Goal: Task Accomplishment & Management: Manage account settings

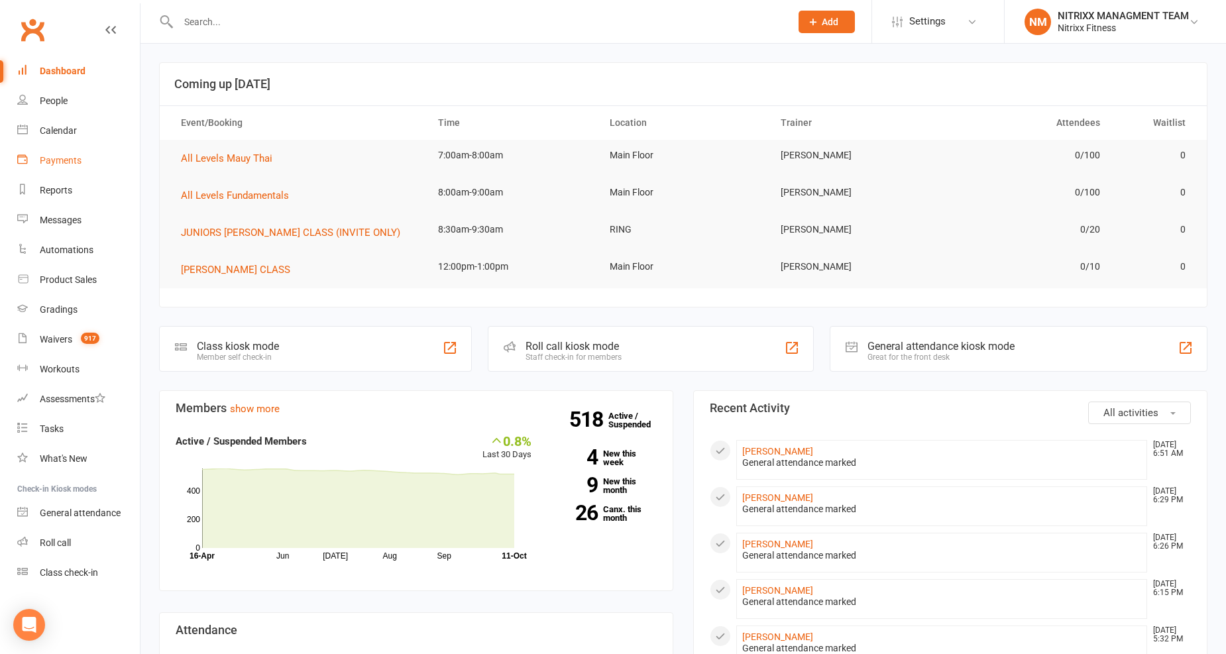
click at [63, 164] on div "Payments" at bounding box center [61, 160] width 42 height 11
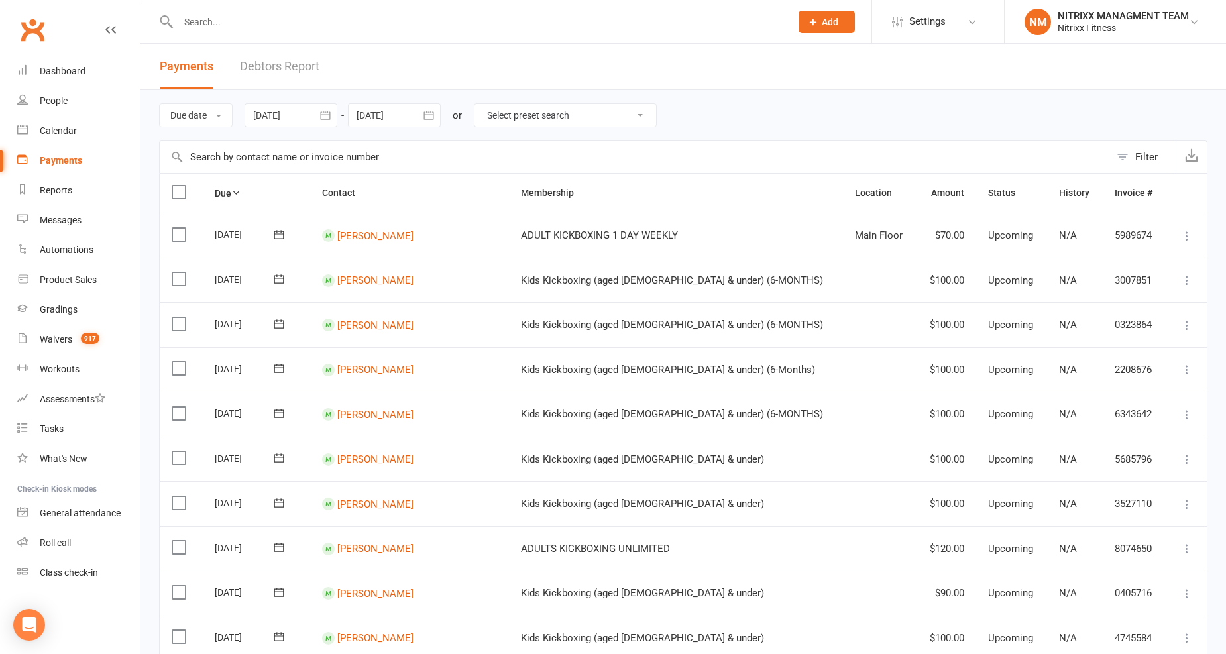
click at [290, 117] on div at bounding box center [291, 115] width 93 height 24
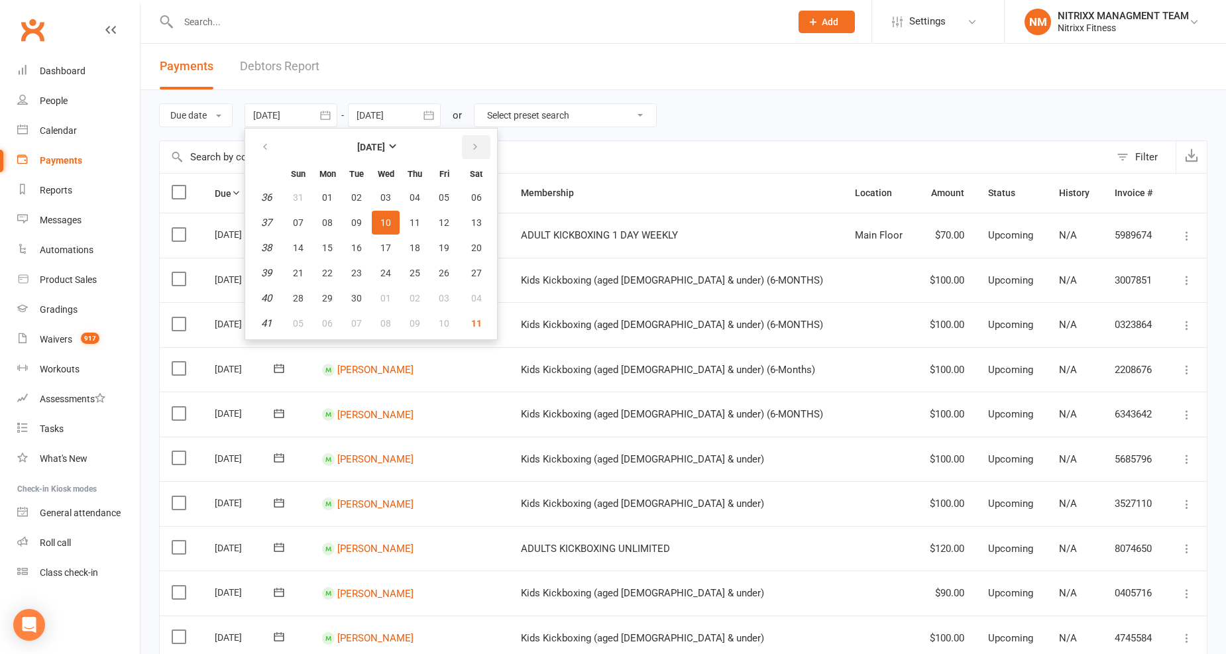
click at [471, 150] on icon "button" at bounding box center [475, 147] width 9 height 11
click at [410, 223] on span "09" at bounding box center [415, 222] width 11 height 11
type input "09 Oct 2025"
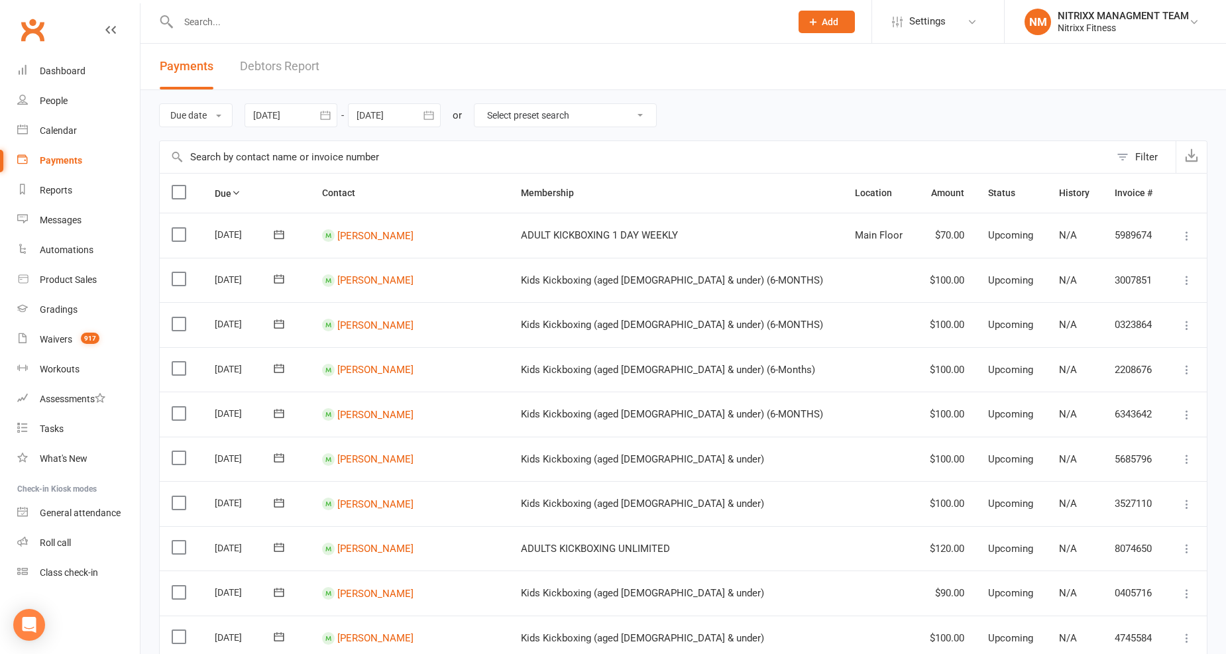
click at [391, 117] on div at bounding box center [394, 115] width 93 height 24
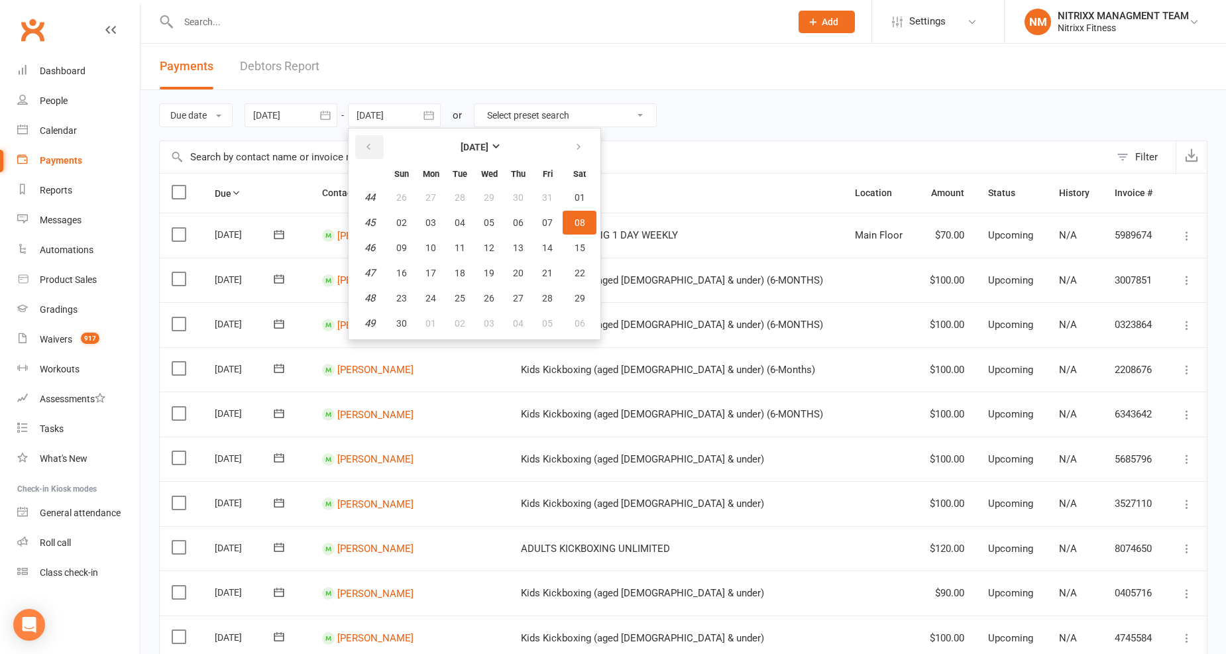
click at [357, 149] on button "button" at bounding box center [369, 147] width 28 height 24
click at [488, 243] on span "15" at bounding box center [489, 248] width 11 height 11
type input "15 Oct 2025"
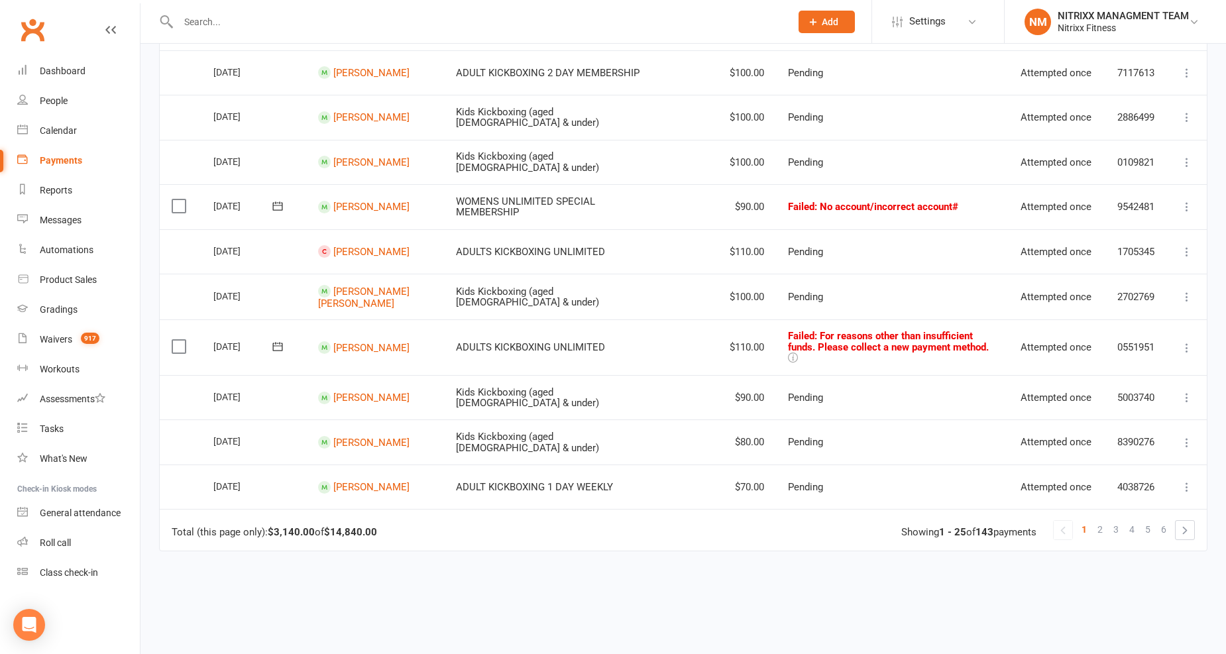
scroll to position [937, 0]
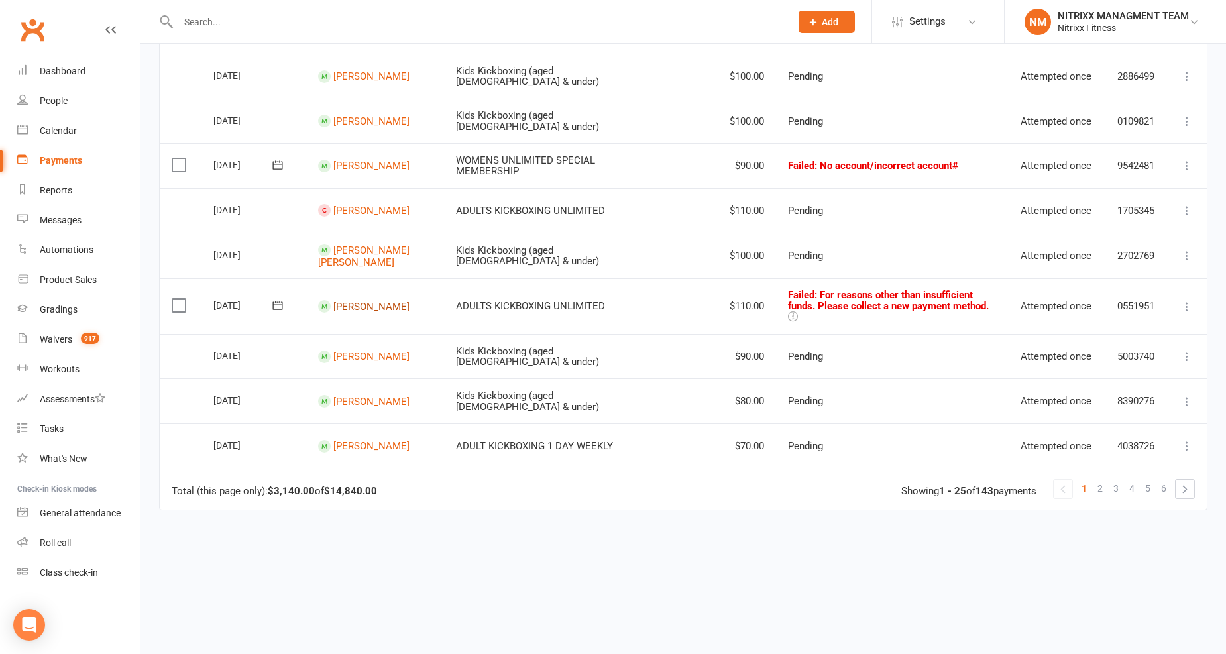
click at [367, 300] on link "Ali Bejjaoui" at bounding box center [371, 306] width 76 height 12
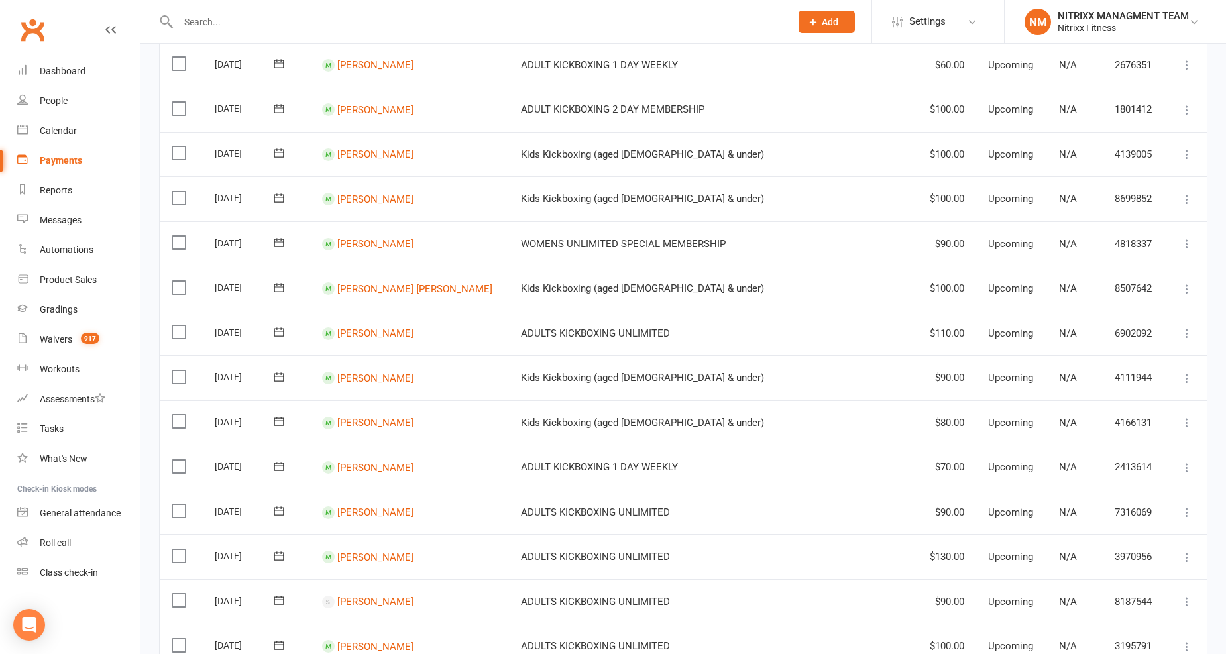
scroll to position [905, 0]
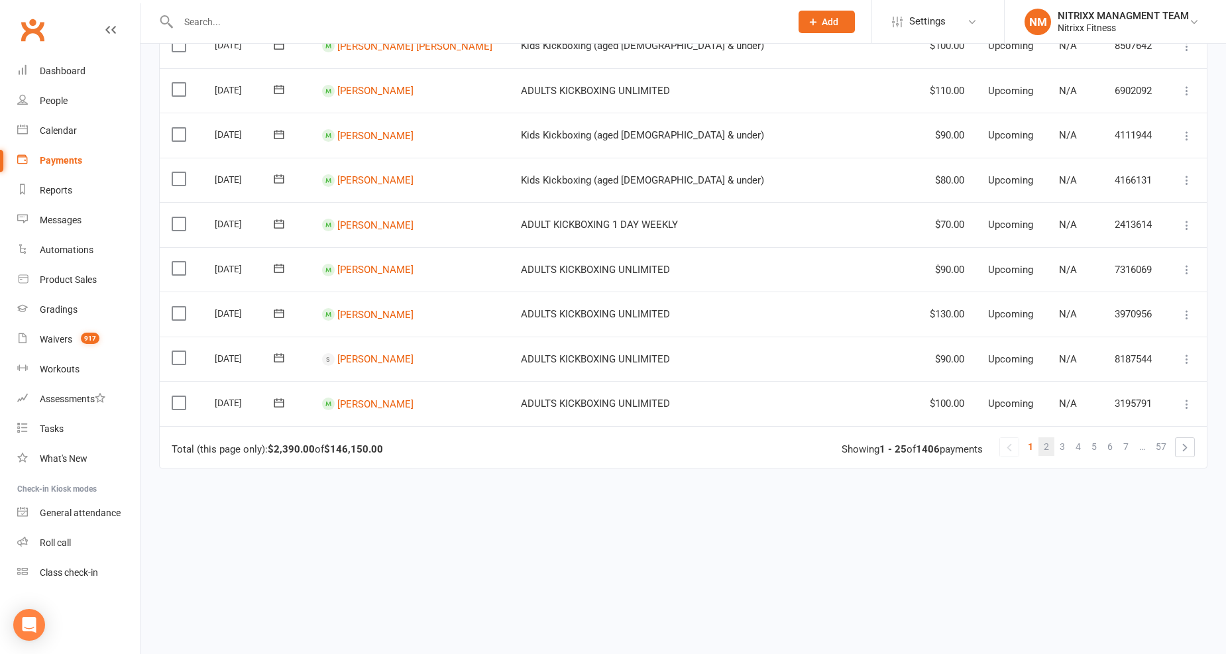
click at [1051, 445] on link "2" at bounding box center [1047, 446] width 16 height 19
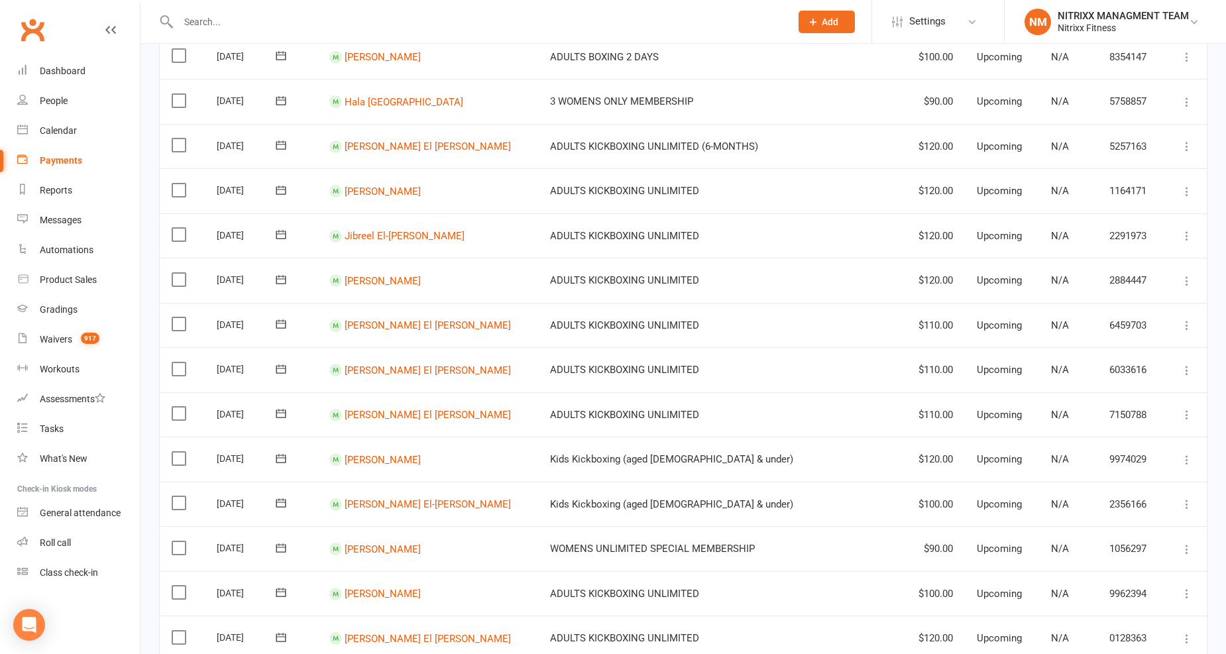
scroll to position [390, 0]
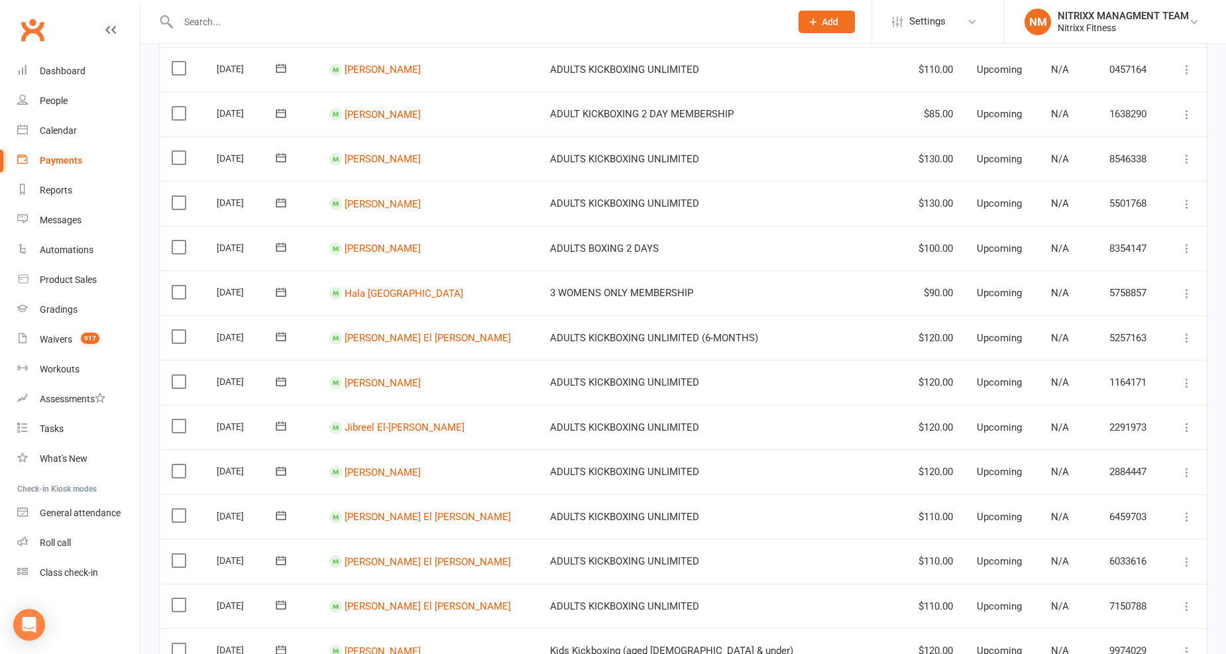
click at [456, 28] on input "text" at bounding box center [477, 22] width 607 height 19
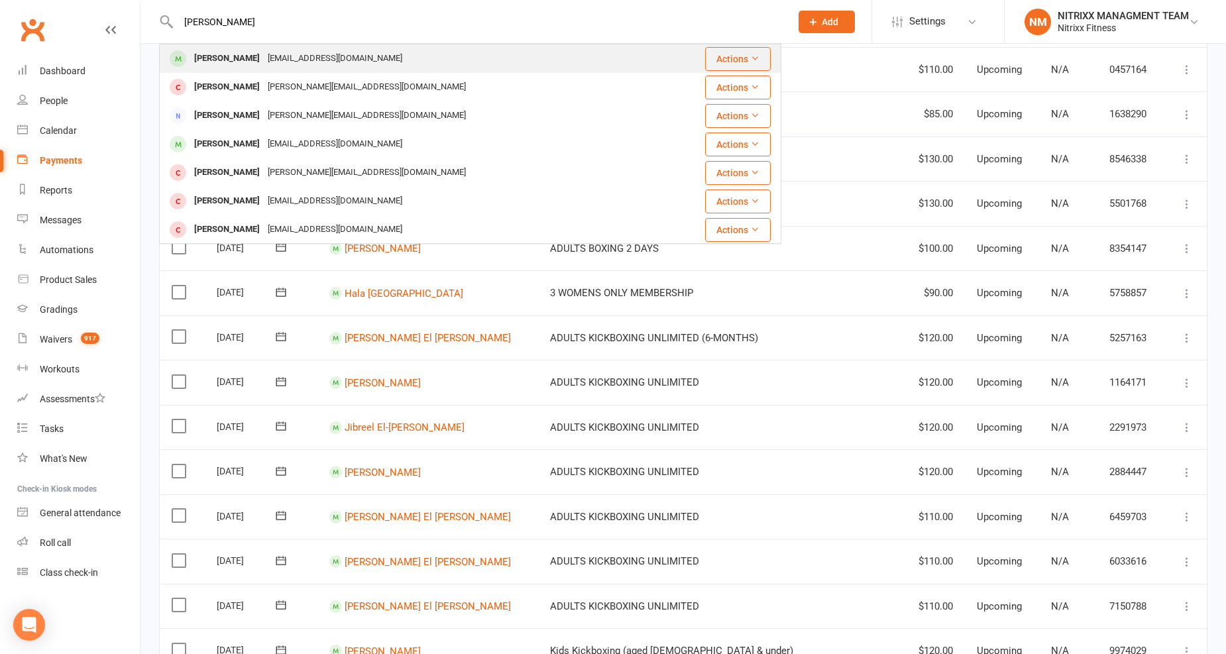
type input "Lauren Bui"
click at [384, 58] on div "Laura Bui laurabuui@gmail.com" at bounding box center [409, 58] width 499 height 27
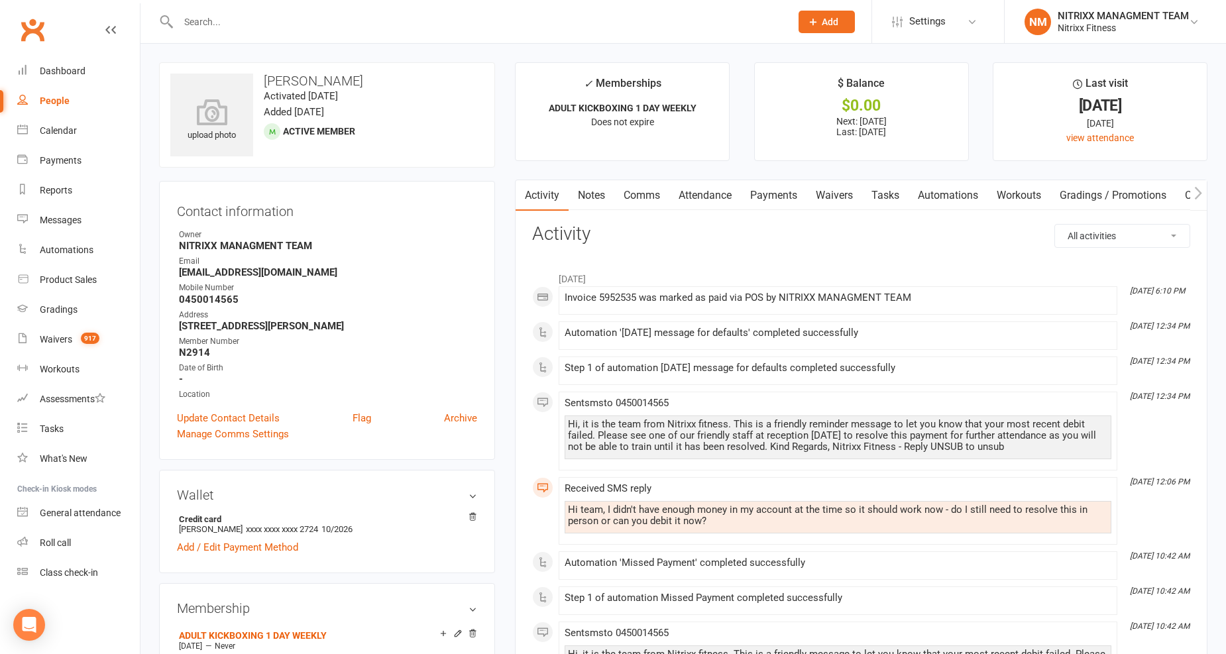
click at [588, 210] on link "Notes" at bounding box center [592, 195] width 46 height 30
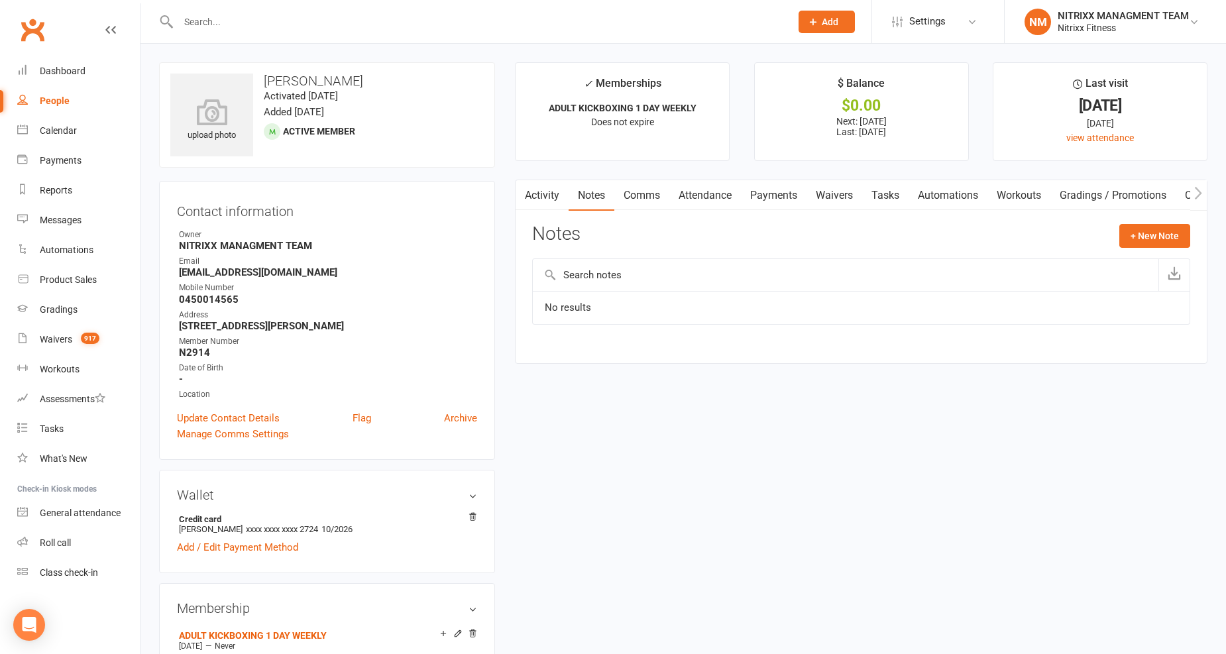
click at [777, 191] on link "Payments" at bounding box center [774, 195] width 66 height 30
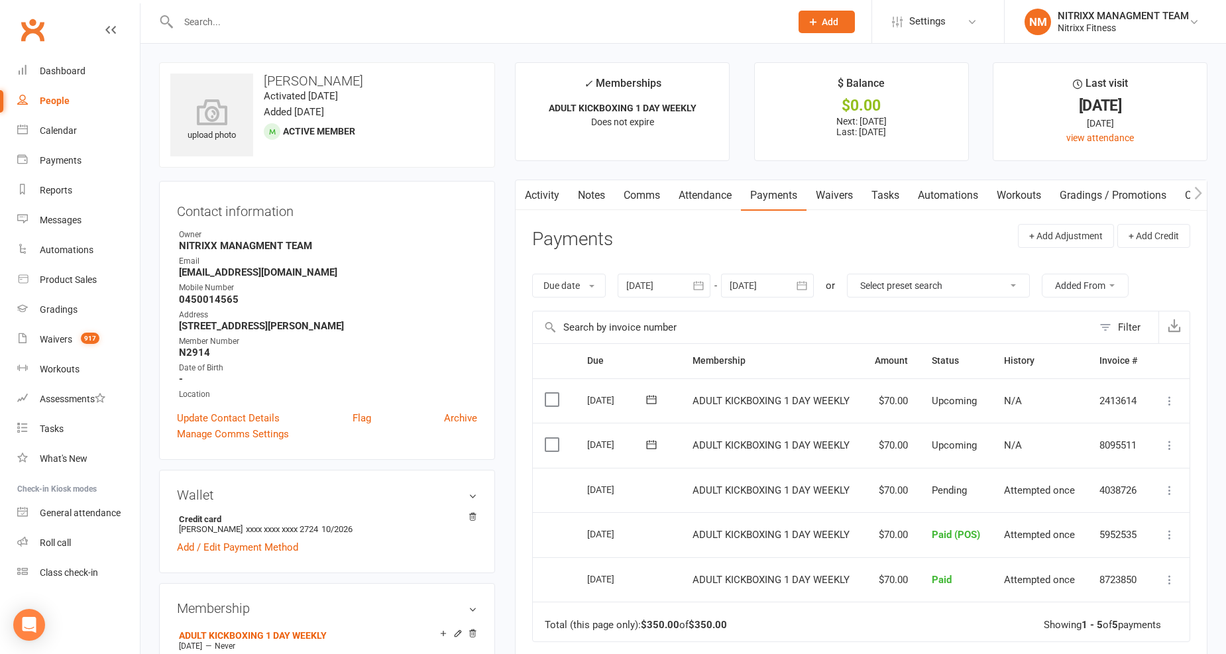
drag, startPoint x: 931, startPoint y: 504, endPoint x: 926, endPoint y: 479, distance: 25.7
click at [931, 502] on td "Pending" at bounding box center [956, 490] width 73 height 45
click at [925, 476] on td "Pending" at bounding box center [956, 490] width 73 height 45
drag, startPoint x: 575, startPoint y: 445, endPoint x: 1180, endPoint y: 445, distance: 604.4
click at [1180, 445] on tr "Select this 23 Oct 2025 Laura Bui ADULT KICKBOXING 1 DAY WEEKLY $70.00 Upcoming…" at bounding box center [861, 445] width 657 height 45
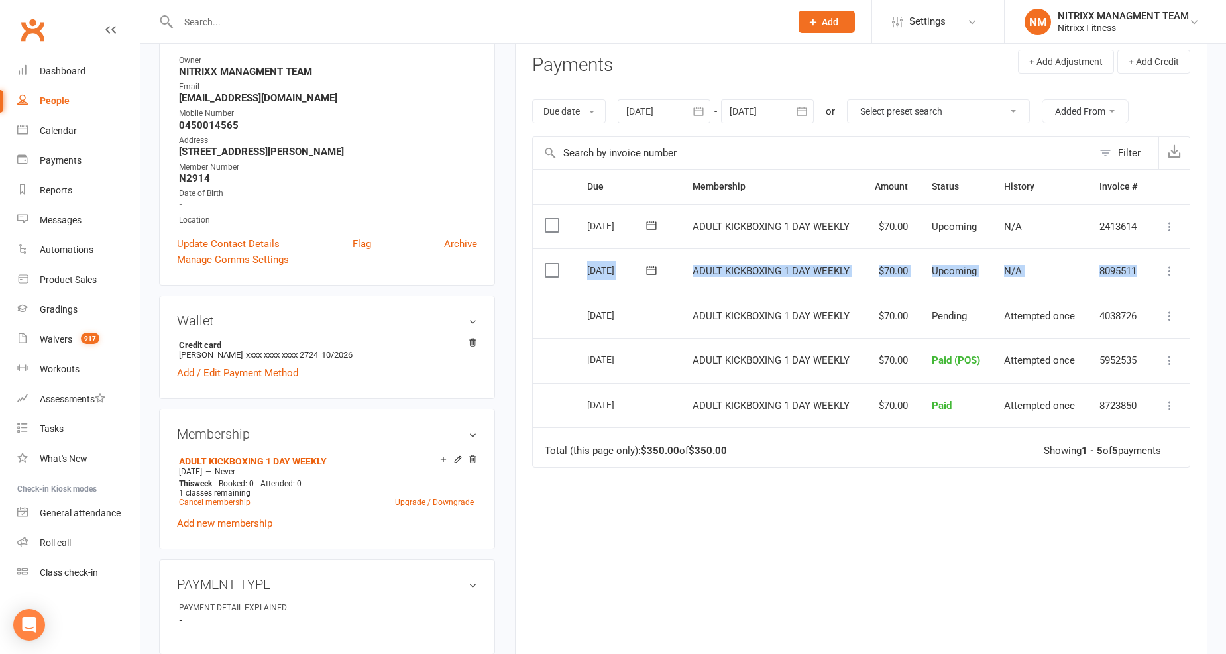
scroll to position [221, 0]
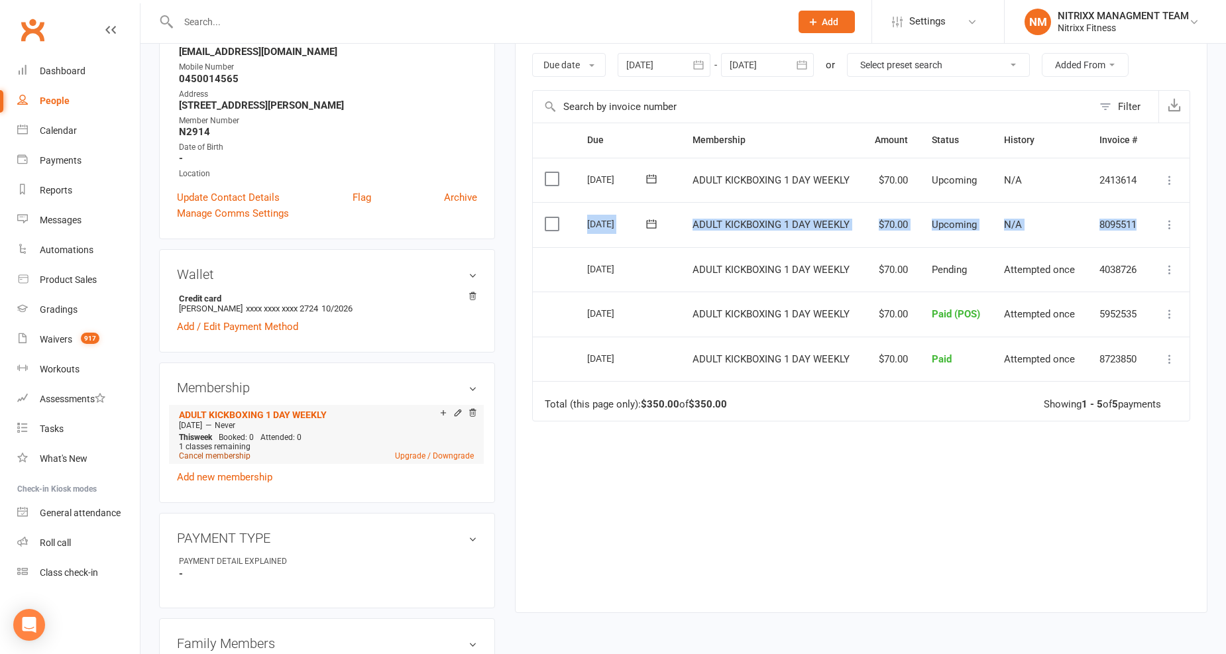
click at [207, 455] on link "Cancel membership" at bounding box center [215, 455] width 72 height 9
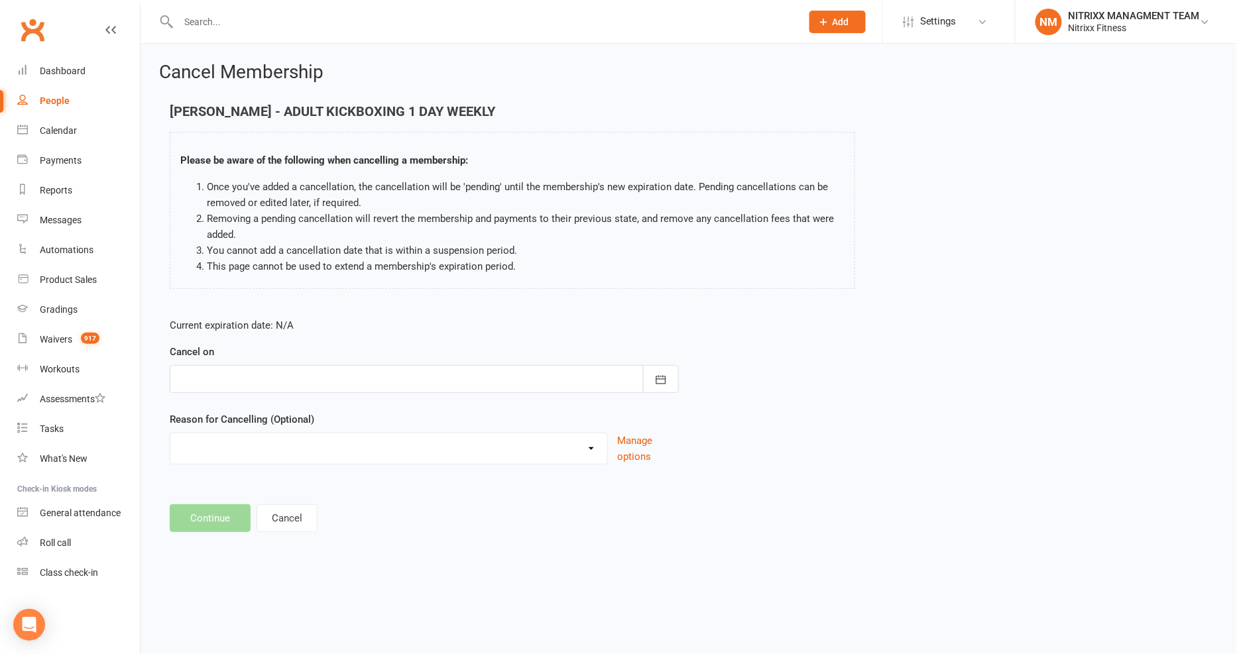
click at [276, 378] on div at bounding box center [424, 379] width 509 height 28
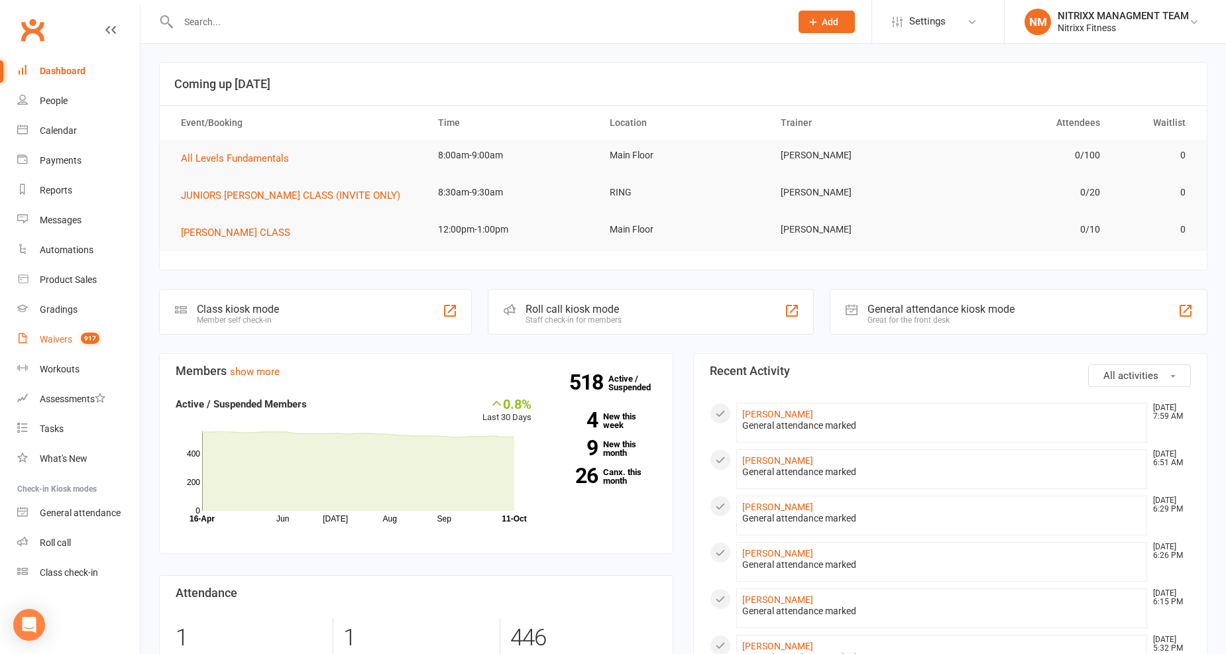
click at [62, 335] on div "Waivers" at bounding box center [56, 339] width 32 height 11
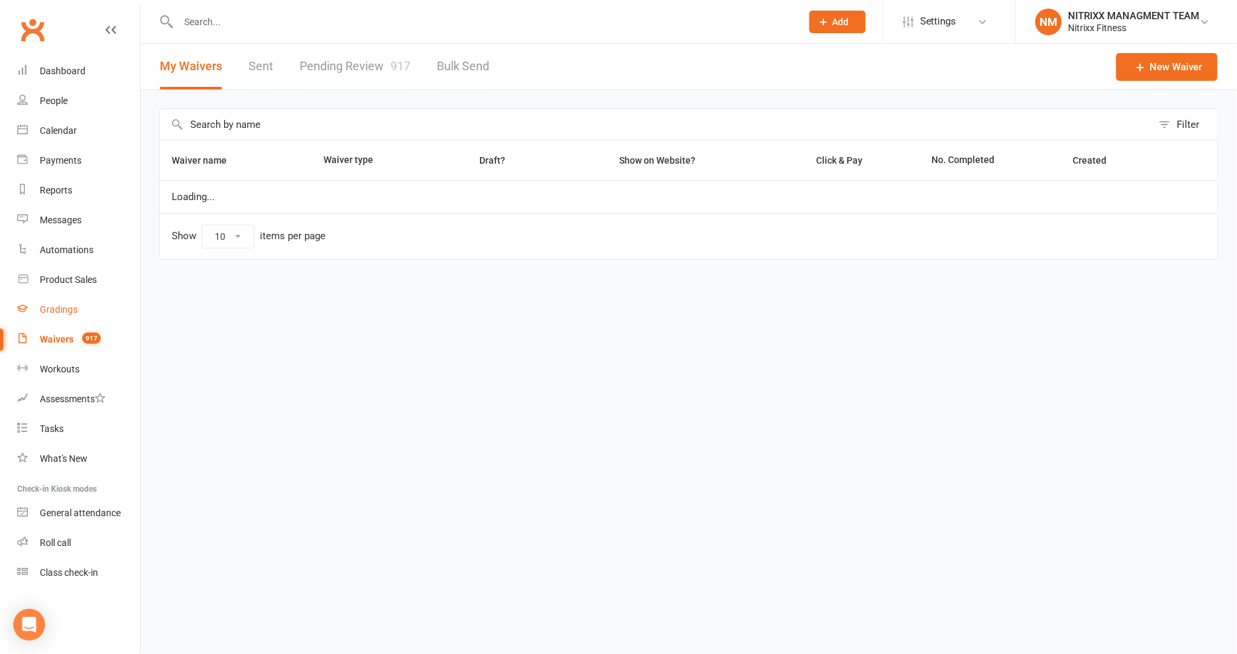
select select "100"
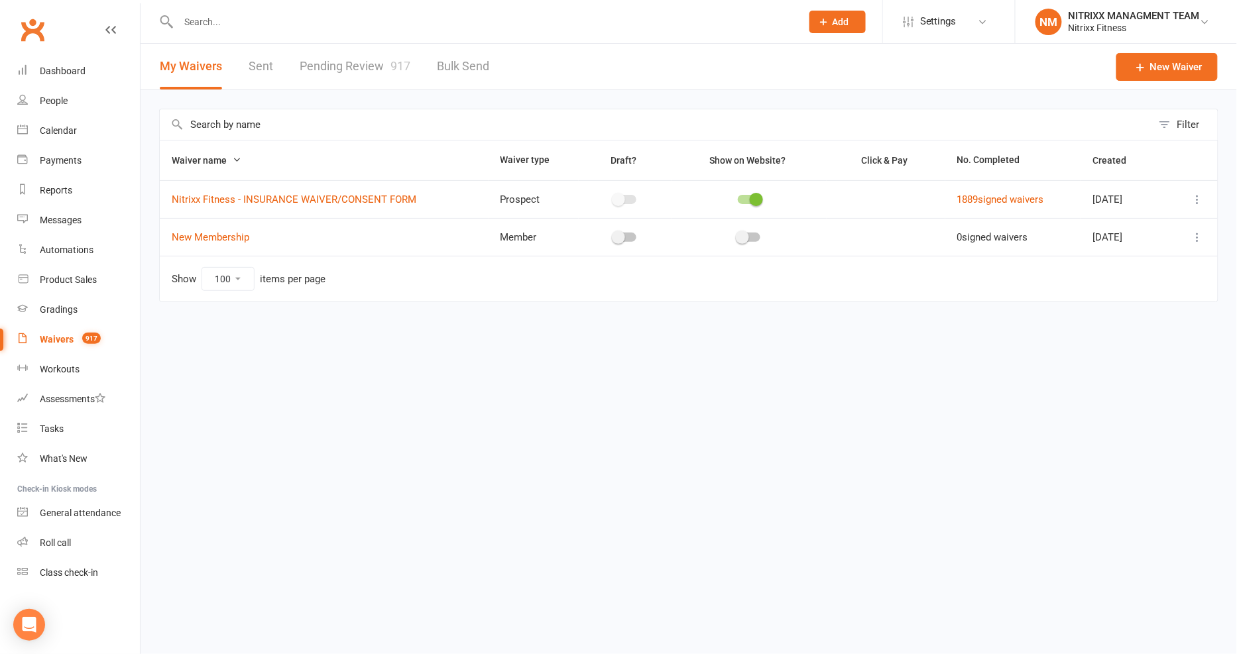
click at [319, 70] on link "Pending Review 917" at bounding box center [355, 67] width 111 height 46
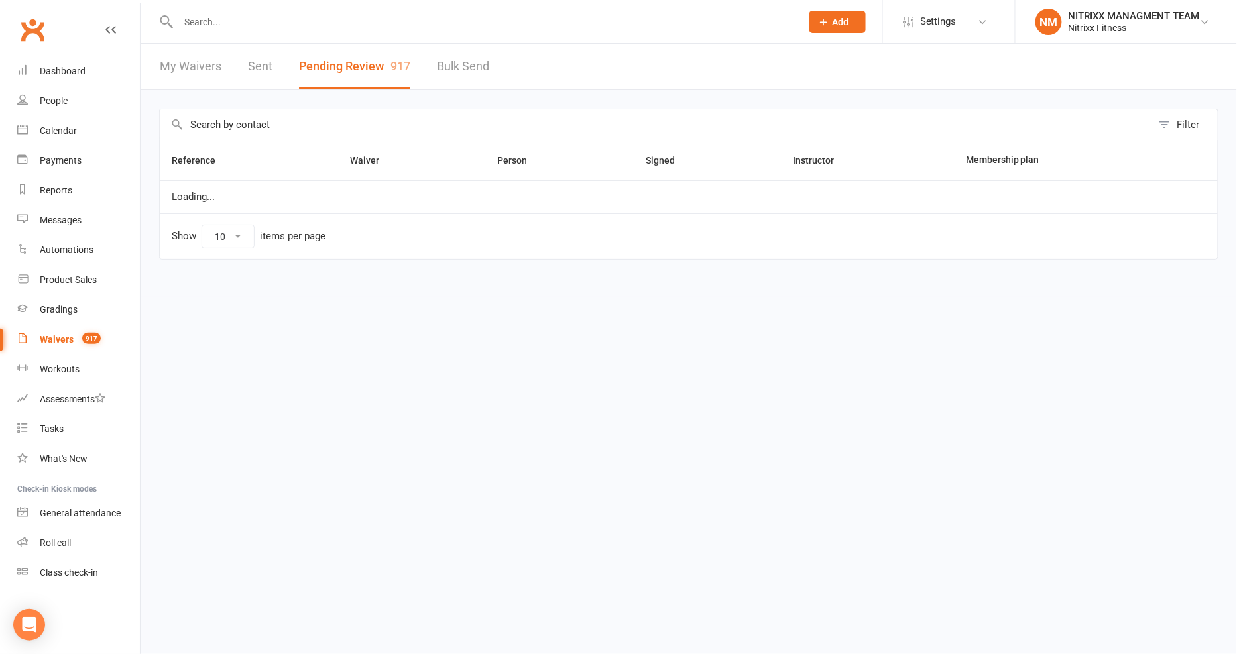
select select "100"
click at [353, 118] on input "text" at bounding box center [656, 124] width 992 height 30
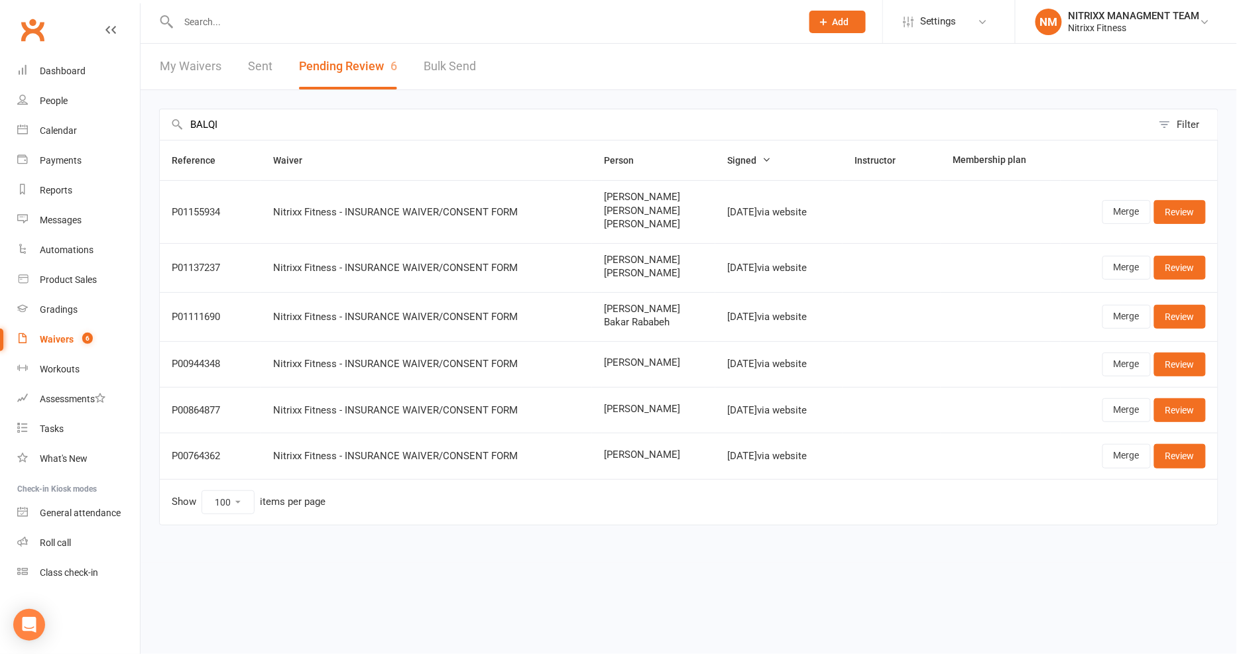
type input "BALQI"
click at [270, 15] on input "text" at bounding box center [483, 22] width 618 height 19
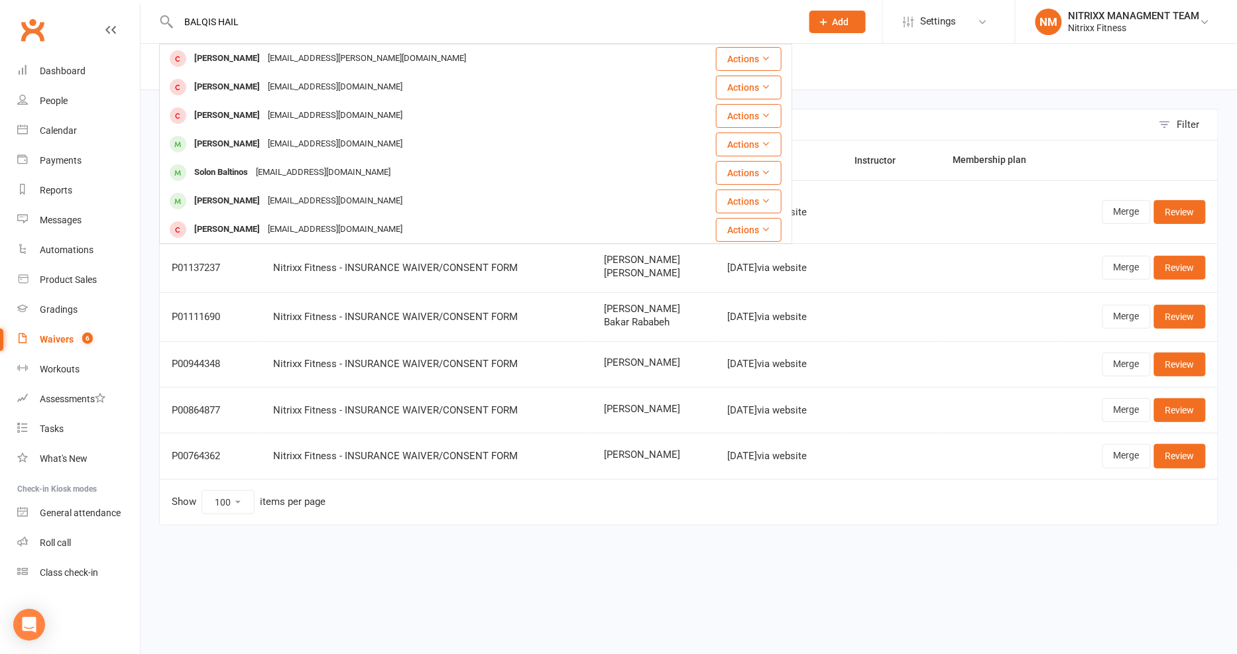
type input "BALQIS HAILA"
drag, startPoint x: 272, startPoint y: 27, endPoint x: 0, endPoint y: -22, distance: 276.7
click at [0, 0] on html "BALQIS HAILA Hamid Bahram haris.bahram@hotmail.com Actions Nabila Rima hairbyna…" at bounding box center [618, 290] width 1237 height 581
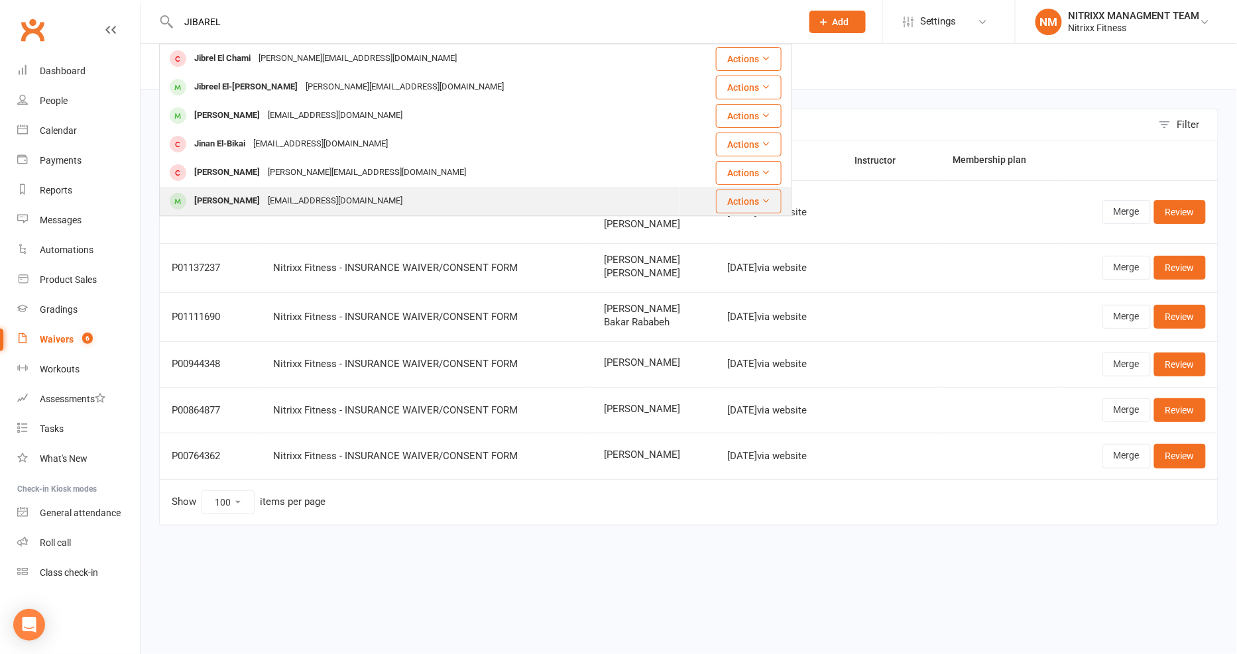
type input "JIBAREL"
click at [298, 199] on div "info@imperialexcavations.com.au" at bounding box center [335, 201] width 142 height 19
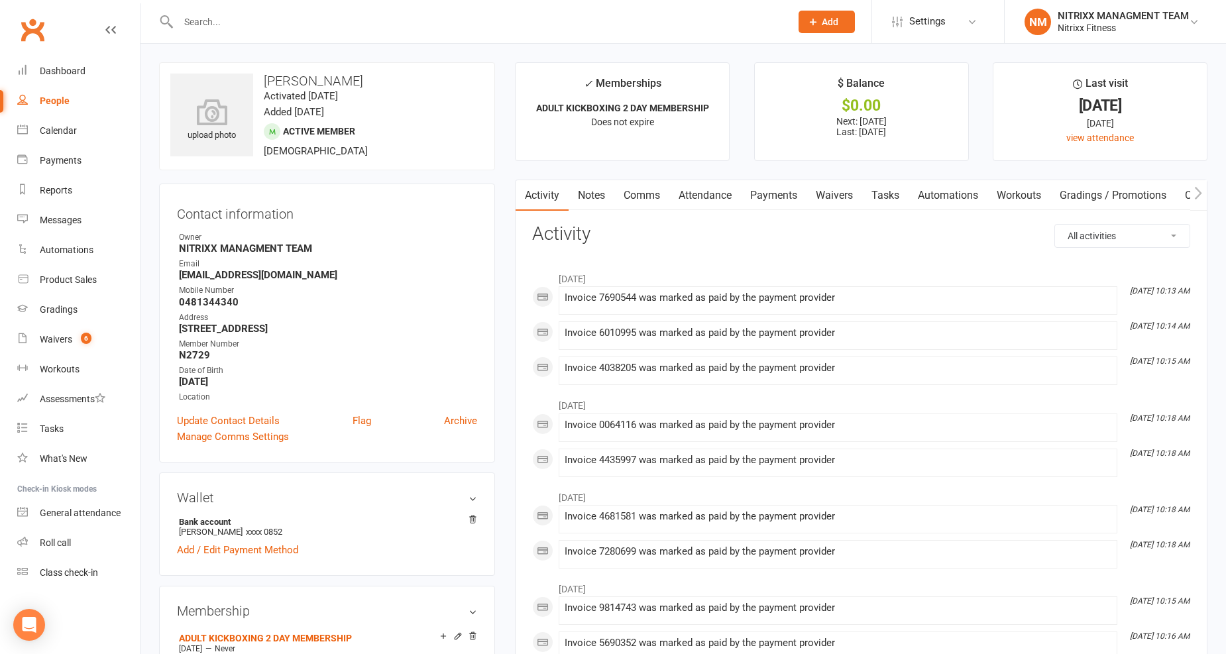
click at [772, 197] on link "Payments" at bounding box center [774, 195] width 66 height 30
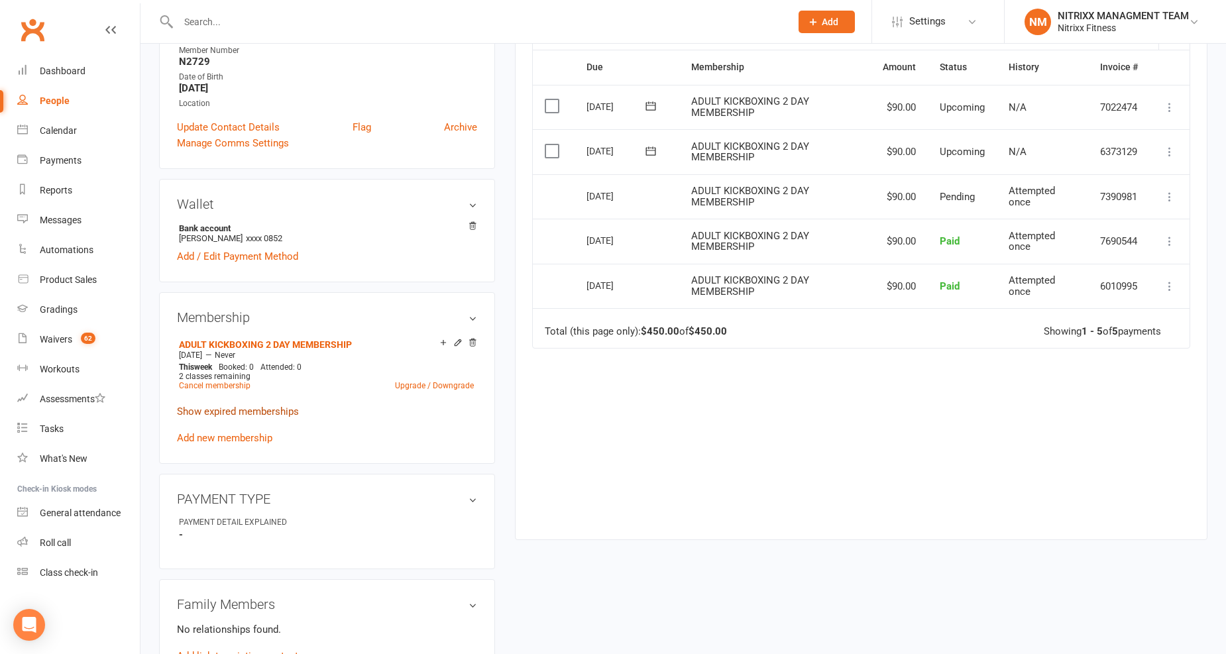
scroll to position [294, 0]
click at [196, 386] on link "Cancel membership" at bounding box center [215, 384] width 72 height 9
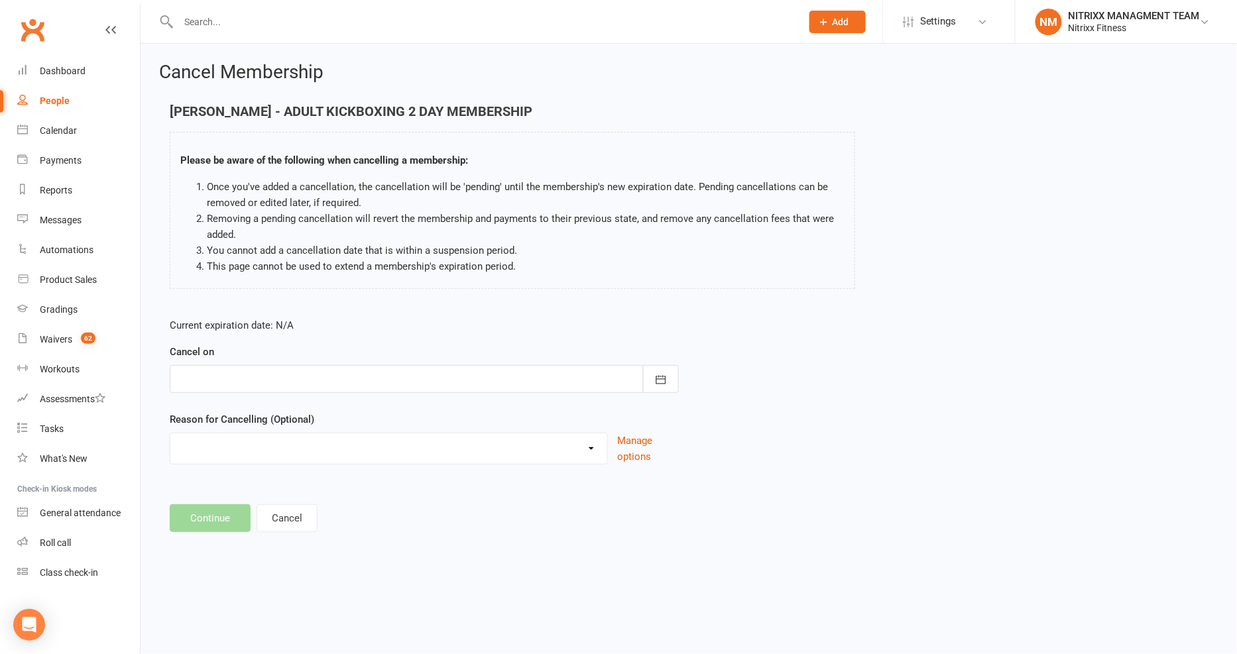
click at [217, 383] on div at bounding box center [424, 379] width 509 height 28
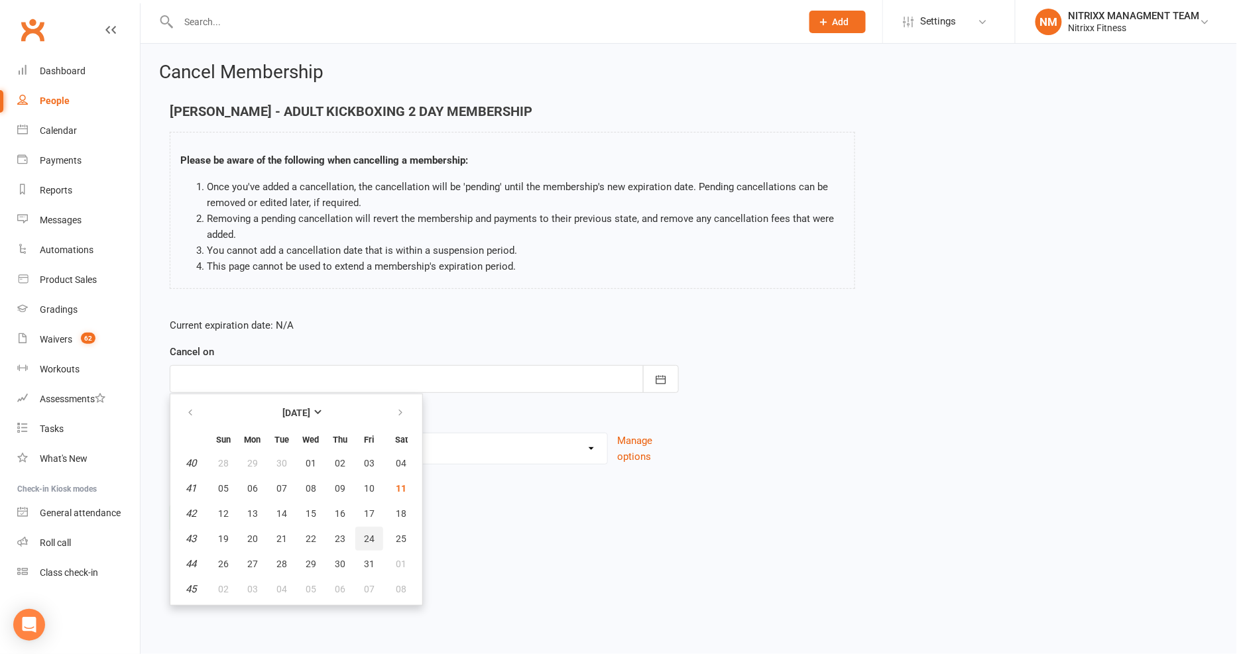
click at [364, 536] on span "24" at bounding box center [369, 539] width 11 height 11
type input "24 Oct 2025"
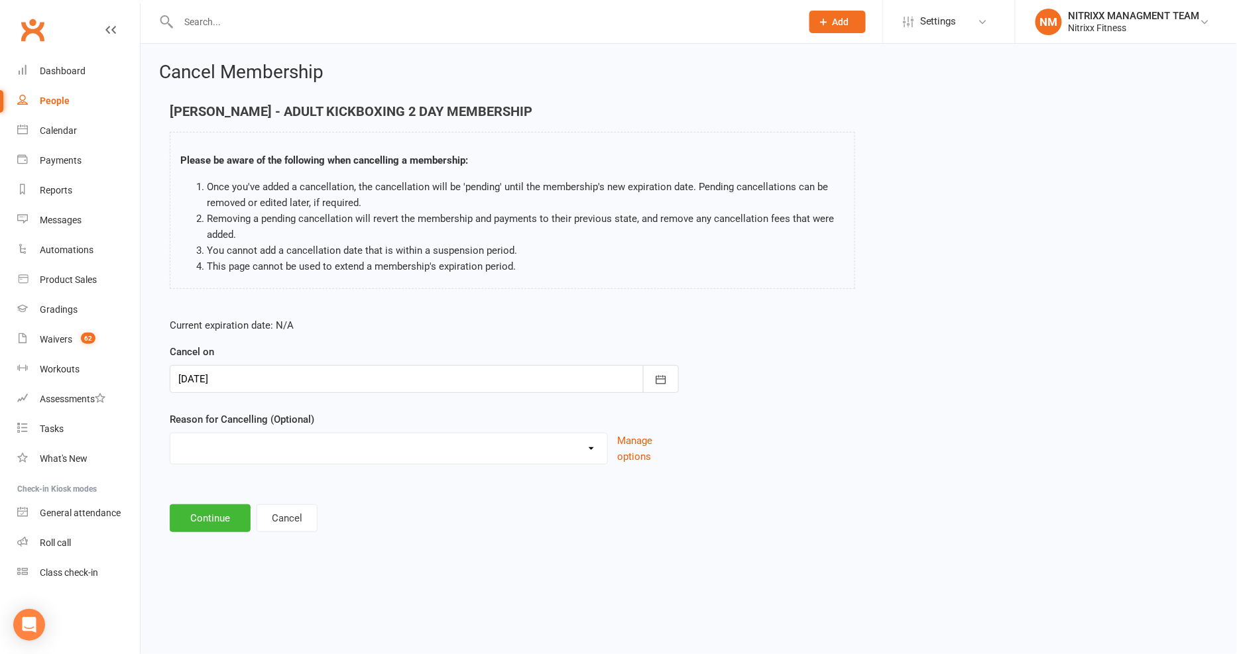
click at [312, 439] on select "CHANGE OF LIVING LOCATION Holiday Injury PERSONAL UPGRADING Other reason" at bounding box center [388, 446] width 437 height 27
select select "0"
click at [170, 433] on select "CHANGE OF LIVING LOCATION Holiday Injury PERSONAL UPGRADING Other reason" at bounding box center [388, 446] width 437 height 27
click at [219, 504] on button "Continue" at bounding box center [210, 518] width 81 height 28
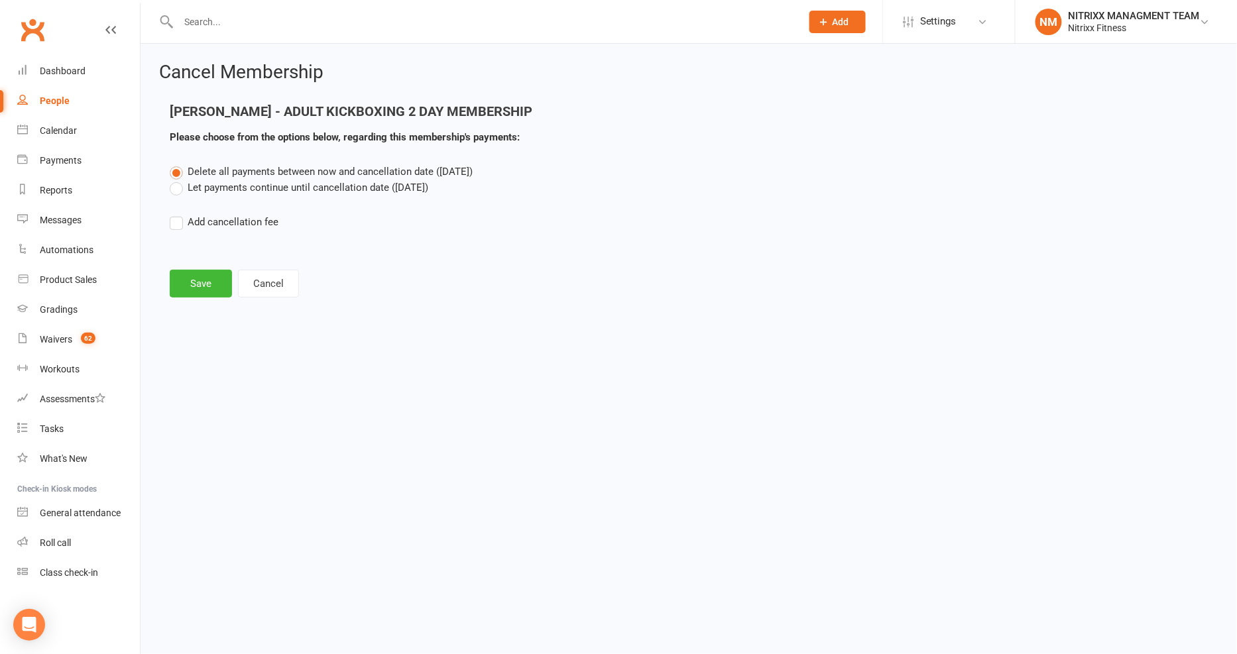
click at [244, 188] on label "Let payments continue until cancellation date (Oct 24, 2025)" at bounding box center [299, 188] width 258 height 16
click at [178, 180] on input "Let payments continue until cancellation date (Oct 24, 2025)" at bounding box center [174, 180] width 9 height 0
click at [196, 286] on button "Save" at bounding box center [201, 284] width 62 height 28
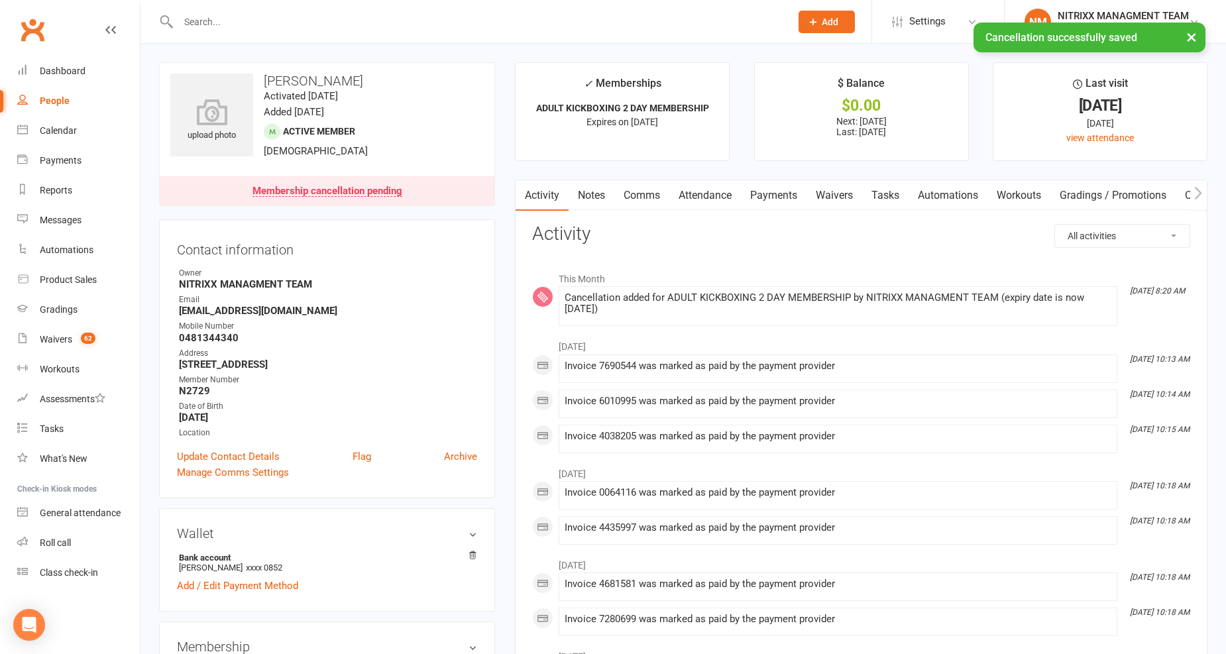
click at [770, 190] on link "Payments" at bounding box center [774, 195] width 66 height 30
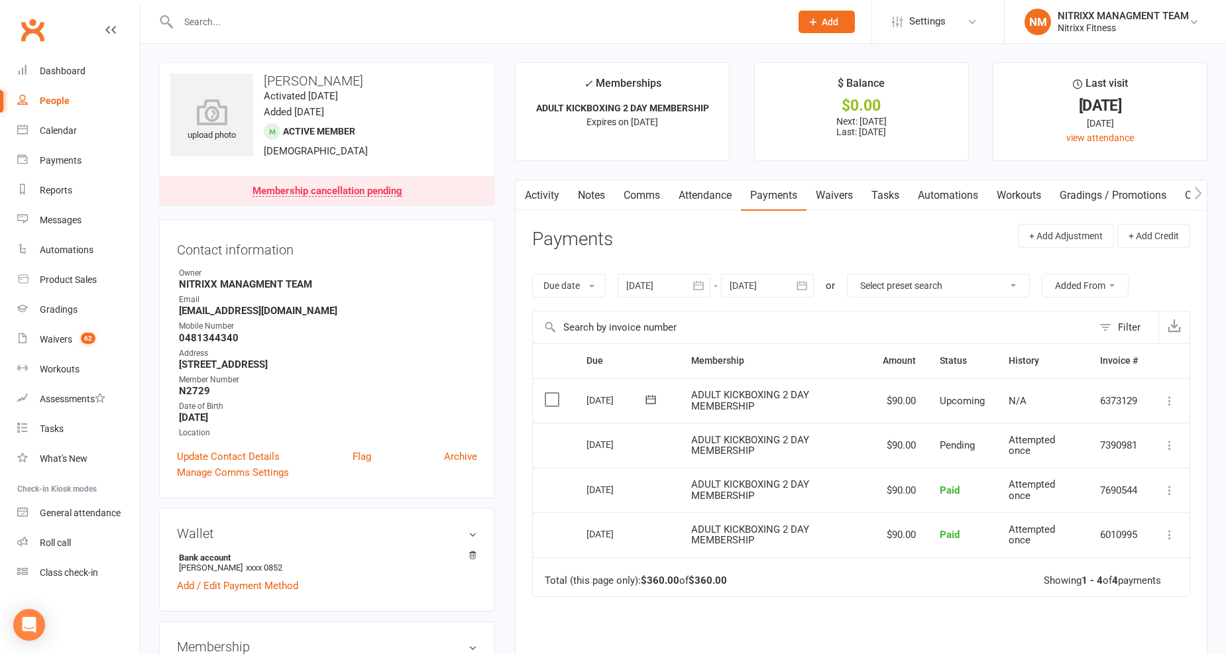
click at [304, 76] on h3 "[PERSON_NAME]" at bounding box center [326, 81] width 313 height 15
click at [305, 76] on h3 "[PERSON_NAME]" at bounding box center [326, 81] width 313 height 15
copy h3 "[PERSON_NAME]"
click at [477, 382] on div "Member Number" at bounding box center [328, 380] width 298 height 13
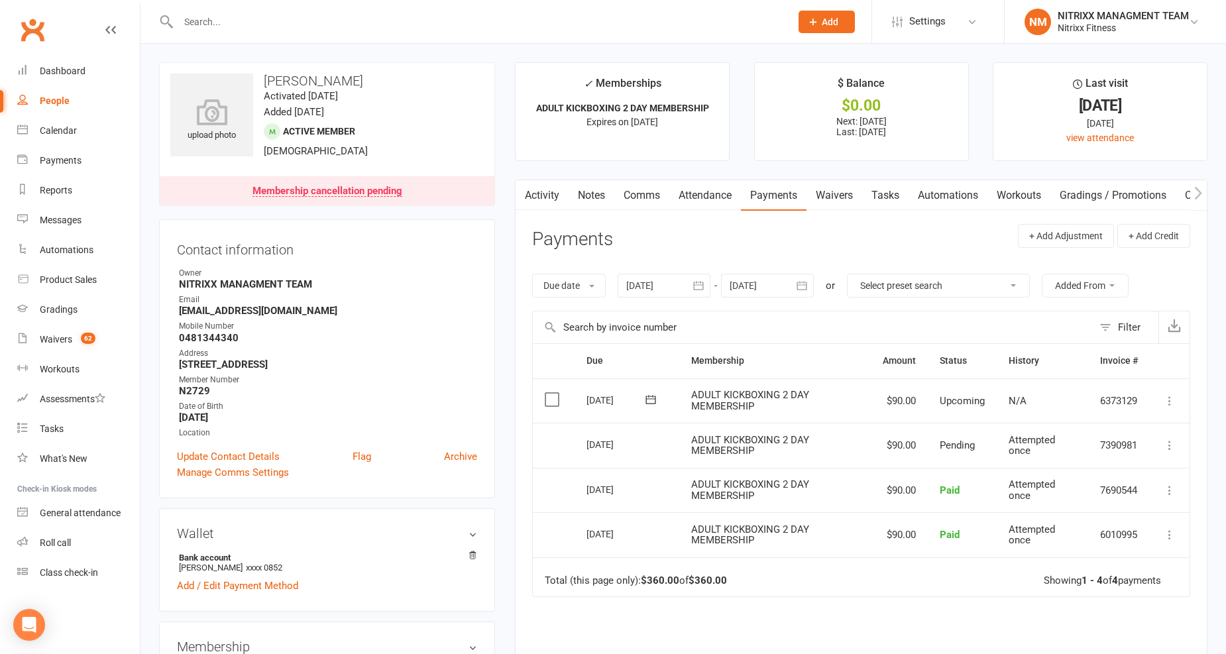
drag, startPoint x: 638, startPoint y: 17, endPoint x: 630, endPoint y: 1, distance: 18.1
click at [638, 17] on input "text" at bounding box center [477, 22] width 607 height 19
type input "k"
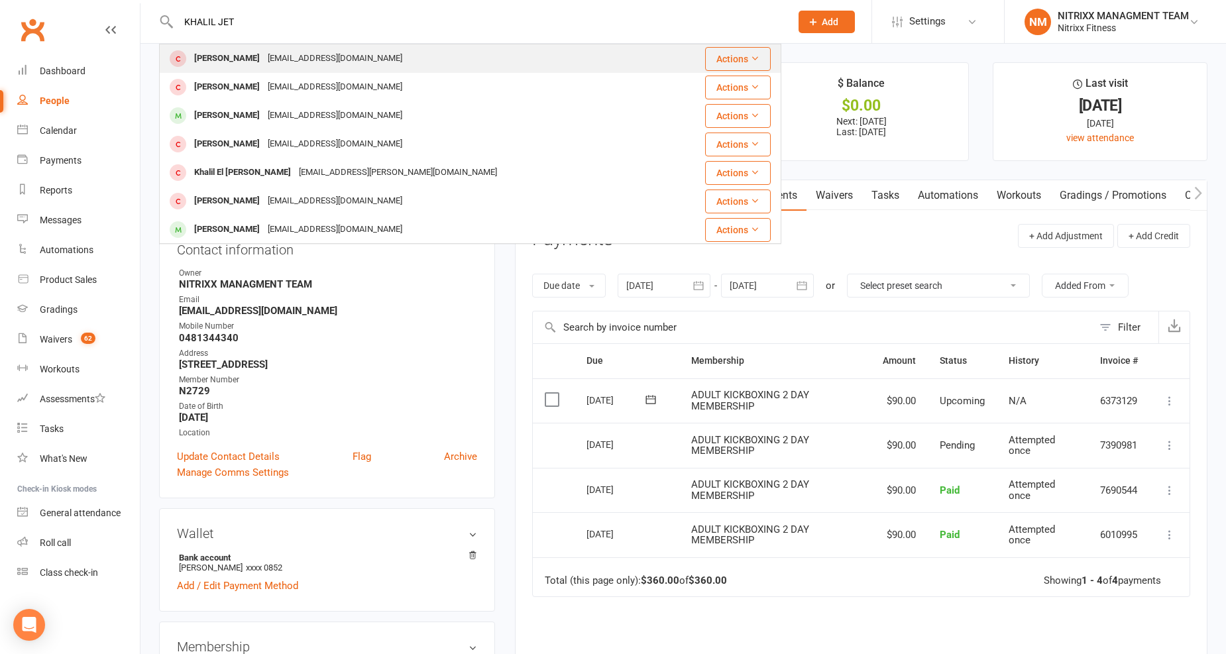
type input "KHALIL JET"
click at [497, 56] on div "Khalil Jeitani Jeitanikhalil@gmail.com" at bounding box center [414, 58] width 508 height 27
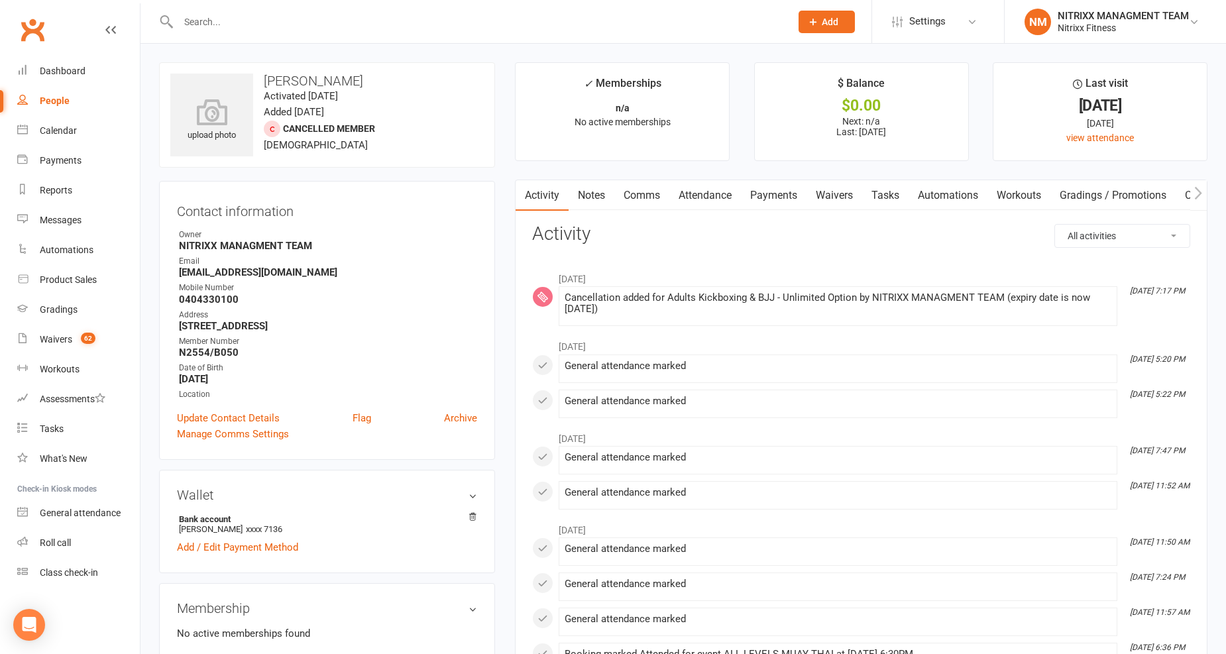
click at [777, 197] on link "Payments" at bounding box center [774, 195] width 66 height 30
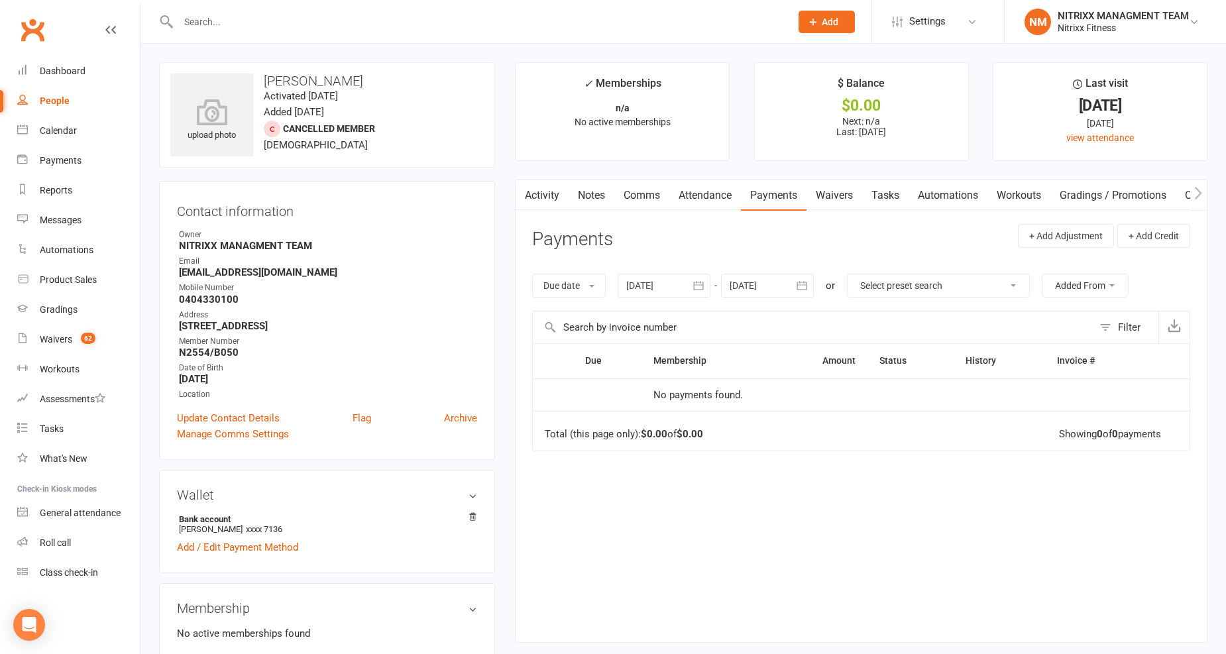
click at [541, 199] on link "Activity" at bounding box center [542, 195] width 53 height 30
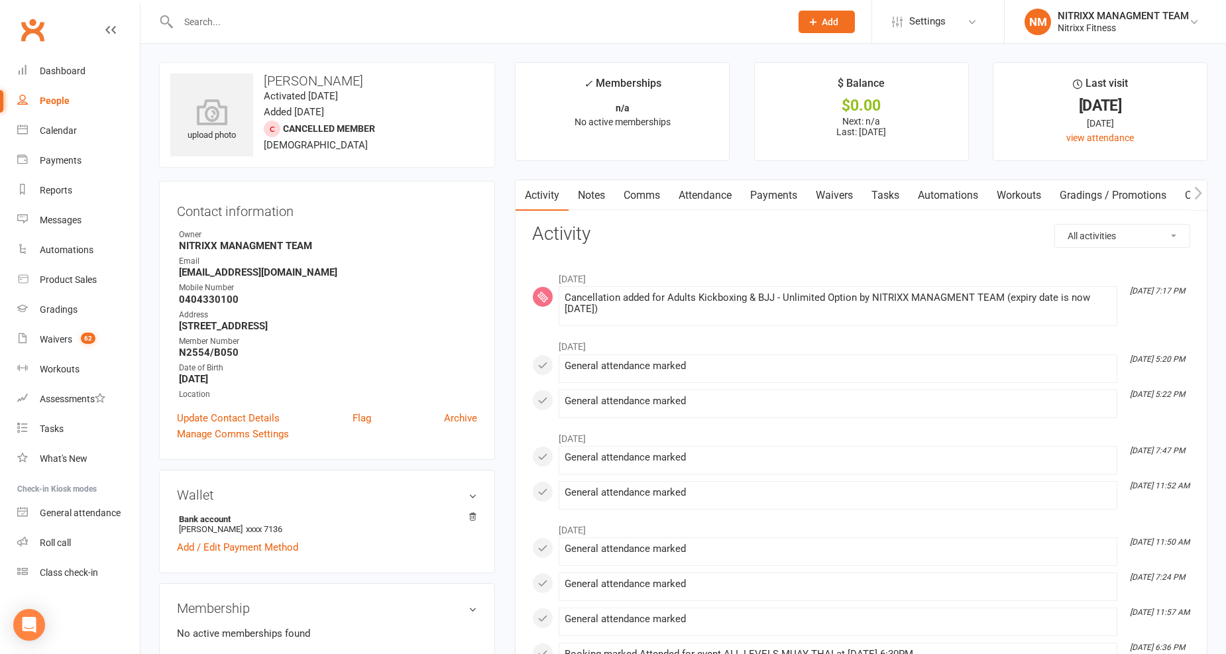
click at [777, 308] on div "Cancellation added for Adults Kickboxing & BJJ - Unlimited Option by NITRIXX MA…" at bounding box center [838, 303] width 547 height 23
click at [799, 292] on div "Cancellation added for Adults Kickboxing & BJJ - Unlimited Option by NITRIXX MA…" at bounding box center [838, 303] width 547 height 23
click at [207, 13] on input "text" at bounding box center [477, 22] width 607 height 19
type input "H"
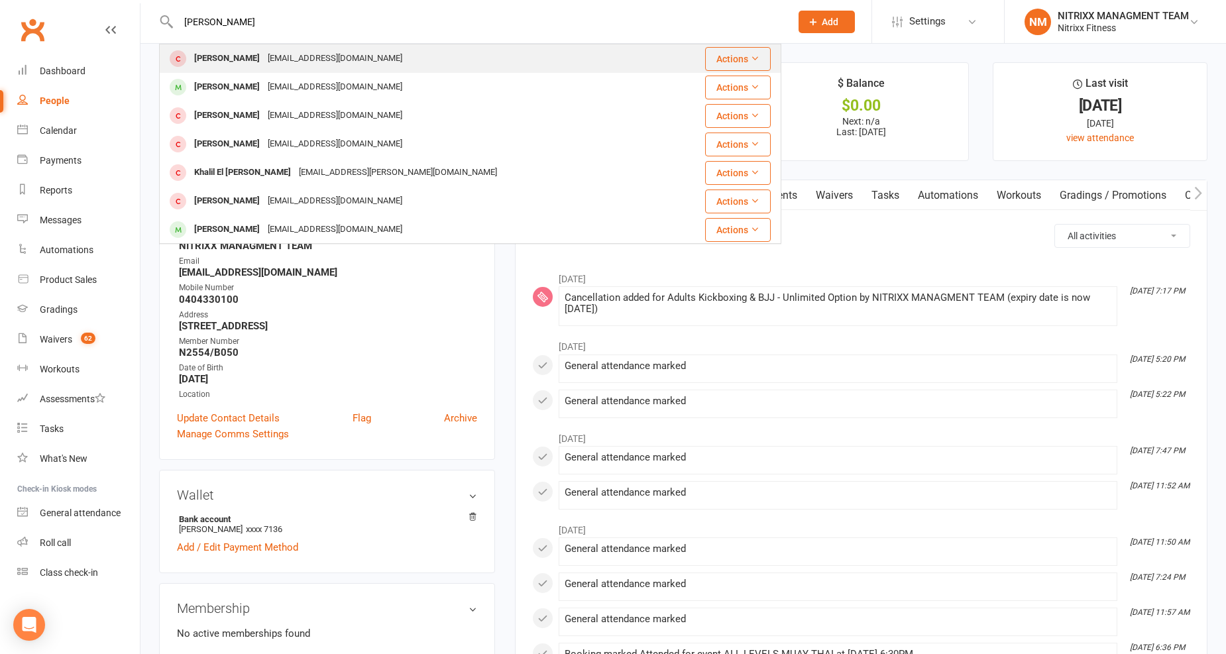
type input "KHALIL JETANI"
click at [358, 51] on div "Khalil Jeitani Jeitanikhalil@gmail.com" at bounding box center [414, 58] width 508 height 27
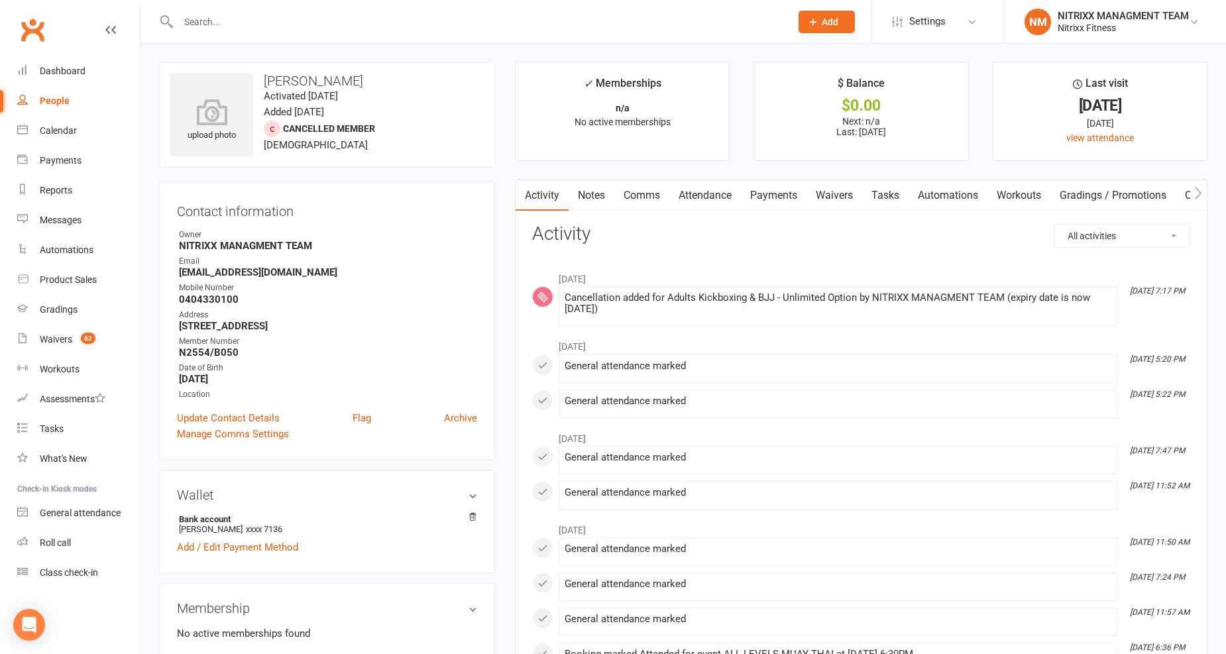
click at [720, 21] on input "text" at bounding box center [477, 22] width 607 height 19
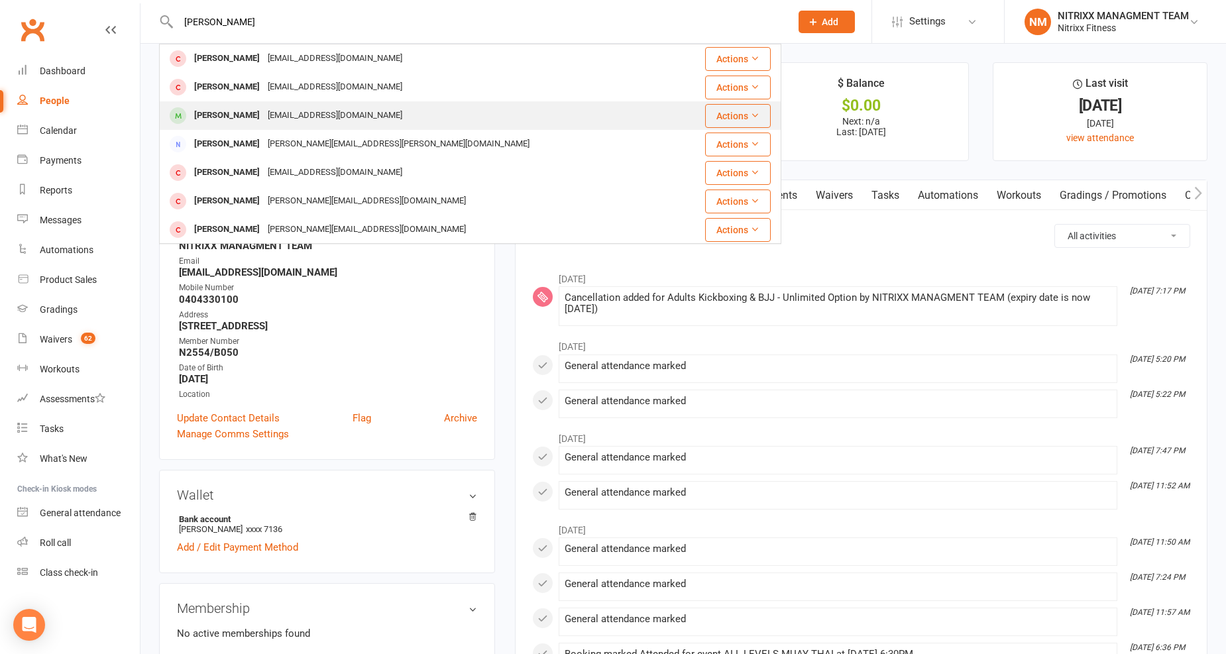
type input "IBRAHIM OBE"
click at [264, 113] on div "[PERSON_NAME]" at bounding box center [227, 115] width 74 height 19
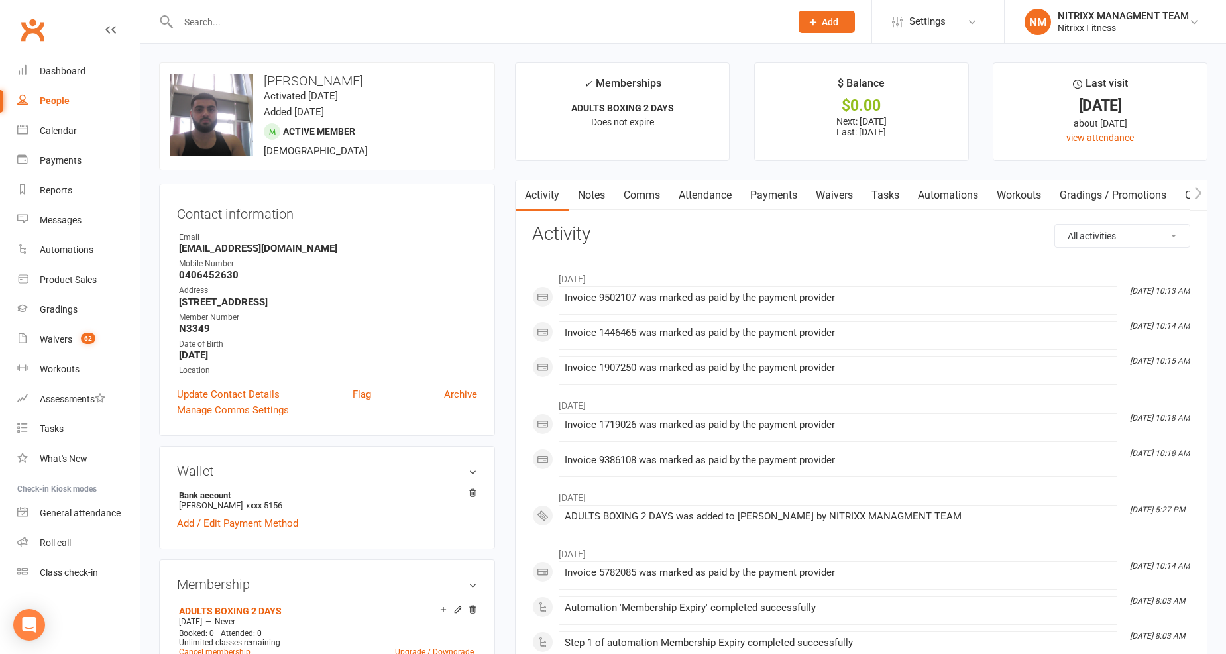
scroll to position [0, 1]
click at [797, 194] on link "Payments" at bounding box center [773, 195] width 66 height 30
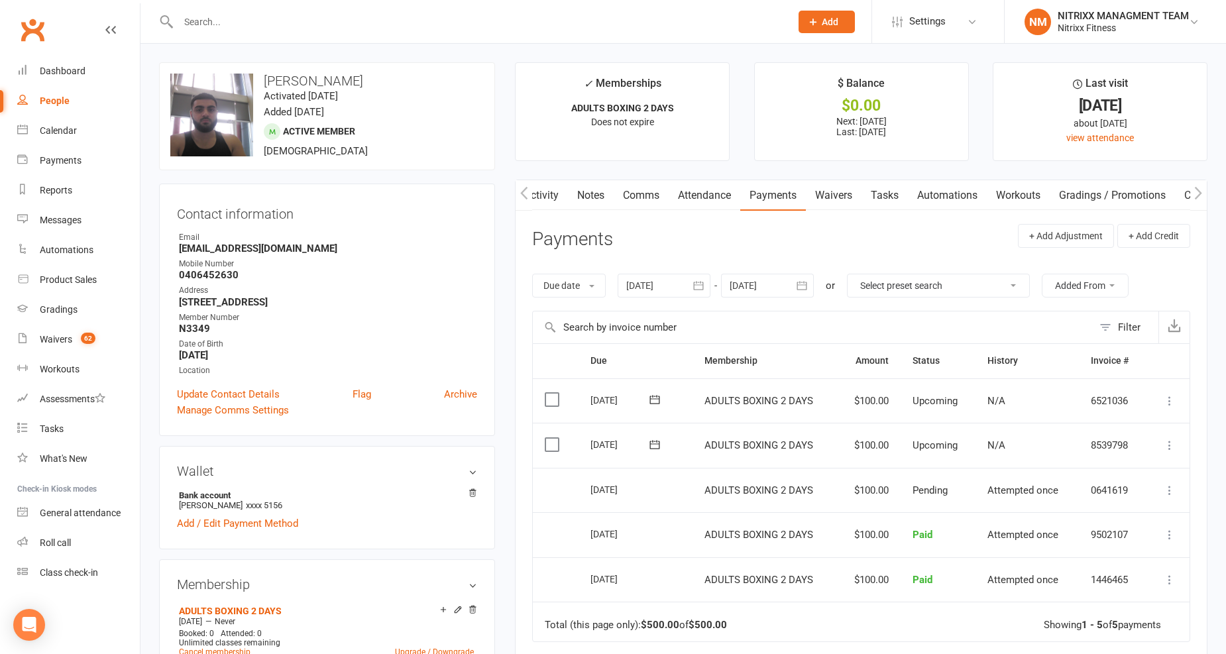
click at [634, 289] on div at bounding box center [664, 286] width 93 height 24
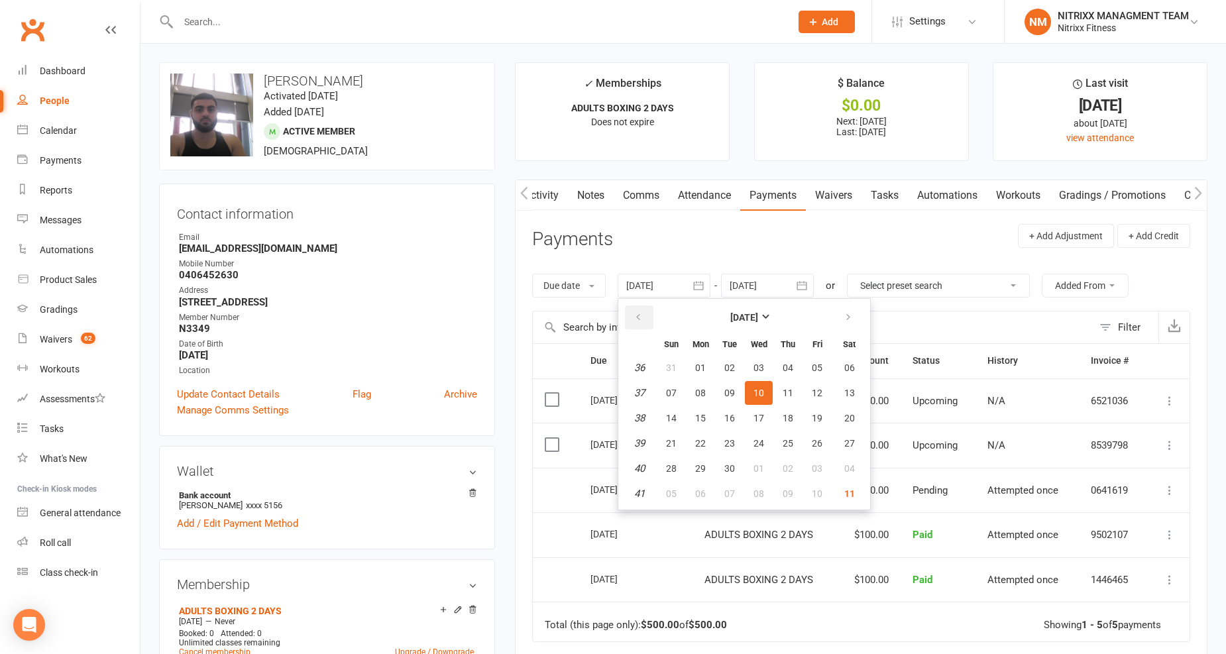
click at [642, 308] on button "button" at bounding box center [639, 318] width 28 height 24
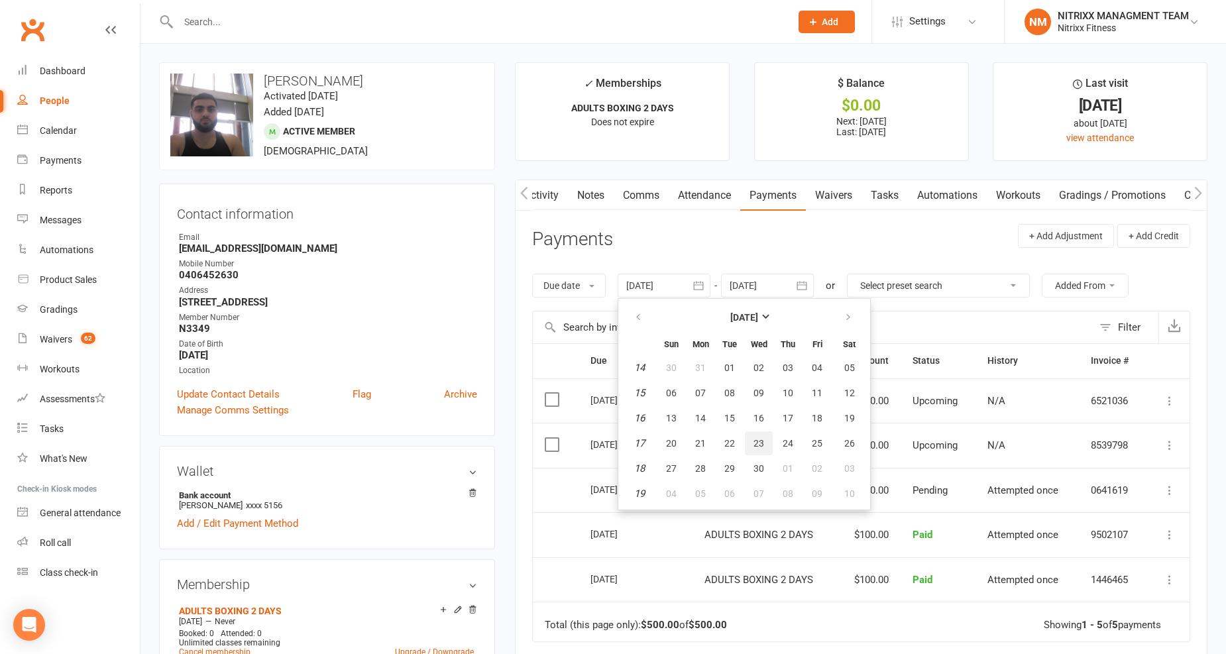
click at [754, 440] on span "23" at bounding box center [759, 443] width 11 height 11
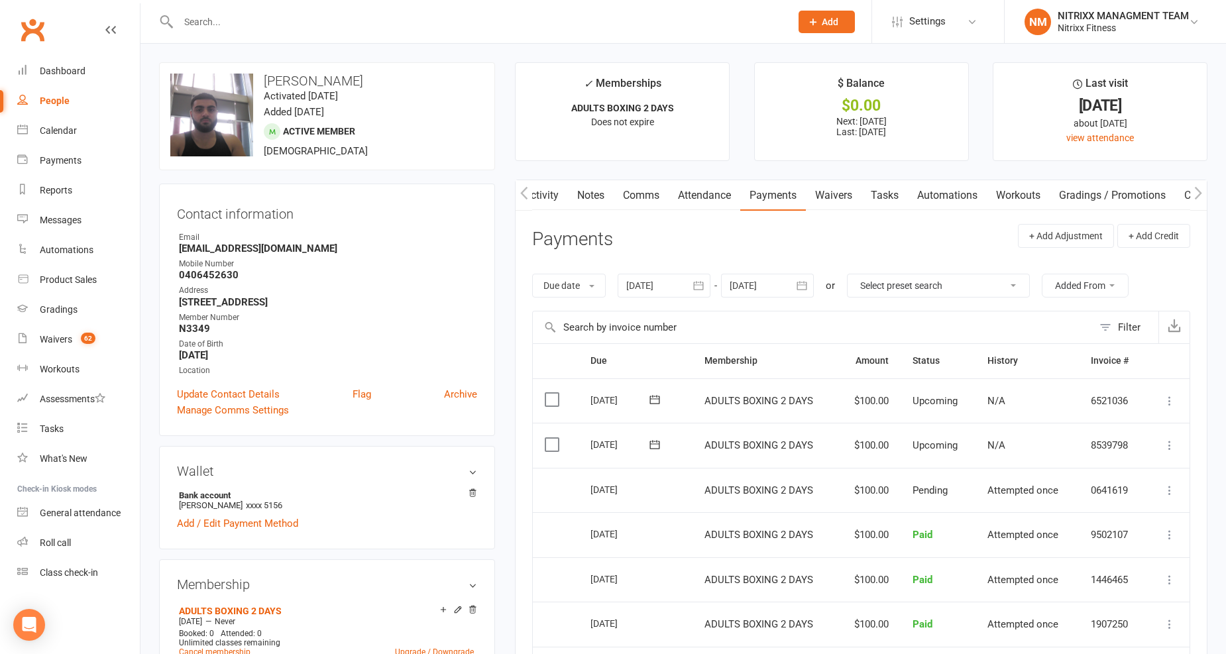
click at [657, 284] on div at bounding box center [664, 286] width 93 height 24
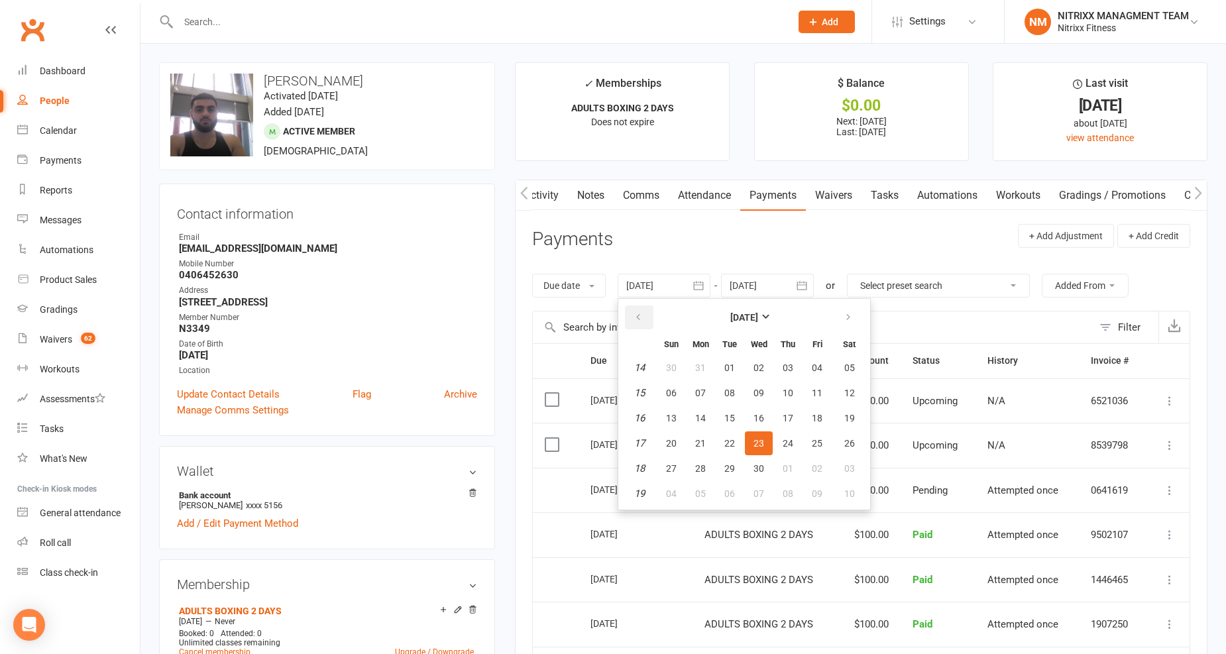
click at [648, 315] on button "button" at bounding box center [639, 318] width 28 height 24
click at [732, 447] on button "21" at bounding box center [730, 443] width 28 height 24
type input "21 Jan 2025"
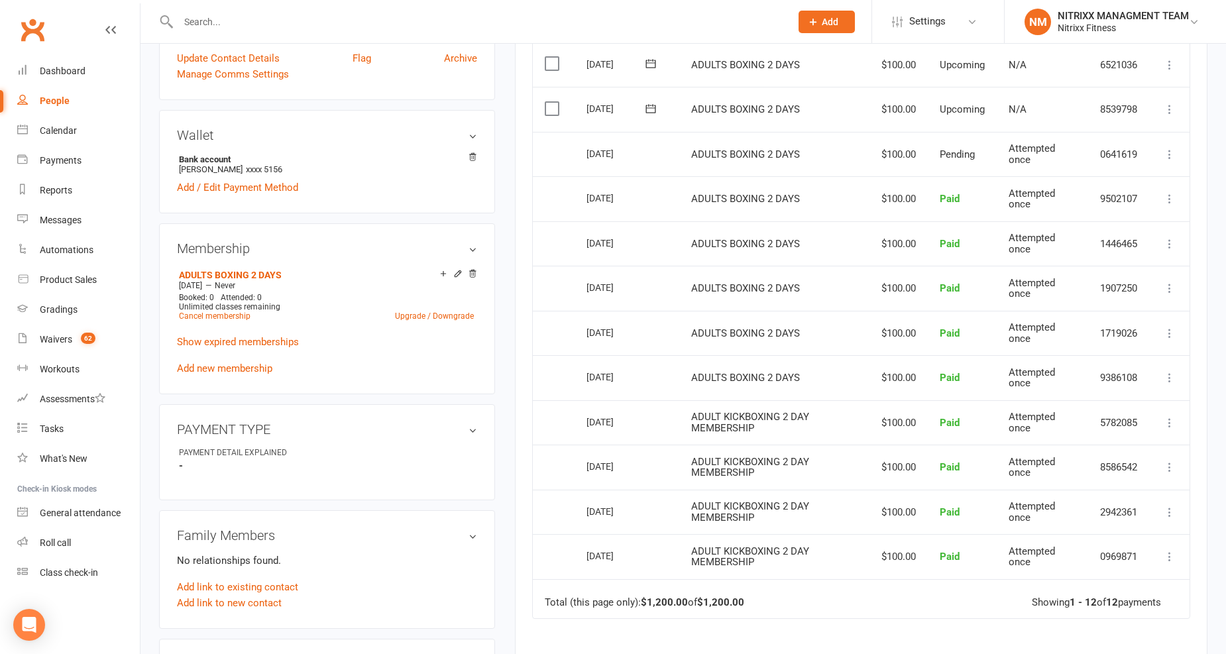
scroll to position [294, 0]
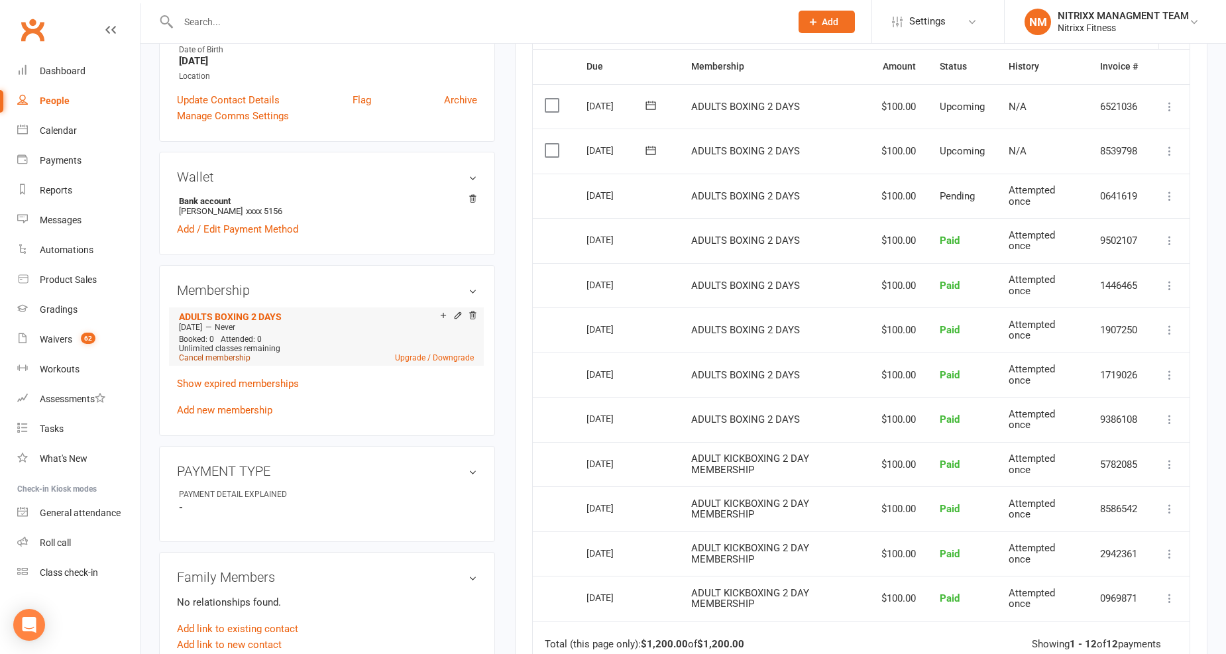
click at [209, 355] on link "Cancel membership" at bounding box center [215, 357] width 72 height 9
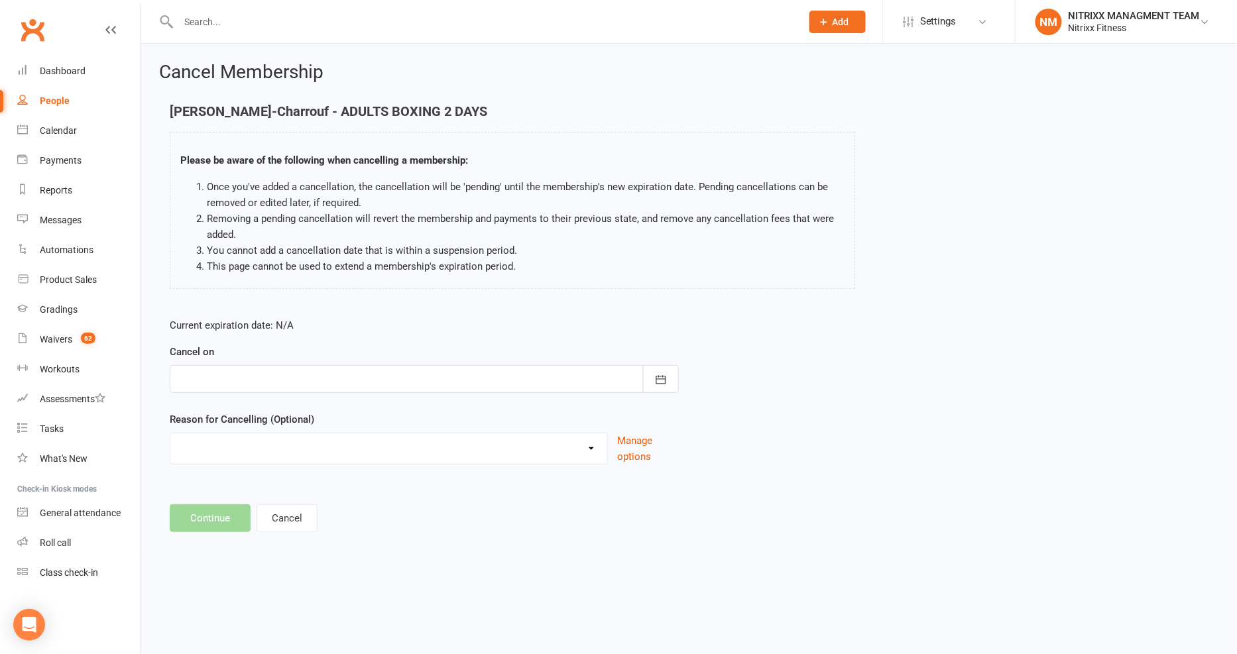
click at [223, 378] on div at bounding box center [424, 379] width 509 height 28
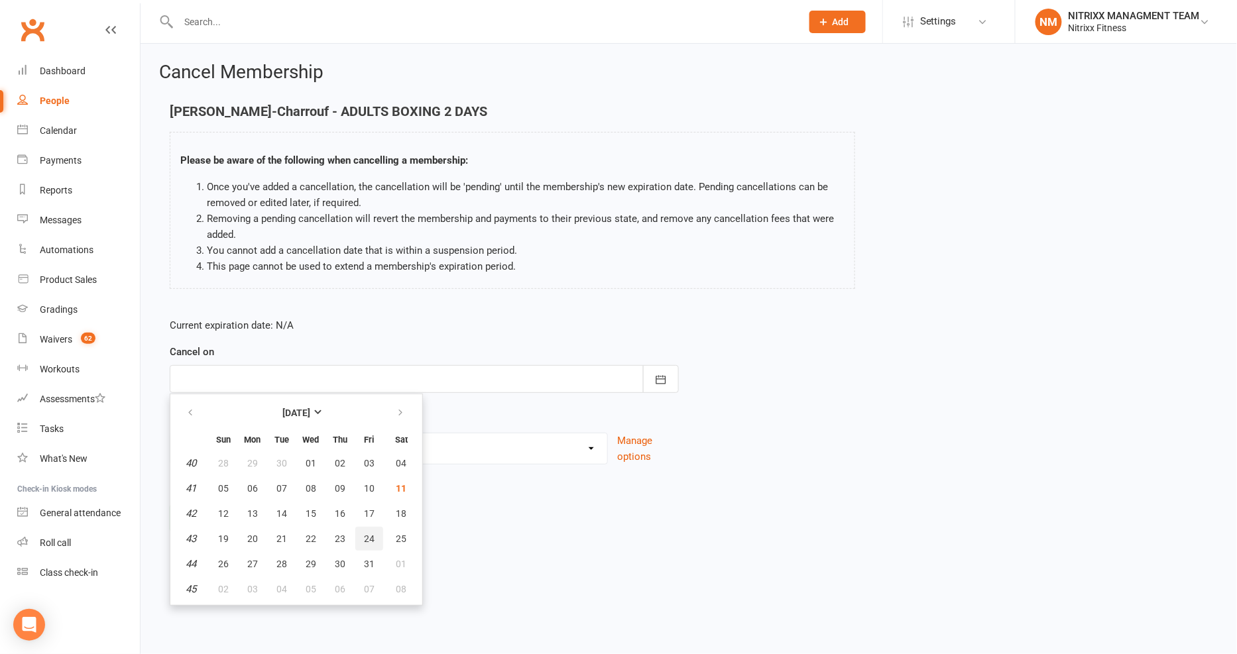
click at [364, 534] on span "24" at bounding box center [369, 539] width 11 height 11
type input "24 Oct 2025"
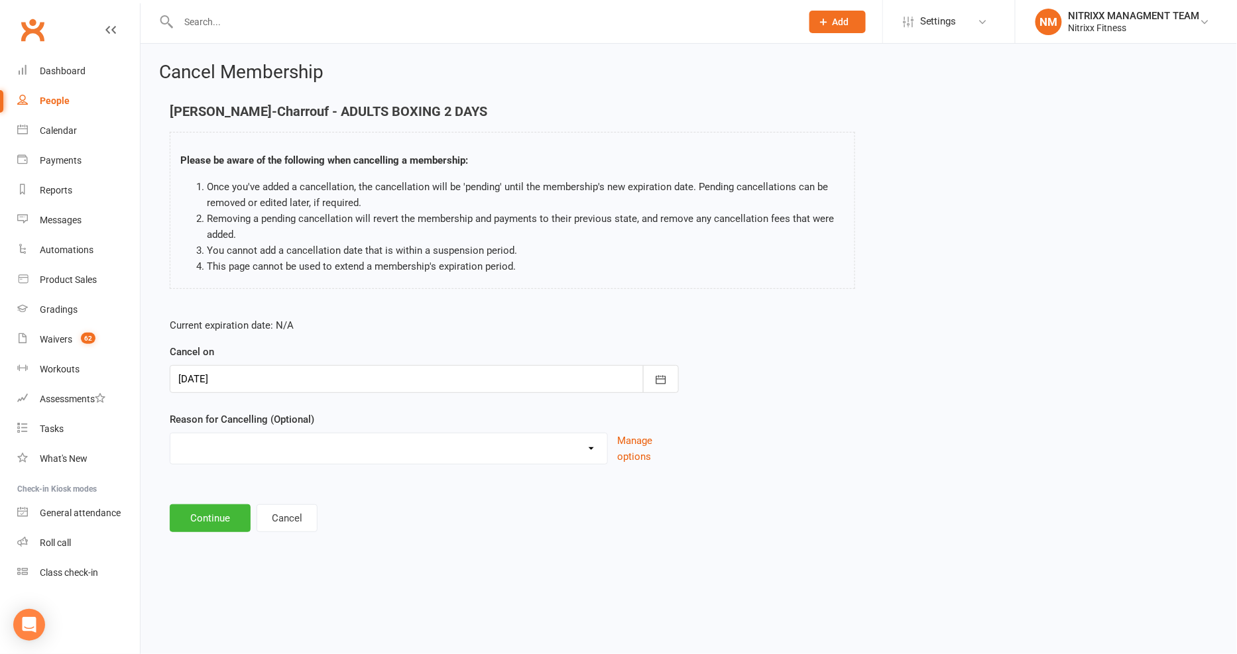
click at [290, 464] on div "CHANGE OF LIVING LOCATION Holiday Injury PERSONAL UPGRADING Other reason" at bounding box center [389, 449] width 438 height 32
click at [295, 451] on select "CHANGE OF LIVING LOCATION Holiday Injury PERSONAL UPGRADING Other reason" at bounding box center [388, 446] width 437 height 27
select select "5"
click at [170, 433] on select "CHANGE OF LIVING LOCATION Holiday Injury PERSONAL UPGRADING Other reason" at bounding box center [388, 446] width 437 height 27
click at [213, 588] on button "Continue" at bounding box center [210, 586] width 81 height 28
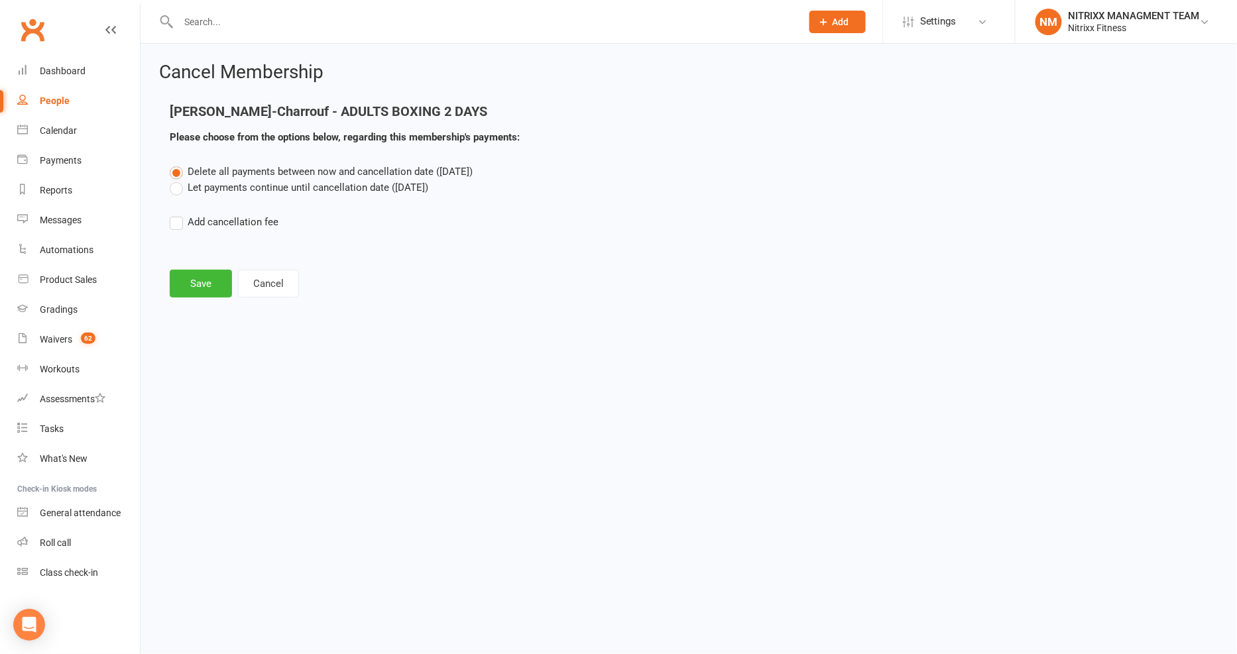
click at [306, 186] on label "Let payments continue until cancellation date (Oct 24, 2025)" at bounding box center [299, 188] width 258 height 16
click at [178, 180] on input "Let payments continue until cancellation date (Oct 24, 2025)" at bounding box center [174, 180] width 9 height 0
click at [199, 278] on button "Save" at bounding box center [201, 284] width 62 height 28
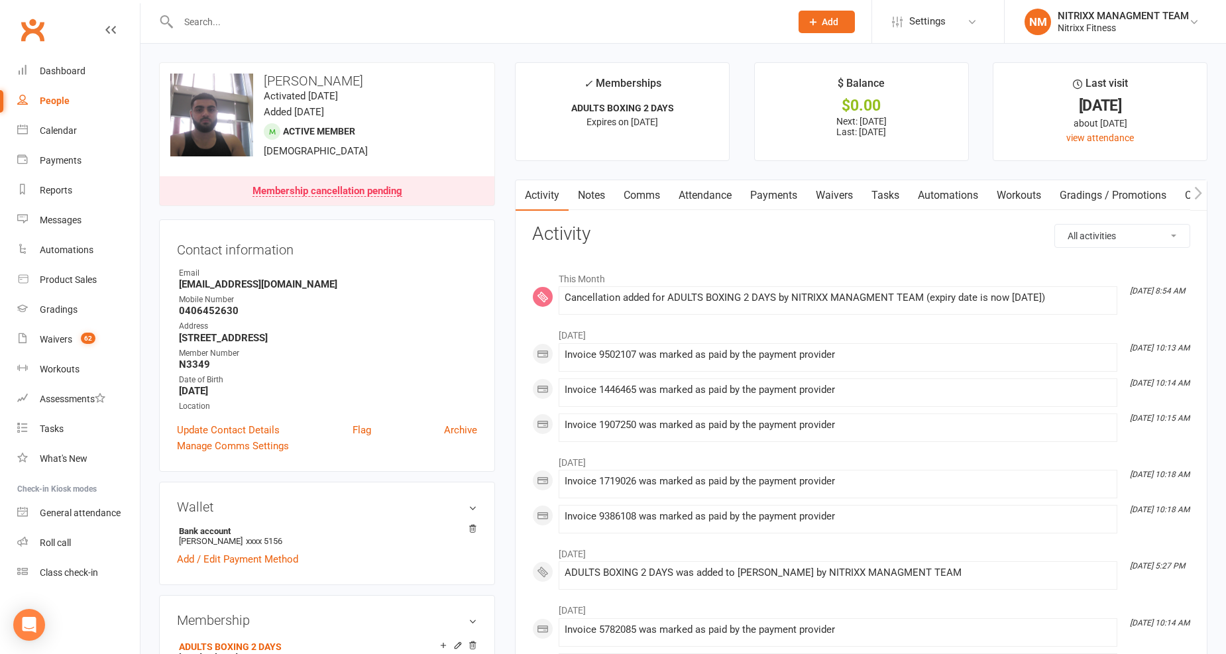
click at [759, 199] on link "Payments" at bounding box center [774, 195] width 66 height 30
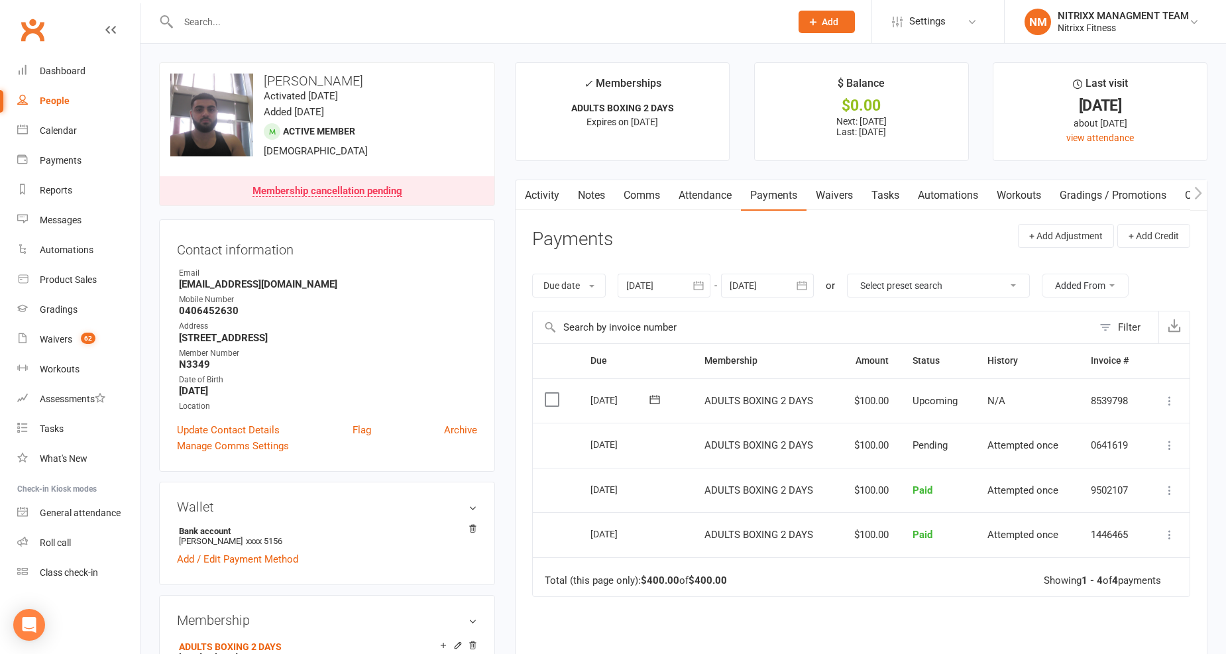
drag, startPoint x: 486, startPoint y: 27, endPoint x: 482, endPoint y: 36, distance: 11.0
click at [486, 28] on input "text" at bounding box center [477, 22] width 607 height 19
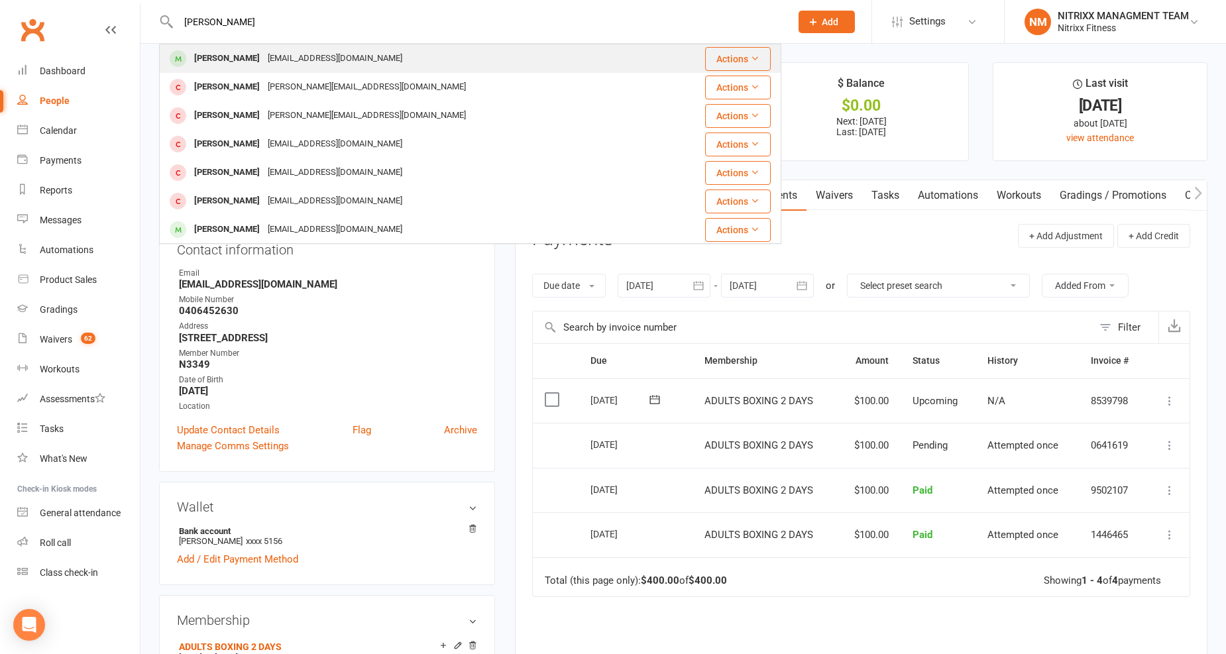
type input "ABDULLAH NAEE"
click at [403, 58] on div "Abdullah Naeem naeemvlogs9@gmail.com" at bounding box center [418, 58] width 516 height 27
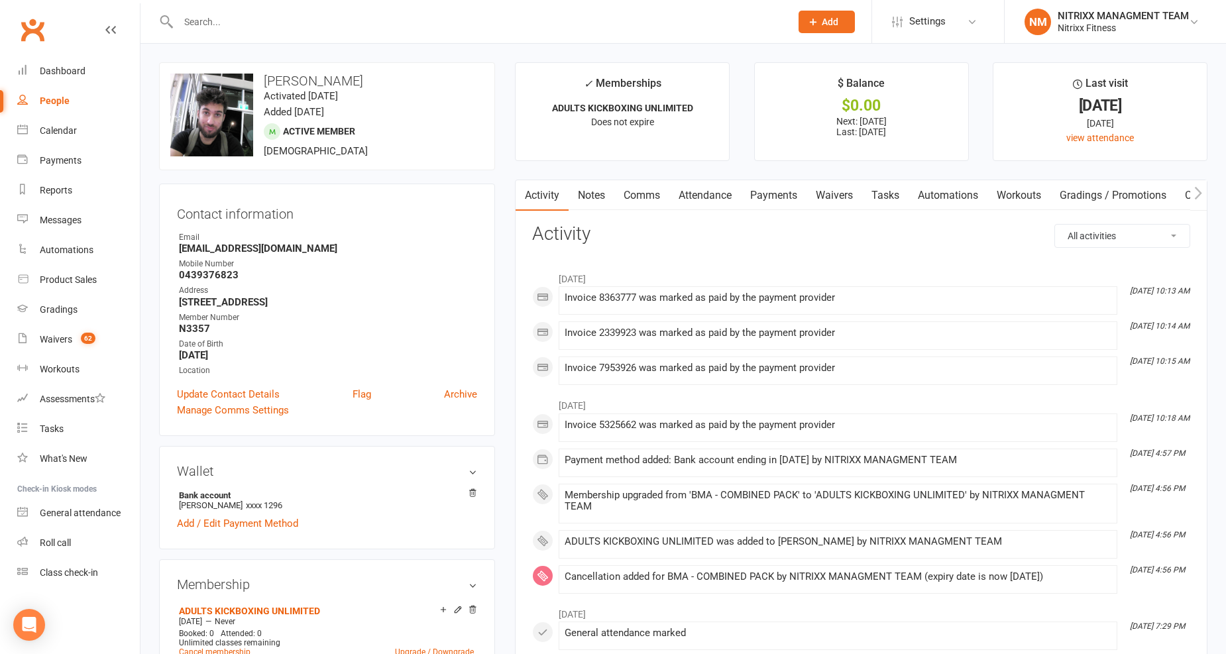
click at [761, 194] on link "Payments" at bounding box center [774, 195] width 66 height 30
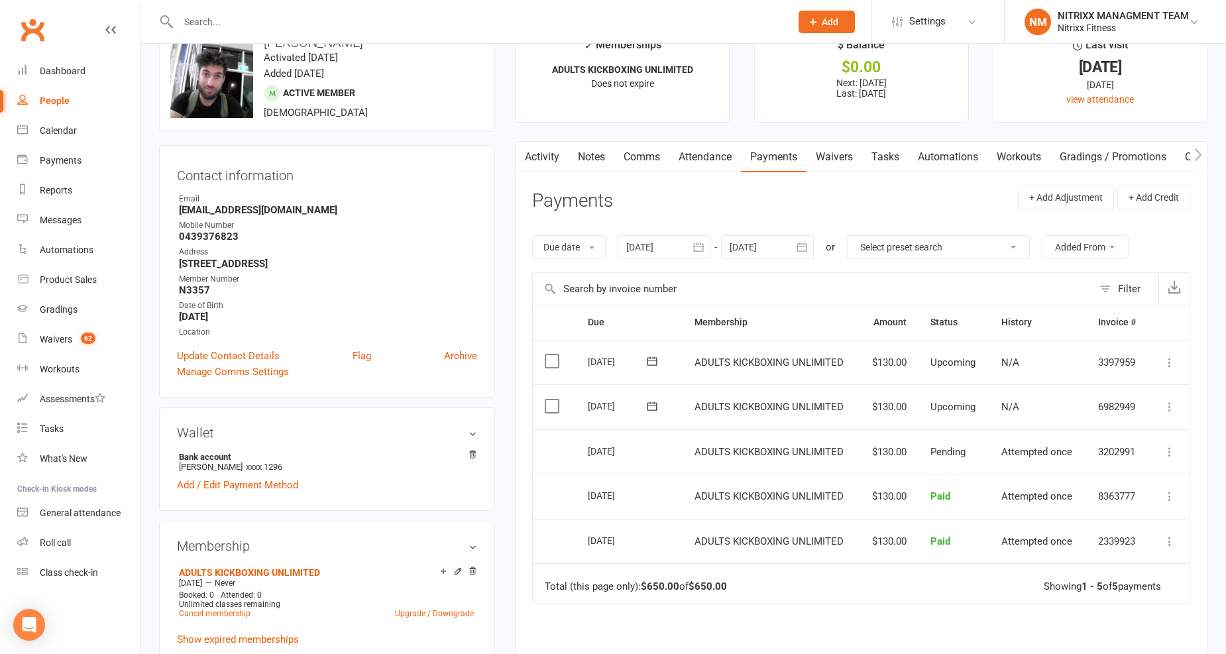
scroll to position [74, 0]
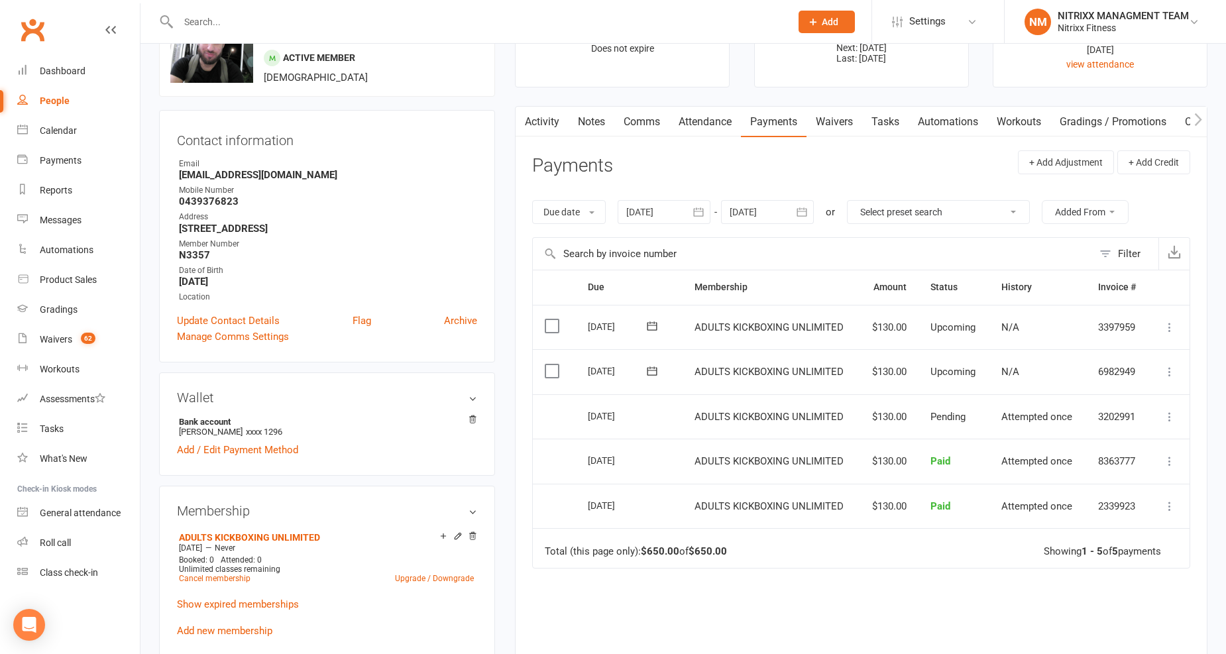
click at [700, 219] on icon "button" at bounding box center [698, 211] width 13 height 13
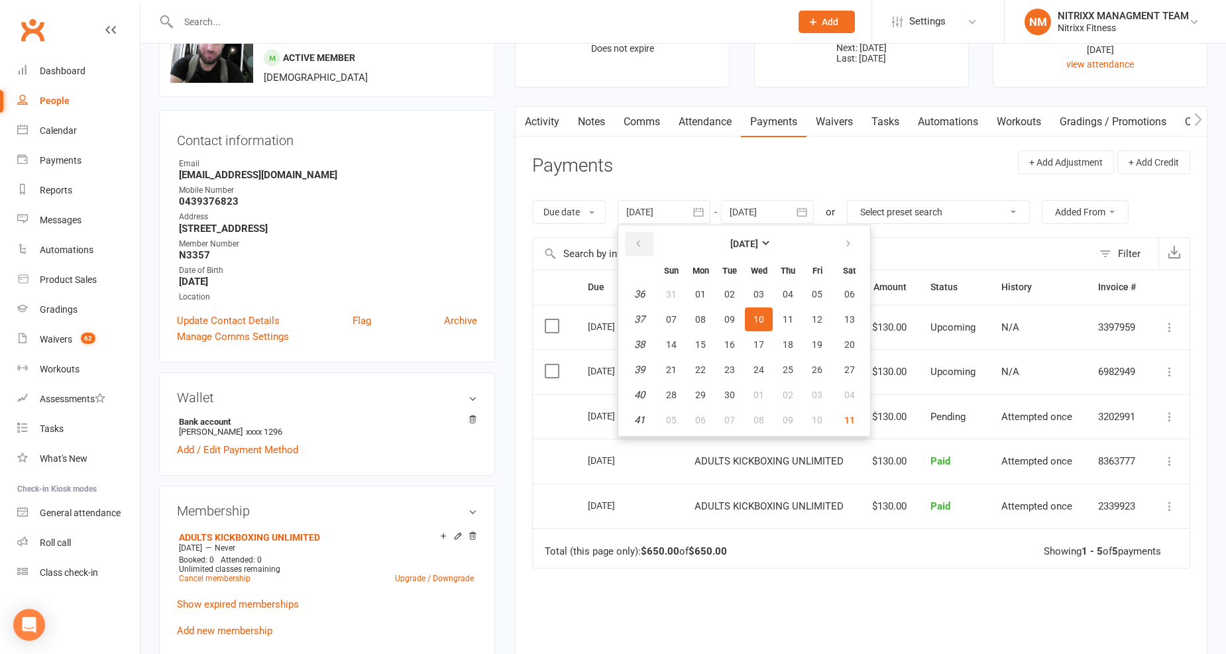
click at [638, 247] on icon "button" at bounding box center [638, 244] width 9 height 11
click at [633, 247] on button "button" at bounding box center [639, 244] width 28 height 24
click at [630, 247] on button "button" at bounding box center [639, 244] width 28 height 24
drag, startPoint x: 630, startPoint y: 247, endPoint x: 644, endPoint y: 312, distance: 66.9
click at [630, 247] on button "button" at bounding box center [639, 244] width 28 height 24
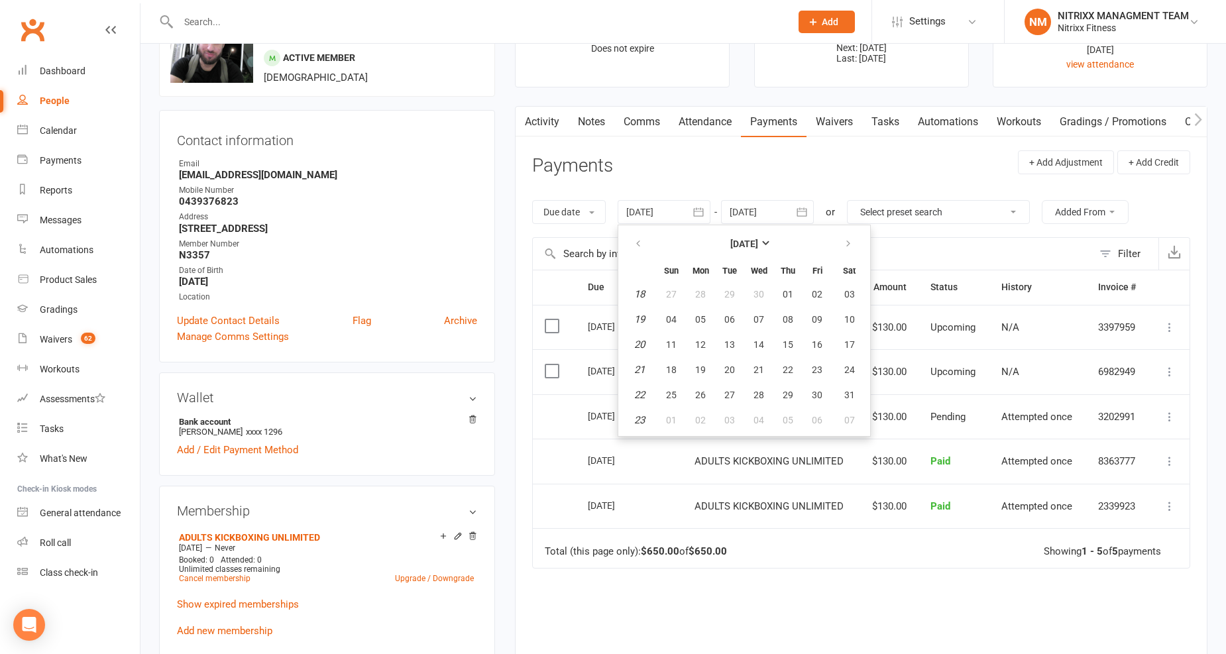
click at [700, 391] on span "26" at bounding box center [700, 395] width 11 height 11
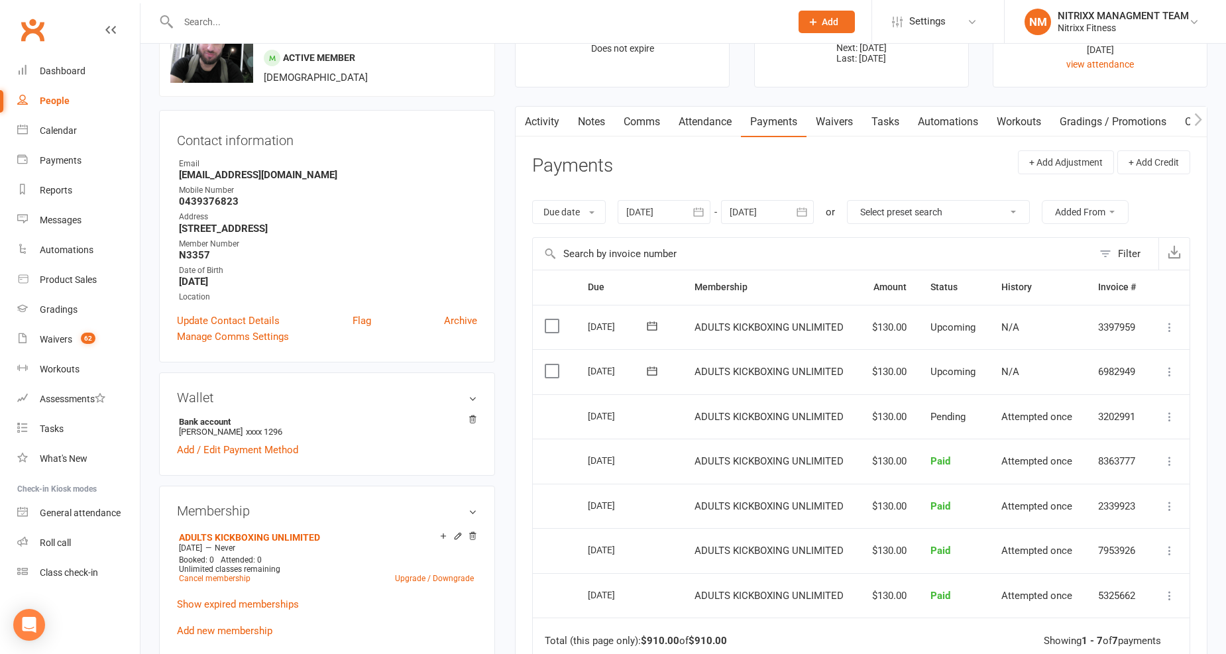
click at [684, 204] on div at bounding box center [664, 212] width 93 height 24
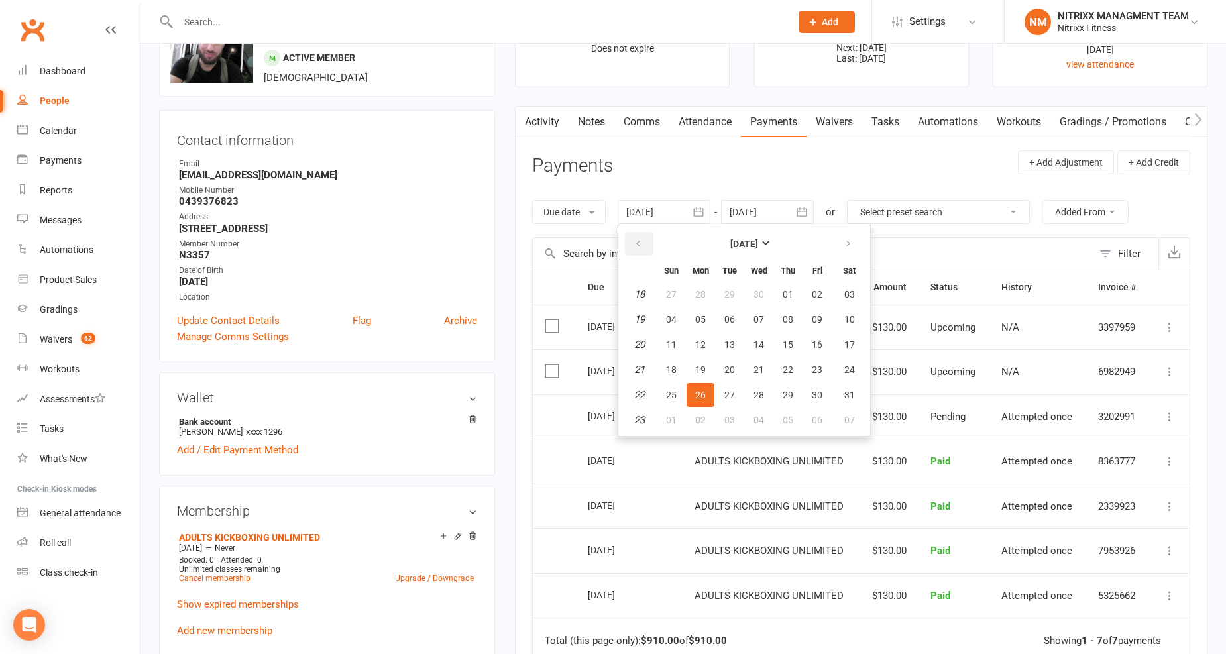
click at [645, 247] on button "button" at bounding box center [639, 244] width 28 height 24
click at [738, 360] on button "21" at bounding box center [730, 370] width 28 height 24
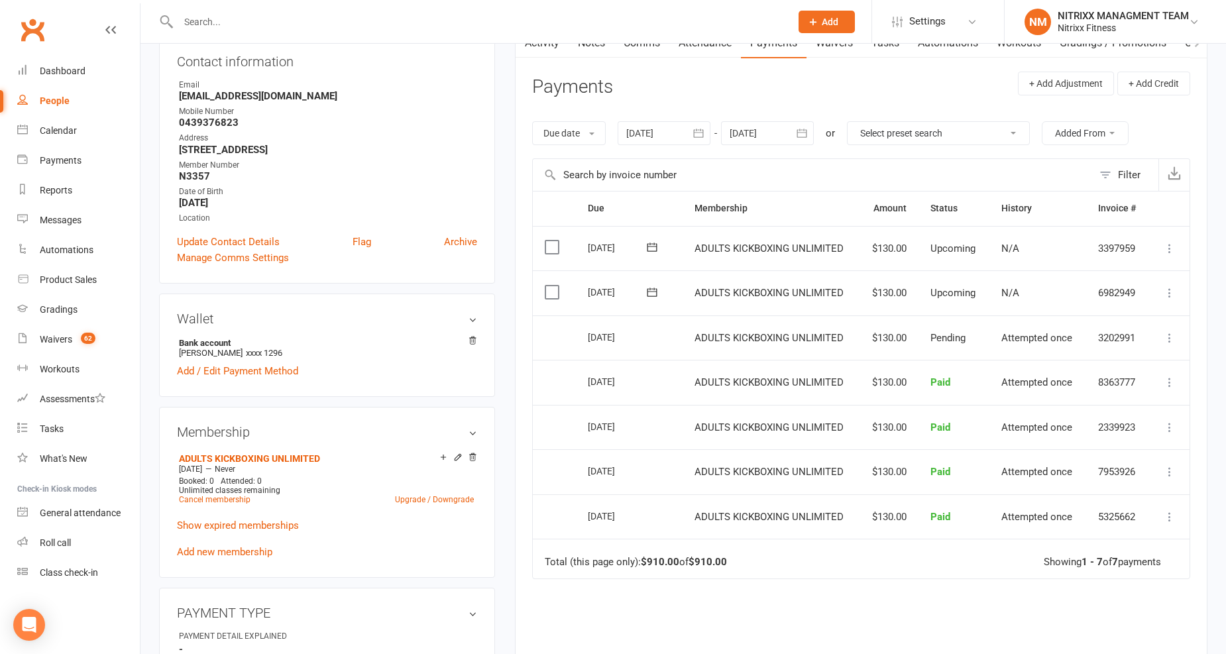
scroll to position [0, 0]
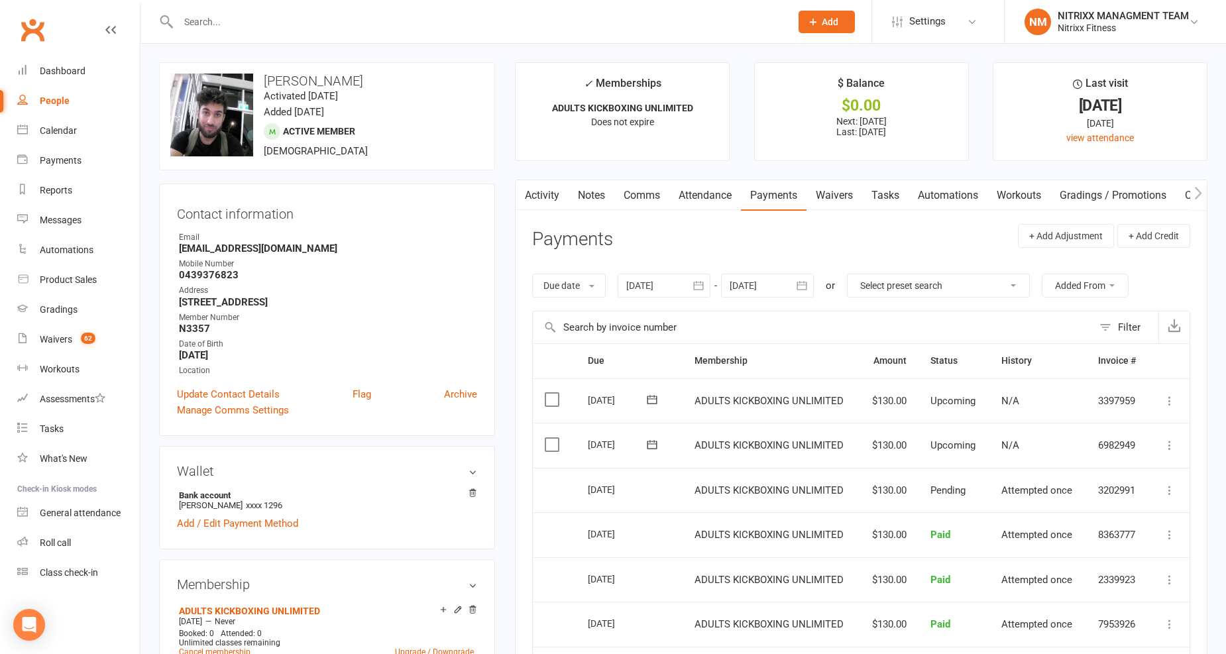
click at [644, 285] on div at bounding box center [664, 286] width 93 height 24
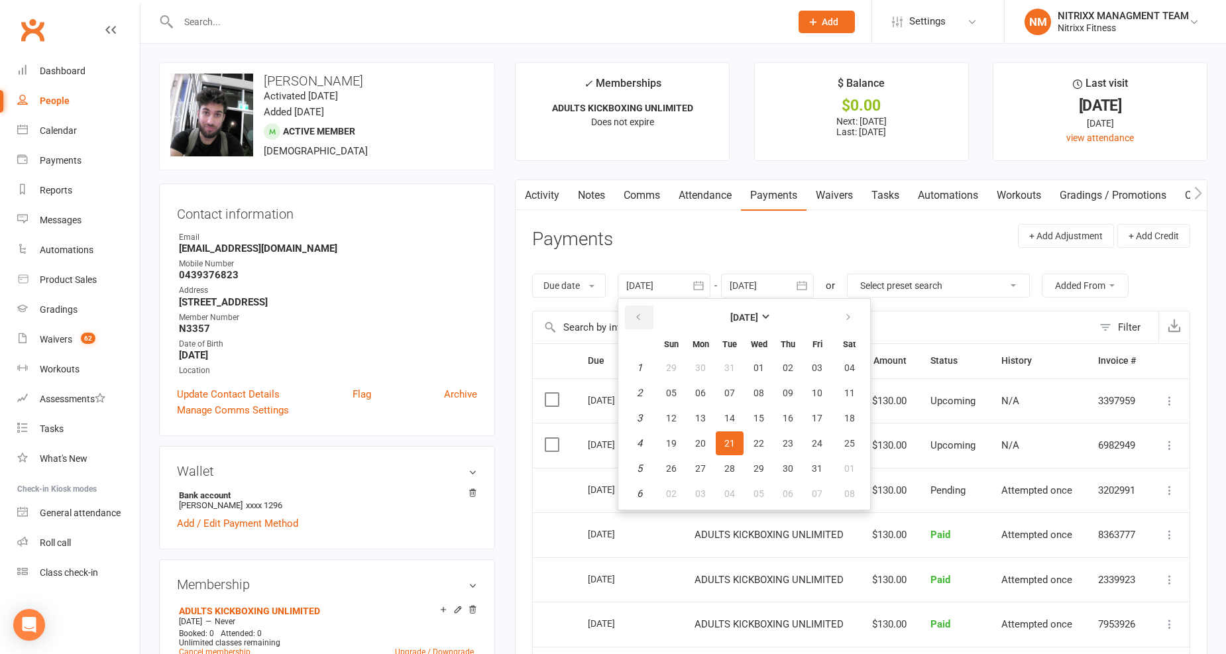
click at [632, 307] on button "button" at bounding box center [639, 318] width 28 height 24
click at [637, 312] on icon "button" at bounding box center [638, 317] width 9 height 11
click at [718, 396] on button "08" at bounding box center [730, 393] width 28 height 24
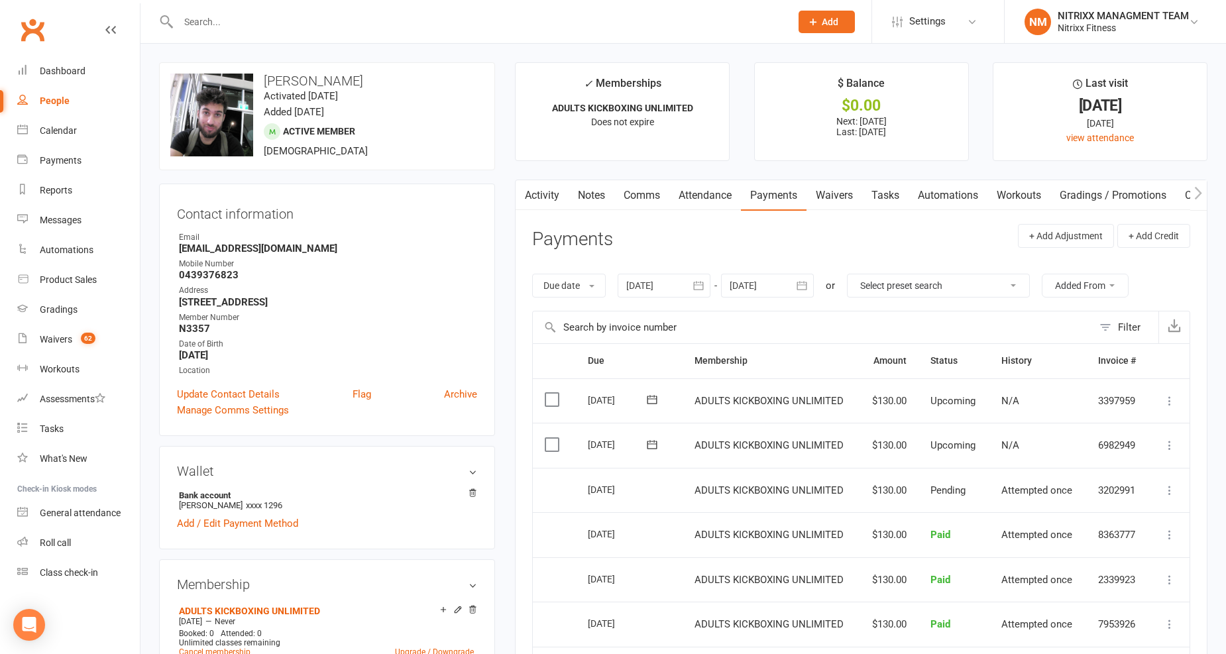
click at [671, 280] on div at bounding box center [664, 286] width 93 height 24
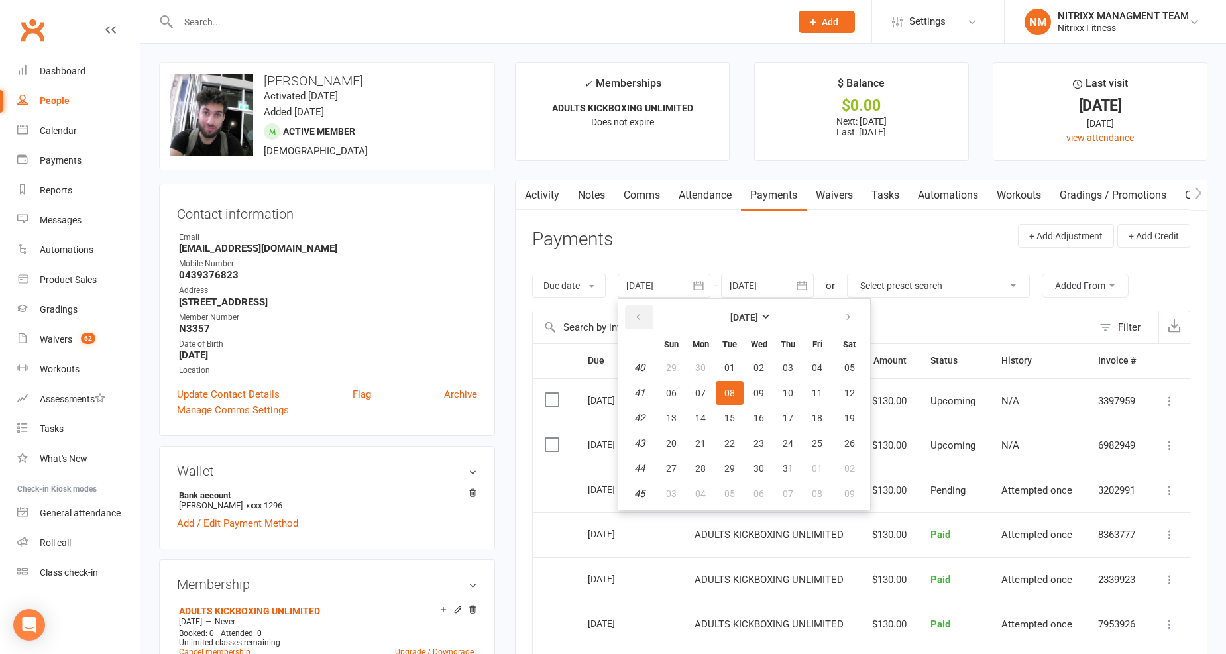
click at [640, 317] on icon "button" at bounding box center [638, 317] width 9 height 11
click at [726, 401] on button "09" at bounding box center [730, 393] width 28 height 24
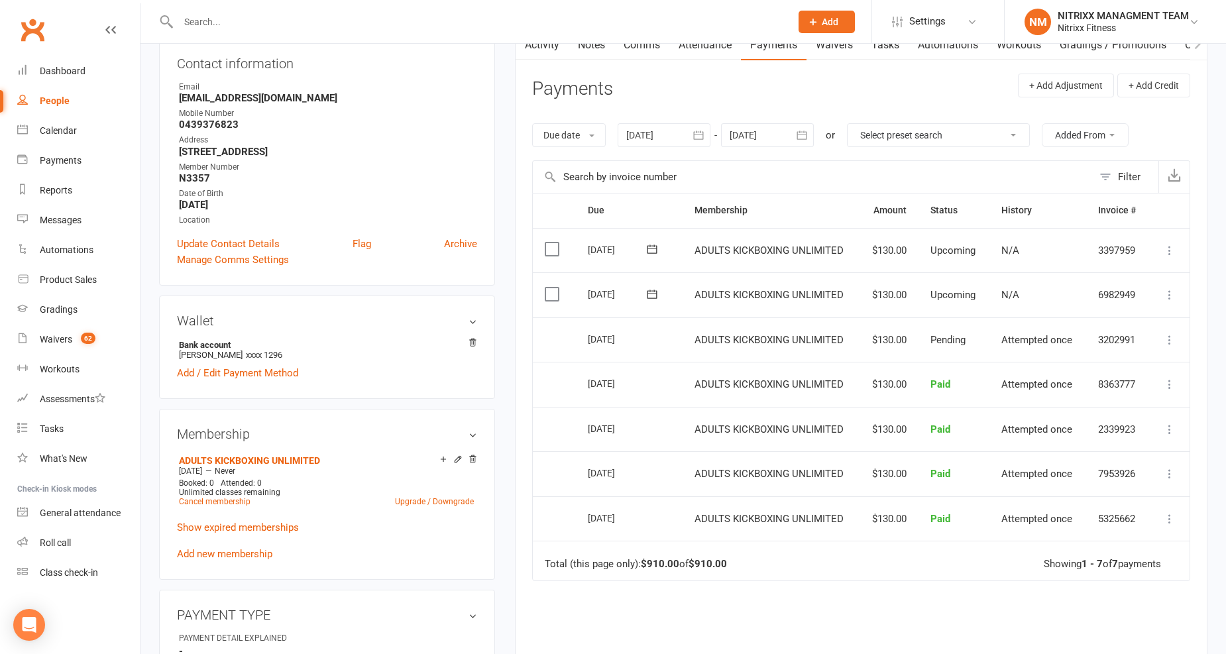
scroll to position [74, 0]
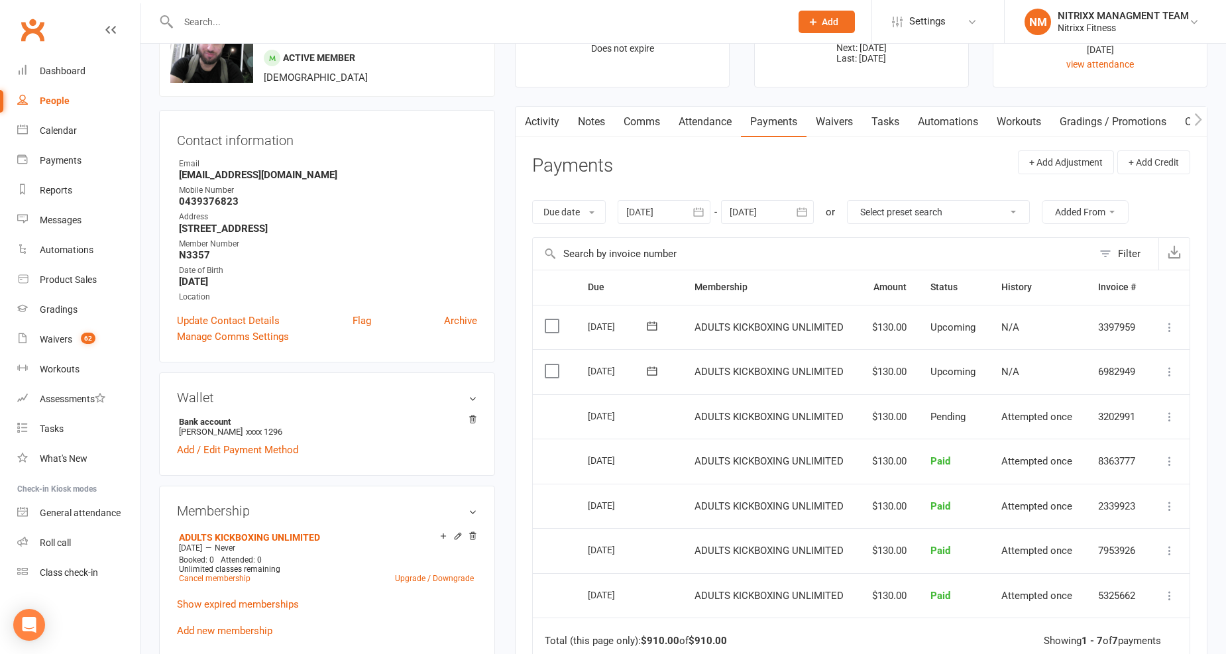
click at [603, 120] on link "Notes" at bounding box center [592, 122] width 46 height 30
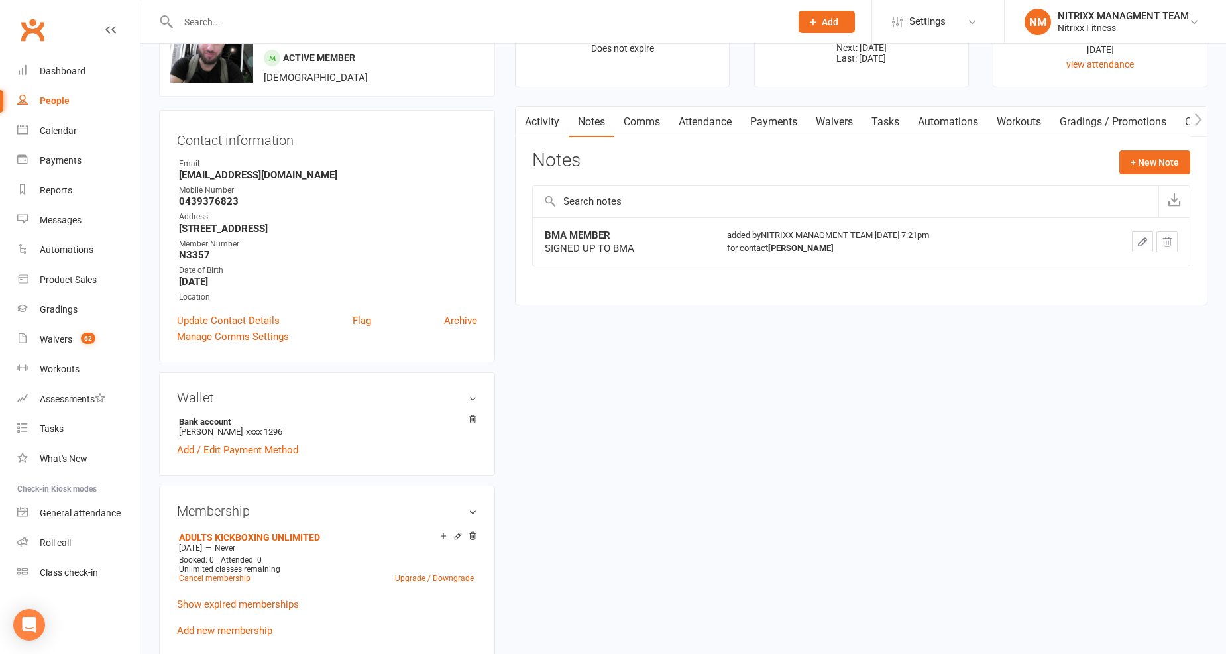
click at [591, 117] on link "Notes" at bounding box center [592, 122] width 46 height 30
click at [567, 121] on link "Notes" at bounding box center [590, 122] width 46 height 30
click at [559, 118] on link "Activity" at bounding box center [540, 122] width 53 height 30
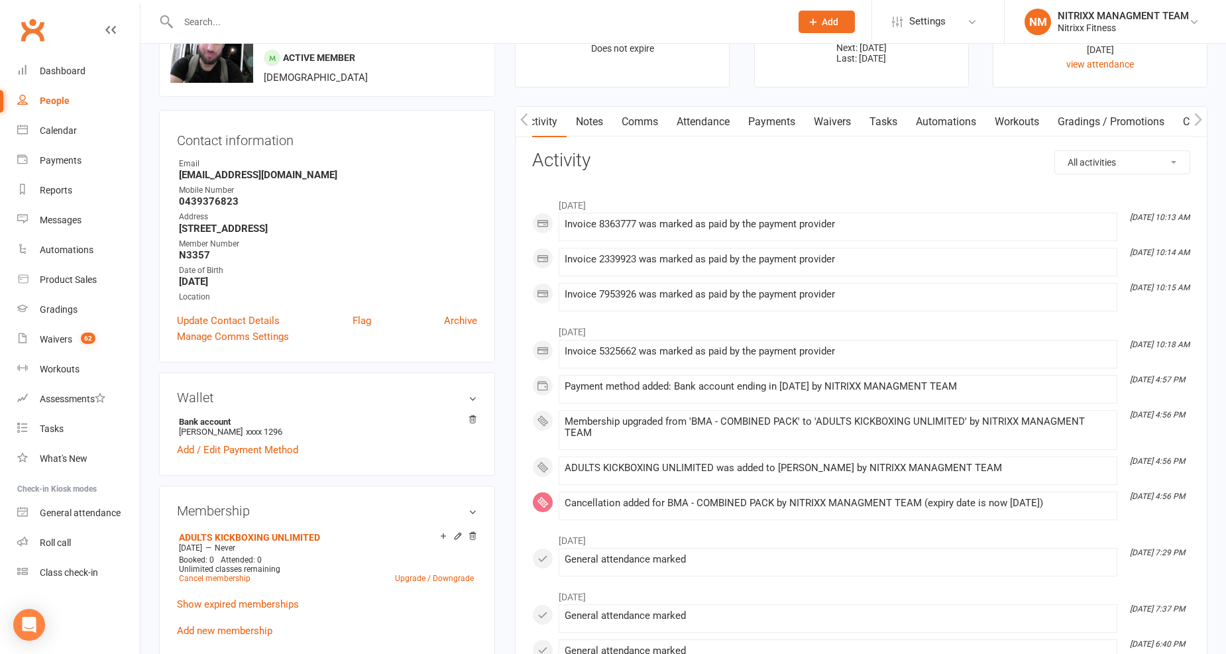
click at [745, 115] on link "Payments" at bounding box center [772, 122] width 66 height 30
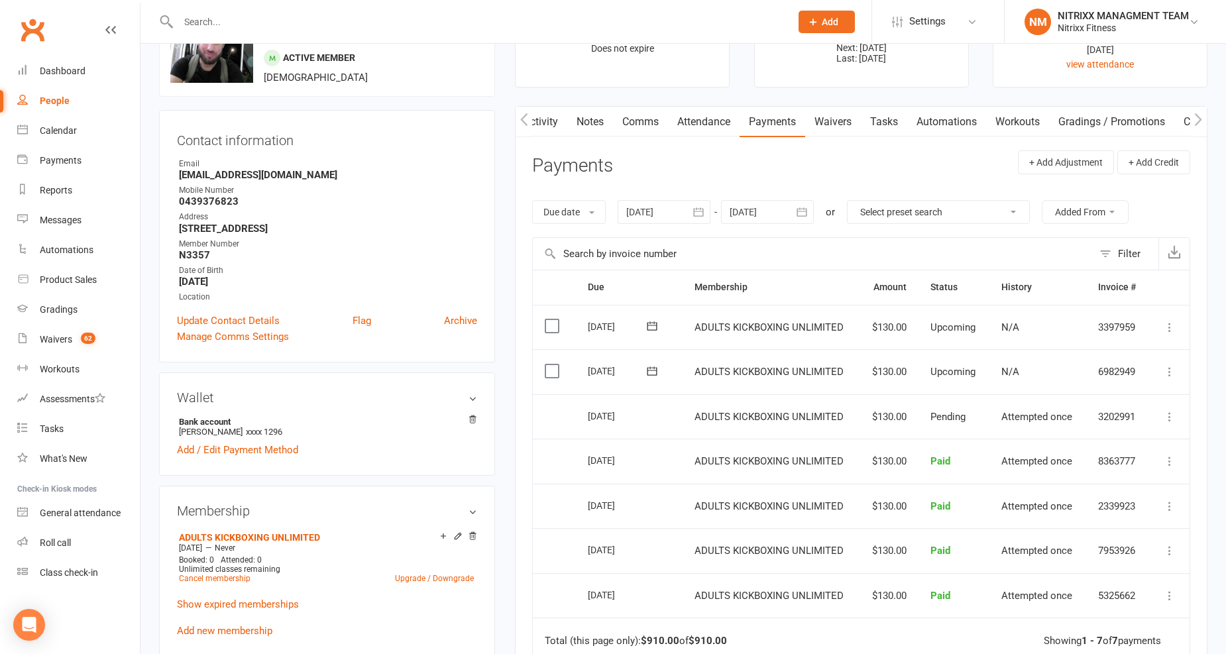
click at [660, 214] on div at bounding box center [664, 212] width 93 height 24
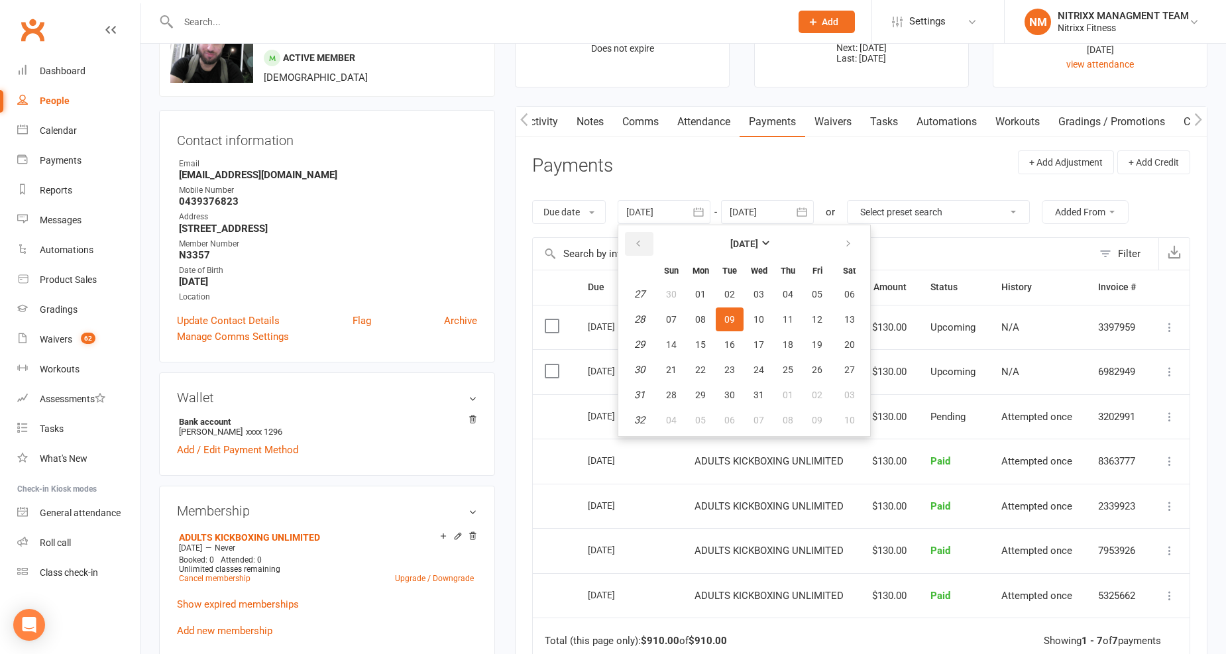
click at [646, 252] on button "button" at bounding box center [639, 244] width 28 height 24
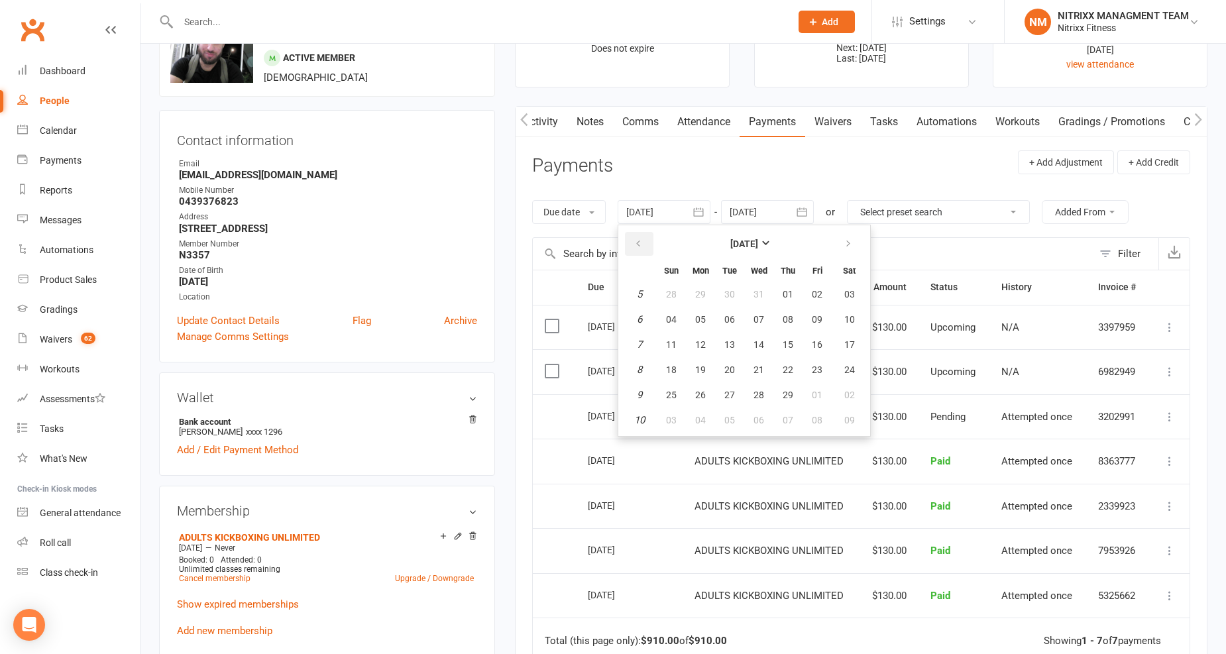
click at [646, 252] on button "button" at bounding box center [639, 244] width 28 height 24
click at [703, 329] on button "04" at bounding box center [701, 320] width 28 height 24
type input "04 Dec 2023"
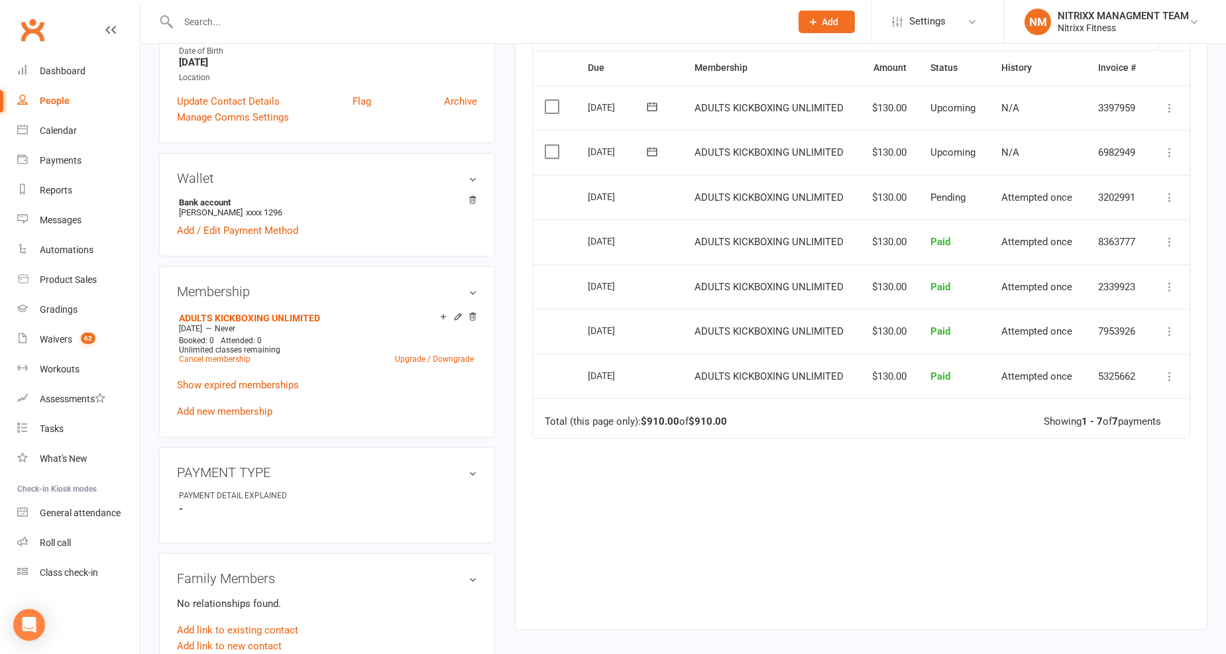
scroll to position [147, 0]
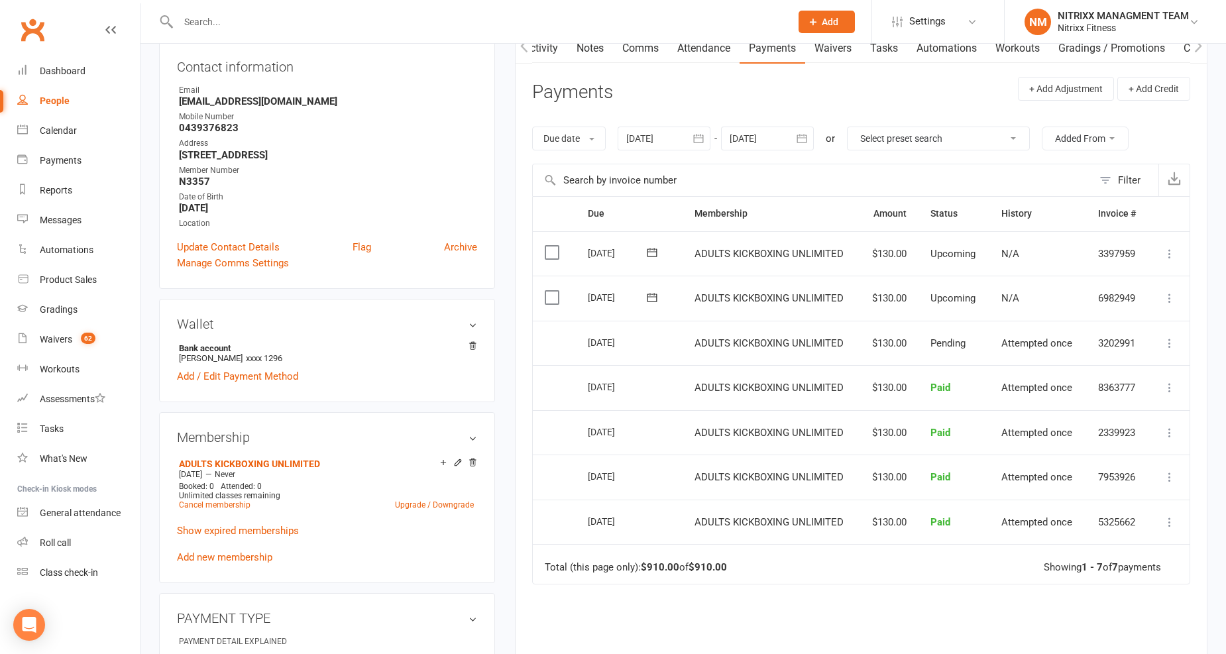
click at [798, 129] on button "button" at bounding box center [802, 139] width 24 height 24
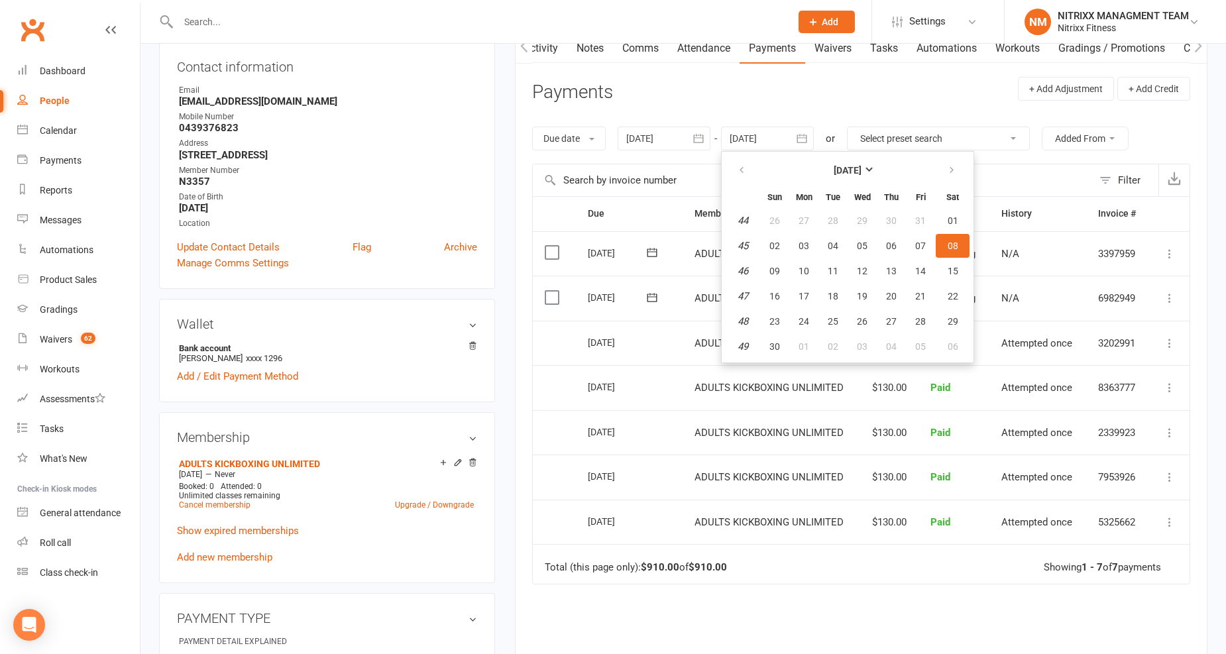
click at [847, 82] on header "Payments + Add Adjustment + Add Credit" at bounding box center [861, 95] width 658 height 36
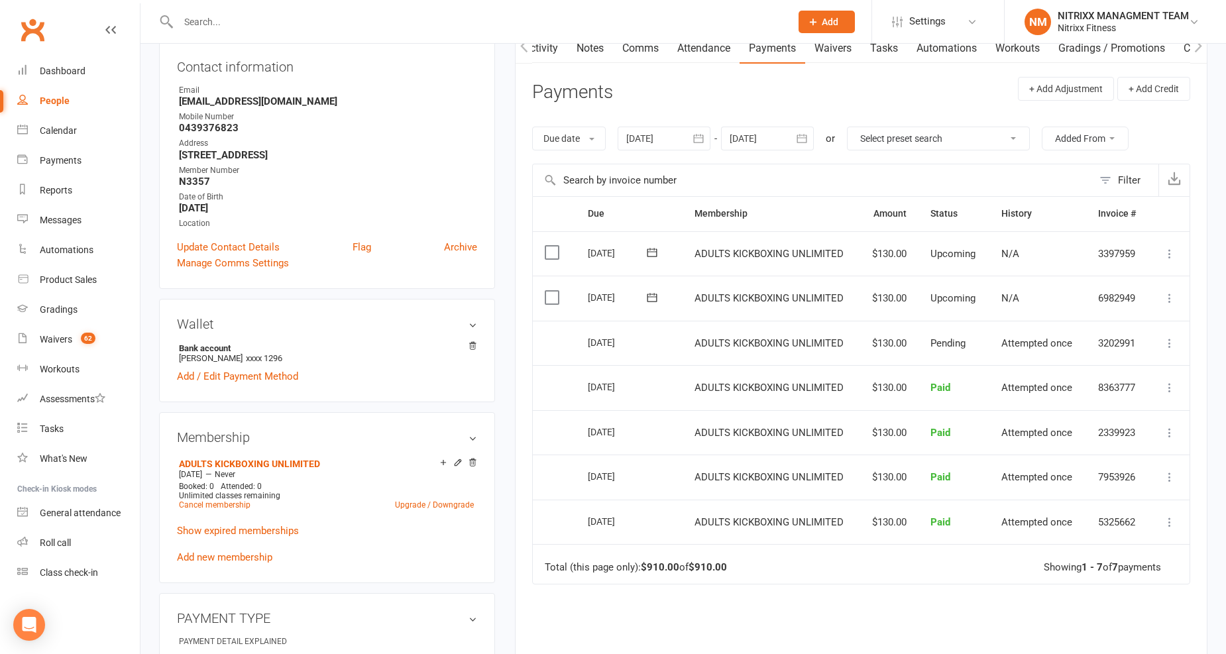
click at [589, 51] on link "Notes" at bounding box center [590, 48] width 46 height 30
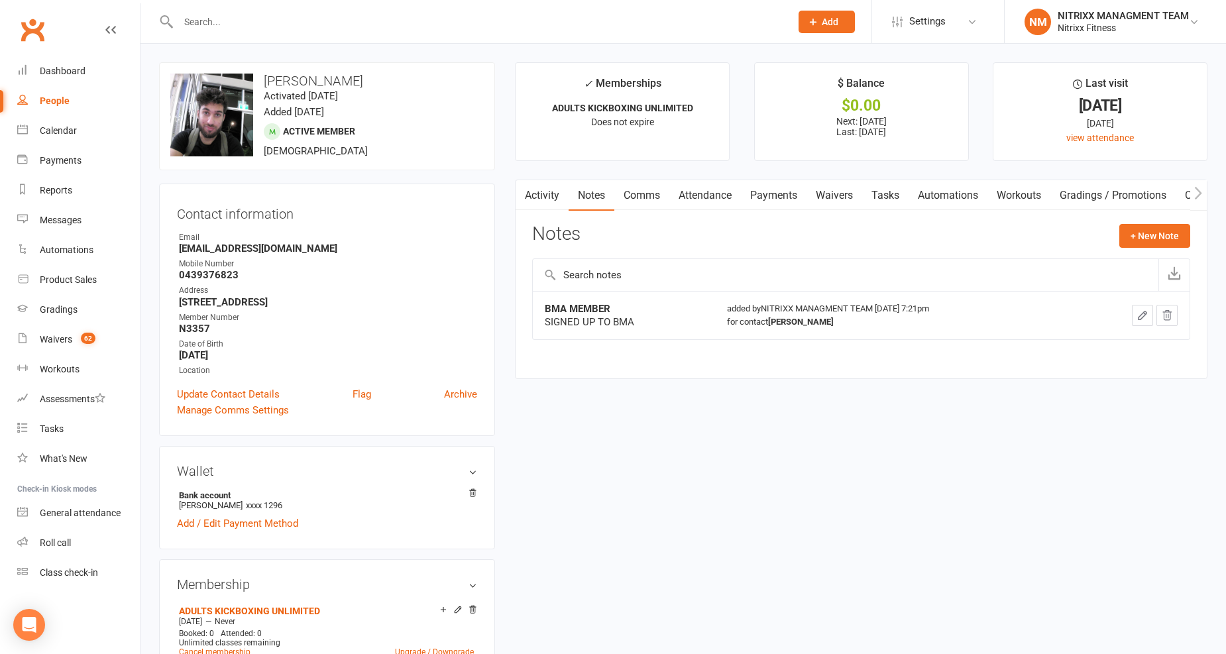
click at [754, 194] on link "Payments" at bounding box center [774, 195] width 66 height 30
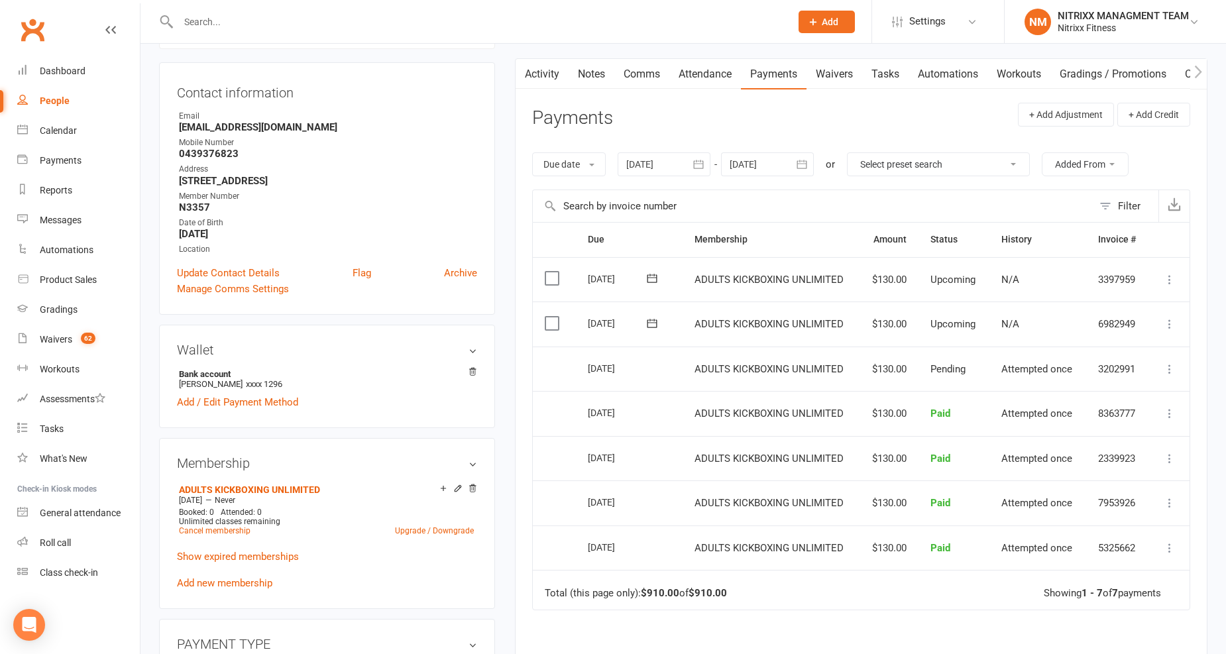
scroll to position [147, 0]
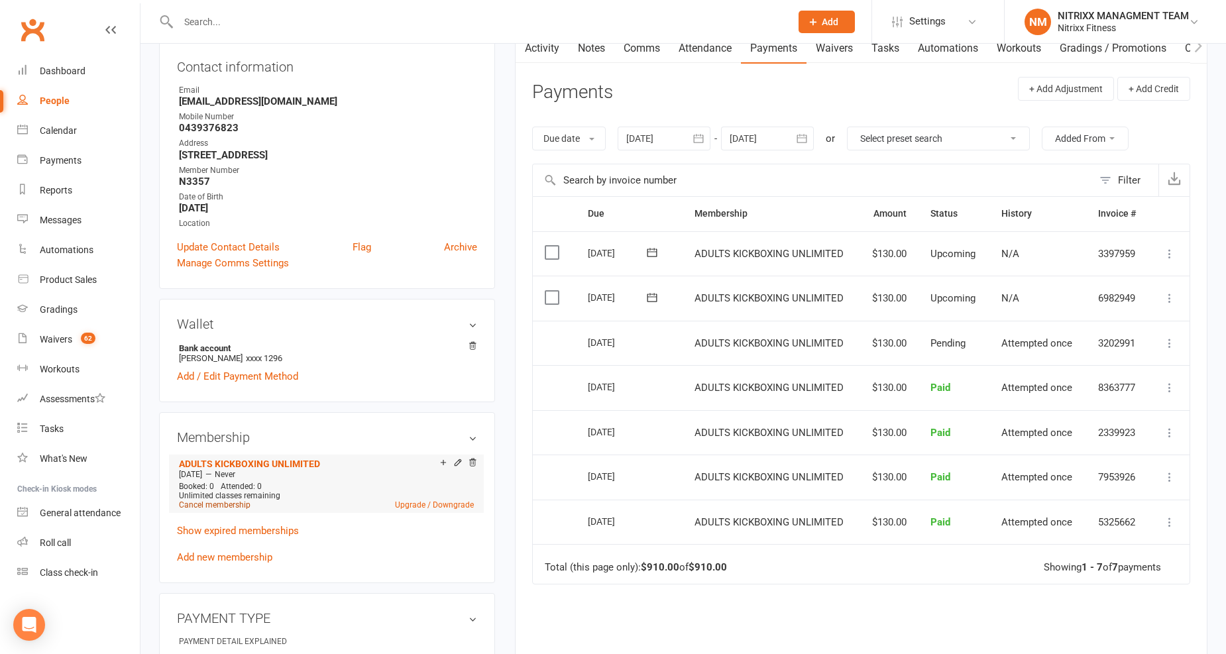
click at [231, 501] on link "Cancel membership" at bounding box center [215, 504] width 72 height 9
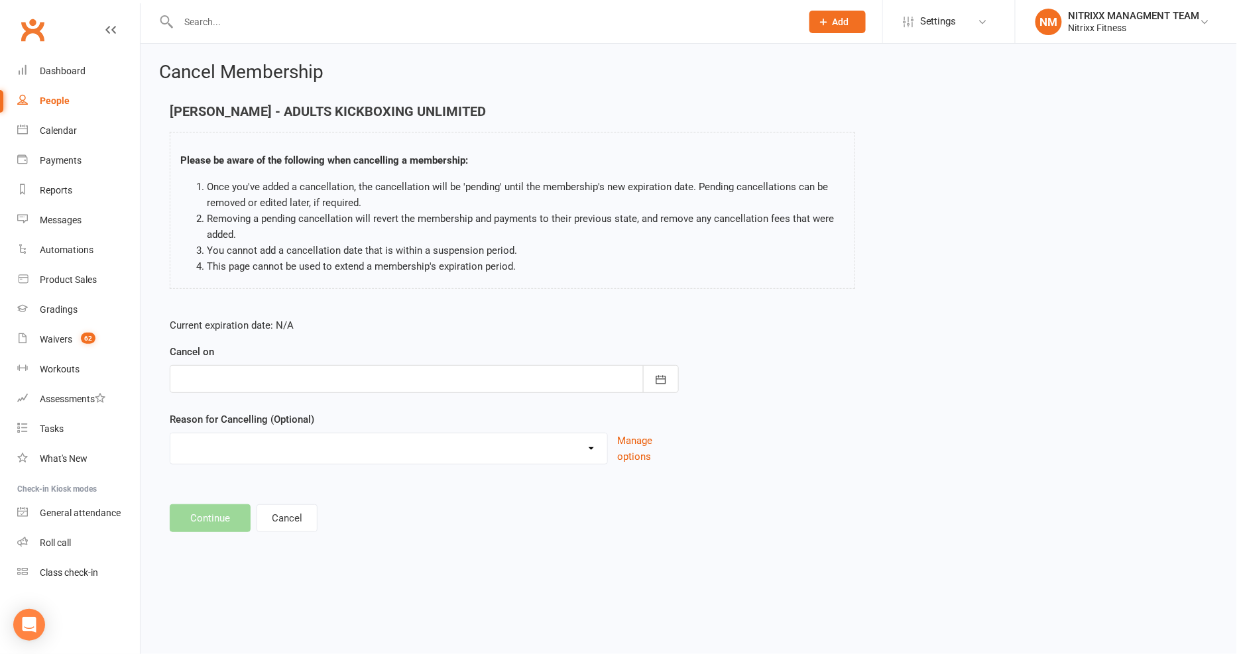
click at [297, 373] on div at bounding box center [424, 379] width 509 height 28
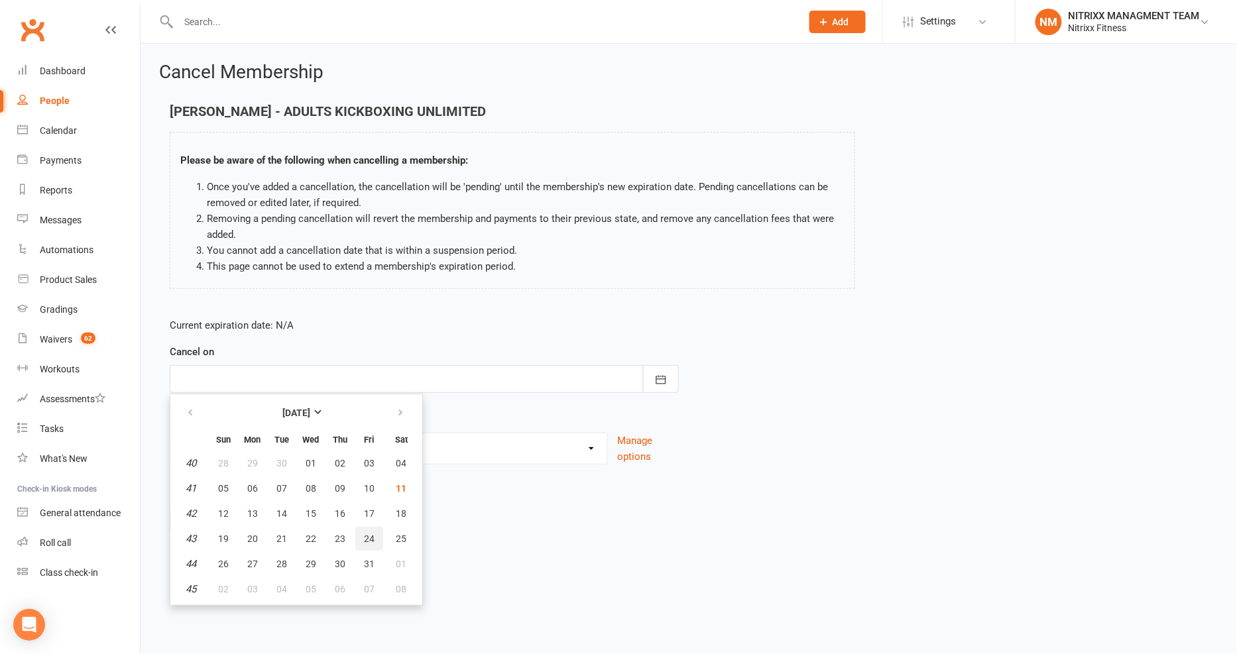
click at [367, 541] on button "24" at bounding box center [369, 539] width 28 height 24
type input "24 Oct 2025"
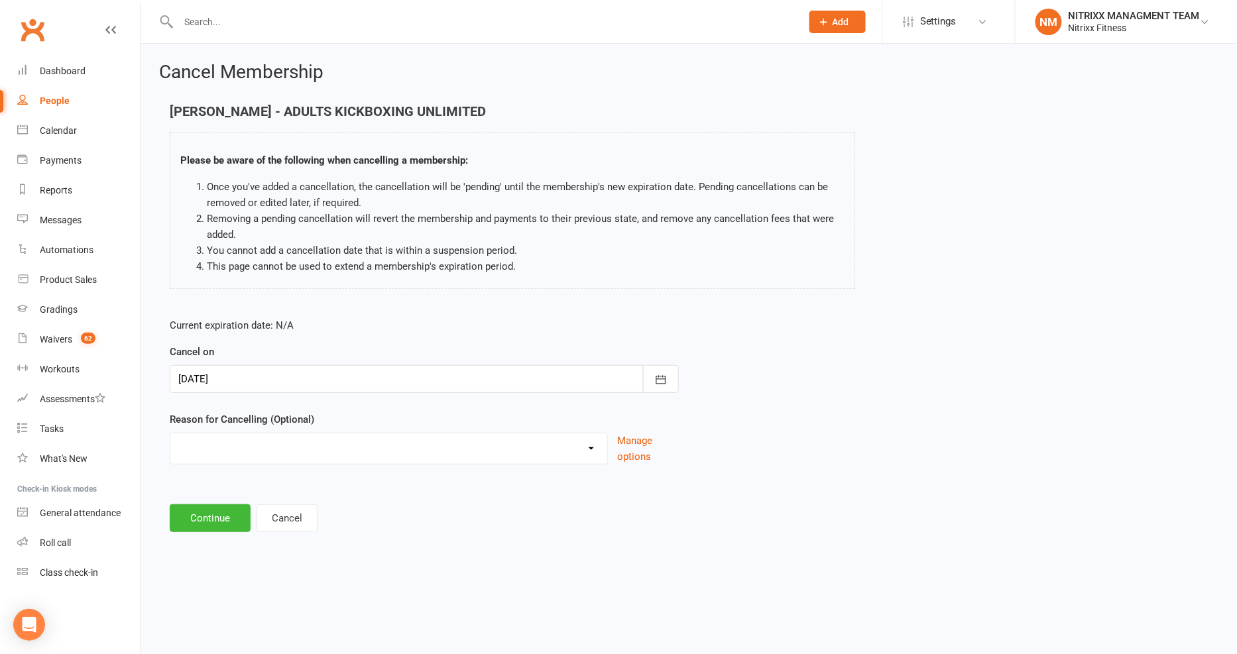
click at [301, 449] on select "CHANGE OF LIVING LOCATION Holiday Injury PERSONAL UPGRADING Other reason" at bounding box center [388, 446] width 437 height 27
select select "5"
click at [170, 433] on select "CHANGE OF LIVING LOCATION Holiday Injury PERSONAL UPGRADING Other reason" at bounding box center [388, 446] width 437 height 27
click at [217, 587] on button "Continue" at bounding box center [210, 586] width 81 height 28
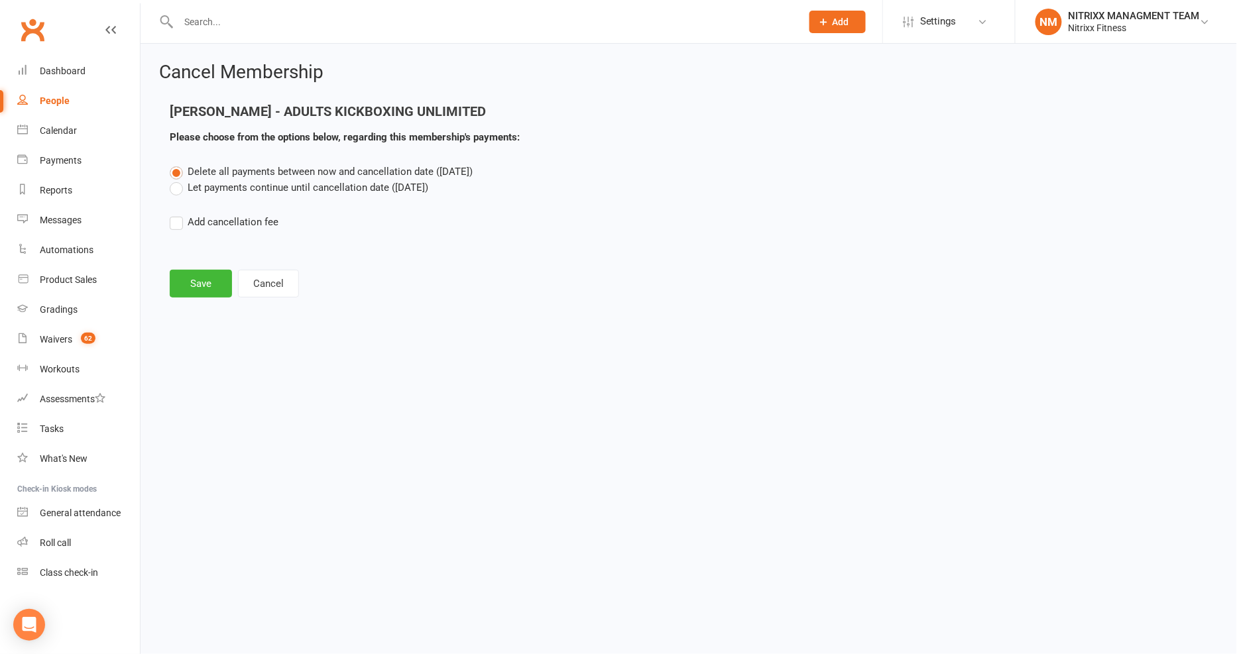
click at [255, 178] on label "Delete all payments between now and cancellation date (Oct 24, 2025)" at bounding box center [321, 172] width 303 height 16
click at [178, 164] on input "Delete all payments between now and cancellation date (Oct 24, 2025)" at bounding box center [174, 164] width 9 height 0
click at [243, 196] on div "Delete all payments between now and cancellation date (Oct 24, 2025) Let paymen…" at bounding box center [689, 206] width 1058 height 85
click at [243, 184] on label "Let payments continue until cancellation date (Oct 24, 2025)" at bounding box center [299, 188] width 258 height 16
click at [178, 180] on input "Let payments continue until cancellation date (Oct 24, 2025)" at bounding box center [174, 180] width 9 height 0
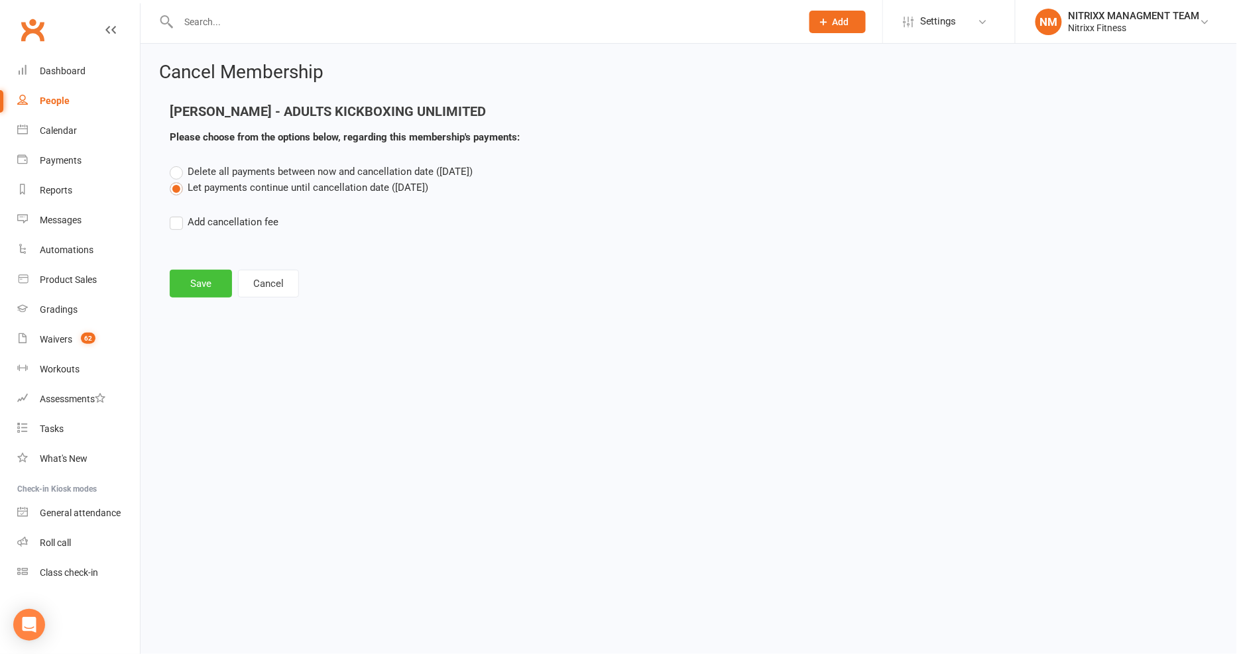
click at [213, 282] on button "Save" at bounding box center [201, 284] width 62 height 28
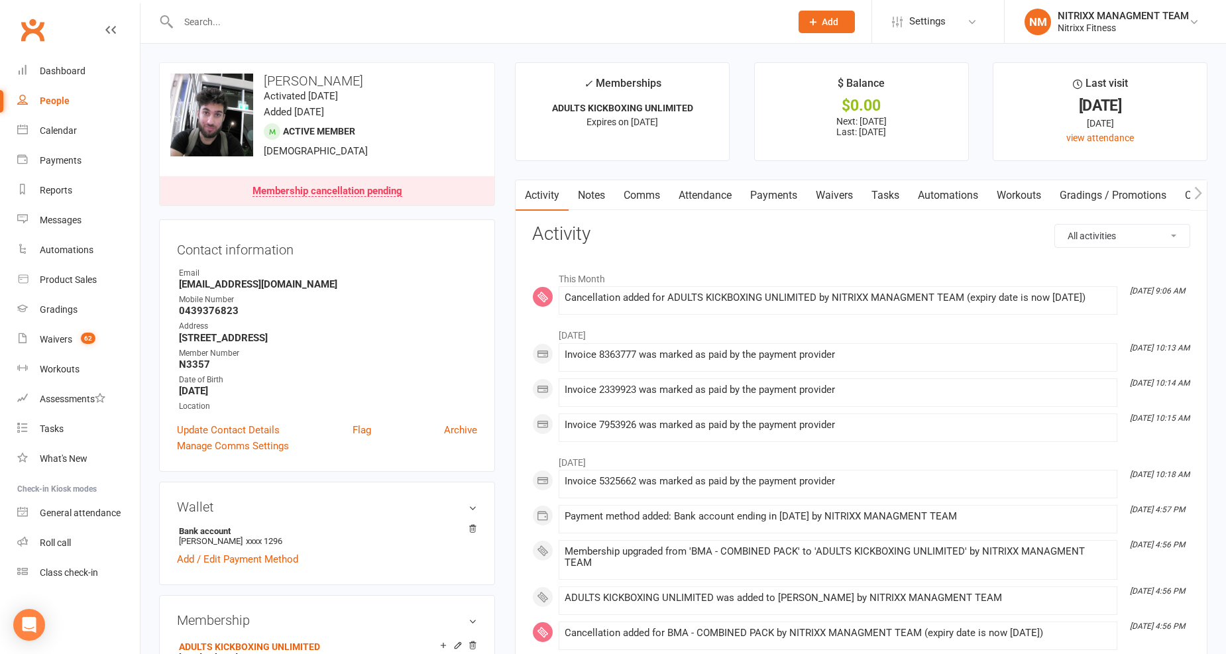
click at [236, 32] on div at bounding box center [470, 21] width 622 height 43
click at [245, 17] on input "text" at bounding box center [477, 22] width 607 height 19
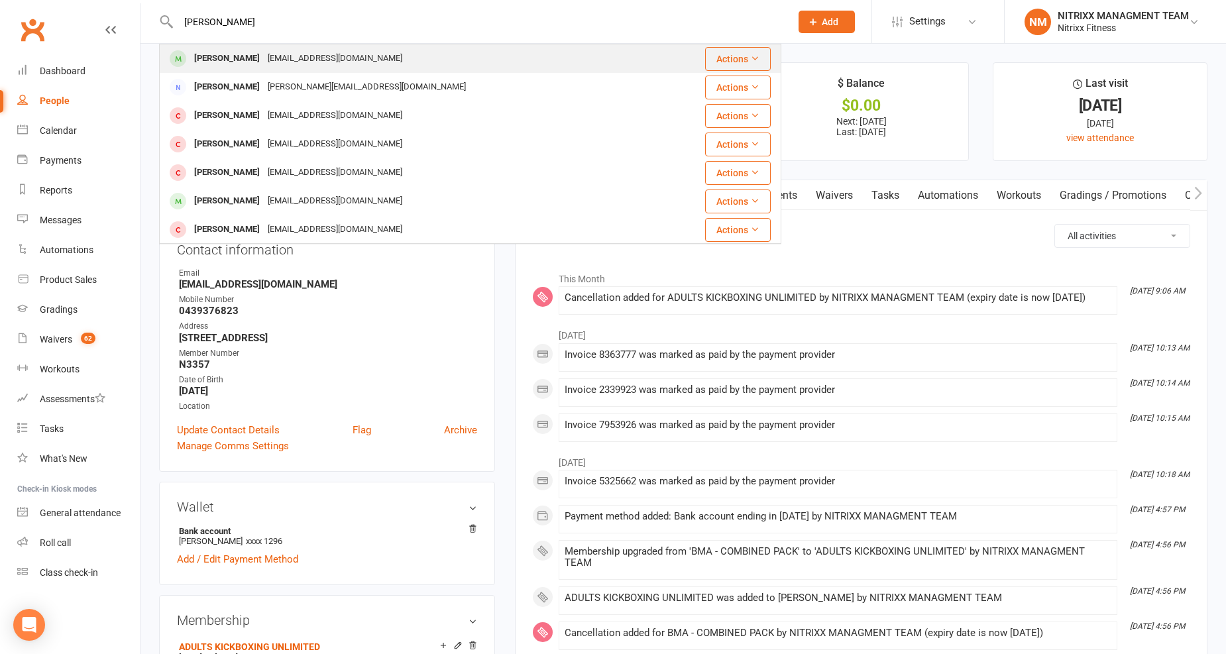
type input "JANA"
click at [249, 61] on div "[PERSON_NAME]" at bounding box center [227, 58] width 74 height 19
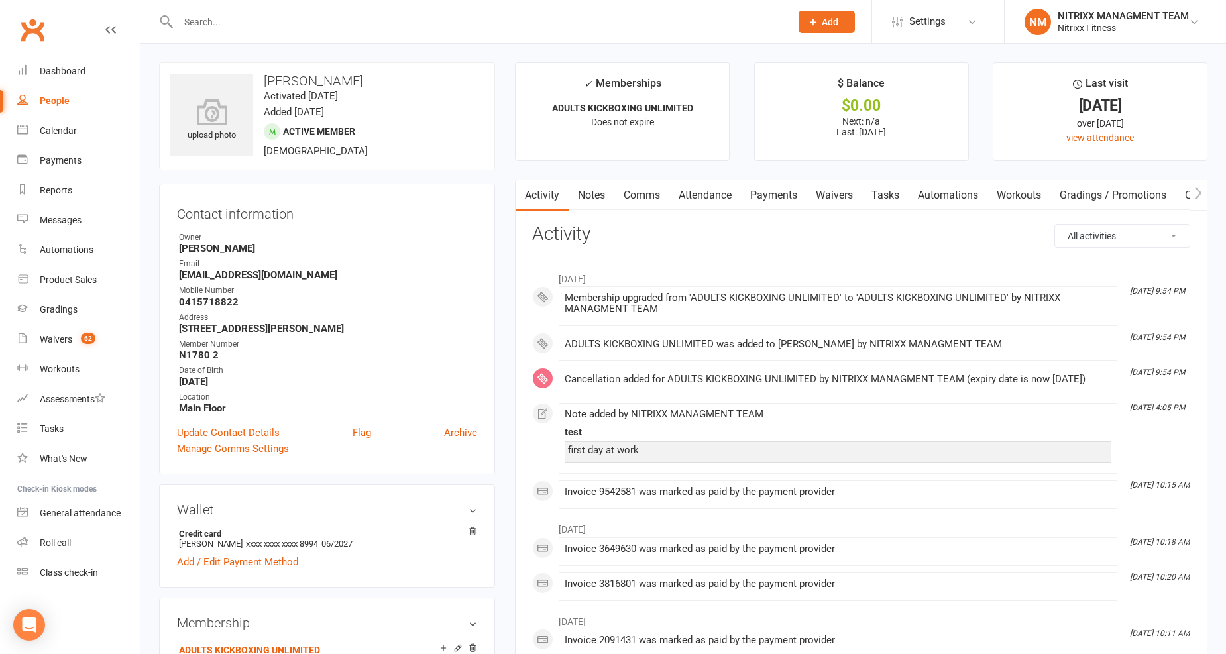
click at [789, 204] on link "Payments" at bounding box center [774, 195] width 66 height 30
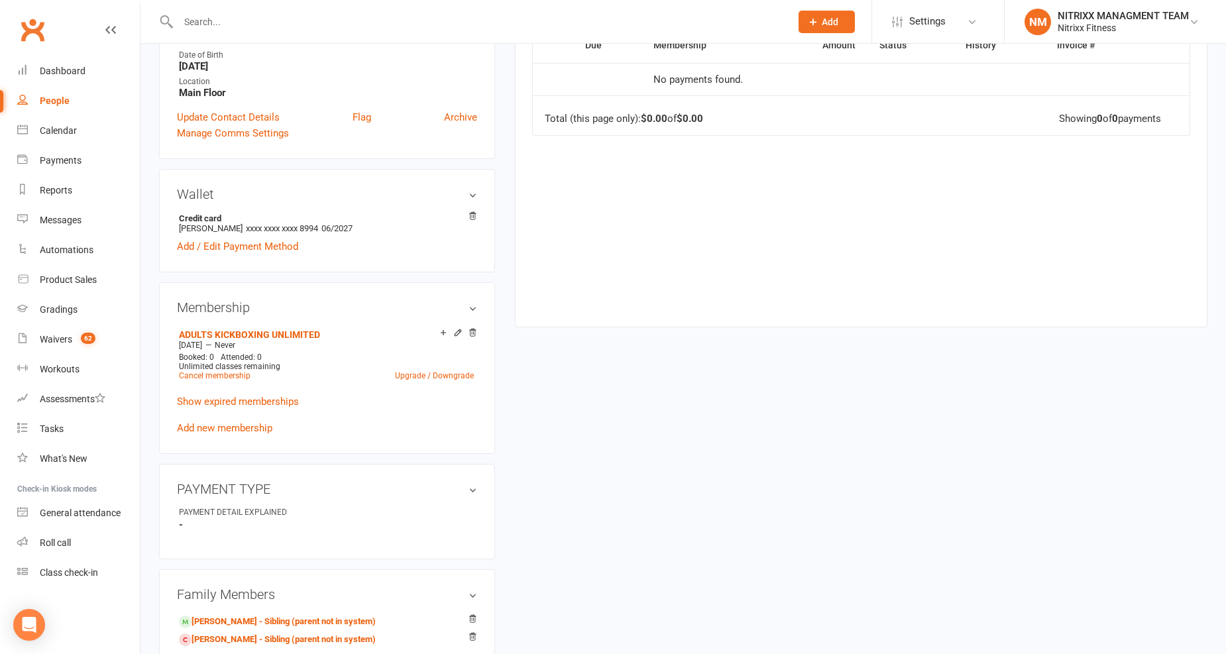
scroll to position [294, 0]
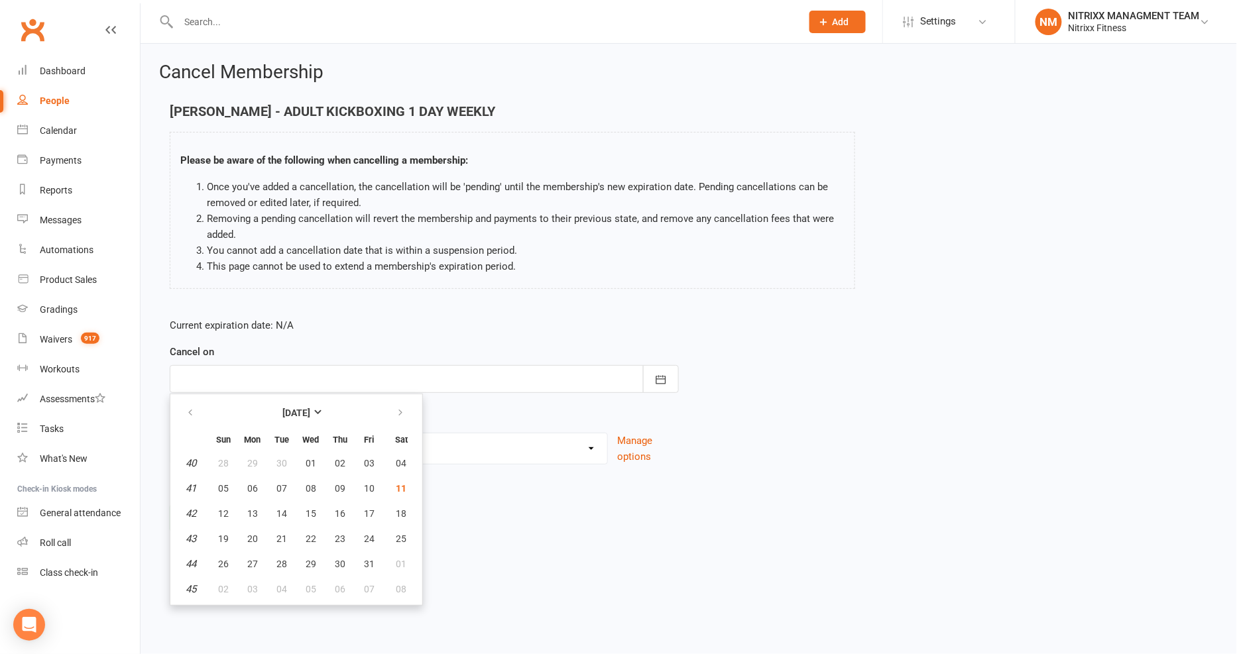
drag, startPoint x: 261, startPoint y: 7, endPoint x: 250, endPoint y: -5, distance: 15.9
click at [250, 0] on html "Prospect Member Non-attending contact Class / event Appointment Grading event T…" at bounding box center [618, 286] width 1237 height 572
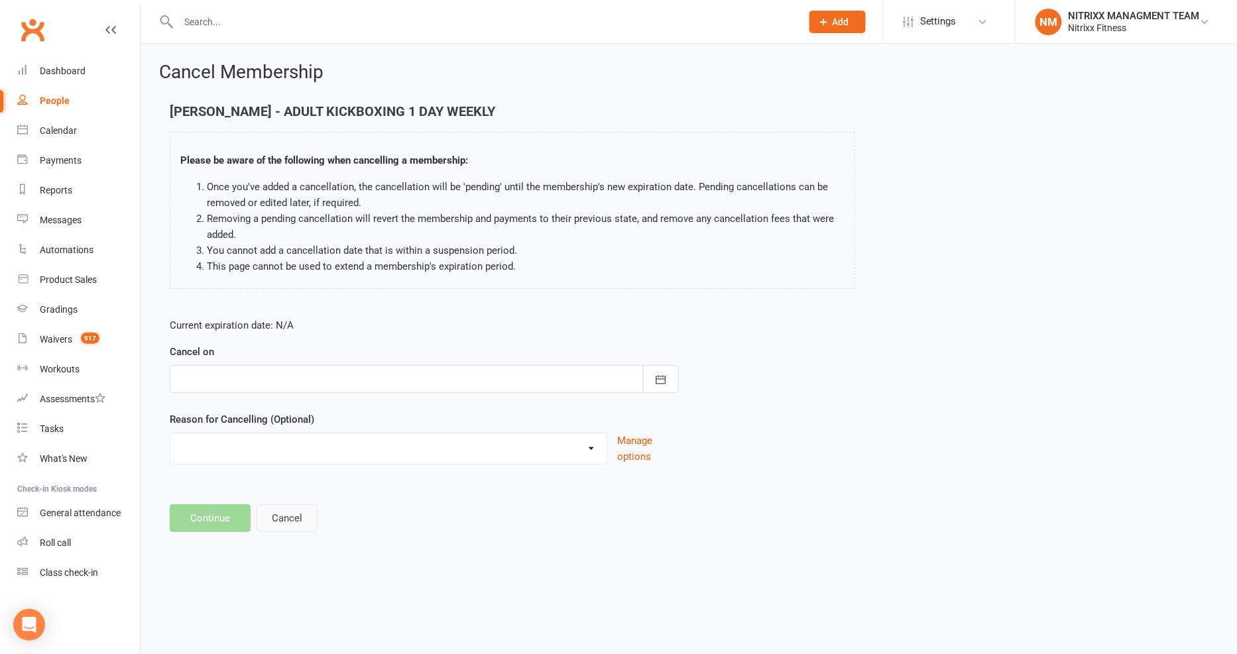
click at [290, 526] on button "Cancel" at bounding box center [286, 518] width 61 height 28
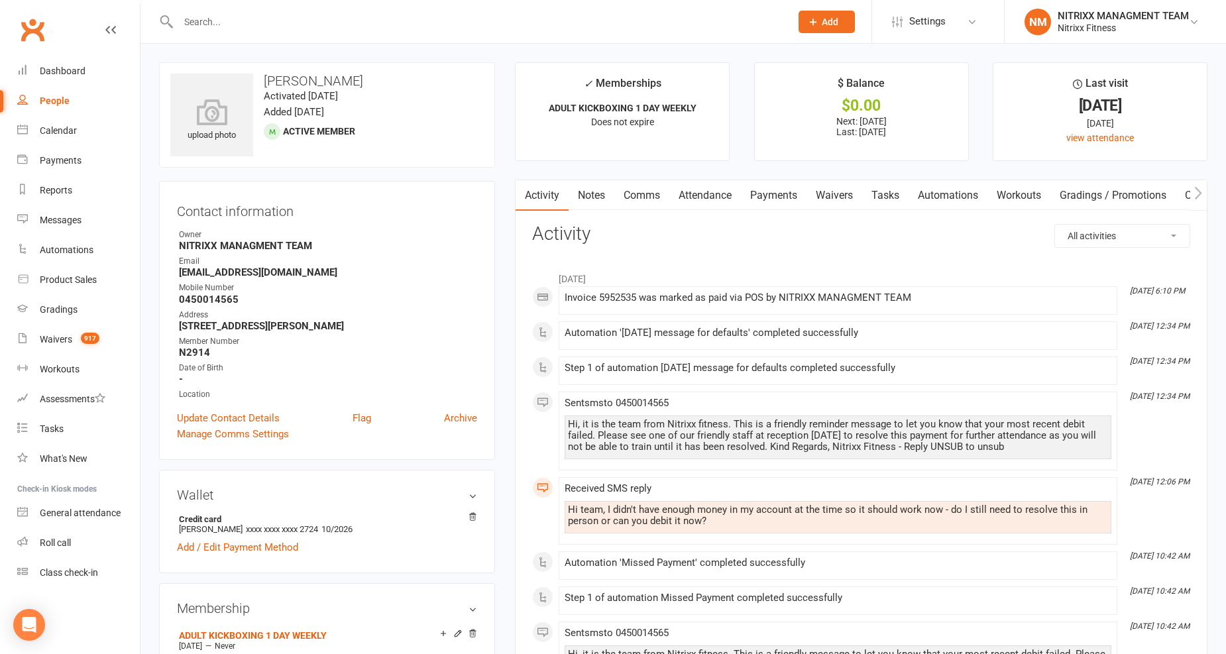
click at [246, 17] on input "text" at bounding box center [477, 22] width 607 height 19
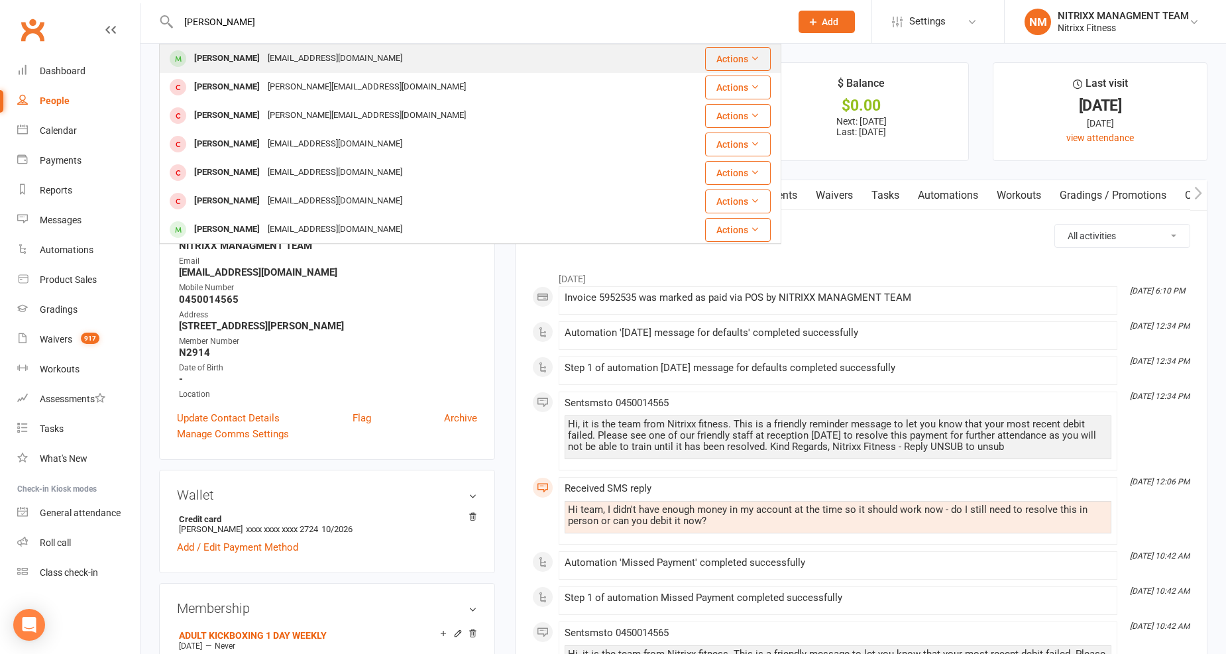
type input "ABDULLAH NAEE"
click at [260, 60] on div "[PERSON_NAME]" at bounding box center [227, 58] width 74 height 19
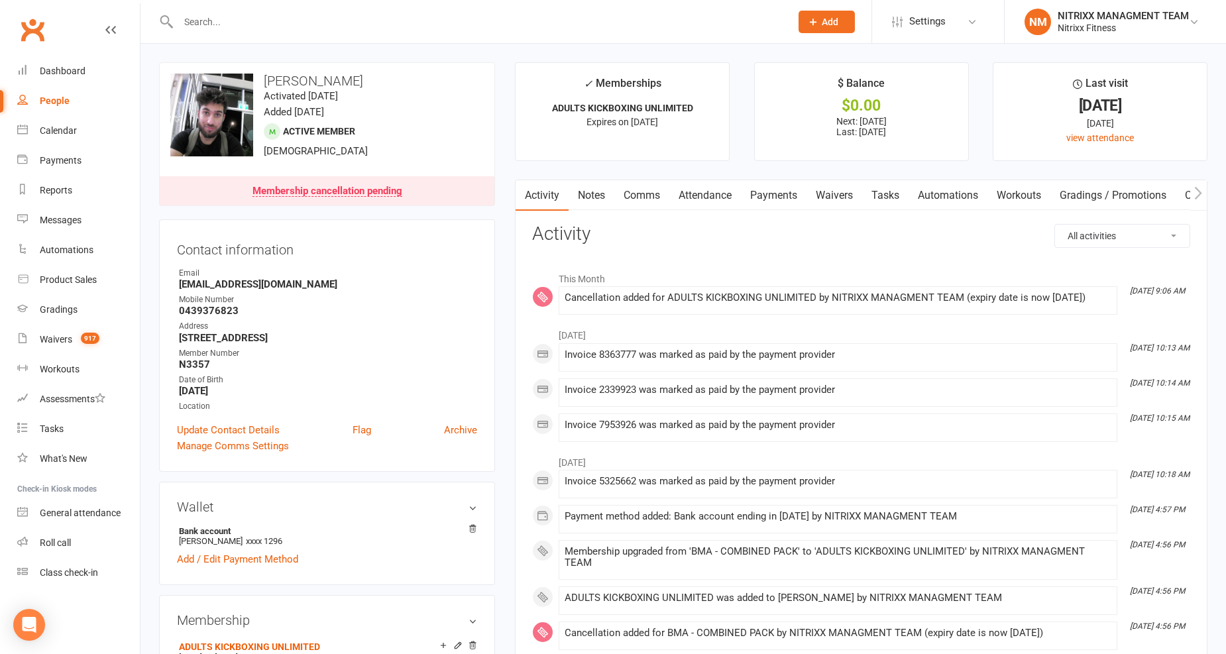
click at [555, 18] on input "text" at bounding box center [477, 22] width 607 height 19
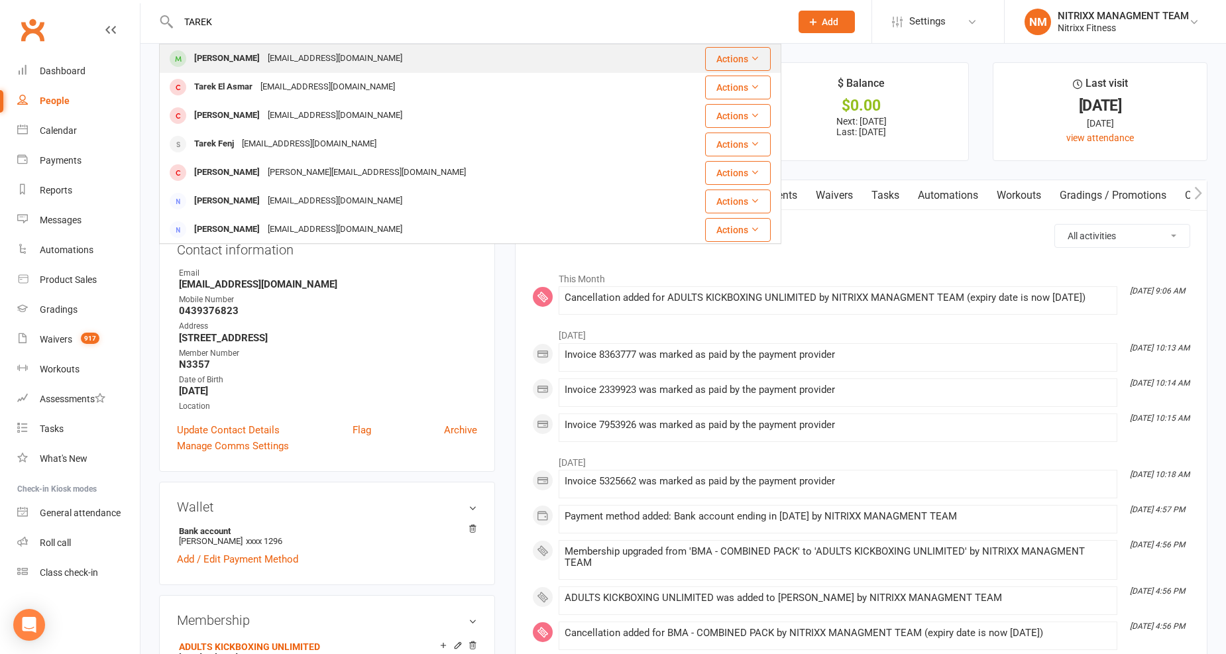
type input "TAREK"
drag, startPoint x: 494, startPoint y: 65, endPoint x: 488, endPoint y: 61, distance: 7.2
click at [494, 65] on div "Tarek Hamdouch tarekhamdouch@outlook.com" at bounding box center [409, 58] width 499 height 27
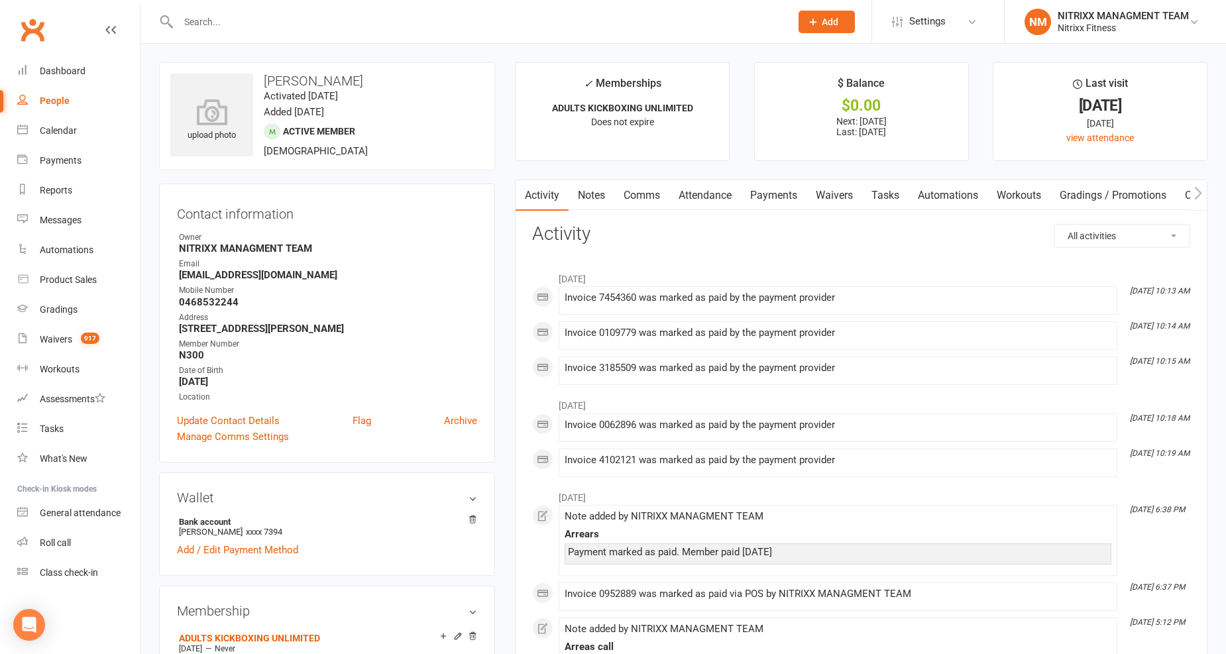
click at [785, 198] on link "Payments" at bounding box center [774, 195] width 66 height 30
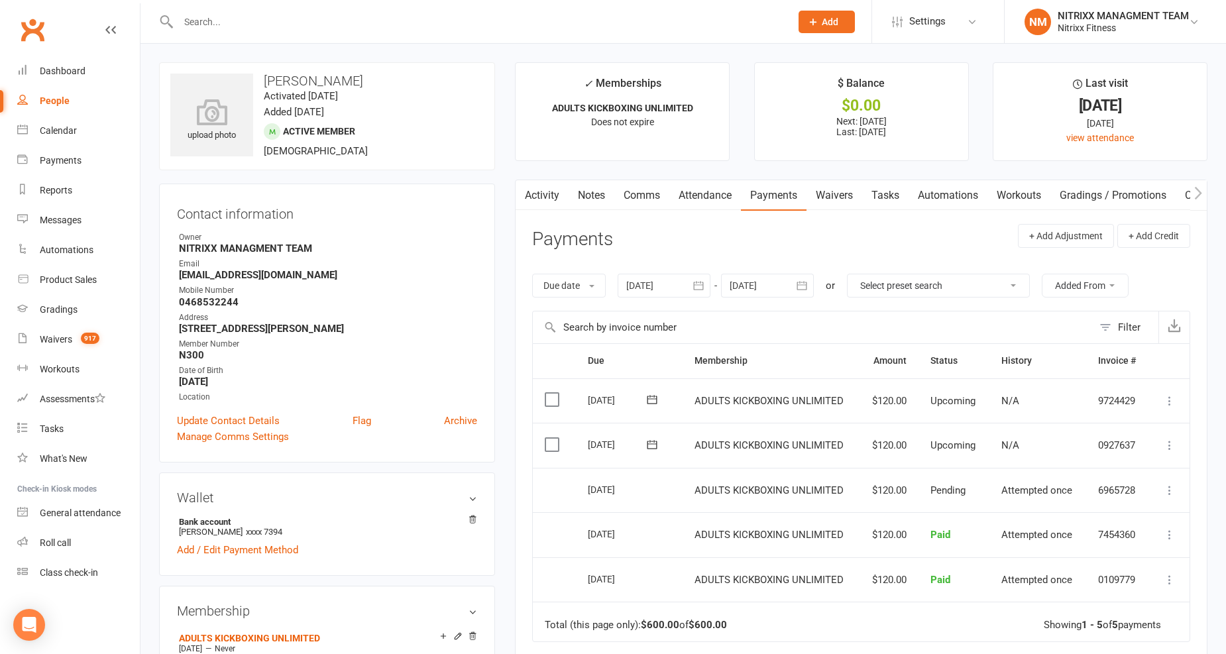
click at [694, 282] on icon "button" at bounding box center [698, 285] width 13 height 13
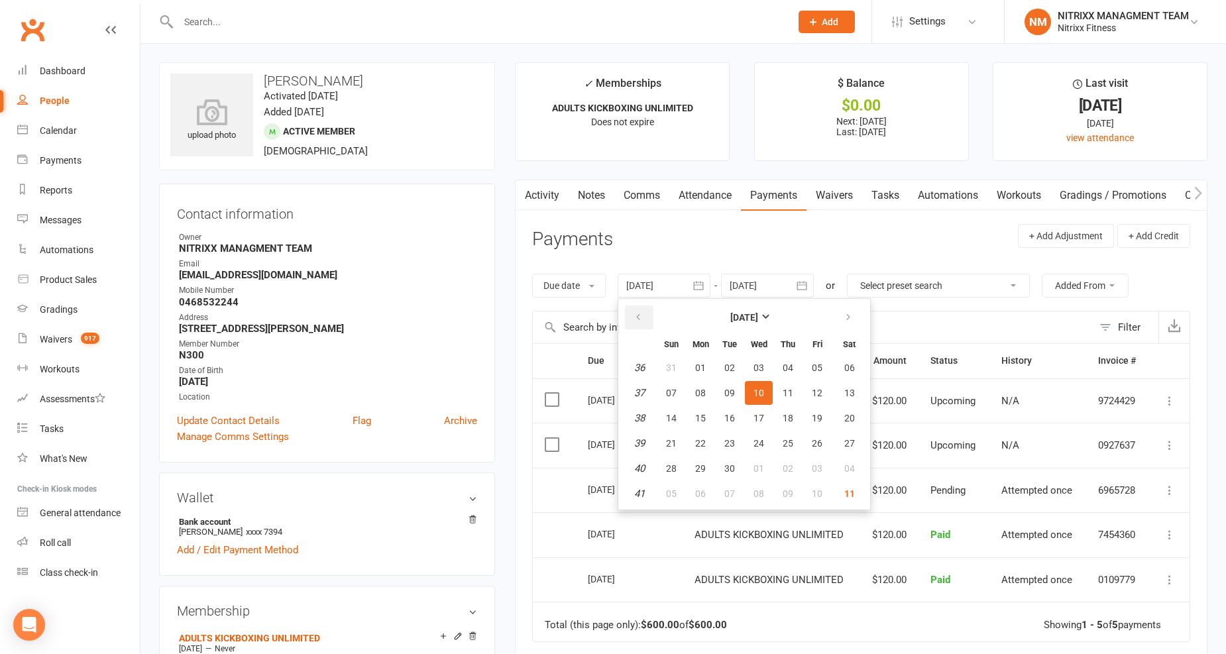
click at [644, 315] on button "button" at bounding box center [639, 318] width 28 height 24
click at [643, 313] on icon "button" at bounding box center [638, 317] width 9 height 11
click at [722, 441] on button "20" at bounding box center [730, 443] width 28 height 24
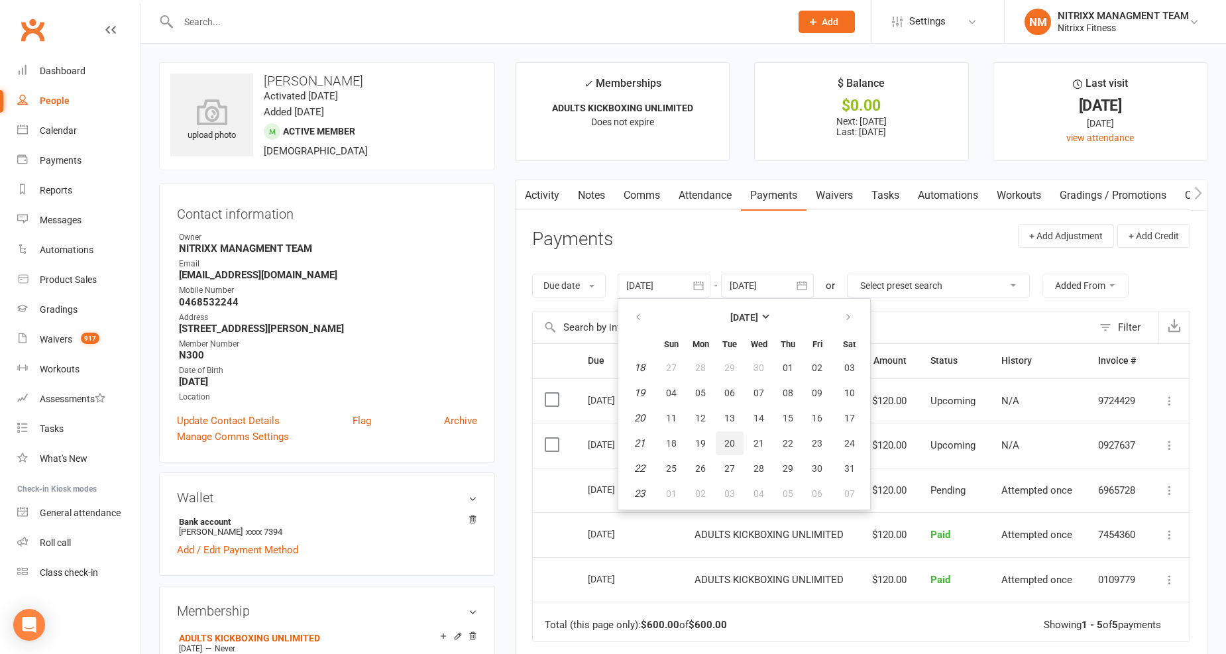
type input "20 May 2025"
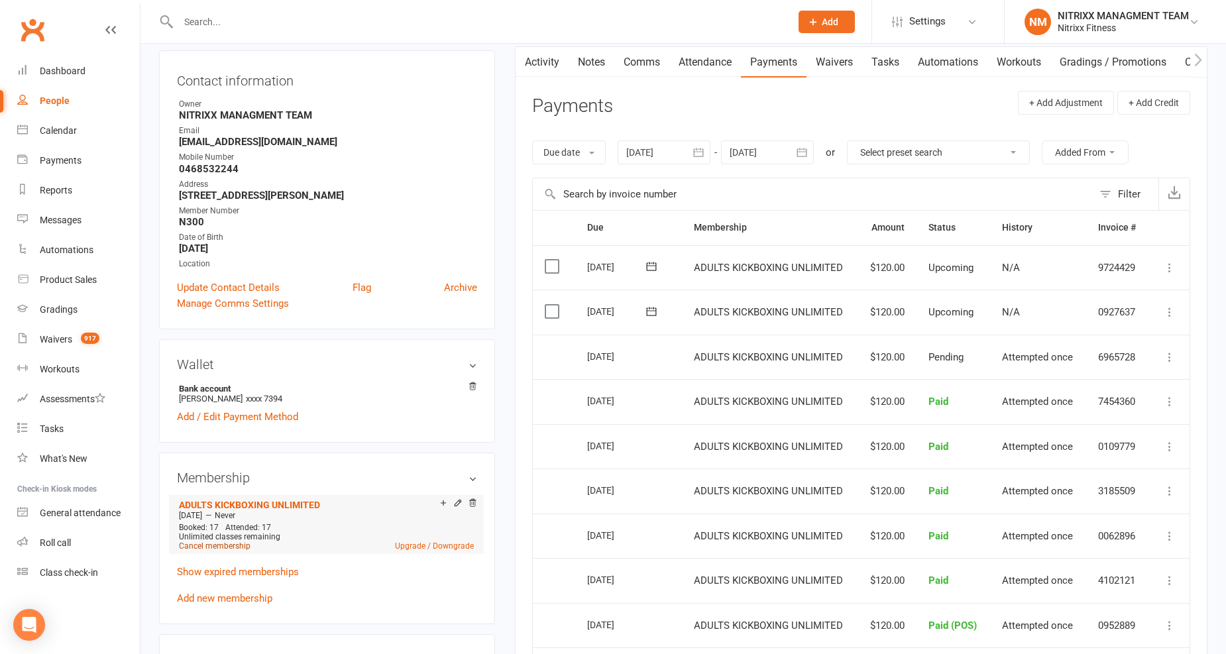
scroll to position [147, 0]
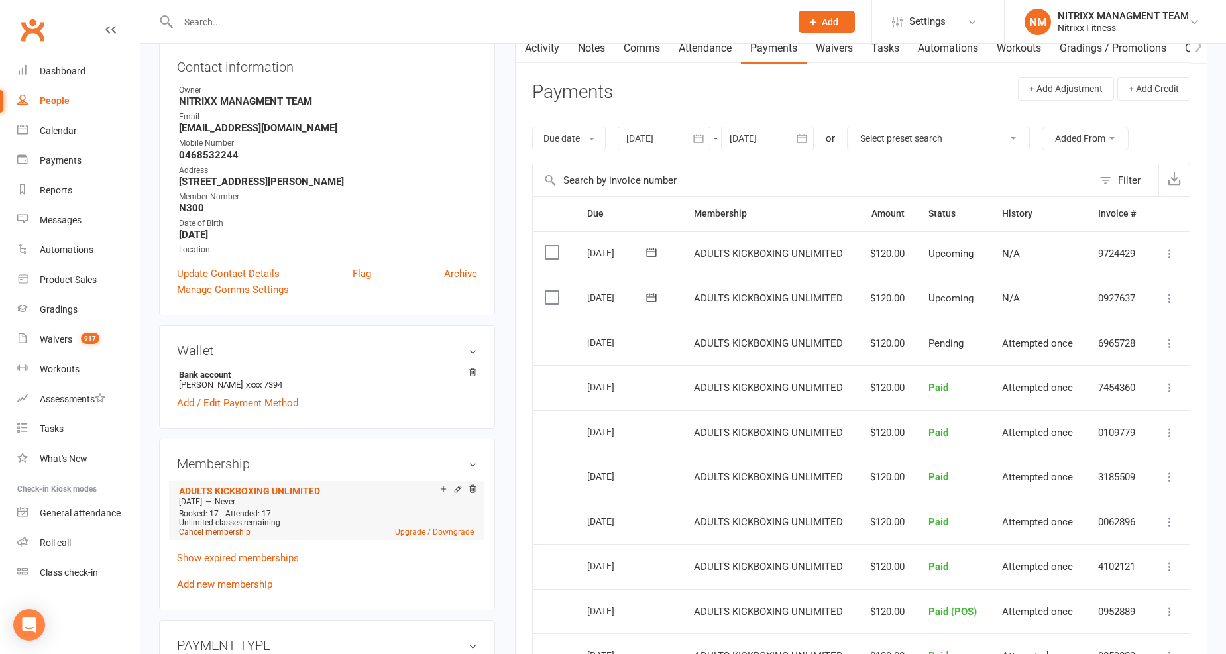
click at [231, 535] on link "Cancel membership" at bounding box center [215, 532] width 72 height 9
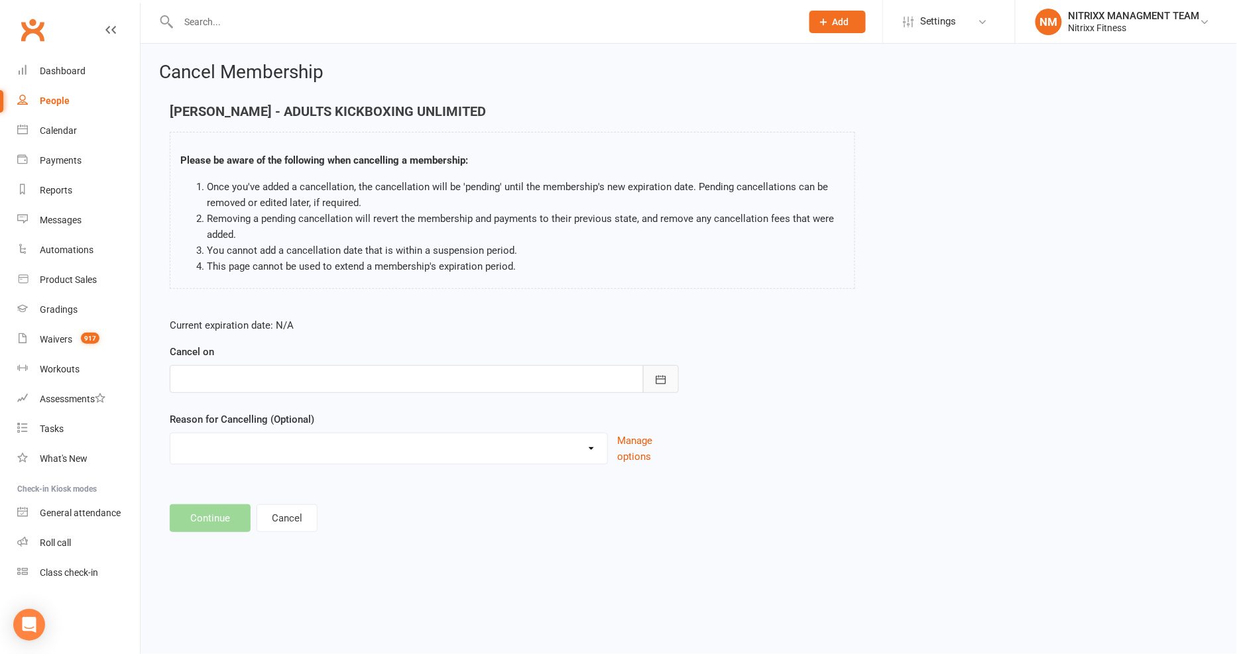
click at [670, 372] on button "button" at bounding box center [661, 379] width 36 height 28
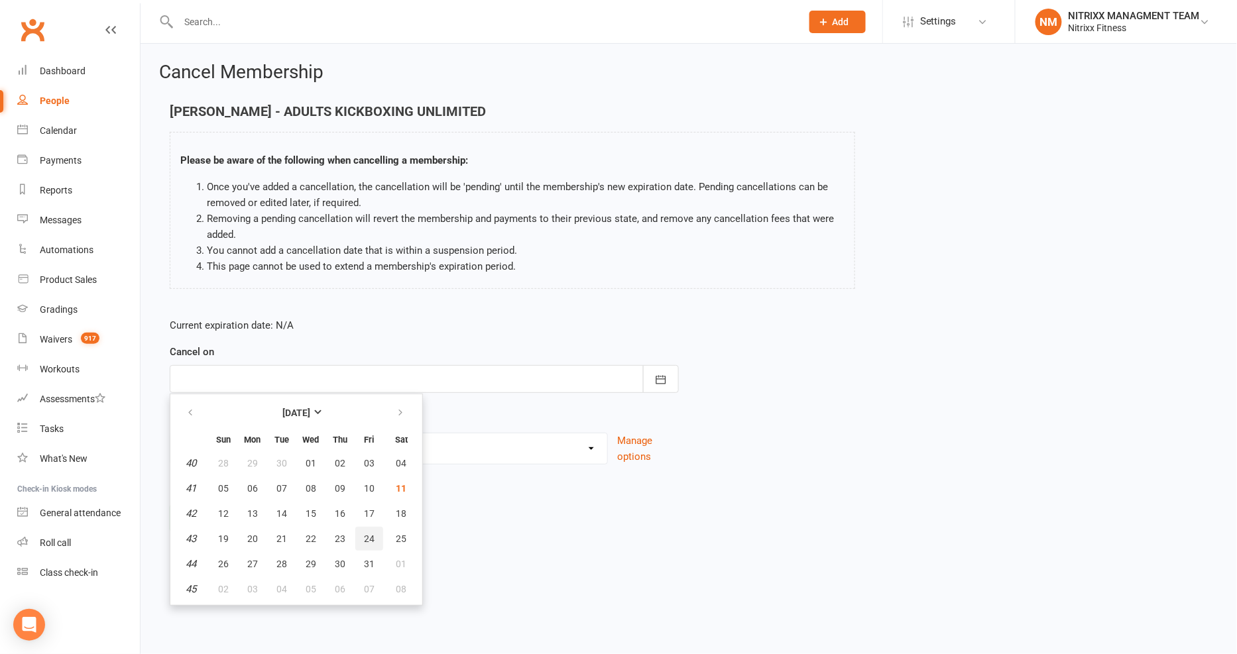
click at [361, 544] on button "24" at bounding box center [369, 539] width 28 height 24
type input "24 Oct 2025"
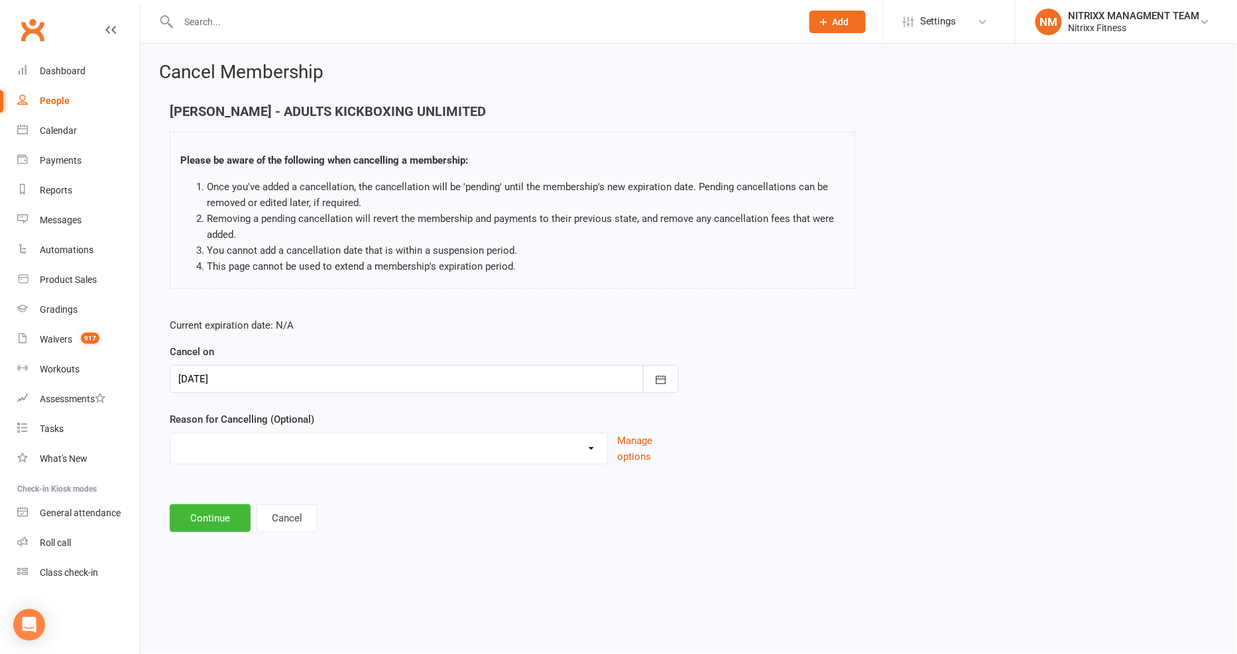
click at [246, 460] on div "CHANGE OF LIVING LOCATION Holiday Injury PERSONAL UPGRADING Other reason" at bounding box center [389, 449] width 438 height 32
click at [247, 447] on select "CHANGE OF LIVING LOCATION Holiday Injury PERSONAL UPGRADING Other reason" at bounding box center [388, 446] width 437 height 27
select select "5"
click at [170, 433] on select "CHANGE OF LIVING LOCATION Holiday Injury PERSONAL UPGRADING Other reason" at bounding box center [388, 446] width 437 height 27
click at [208, 584] on button "Continue" at bounding box center [210, 586] width 81 height 28
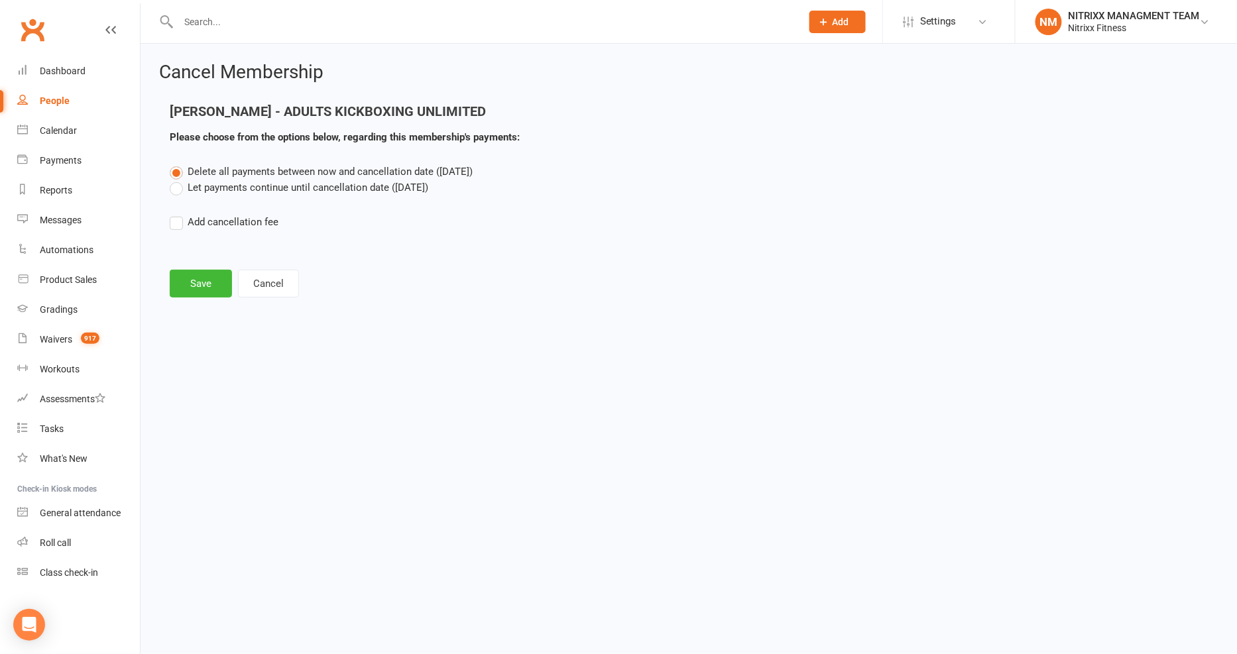
click at [277, 184] on label "Let payments continue until cancellation date (Oct 24, 2025)" at bounding box center [299, 188] width 258 height 16
click at [178, 180] on input "Let payments continue until cancellation date (Oct 24, 2025)" at bounding box center [174, 180] width 9 height 0
click at [196, 280] on button "Save" at bounding box center [201, 284] width 62 height 28
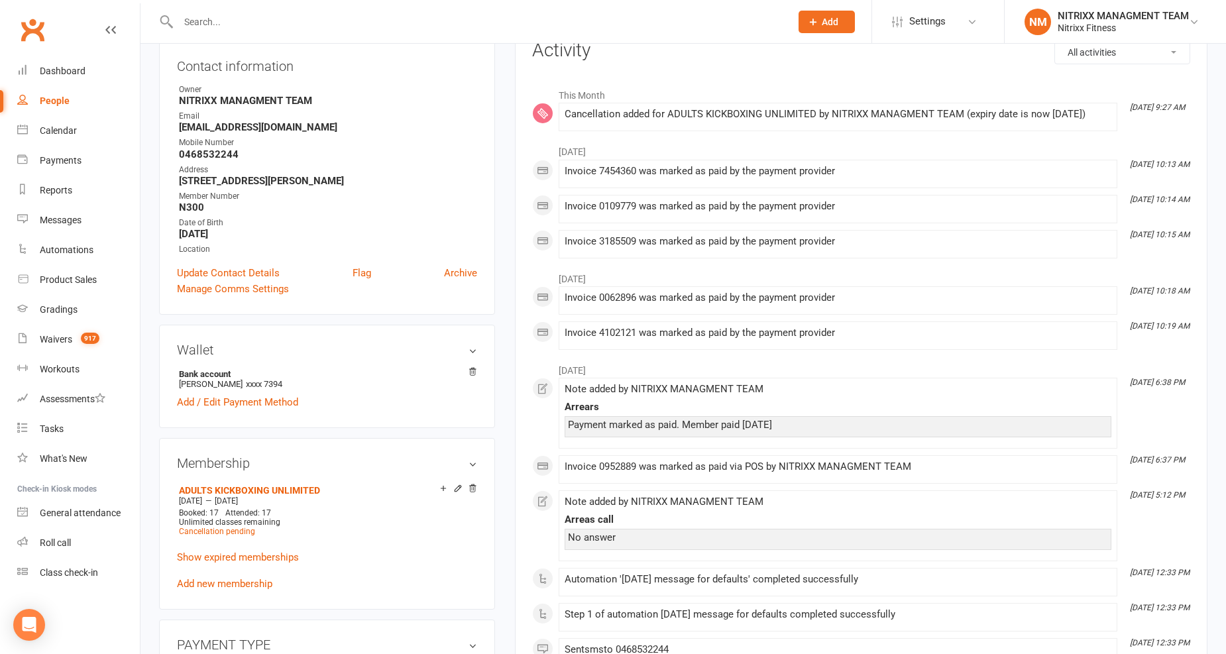
scroll to position [147, 0]
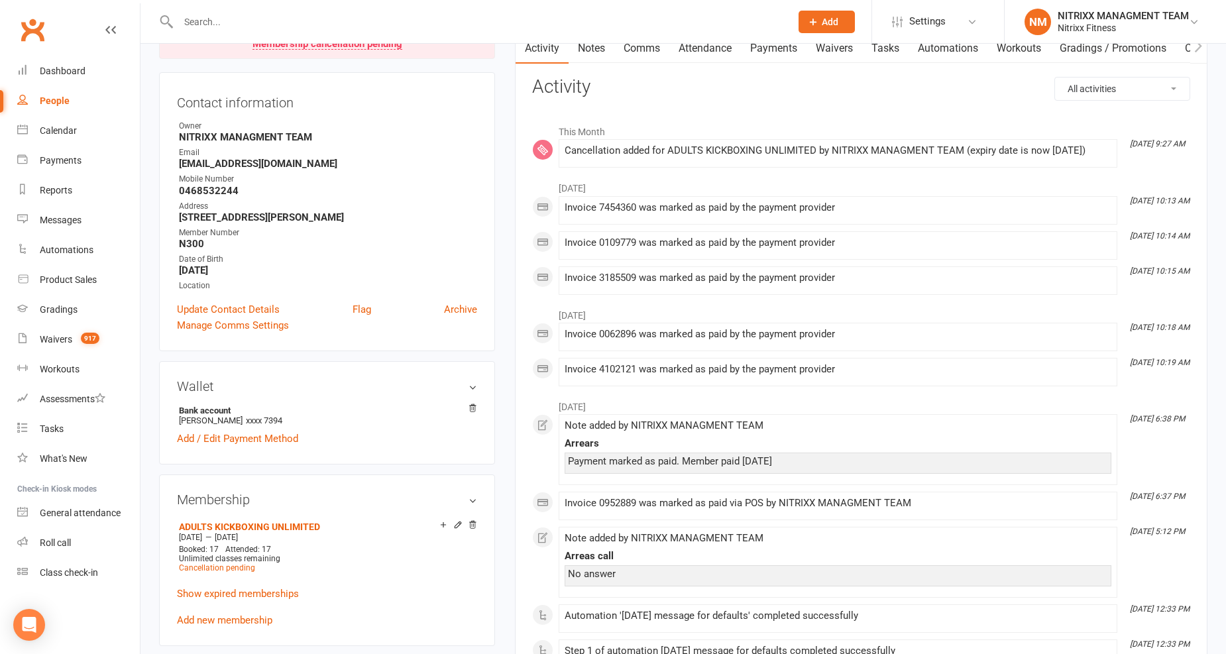
click at [353, 15] on input "text" at bounding box center [477, 22] width 607 height 19
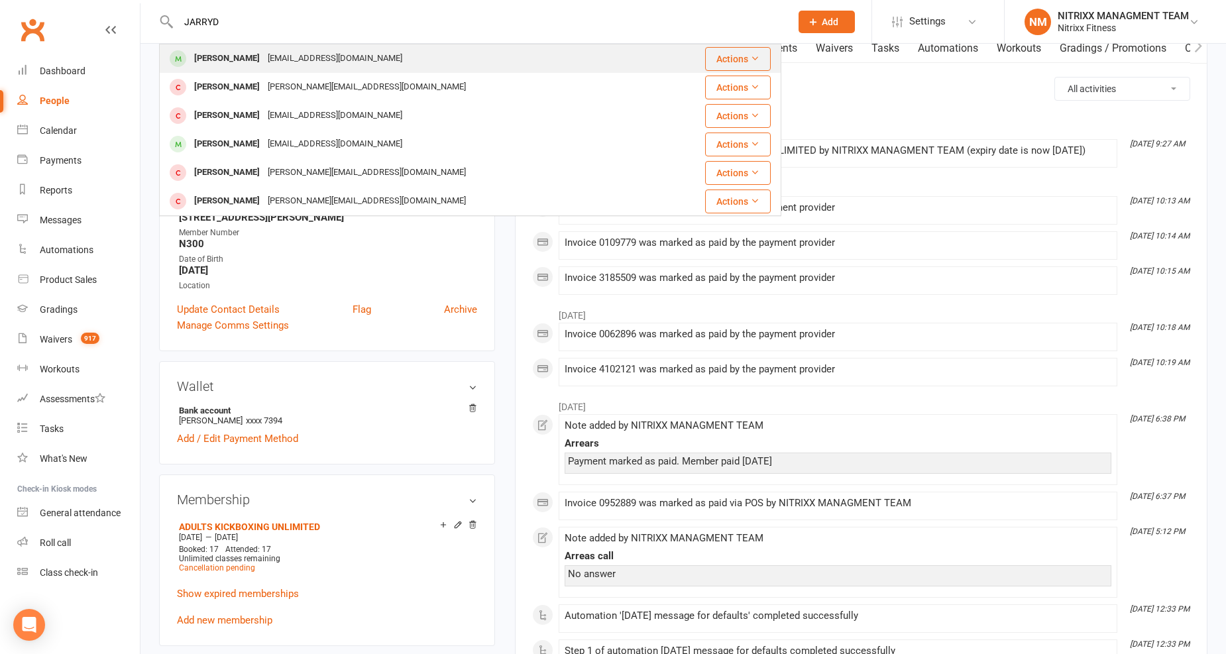
type input "JARRYD"
click at [281, 62] on div "jarryddixon95@gmail.com" at bounding box center [335, 58] width 142 height 19
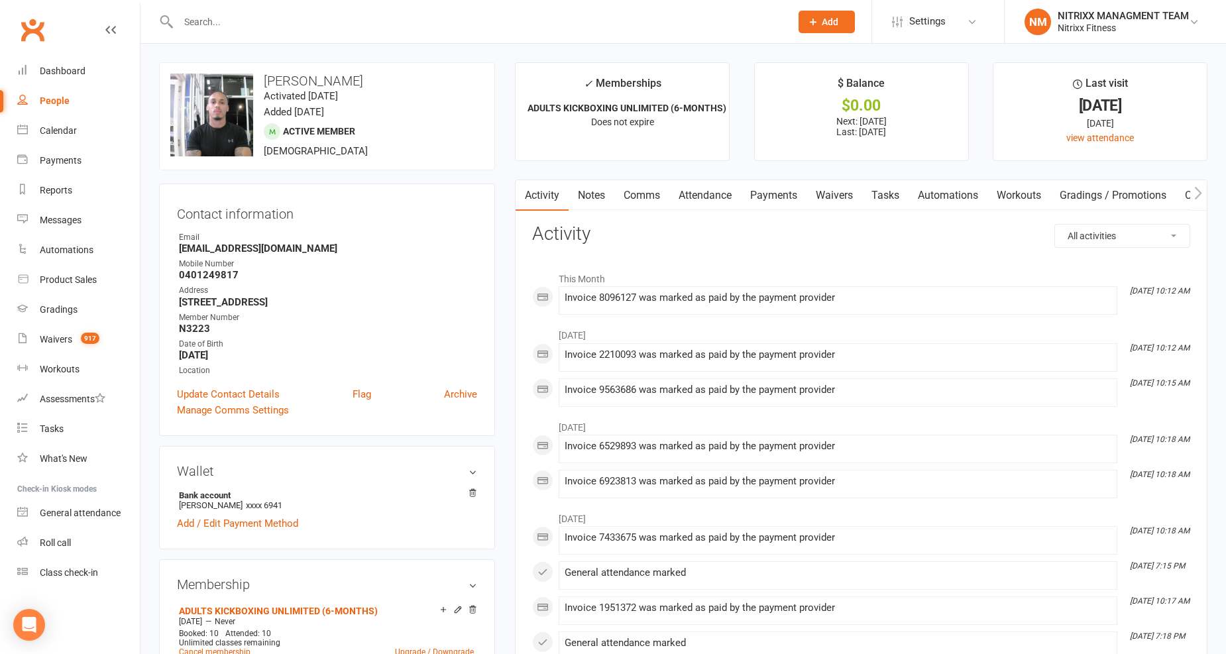
click at [790, 194] on link "Payments" at bounding box center [774, 195] width 66 height 30
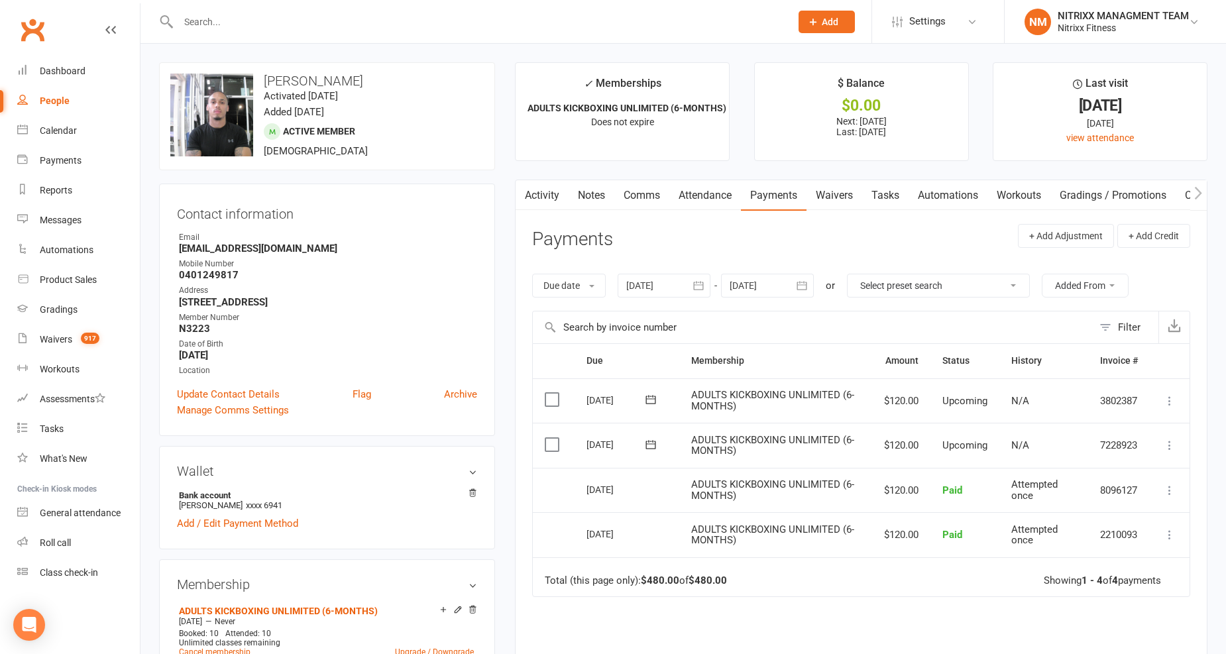
click at [686, 288] on div at bounding box center [664, 286] width 93 height 24
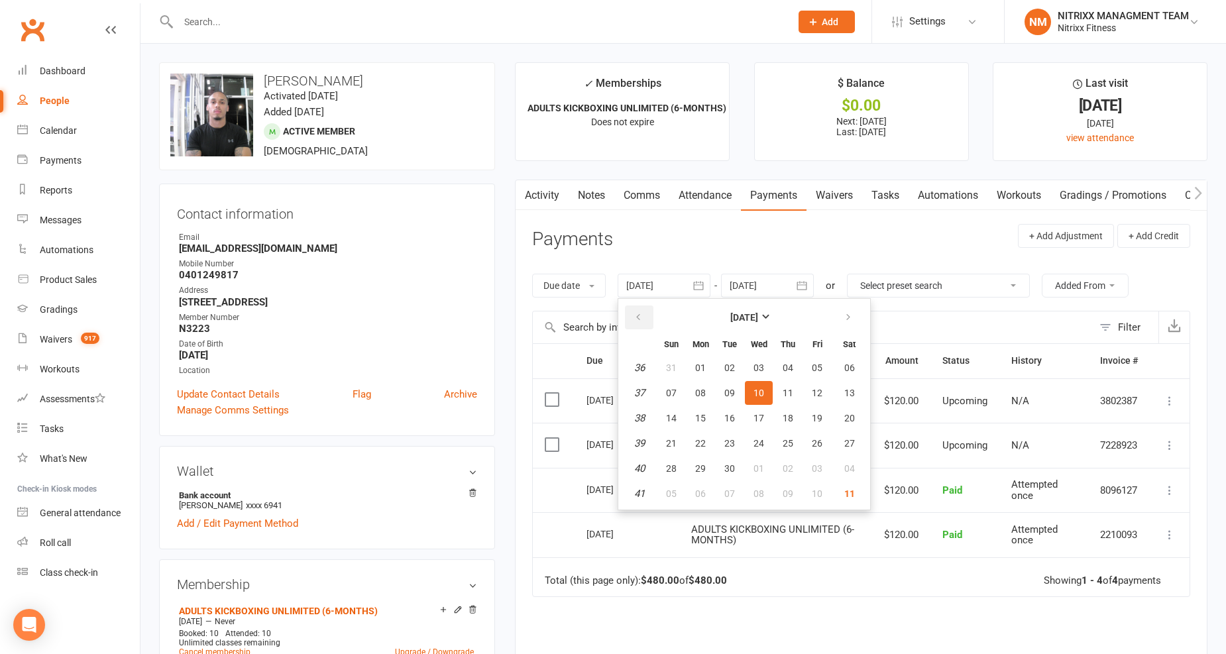
click at [645, 316] on button "button" at bounding box center [639, 318] width 28 height 24
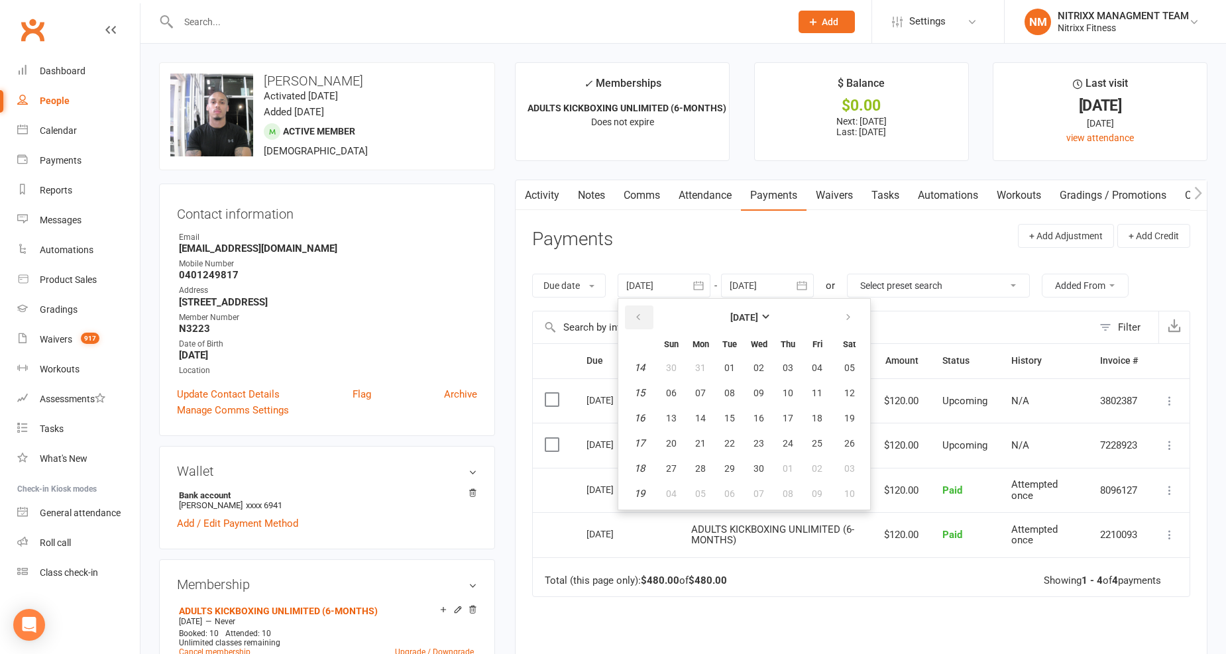
click at [645, 316] on button "button" at bounding box center [639, 318] width 28 height 24
click at [679, 406] on button "09" at bounding box center [671, 418] width 28 height 24
type input "09 Feb 2025"
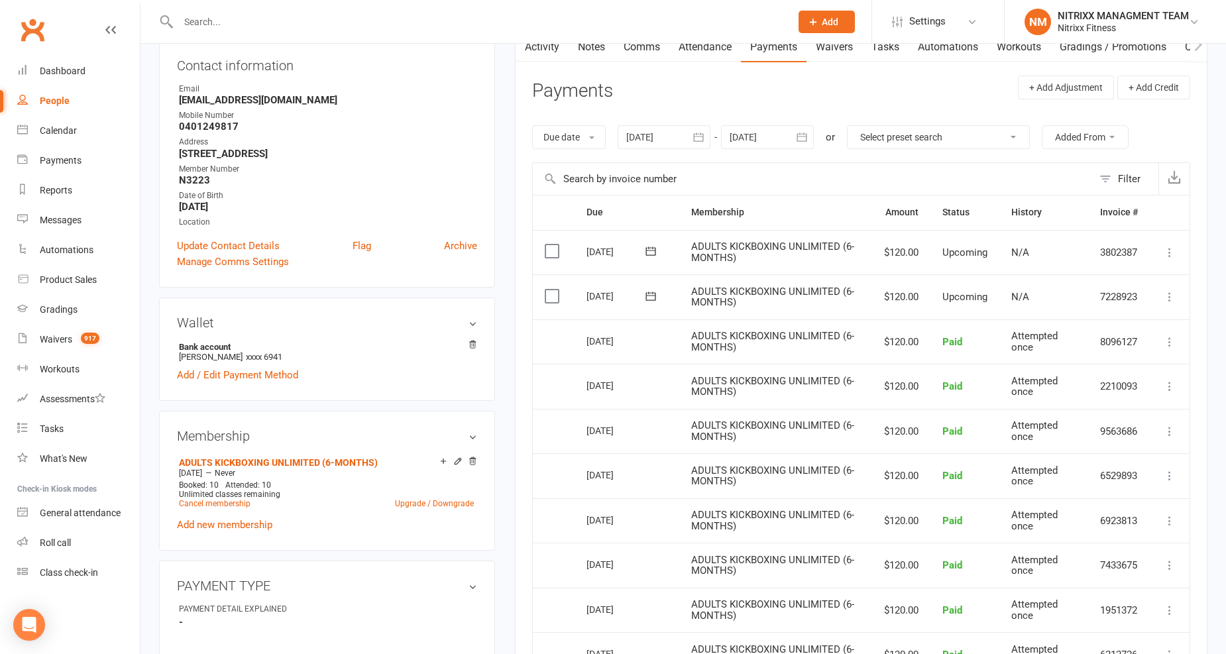
scroll to position [147, 0]
click at [754, 137] on div at bounding box center [767, 139] width 93 height 24
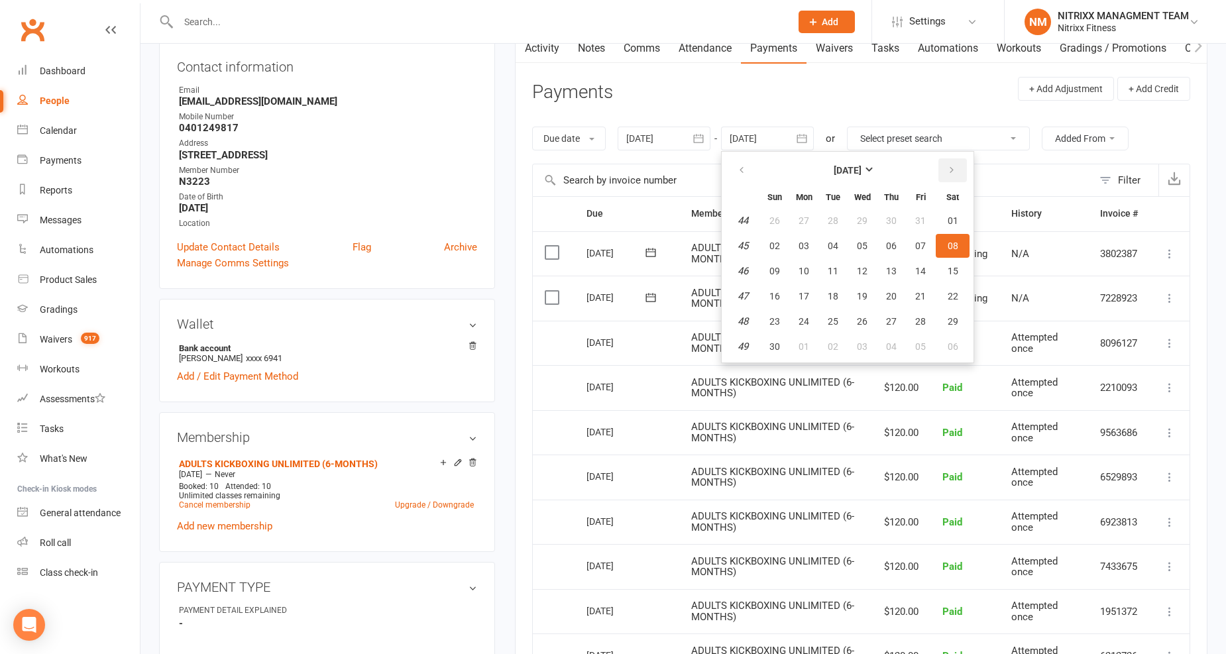
click at [950, 166] on icon "button" at bounding box center [951, 170] width 9 height 11
click at [881, 253] on button "11" at bounding box center [891, 246] width 28 height 24
type input "11 Dec 2025"
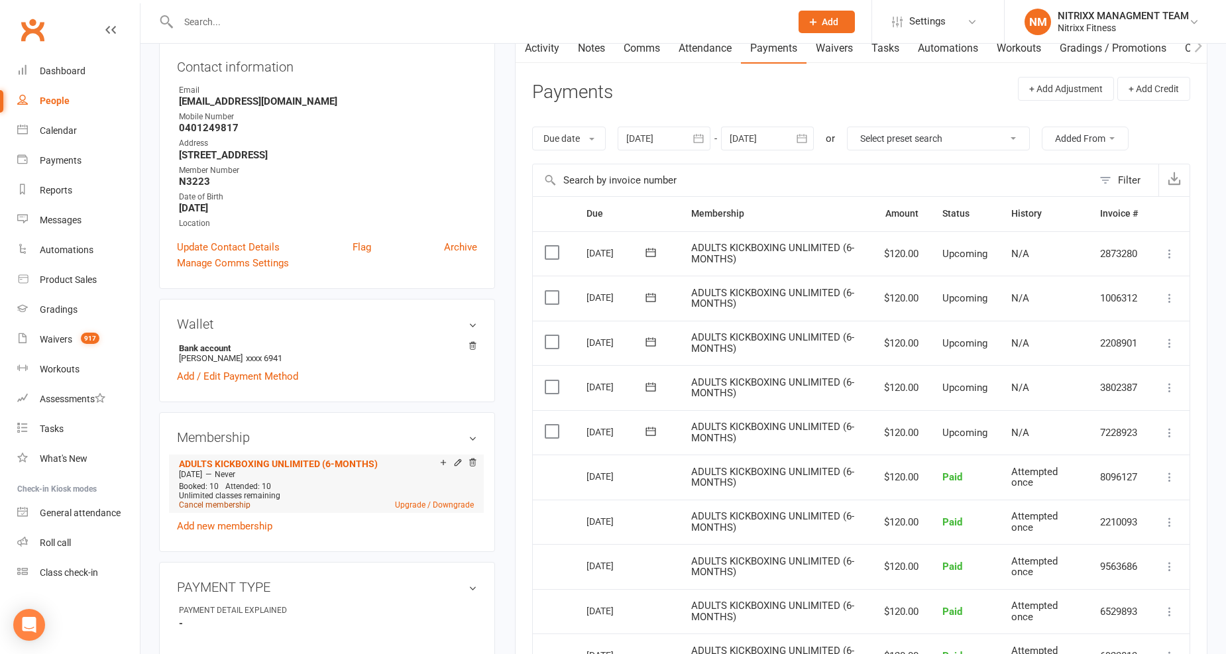
click at [223, 505] on link "Cancel membership" at bounding box center [215, 504] width 72 height 9
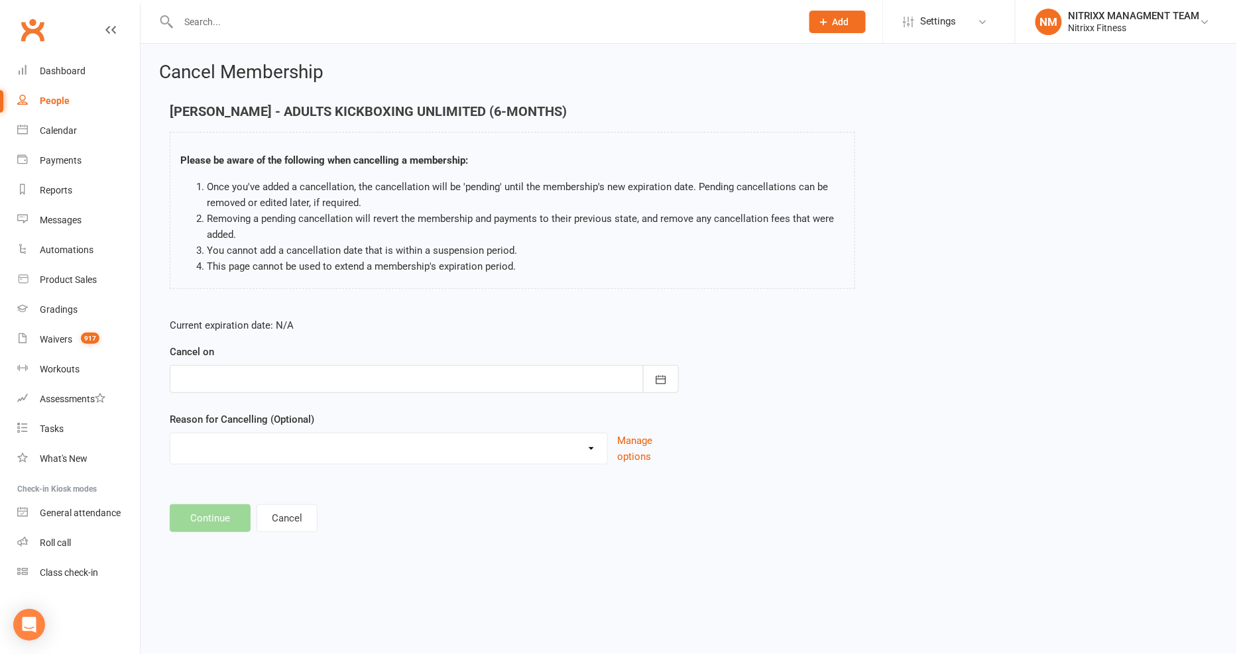
drag, startPoint x: 304, startPoint y: 411, endPoint x: 347, endPoint y: 385, distance: 50.8
click at [309, 408] on form "Current expiration date: N/A Cancel on October 2025 Sun Mon Tue Wed Thu Fri Sat…" at bounding box center [424, 390] width 509 height 147
click at [359, 379] on div at bounding box center [424, 379] width 509 height 28
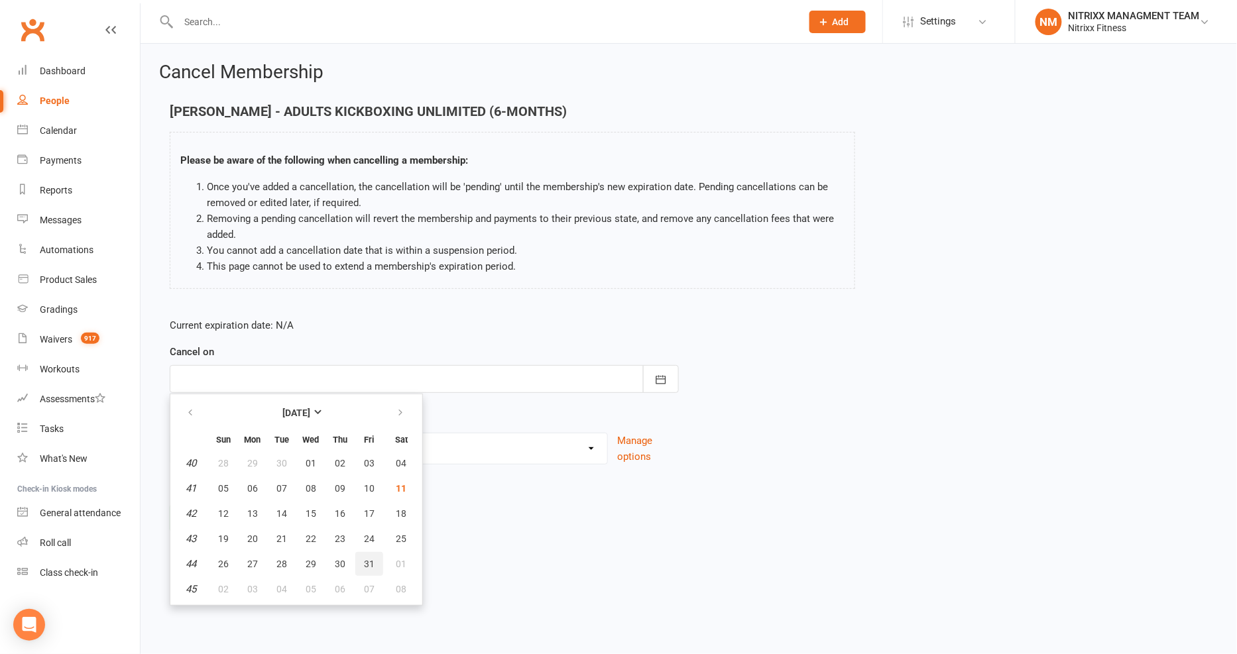
click at [355, 560] on button "31" at bounding box center [369, 564] width 28 height 24
type input "31 Oct 2025"
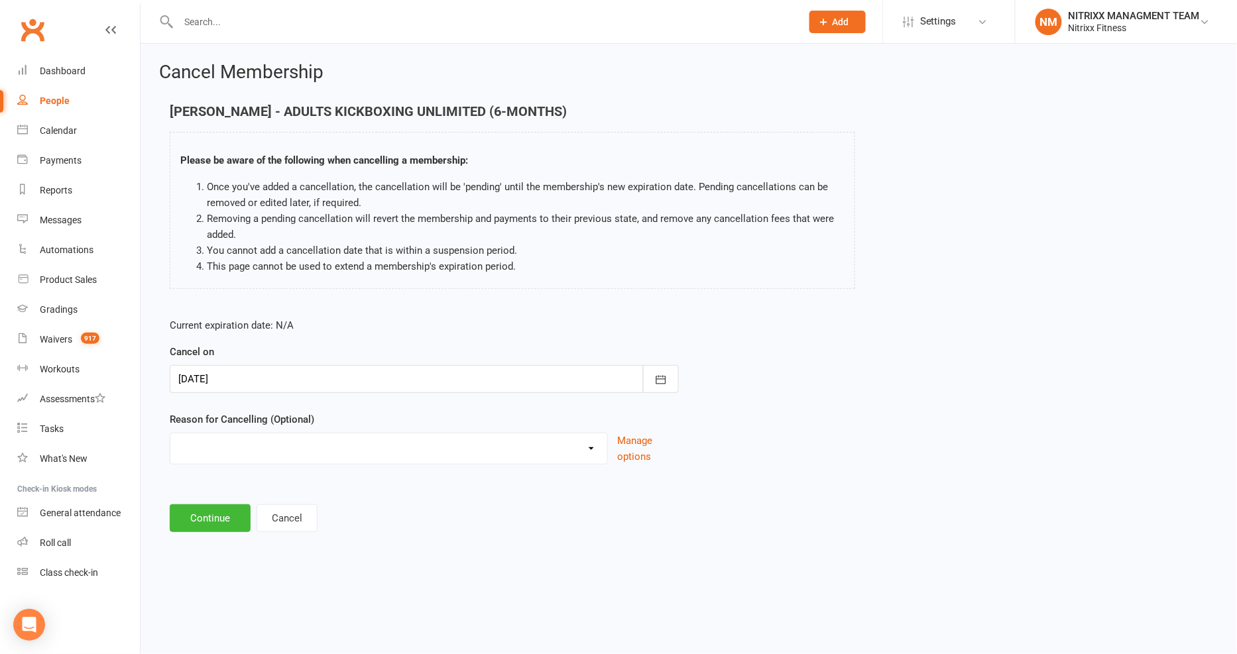
drag, startPoint x: 304, startPoint y: 459, endPoint x: 303, endPoint y: 451, distance: 7.3
click at [304, 459] on select "CHANGE OF LIVING LOCATION Holiday Injury PERSONAL UPGRADING Other reason" at bounding box center [388, 446] width 437 height 27
click at [170, 433] on select "CHANGE OF LIVING LOCATION Holiday Injury PERSONAL UPGRADING Other reason" at bounding box center [388, 446] width 437 height 27
click at [298, 447] on select "CHANGE OF LIVING LOCATION Holiday Injury PERSONAL UPGRADING Other reason" at bounding box center [388, 446] width 437 height 27
select select "1"
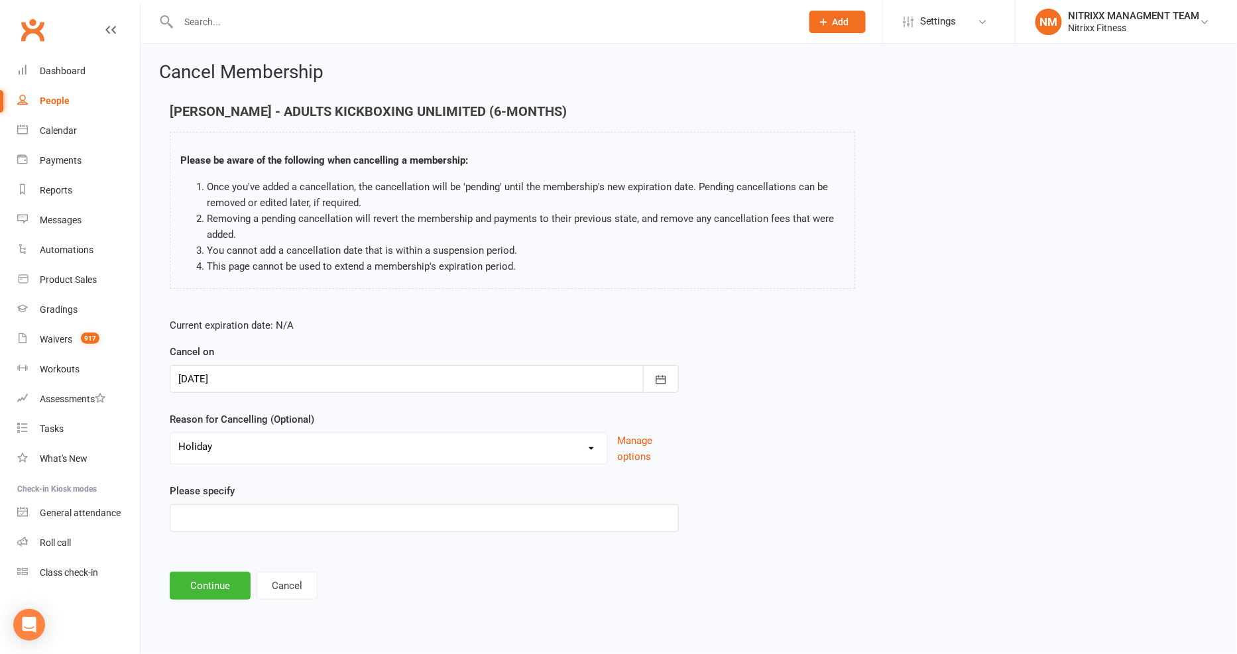
click at [170, 433] on select "CHANGE OF LIVING LOCATION Holiday Injury PERSONAL UPGRADING Other reason" at bounding box center [388, 446] width 437 height 27
click at [219, 518] on button "Continue" at bounding box center [210, 518] width 81 height 28
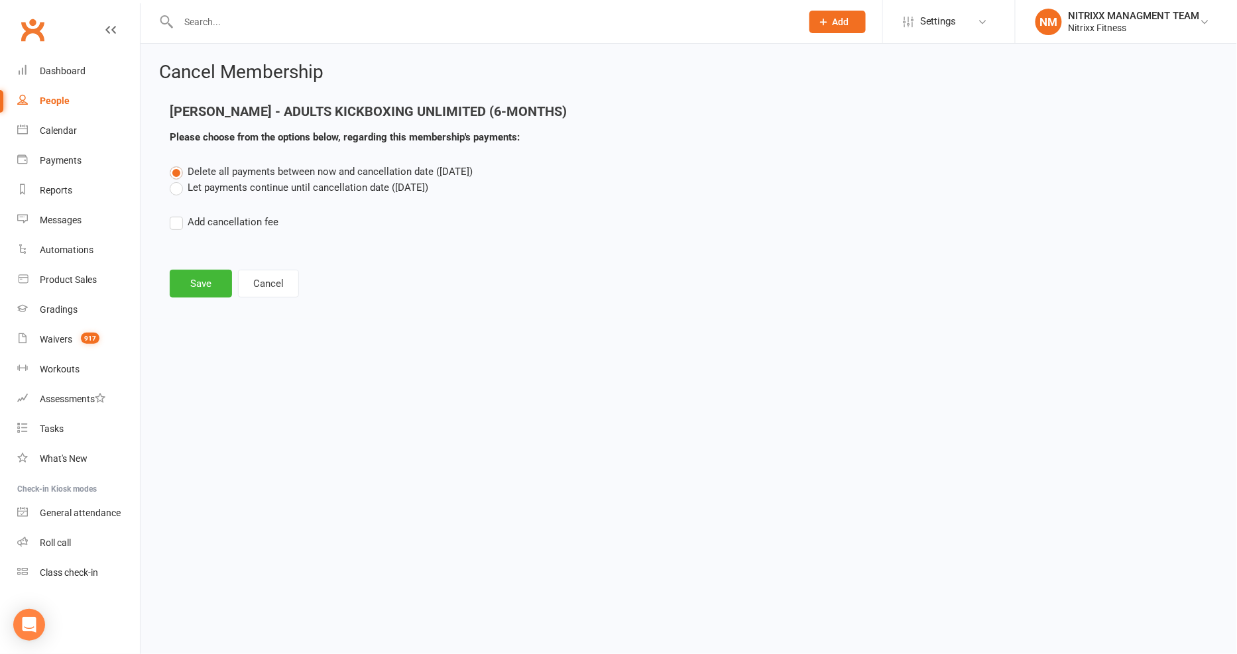
click at [199, 188] on label "Let payments continue until cancellation date (Oct 31, 2025)" at bounding box center [299, 188] width 258 height 16
click at [178, 180] on input "Let payments continue until cancellation date (Oct 31, 2025)" at bounding box center [174, 180] width 9 height 0
click at [188, 276] on button "Save" at bounding box center [201, 284] width 62 height 28
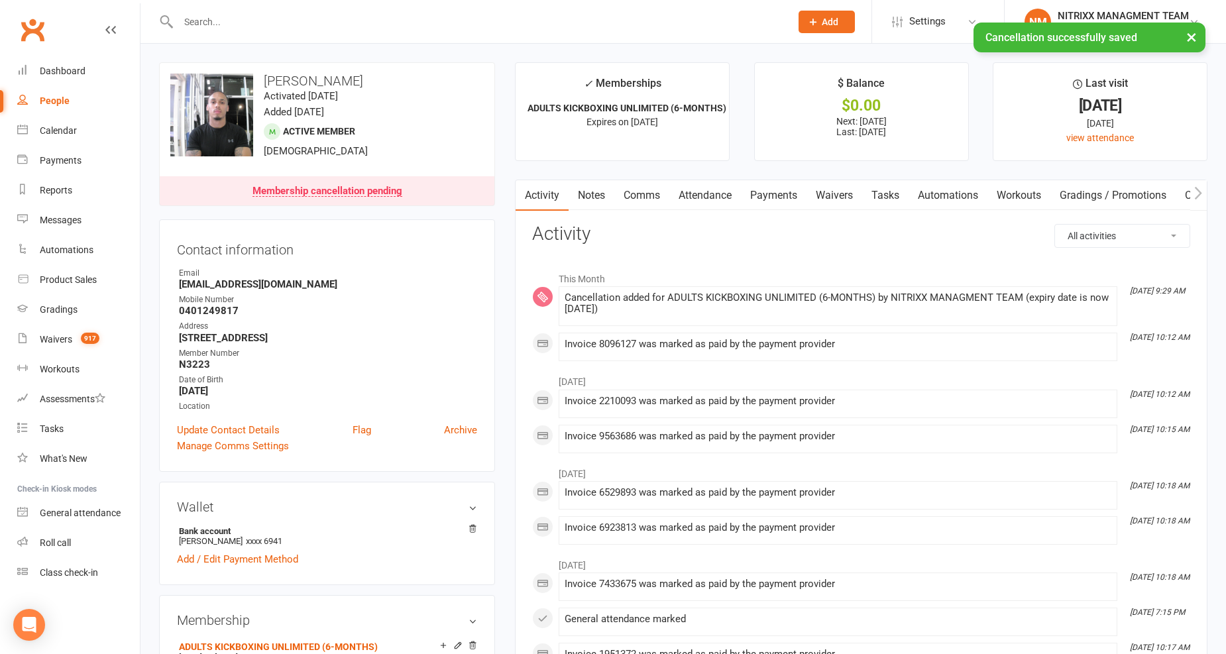
click at [760, 191] on link "Payments" at bounding box center [774, 195] width 66 height 30
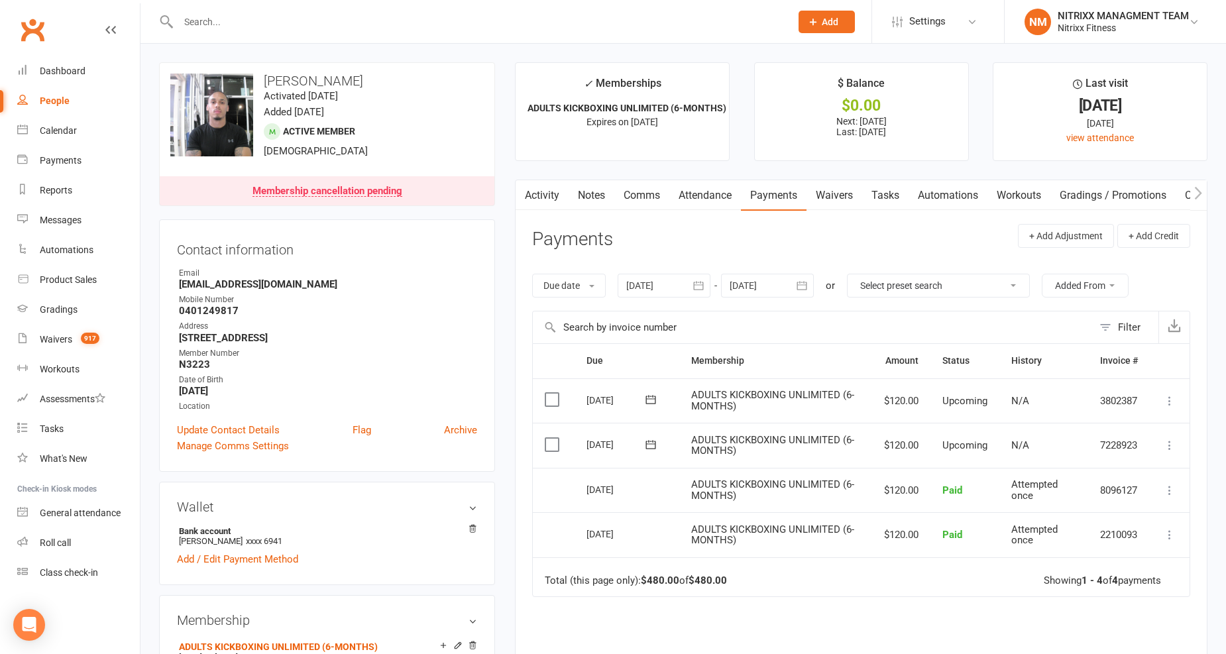
click at [647, 196] on link "Comms" at bounding box center [641, 195] width 55 height 30
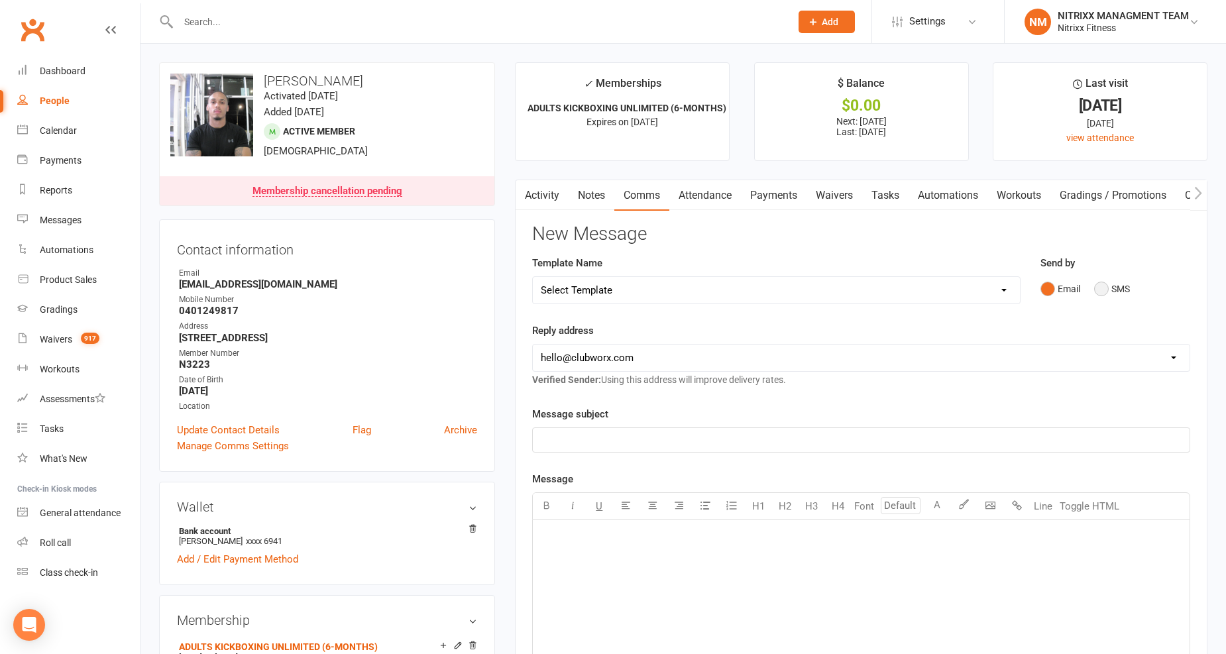
click at [1102, 295] on button "SMS" at bounding box center [1112, 288] width 36 height 25
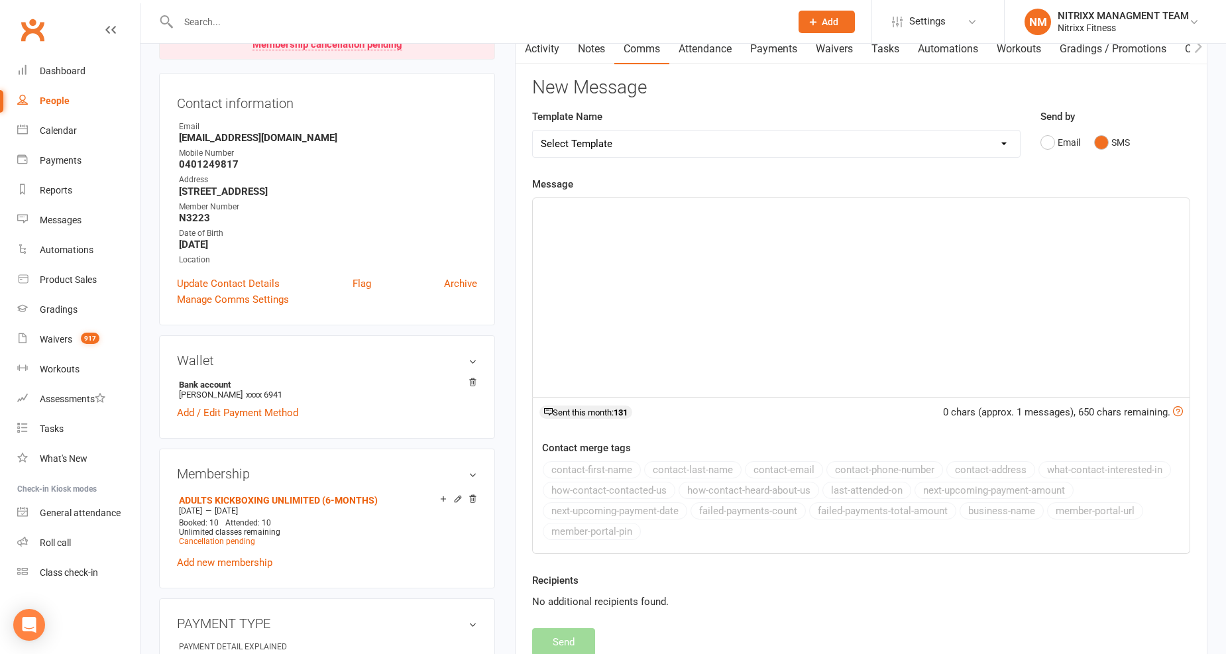
scroll to position [147, 0]
click at [648, 227] on div "﻿" at bounding box center [861, 297] width 657 height 199
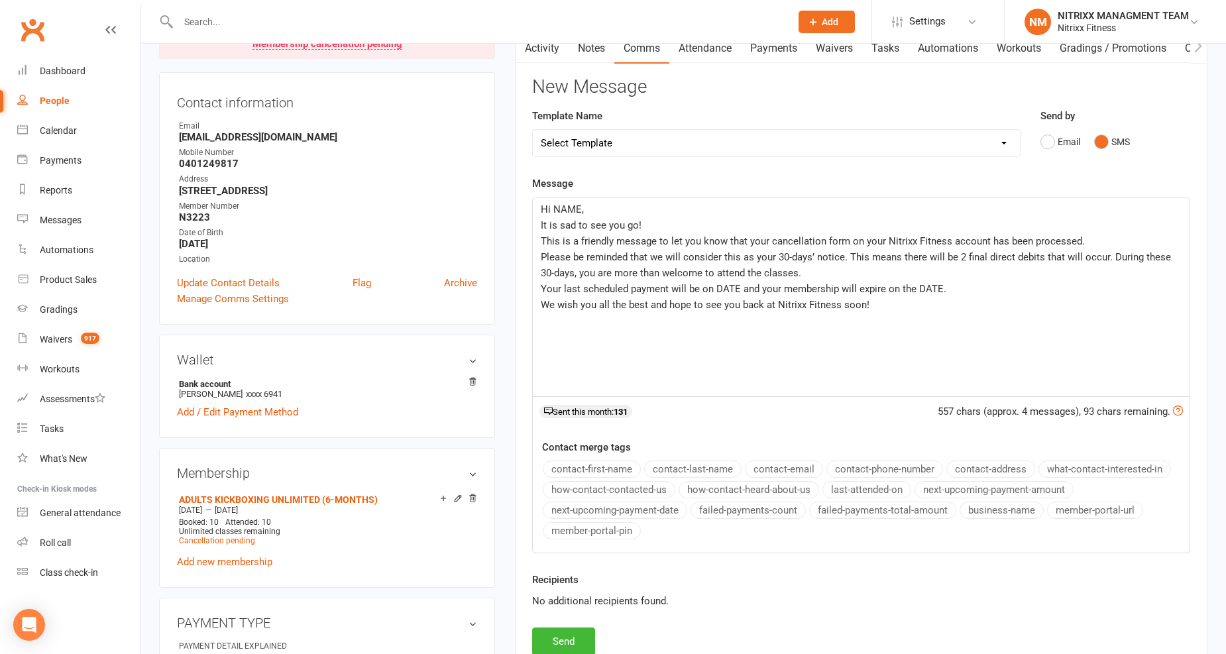
click at [581, 204] on span "Hi NAME," at bounding box center [562, 209] width 43 height 12
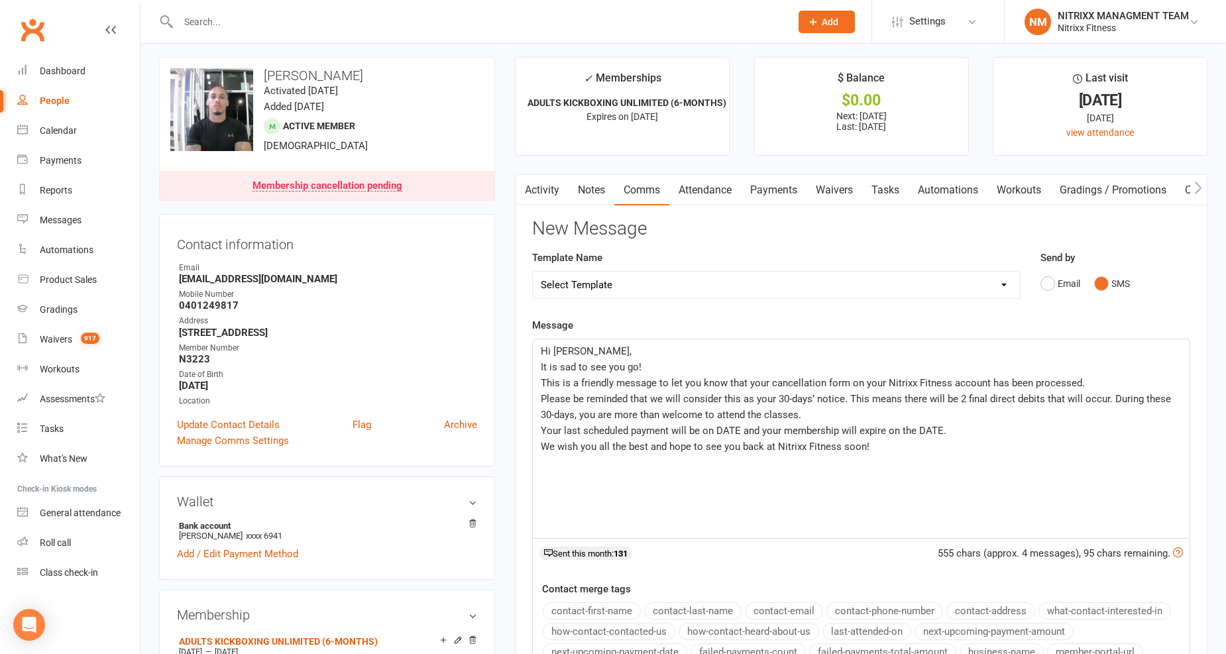
scroll to position [0, 0]
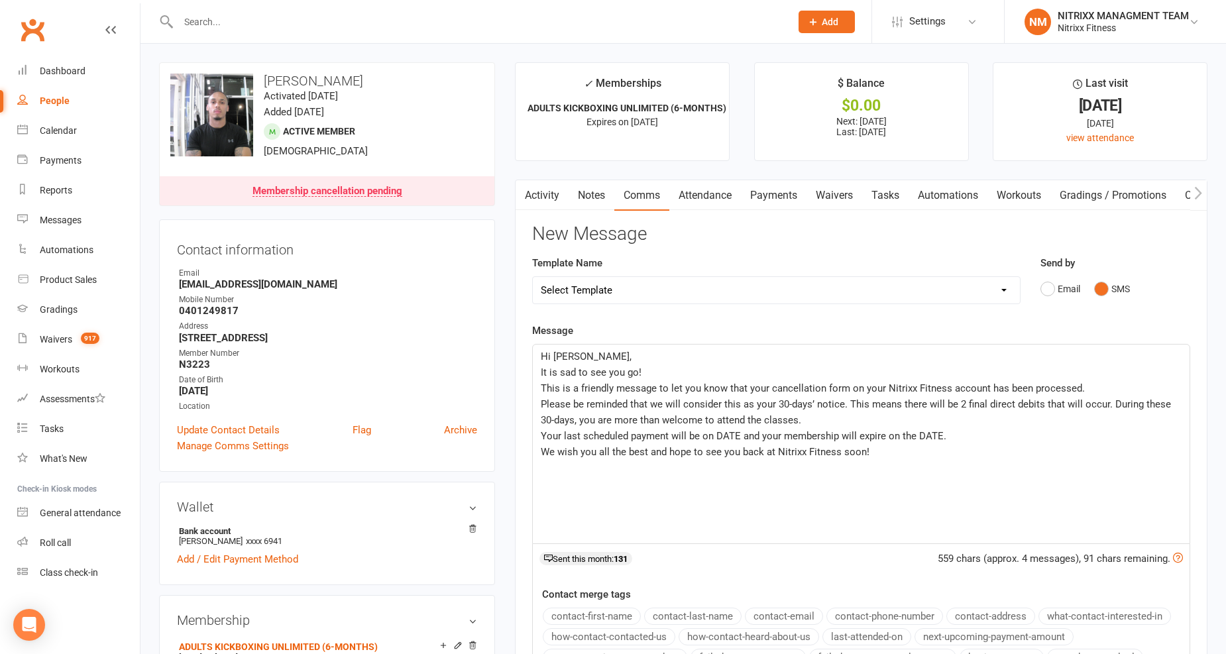
click at [654, 374] on p "It is sad to see you go!" at bounding box center [861, 373] width 641 height 16
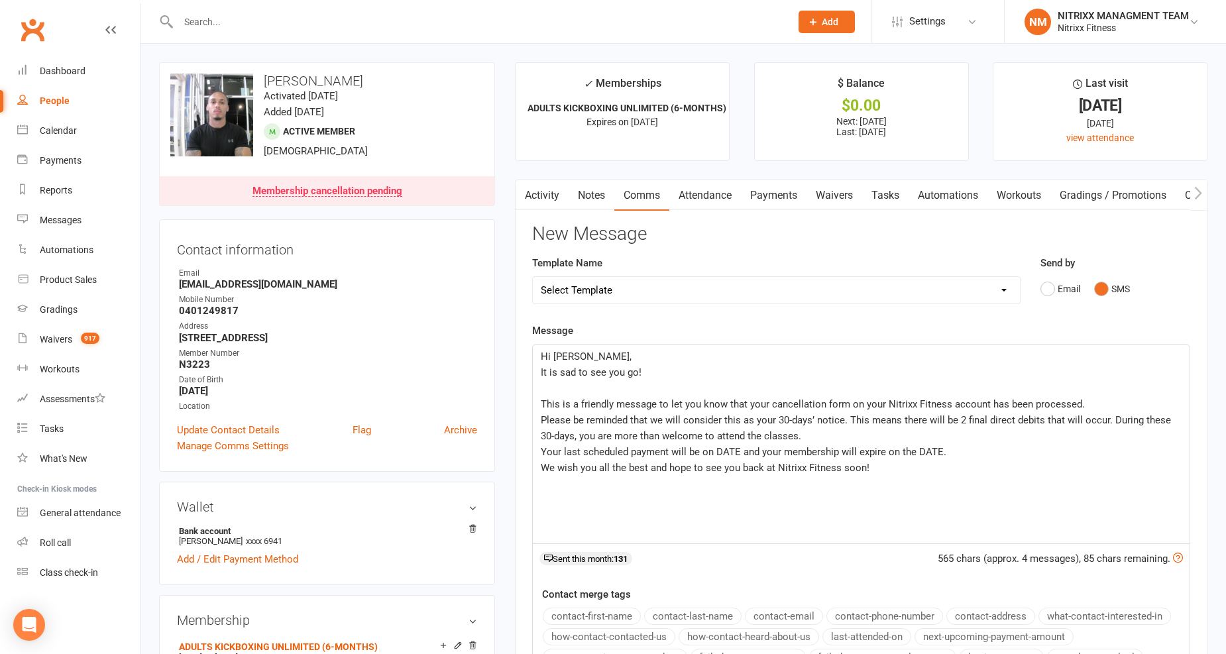
drag, startPoint x: 539, startPoint y: 401, endPoint x: 541, endPoint y: 408, distance: 7.6
click at [539, 402] on div "Hi Jarryd, It is sad to see you go! ﻿ This is a friendly message to let you kno…" at bounding box center [861, 444] width 657 height 199
click at [539, 422] on div "Hi Jarryd, It is sad to see you go! ﻿ This is a friendly message to let you kno…" at bounding box center [861, 444] width 657 height 199
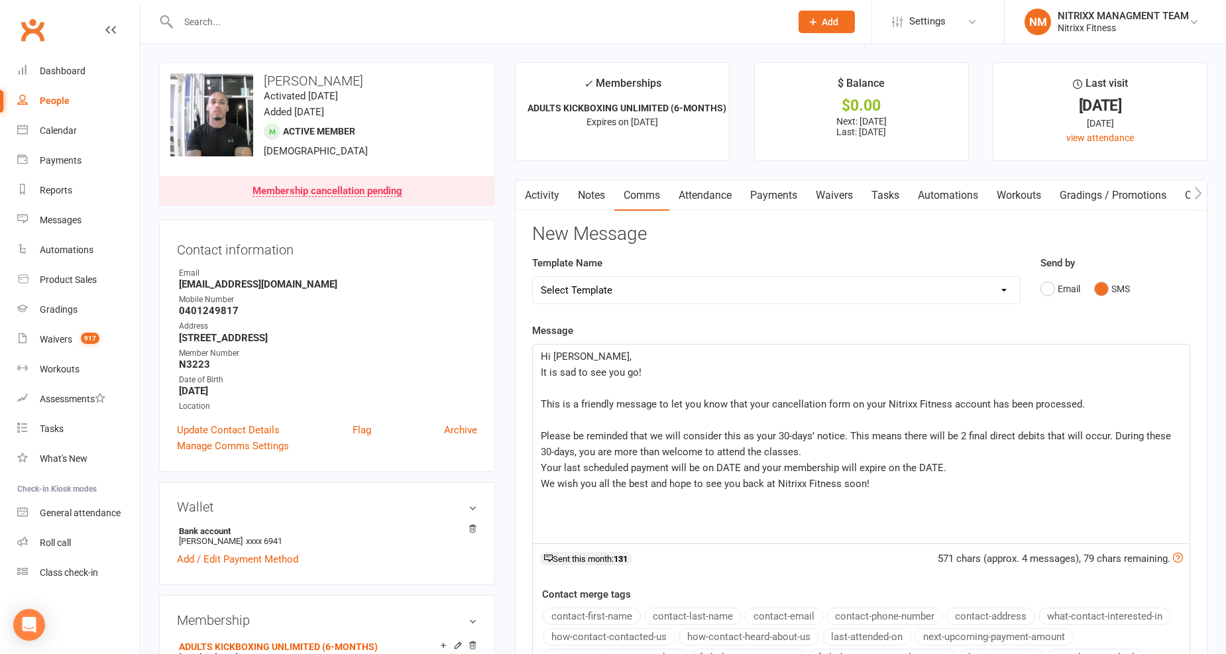
click at [537, 467] on div "Hi Jarryd, It is sad to see you go! ﻿ This is a friendly message to let you kno…" at bounding box center [861, 444] width 657 height 199
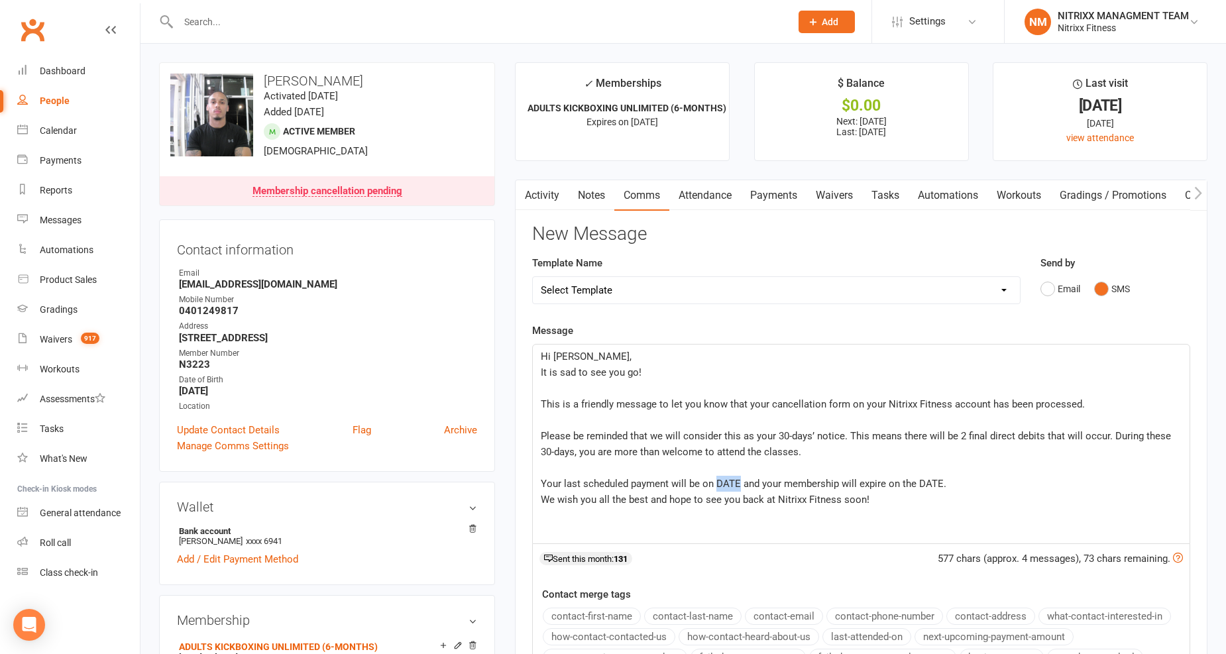
drag, startPoint x: 738, startPoint y: 482, endPoint x: 710, endPoint y: 477, distance: 28.9
click at [713, 479] on span "Your last scheduled payment will be on DATE and your membership will expire on …" at bounding box center [744, 484] width 406 height 12
drag, startPoint x: 970, startPoint y: 484, endPoint x: 944, endPoint y: 478, distance: 26.7
click at [944, 478] on span "Your last scheduled payment will be on 30/10/2025 and your membership will expi…" at bounding box center [746, 484] width 411 height 12
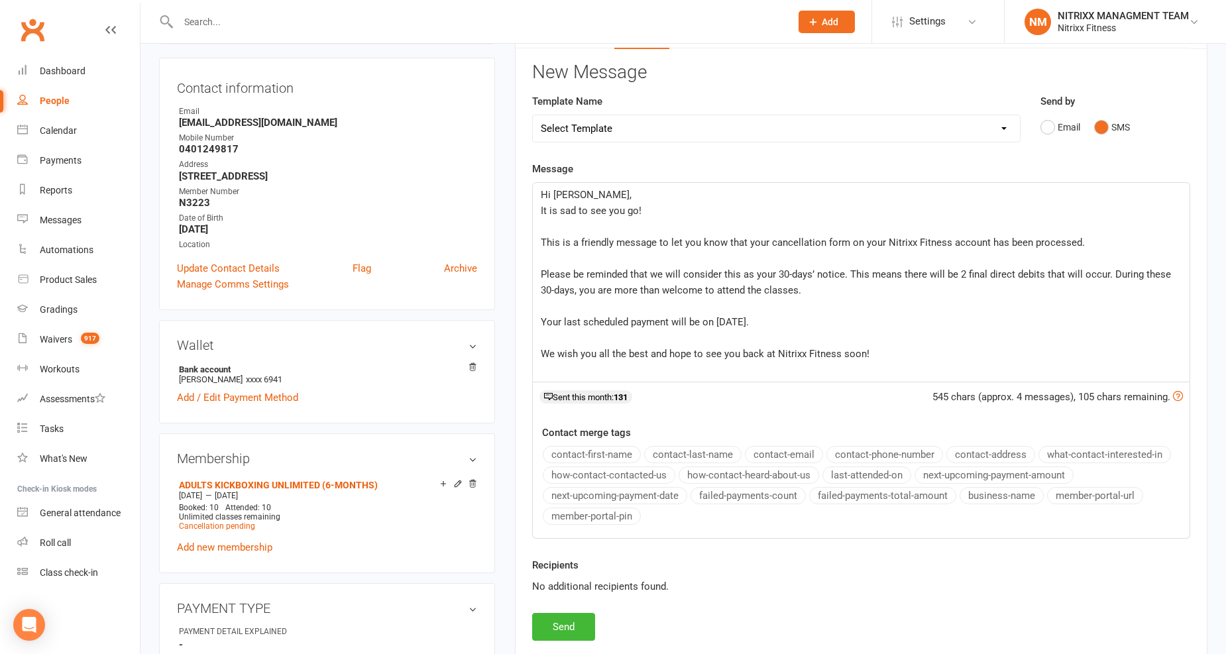
scroll to position [221, 0]
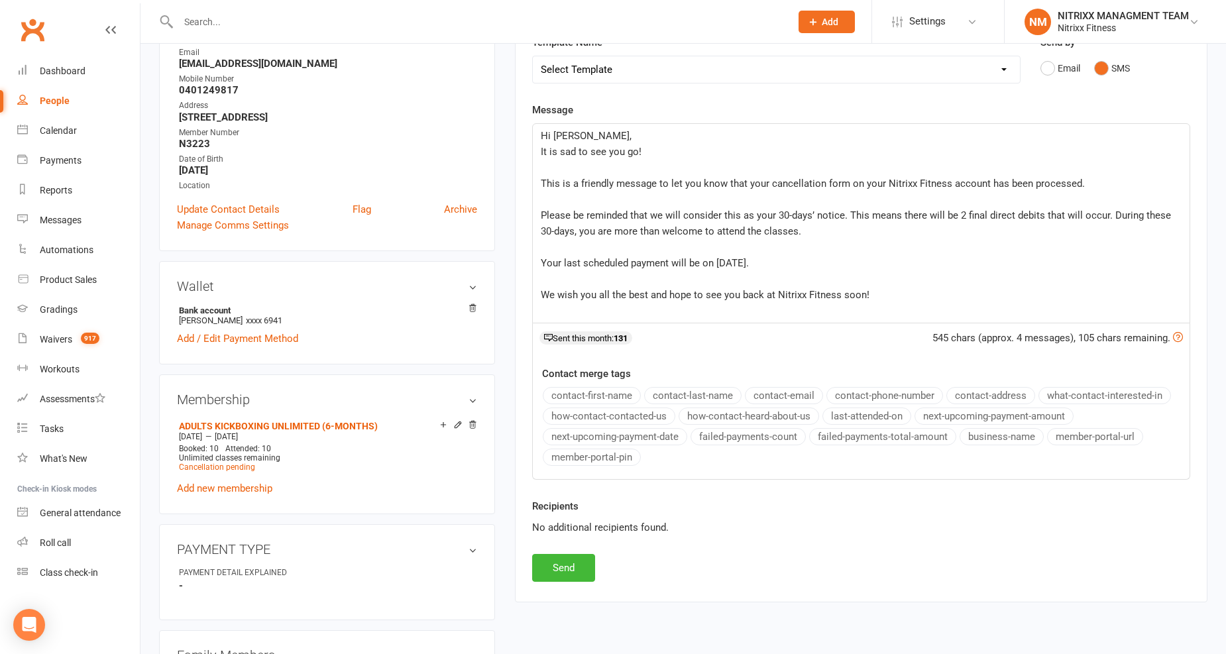
click at [534, 151] on div "Hi Jarryd, It is sad to see you go! ﻿ This is a friendly message to let you kno…" at bounding box center [861, 223] width 657 height 199
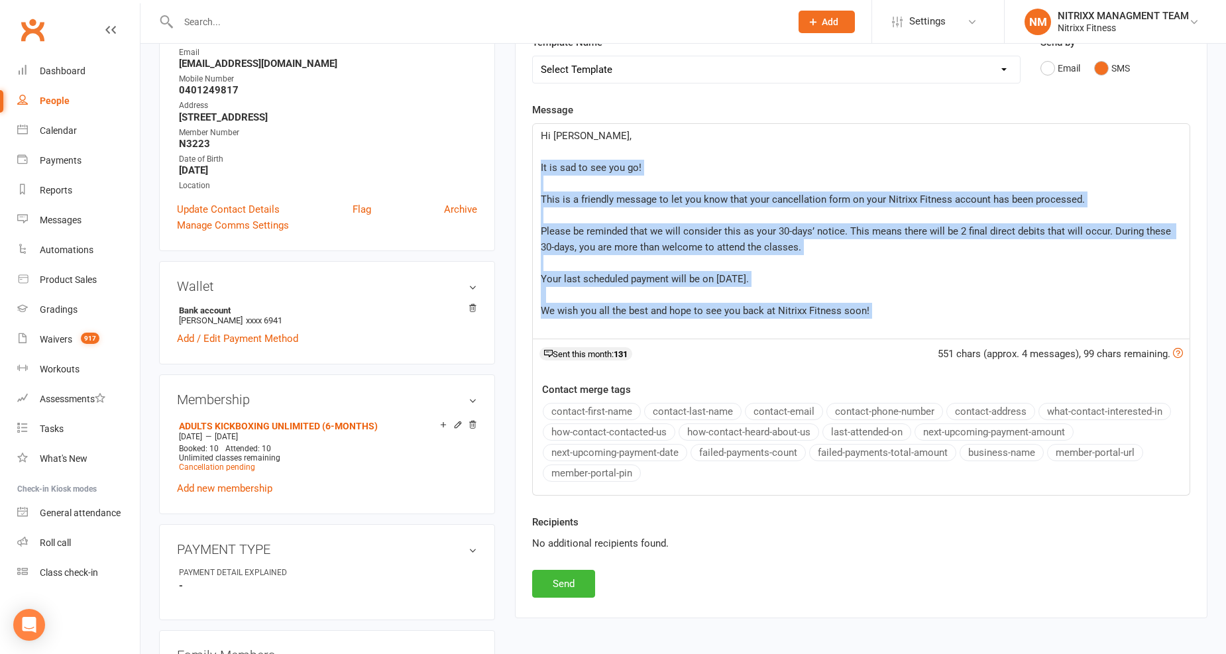
drag, startPoint x: 873, startPoint y: 319, endPoint x: 544, endPoint y: 180, distance: 356.7
click at [515, 161] on div "Activity Notes Comms Attendance Payments Waivers Tasks Automations Workouts Gra…" at bounding box center [861, 288] width 693 height 659
copy div "It is sad to see you go! ﻿ This is a friendly message to let you know that your…"
click at [561, 588] on button "Send" at bounding box center [563, 584] width 63 height 28
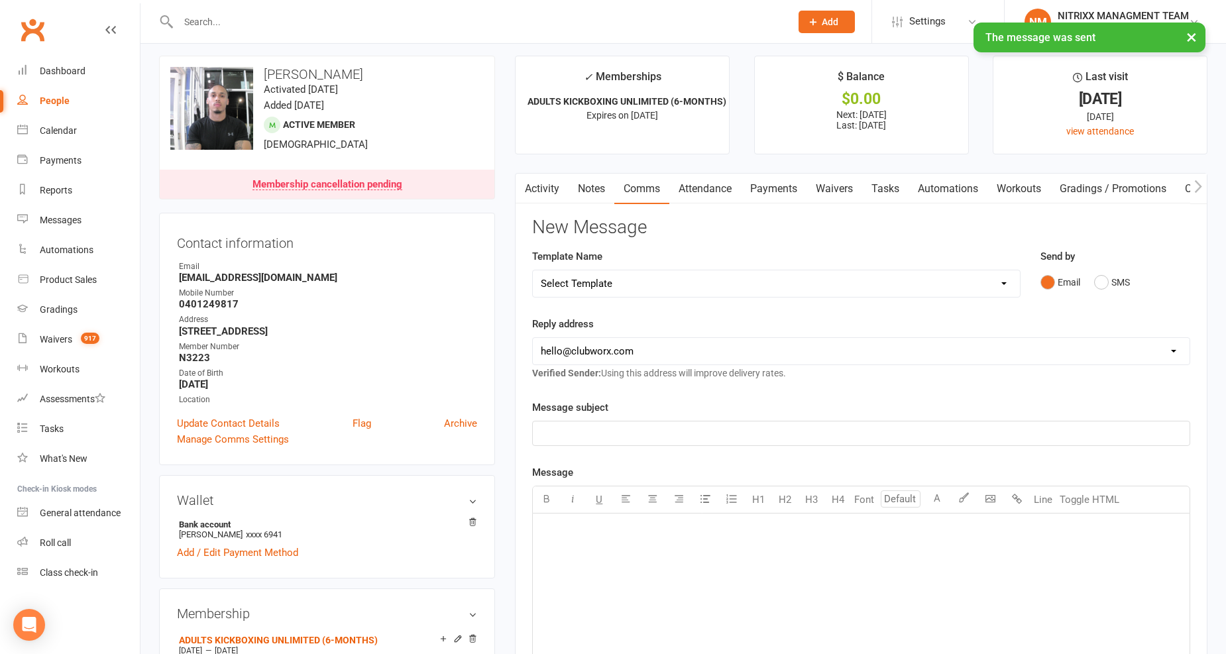
scroll to position [0, 0]
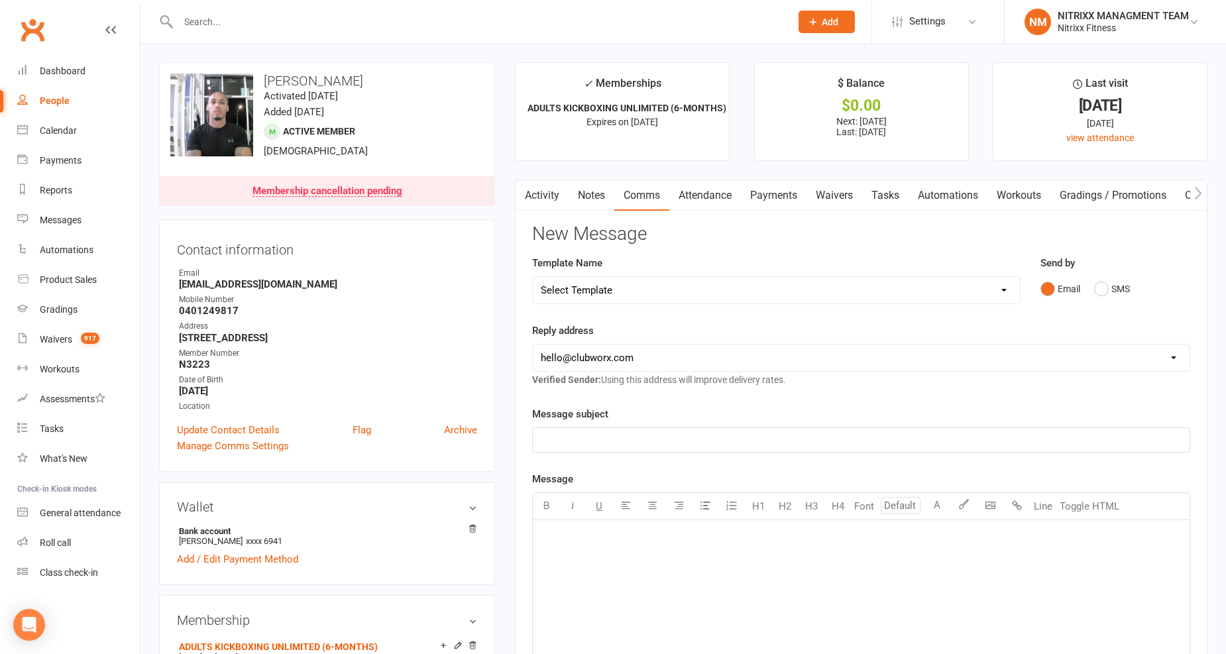
click at [348, 17] on input "text" at bounding box center [477, 22] width 607 height 19
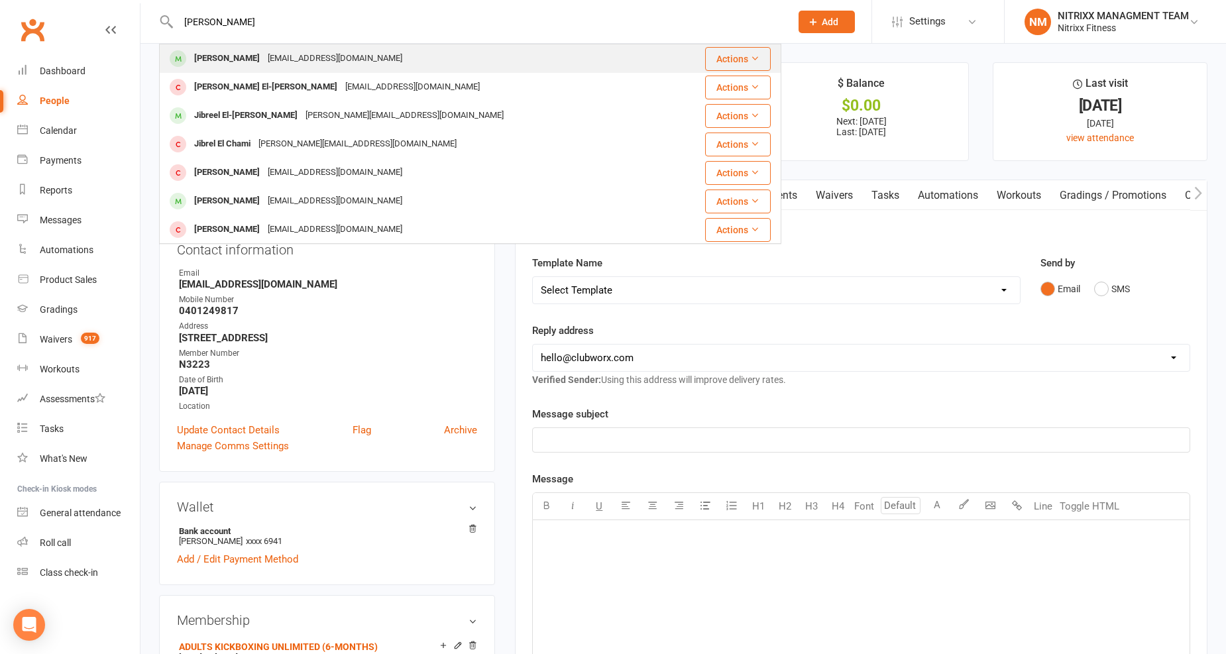
type input "jibrael sobh"
click at [286, 54] on div "info@imperialexcavations.com.au" at bounding box center [335, 58] width 142 height 19
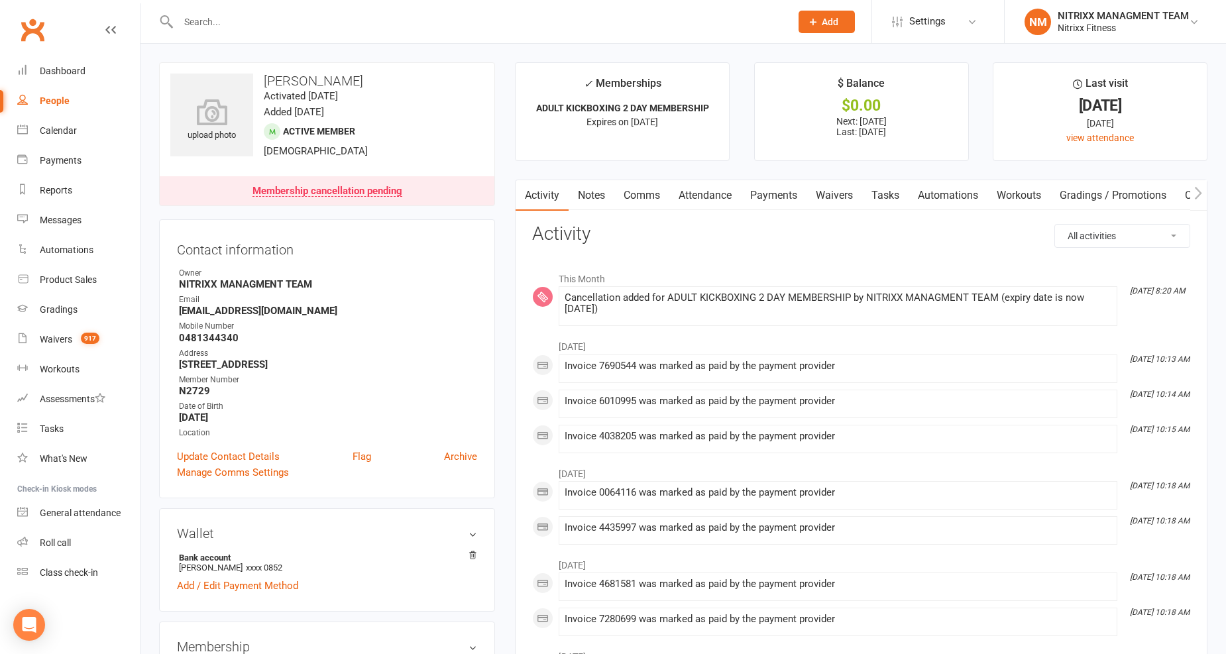
click at [579, 190] on link "Notes" at bounding box center [592, 195] width 46 height 30
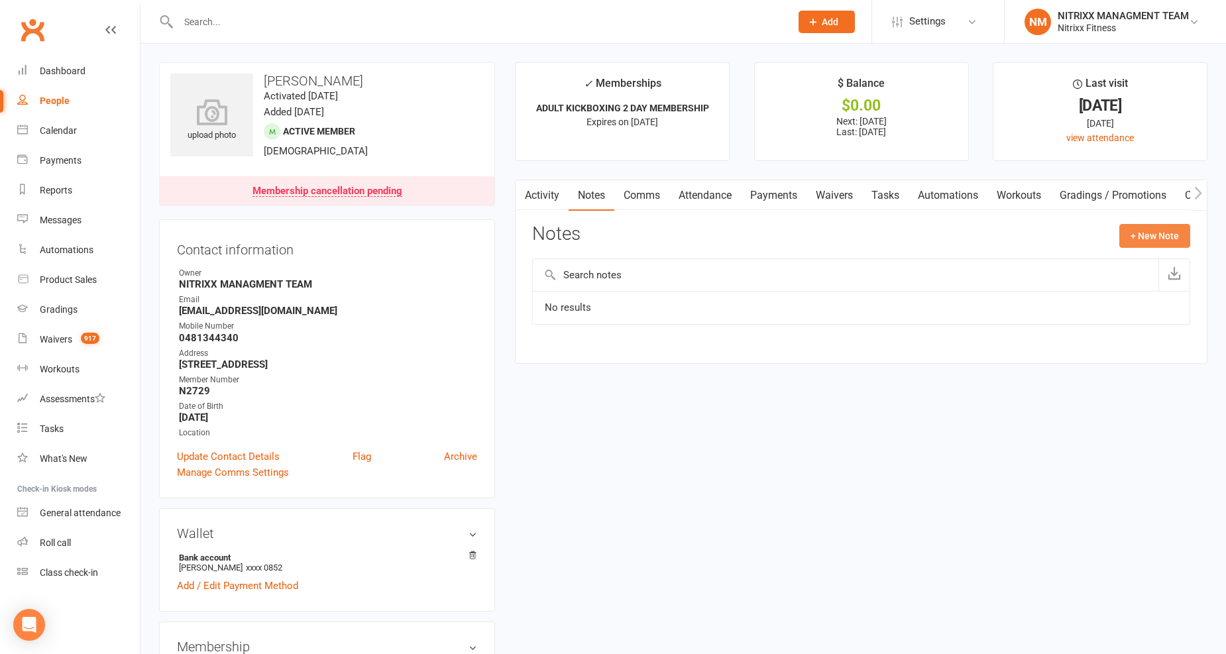
click at [1164, 239] on button "+ New Note" at bounding box center [1154, 236] width 71 height 24
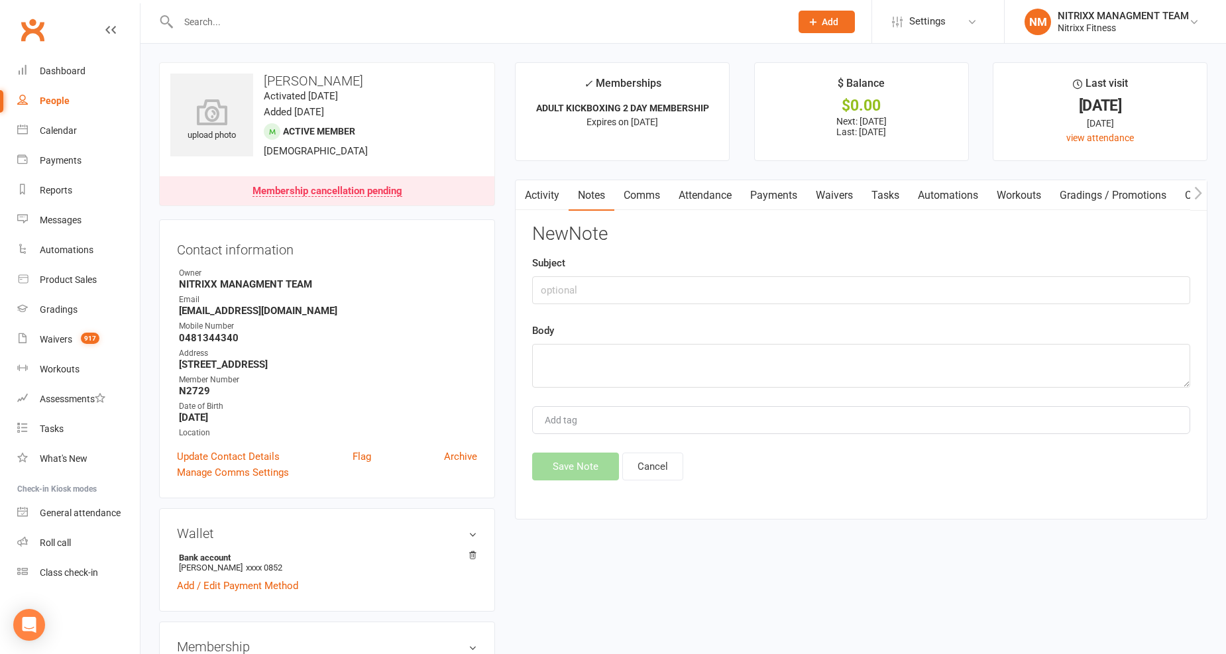
click at [549, 187] on link "Activity" at bounding box center [542, 195] width 53 height 30
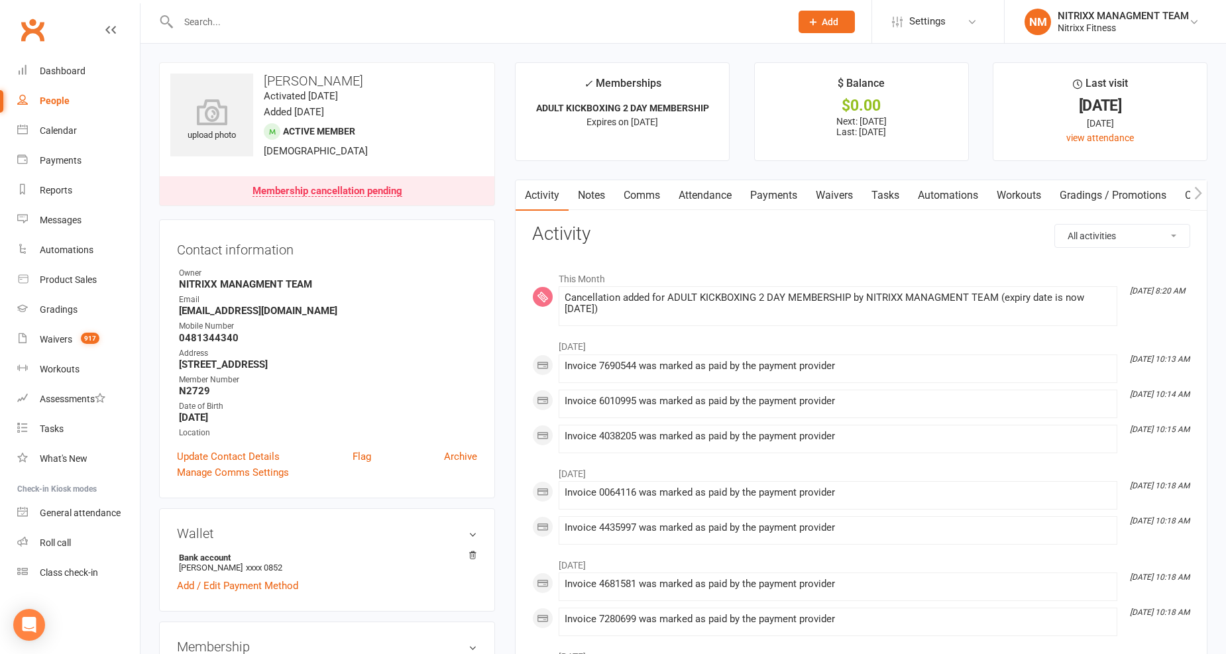
click at [710, 198] on link "Attendance" at bounding box center [705, 195] width 72 height 30
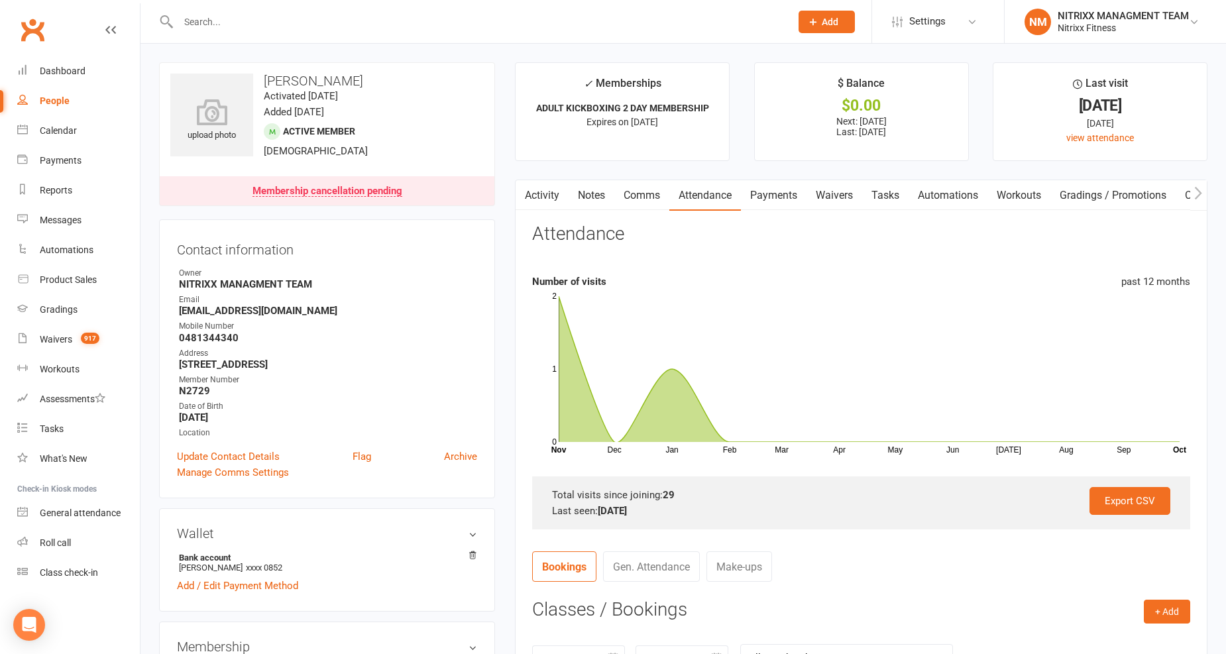
click at [522, 207] on button "button" at bounding box center [524, 195] width 17 height 30
click at [551, 198] on link "Activity" at bounding box center [542, 195] width 53 height 30
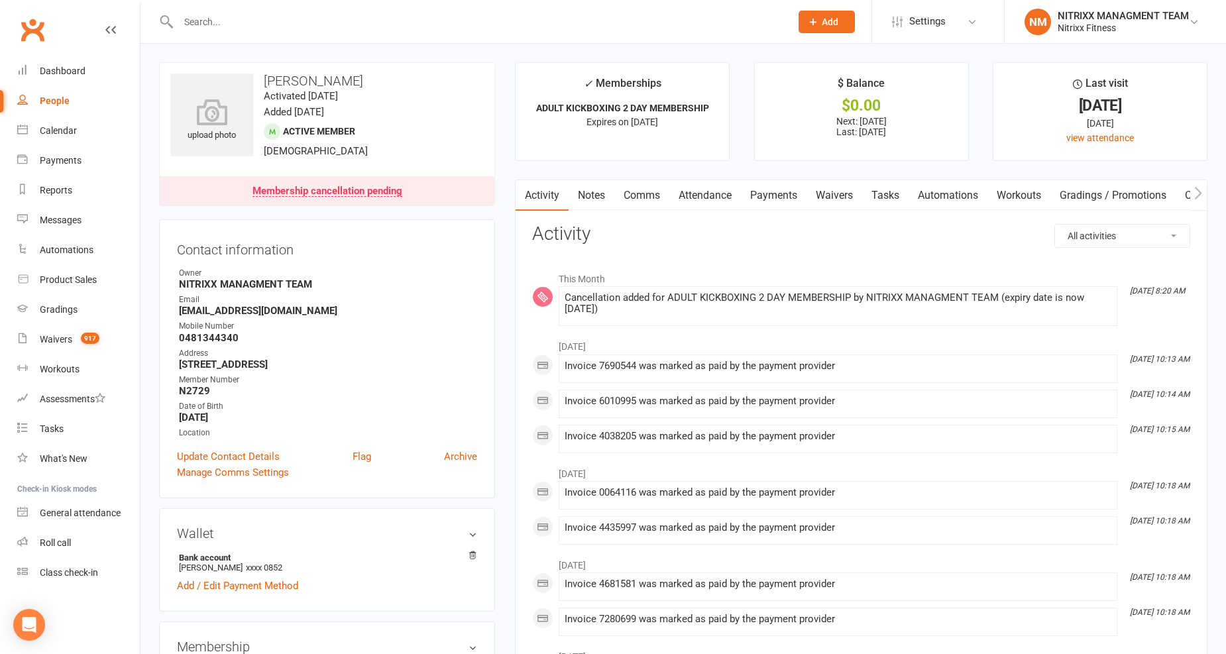
click at [675, 199] on link "Attendance" at bounding box center [705, 195] width 72 height 30
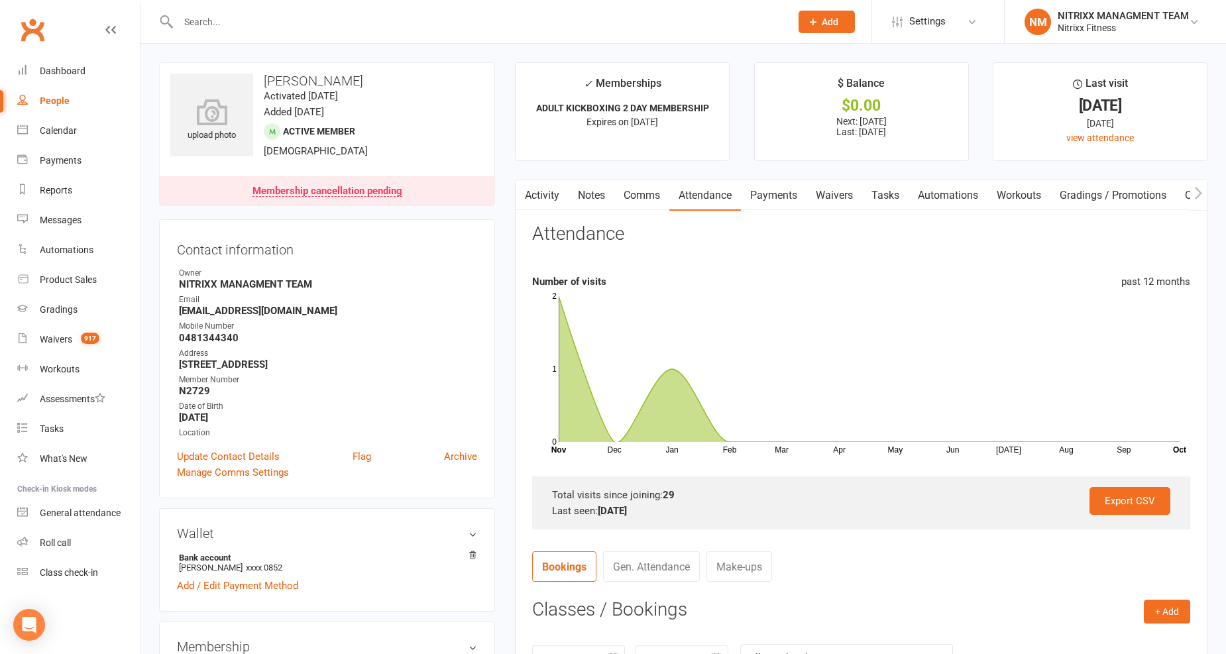
click at [637, 203] on link "Comms" at bounding box center [641, 195] width 55 height 30
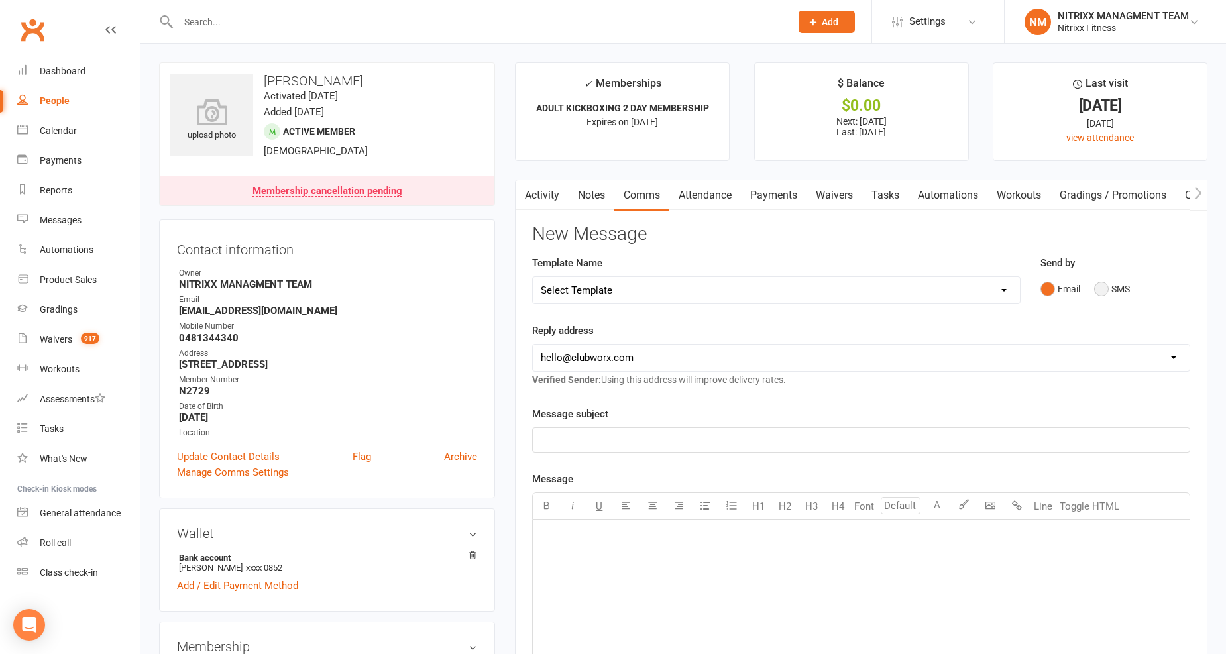
click at [1107, 288] on button "SMS" at bounding box center [1112, 288] width 36 height 25
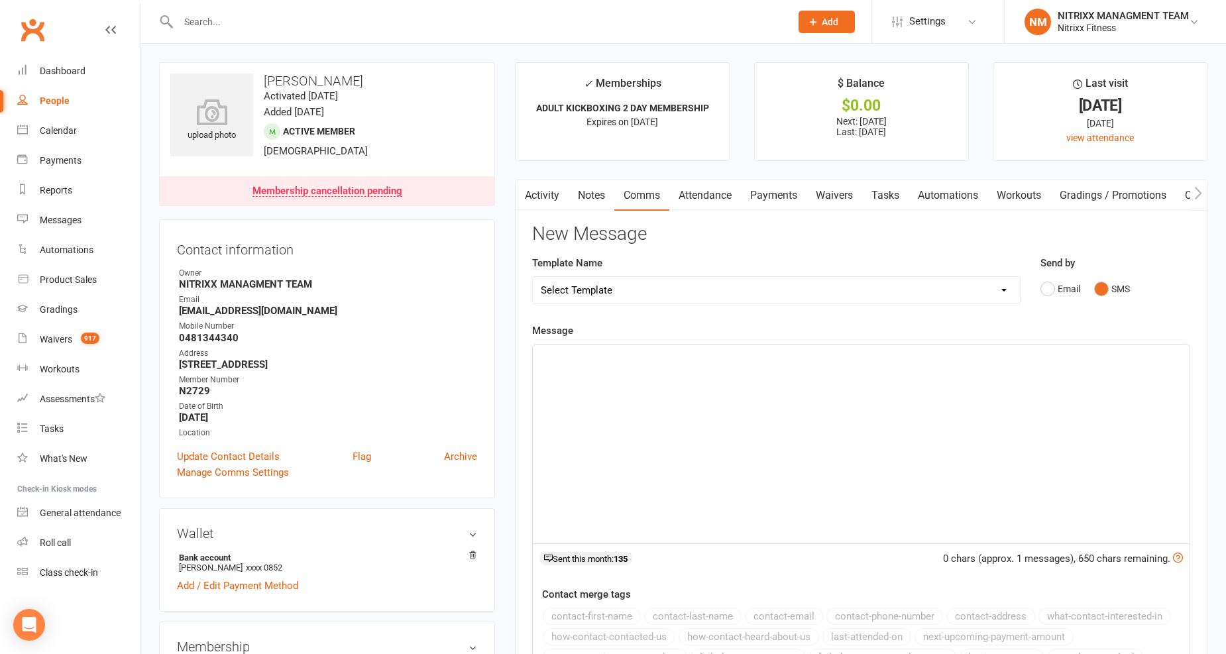
click at [610, 360] on p "﻿" at bounding box center [861, 357] width 641 height 16
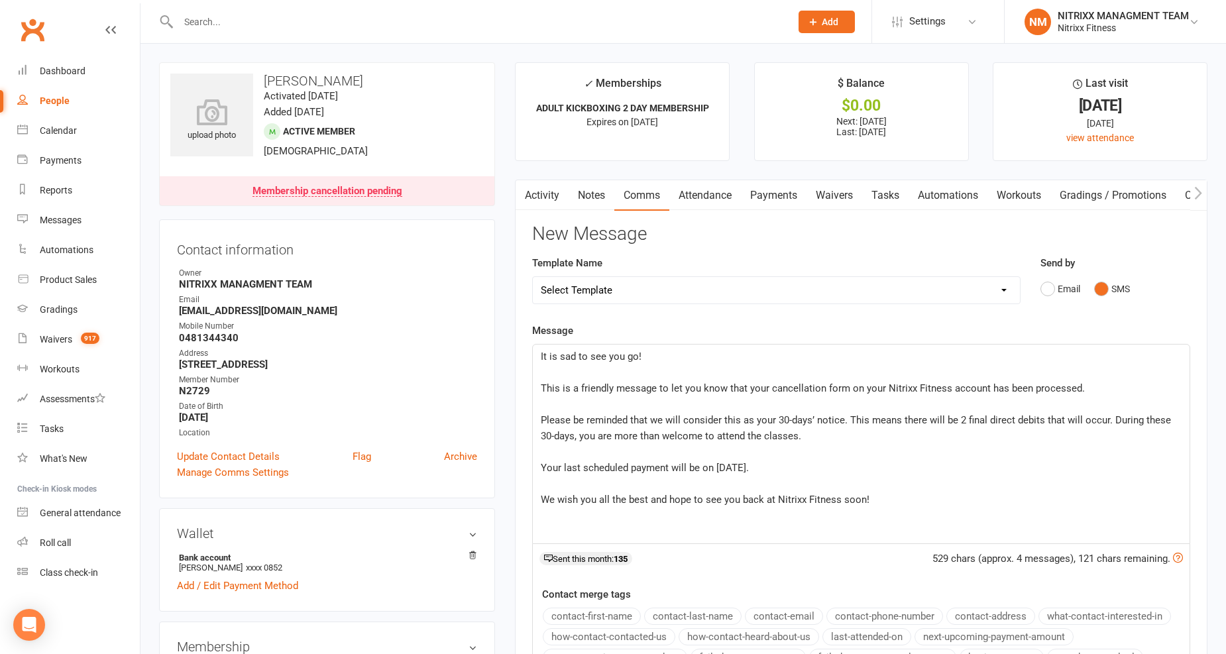
click at [541, 354] on span "It is sad to see you go!" at bounding box center [591, 357] width 101 height 12
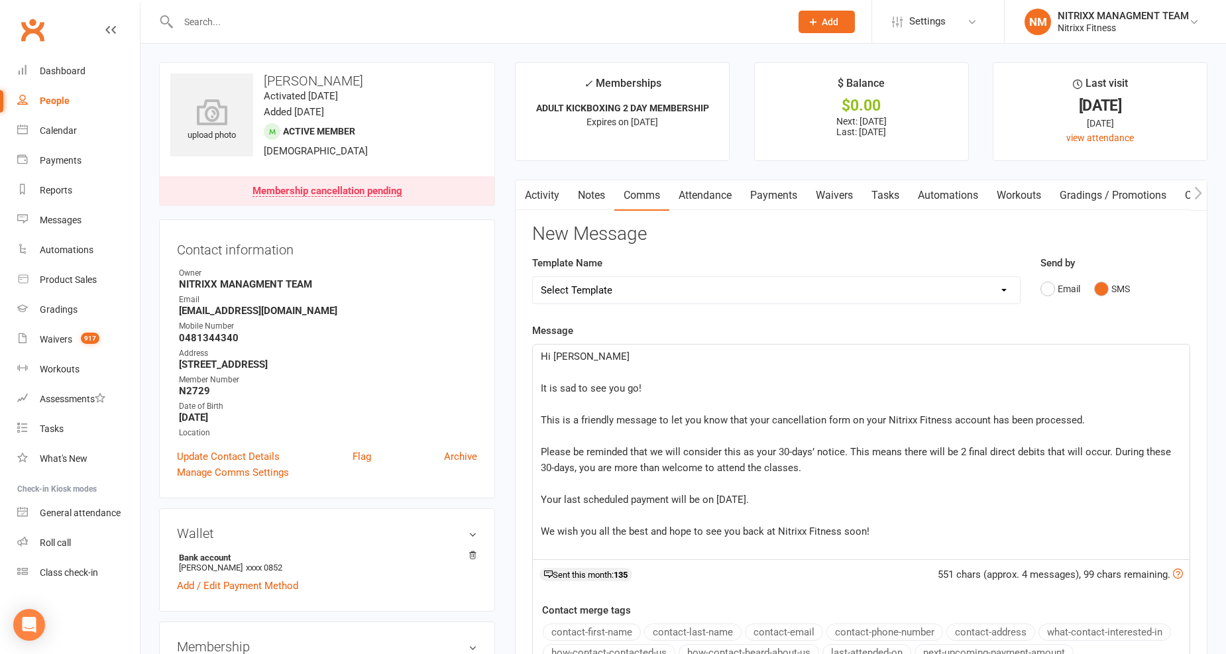
click at [726, 500] on span "Your last scheduled payment will be on [DATE]." at bounding box center [645, 500] width 208 height 12
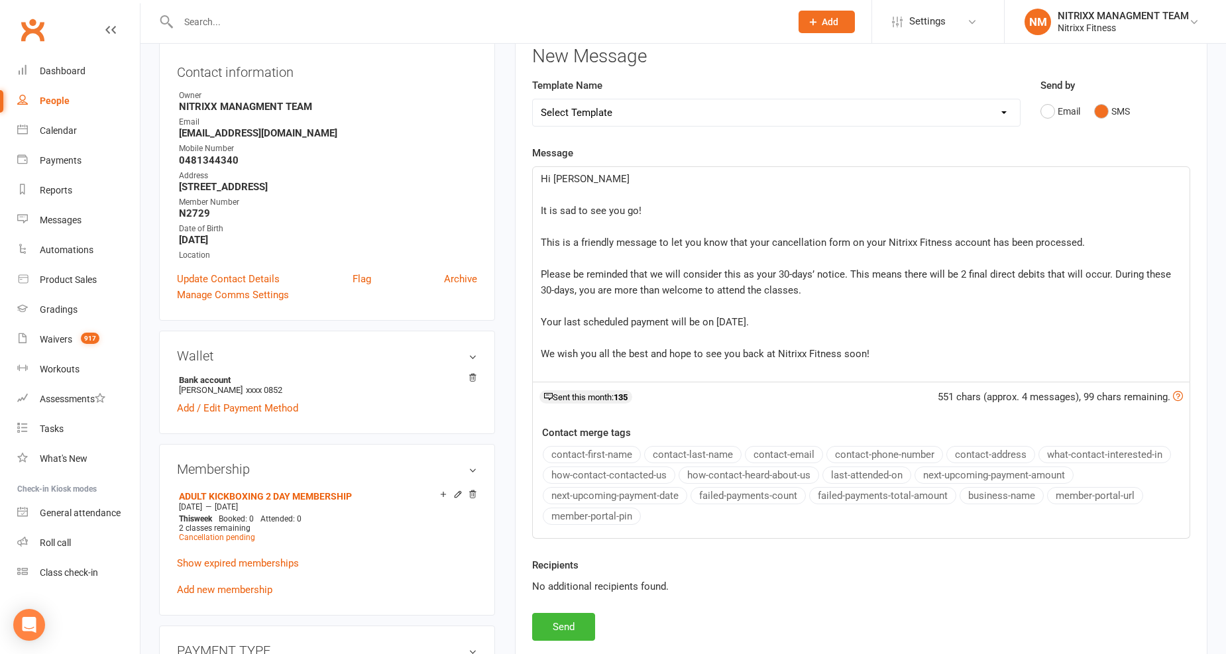
scroll to position [221, 0]
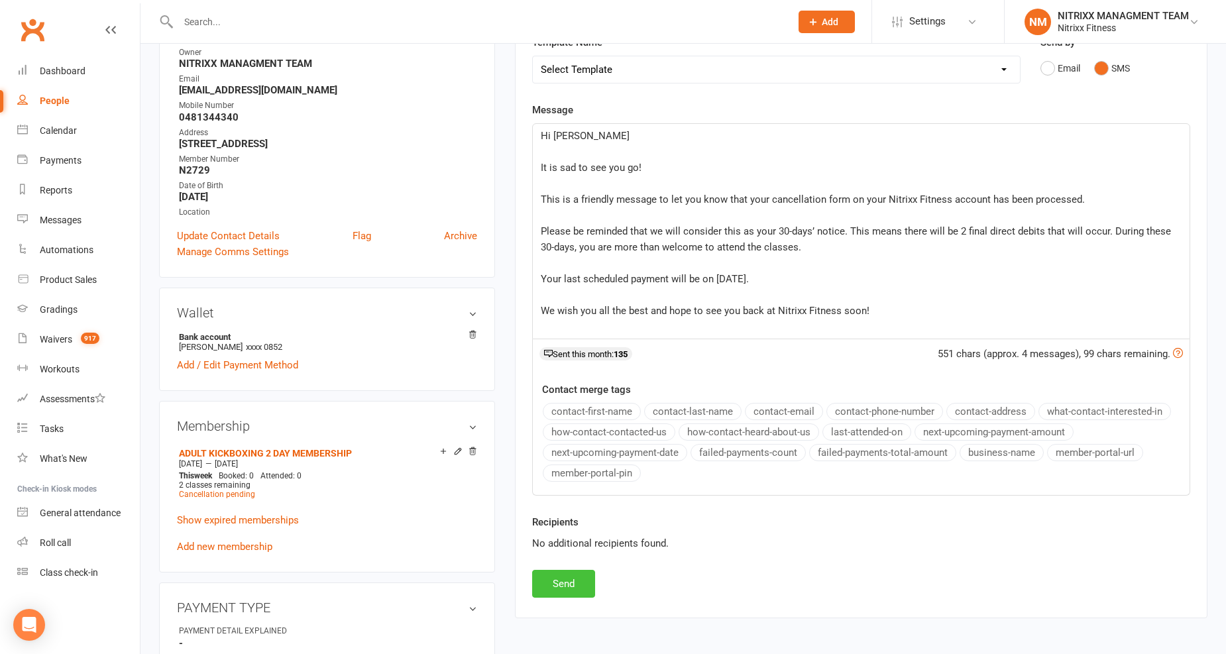
click at [557, 581] on button "Send" at bounding box center [563, 584] width 63 height 28
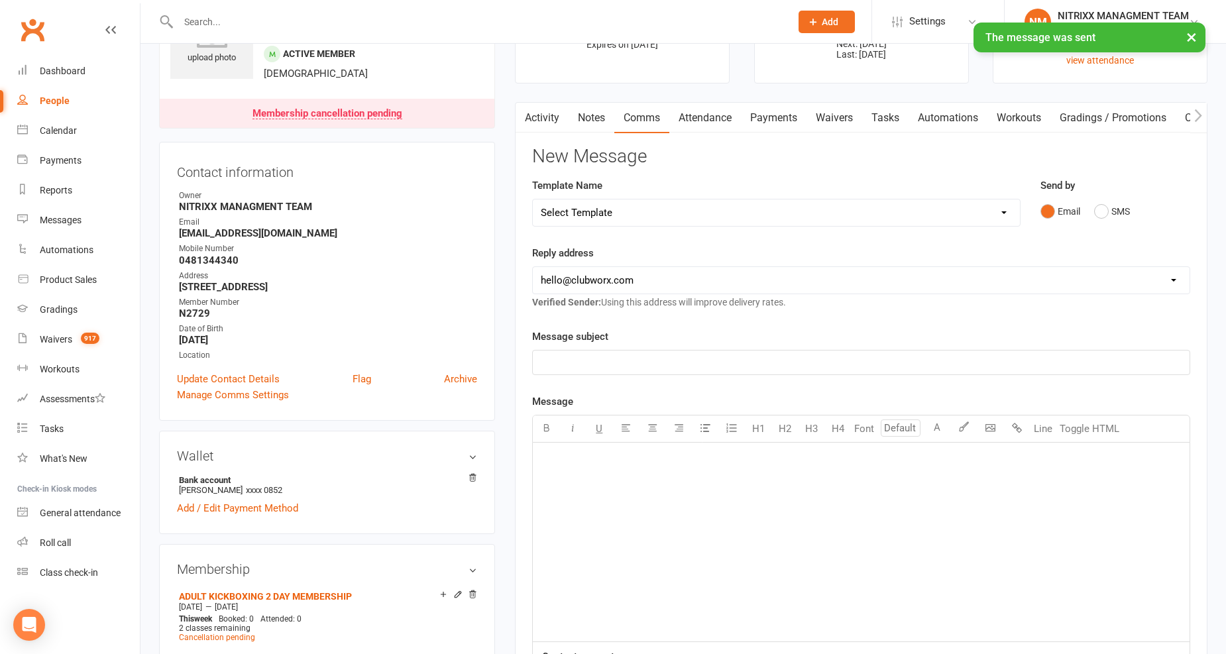
scroll to position [74, 0]
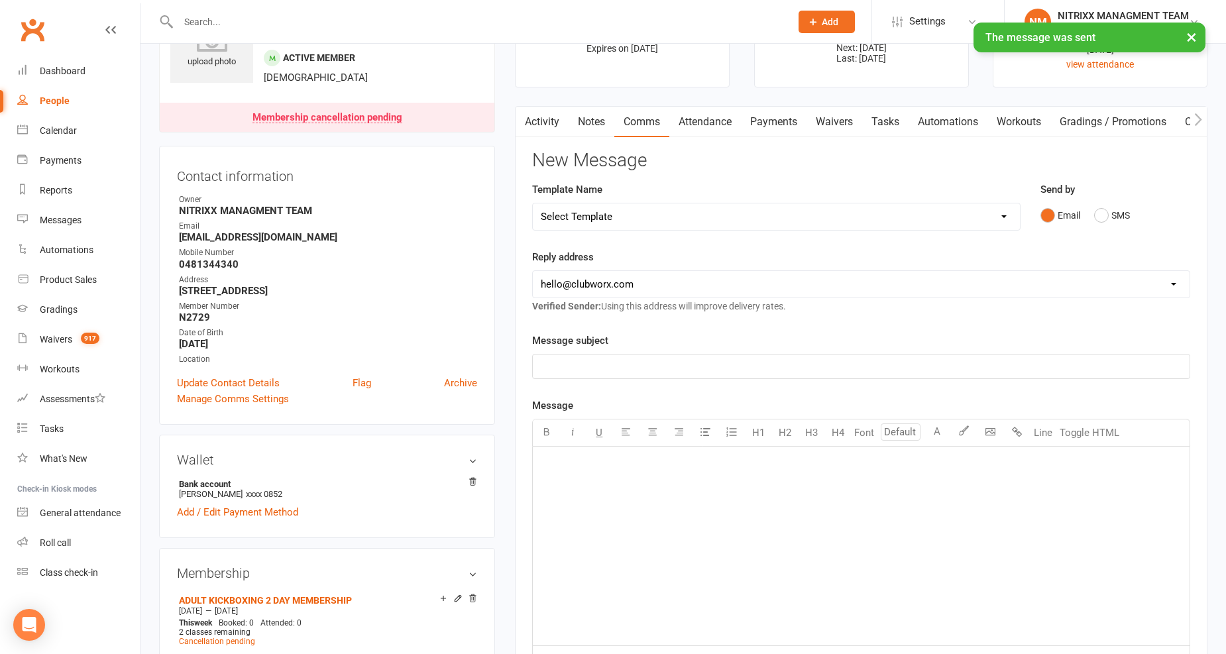
click at [772, 120] on link "Payments" at bounding box center [774, 122] width 66 height 30
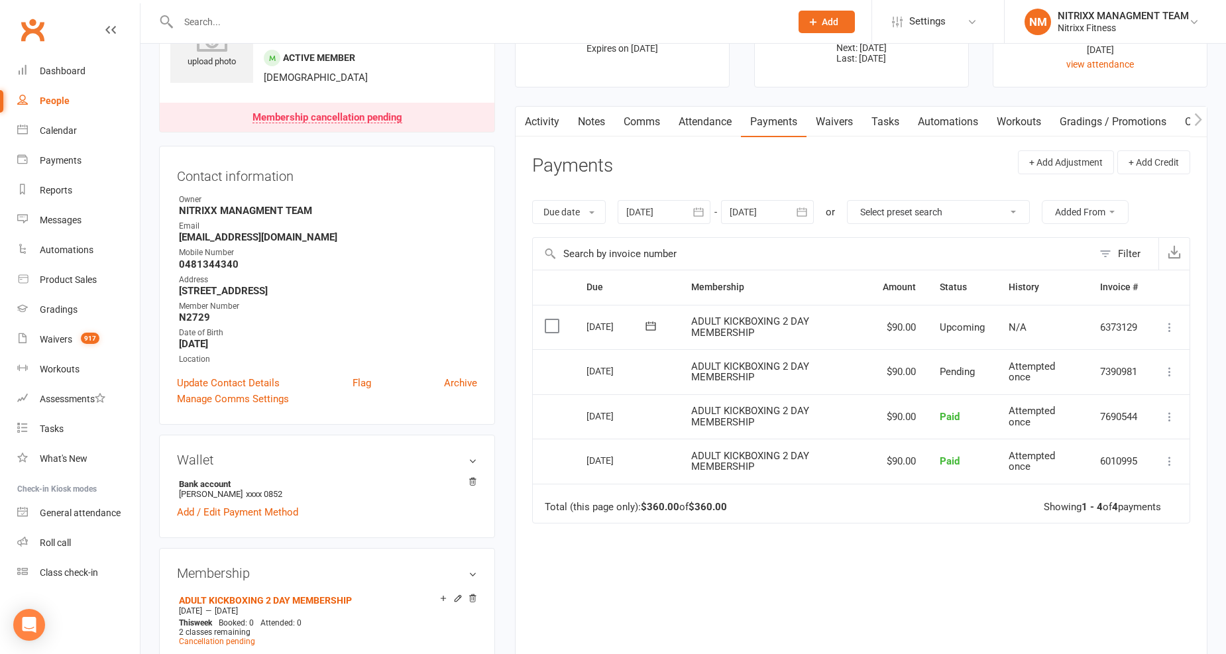
click at [301, 23] on input "text" at bounding box center [477, 22] width 607 height 19
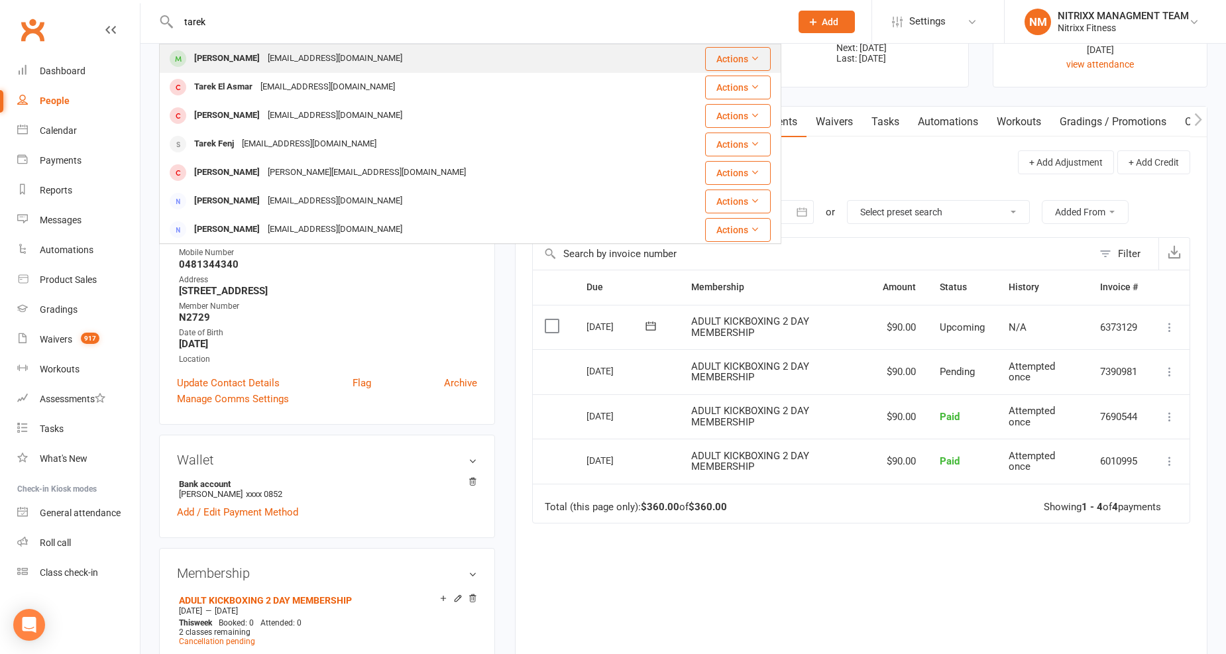
type input "tarek"
click at [269, 47] on div "Tarek Hamdouch tarekhamdouch@outlook.com" at bounding box center [409, 58] width 499 height 27
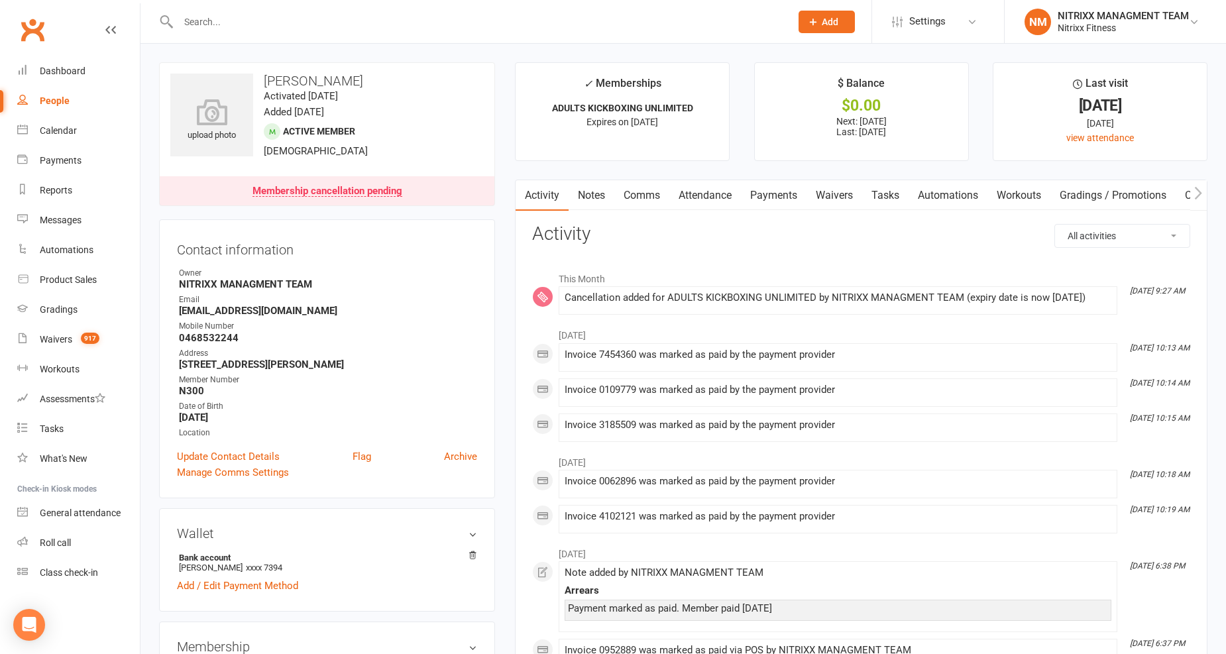
click at [760, 190] on link "Payments" at bounding box center [774, 195] width 66 height 30
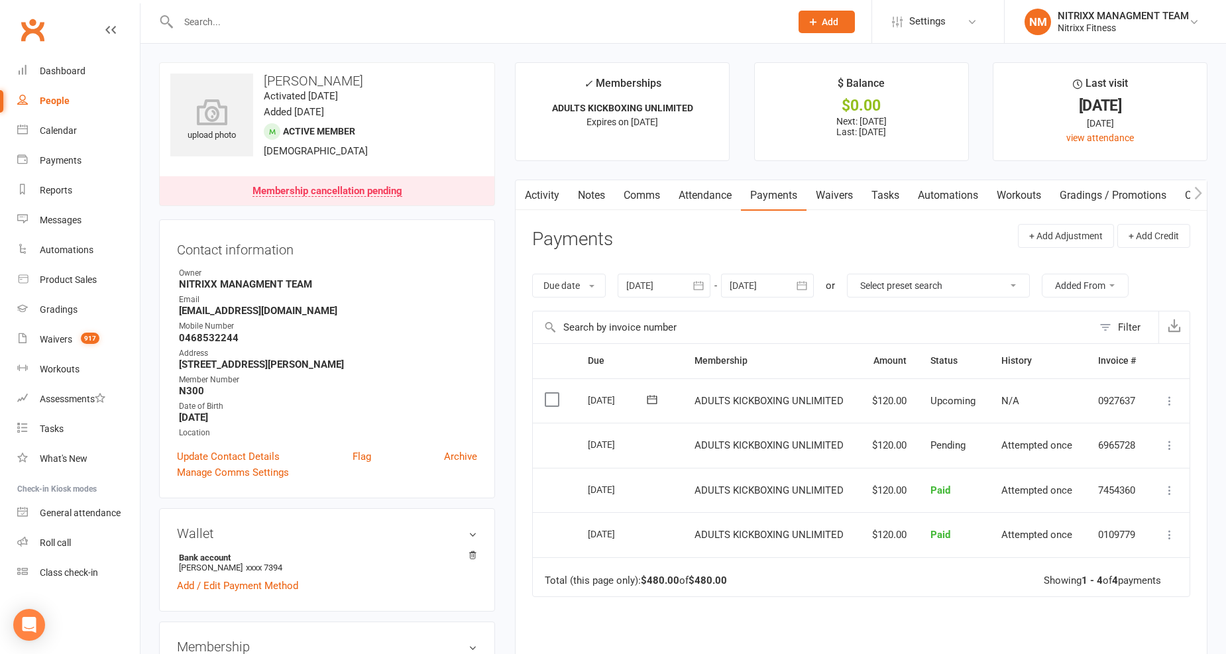
click at [640, 197] on link "Comms" at bounding box center [641, 195] width 55 height 30
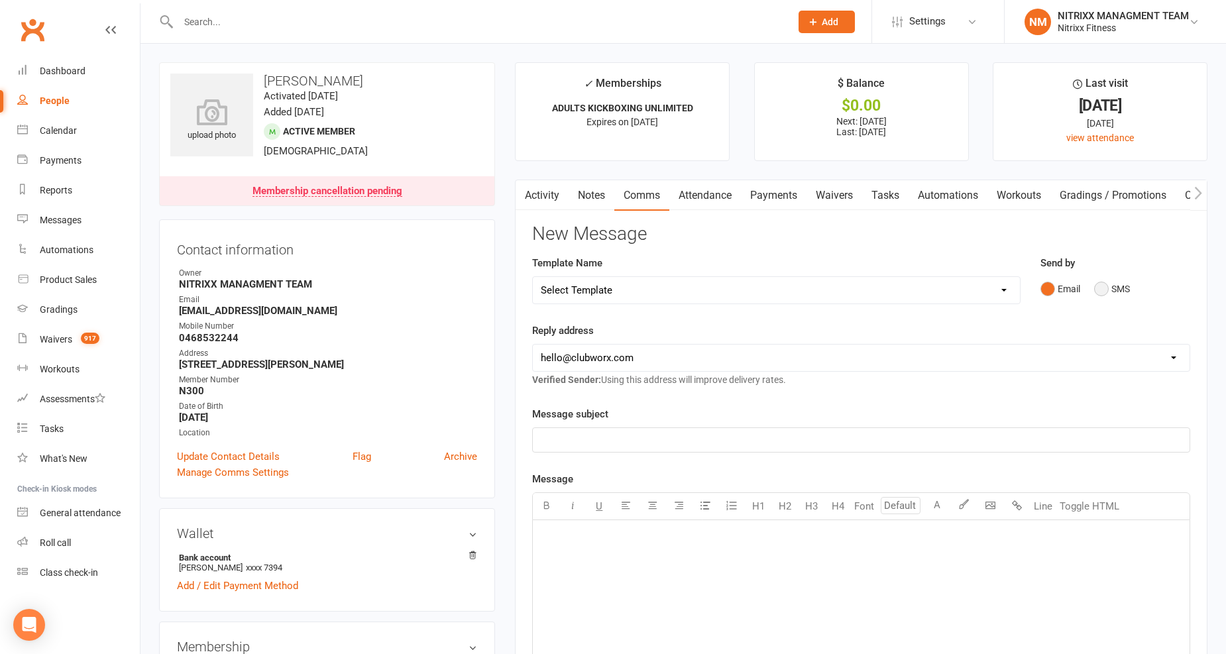
click at [1110, 286] on button "SMS" at bounding box center [1112, 288] width 36 height 25
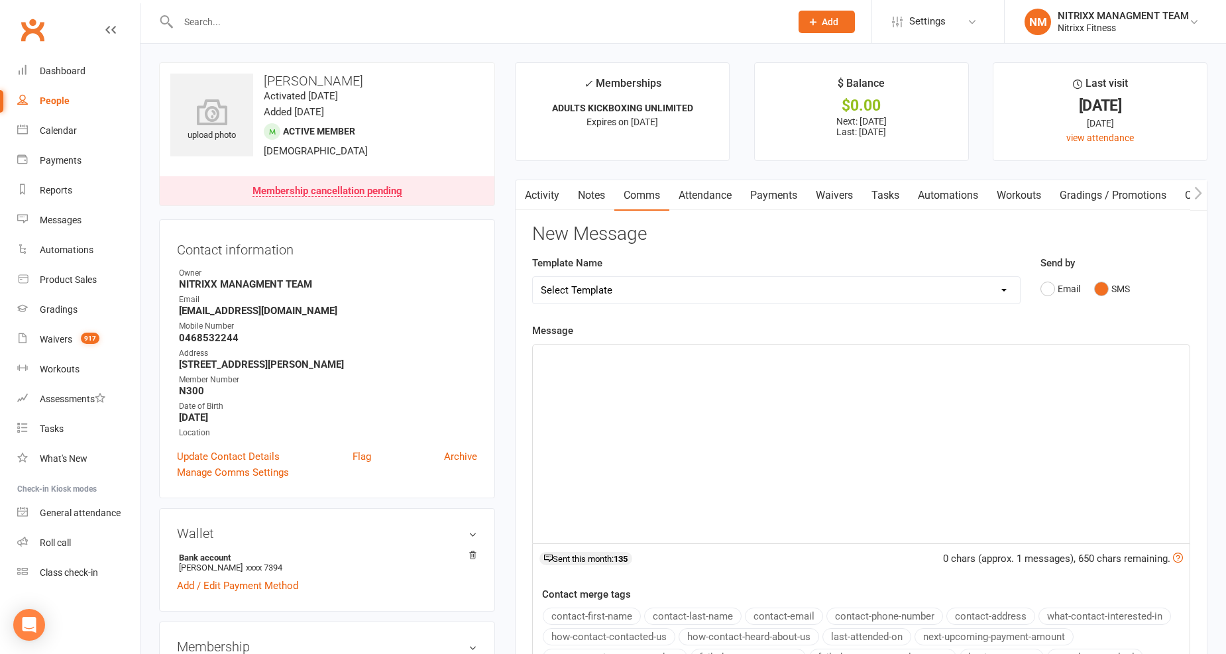
click at [732, 383] on div "﻿" at bounding box center [861, 444] width 657 height 199
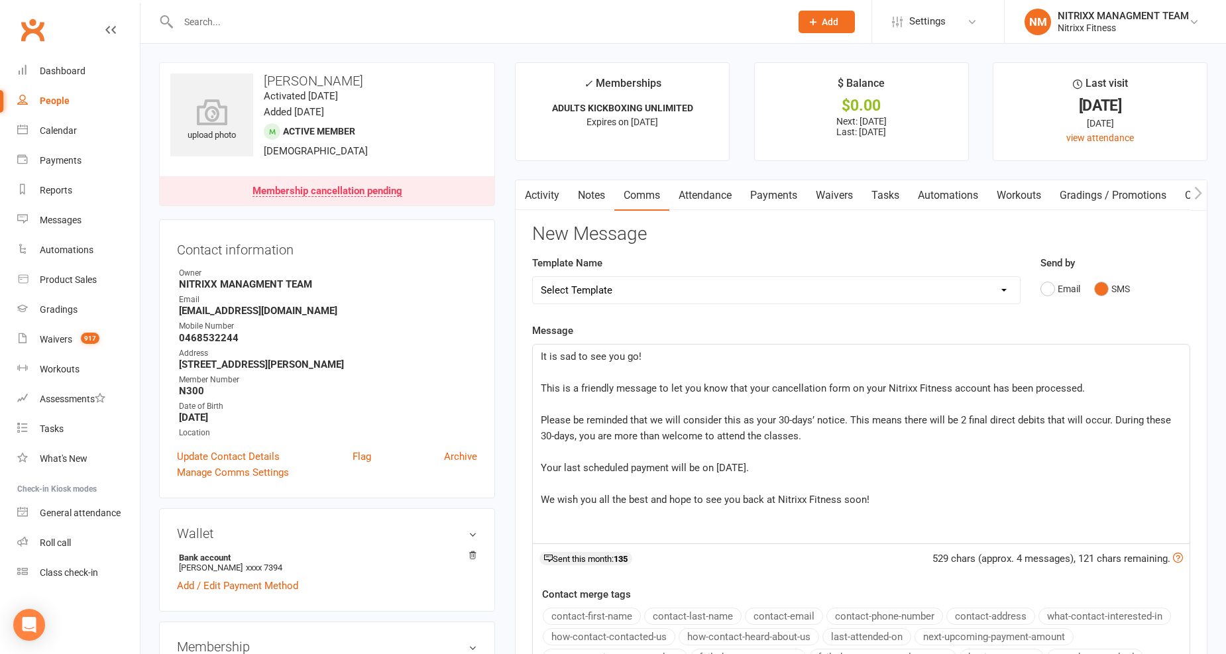
click at [723, 465] on span "Your last scheduled payment will be on [DATE]." at bounding box center [645, 468] width 208 height 12
click at [539, 352] on div "It is sad to see you go! ﻿ This is a friendly message to let you know that your…" at bounding box center [861, 444] width 657 height 199
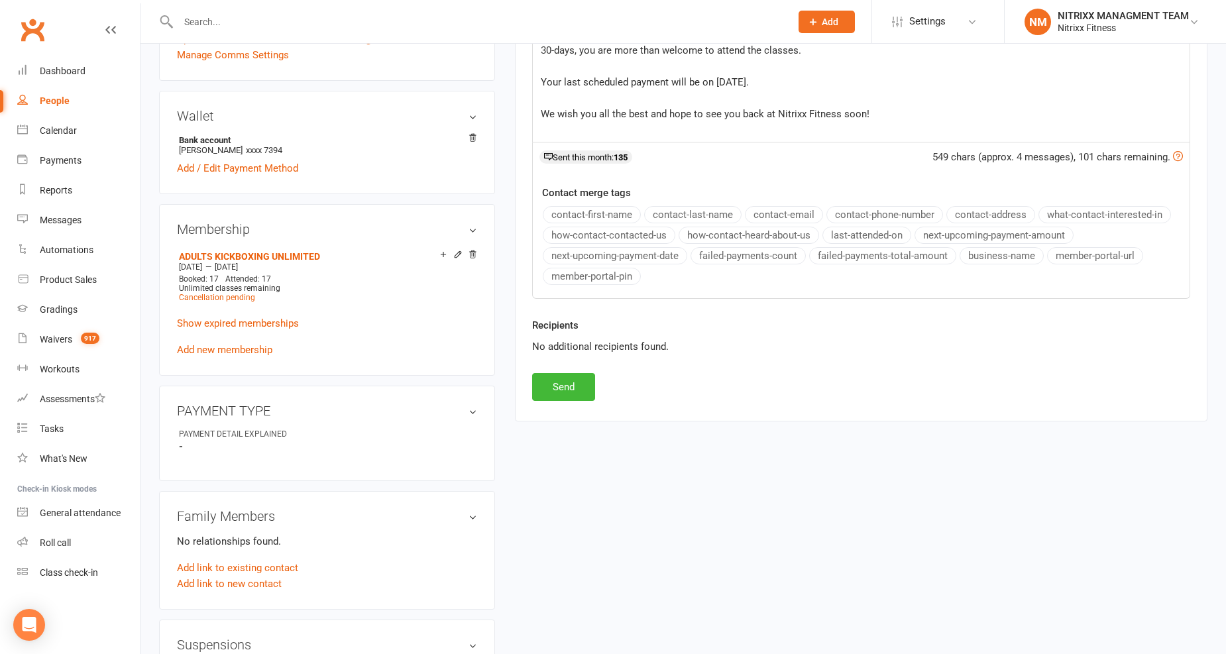
scroll to position [441, 0]
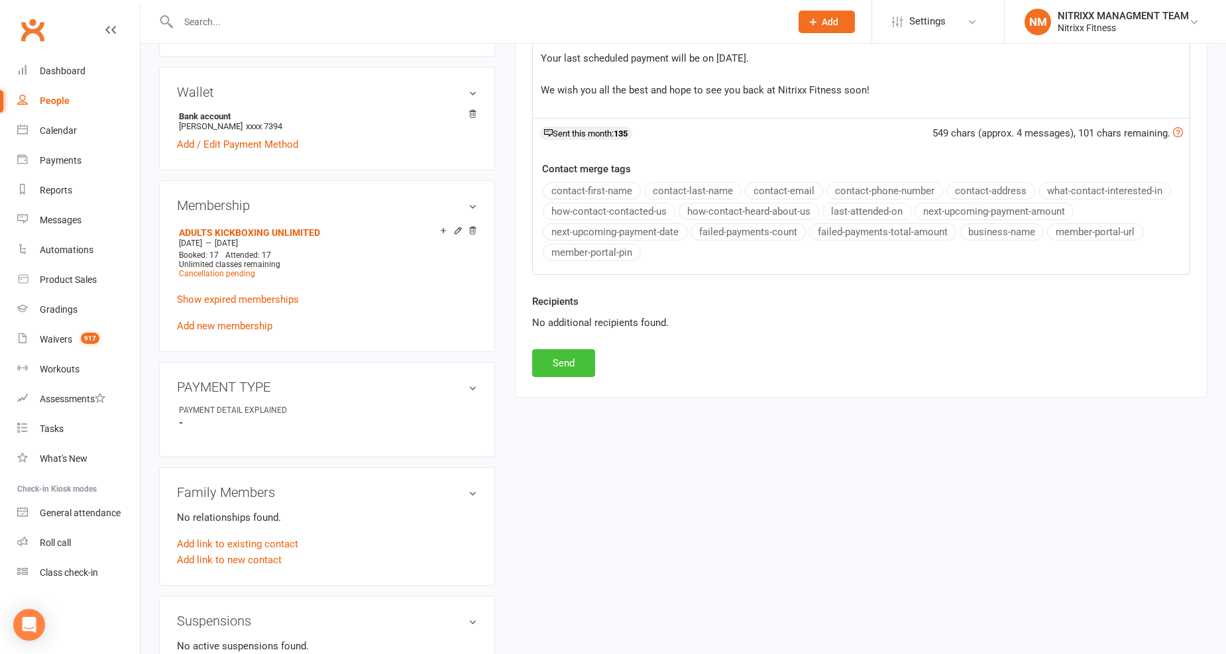
click at [559, 363] on button "Send" at bounding box center [563, 363] width 63 height 28
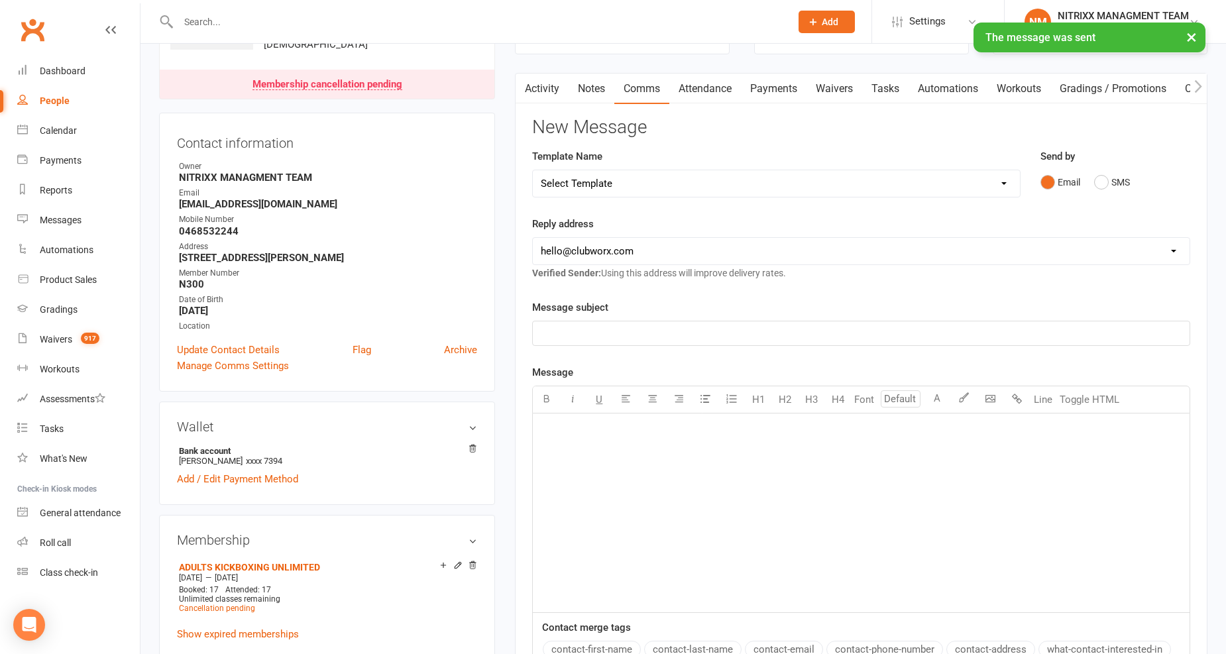
scroll to position [74, 0]
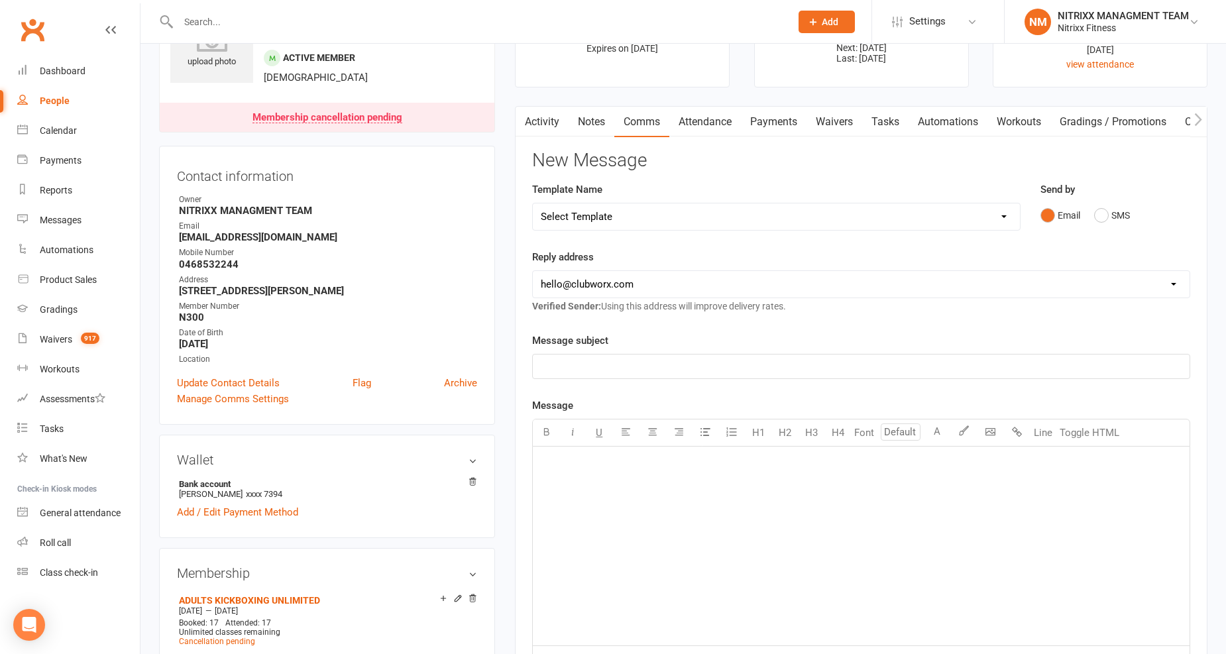
click at [363, 9] on div at bounding box center [470, 21] width 622 height 43
drag, startPoint x: 363, startPoint y: 14, endPoint x: 380, endPoint y: 20, distance: 17.6
click at [366, 14] on input "text" at bounding box center [477, 22] width 607 height 19
type input "a"
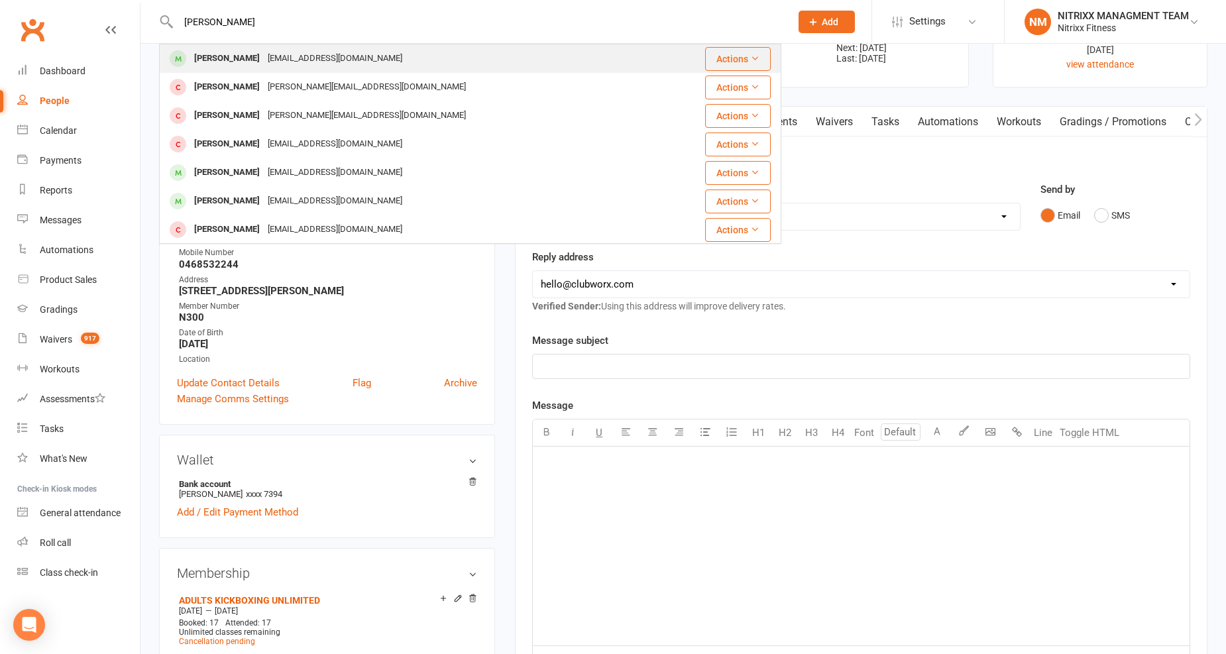
type input "abullah naee"
click at [280, 62] on div "naeemvlogs9@gmail.com" at bounding box center [335, 58] width 142 height 19
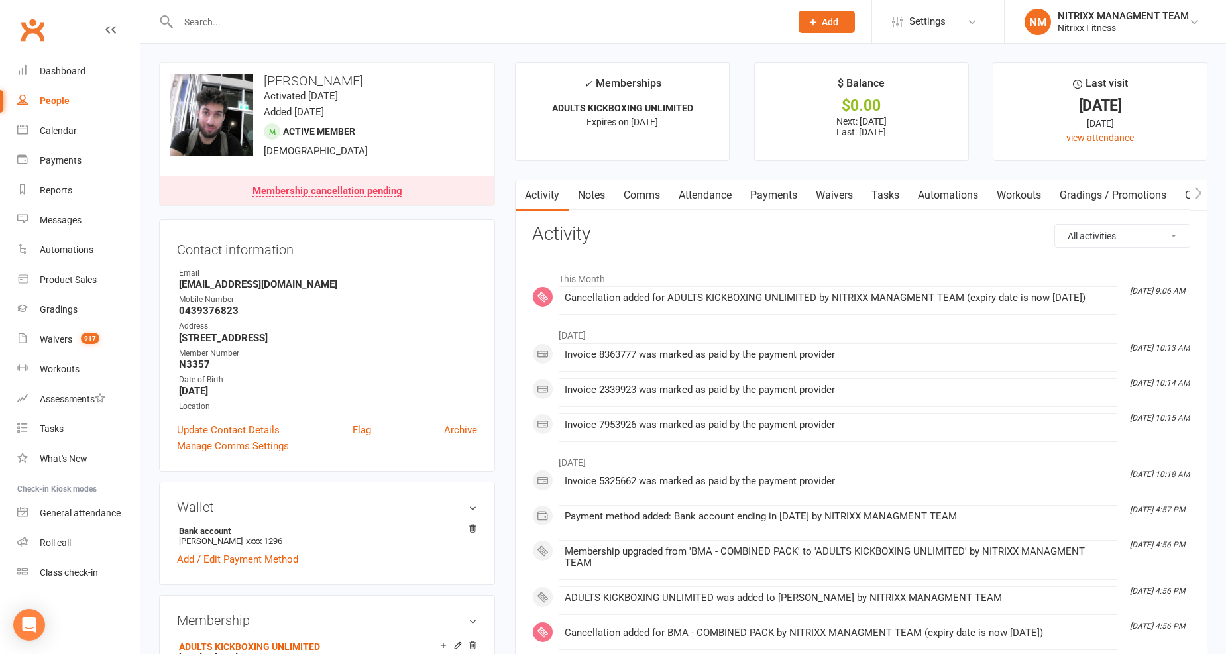
click at [600, 204] on link "Notes" at bounding box center [592, 195] width 46 height 30
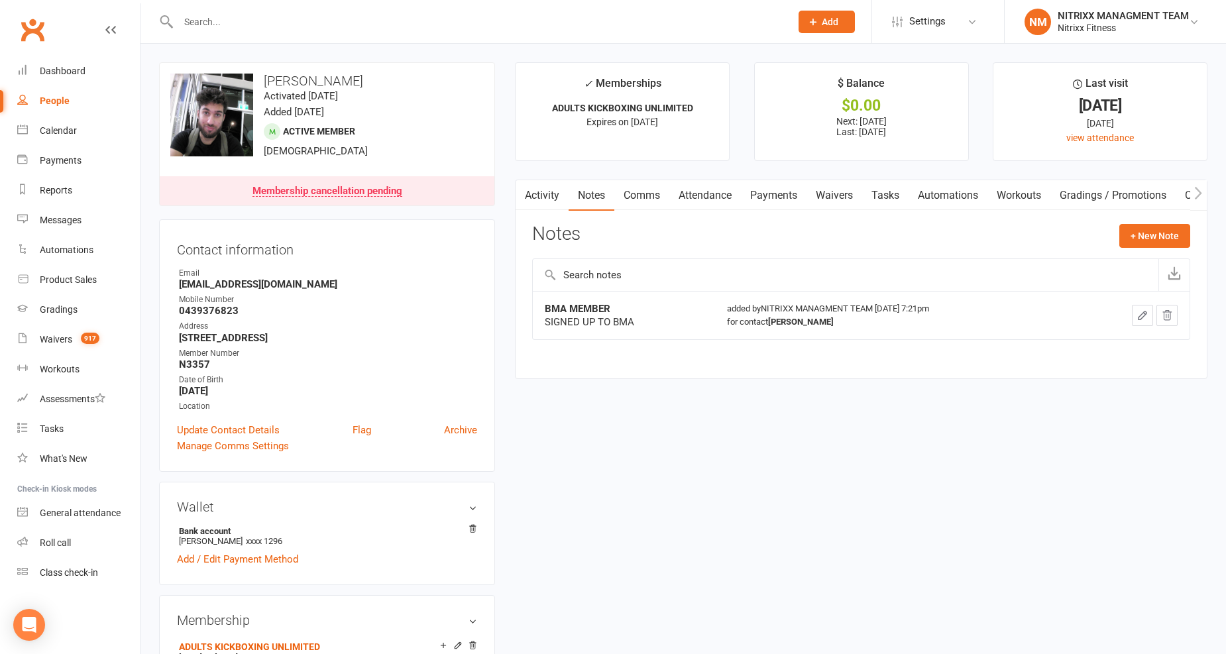
click at [650, 190] on link "Comms" at bounding box center [641, 195] width 55 height 30
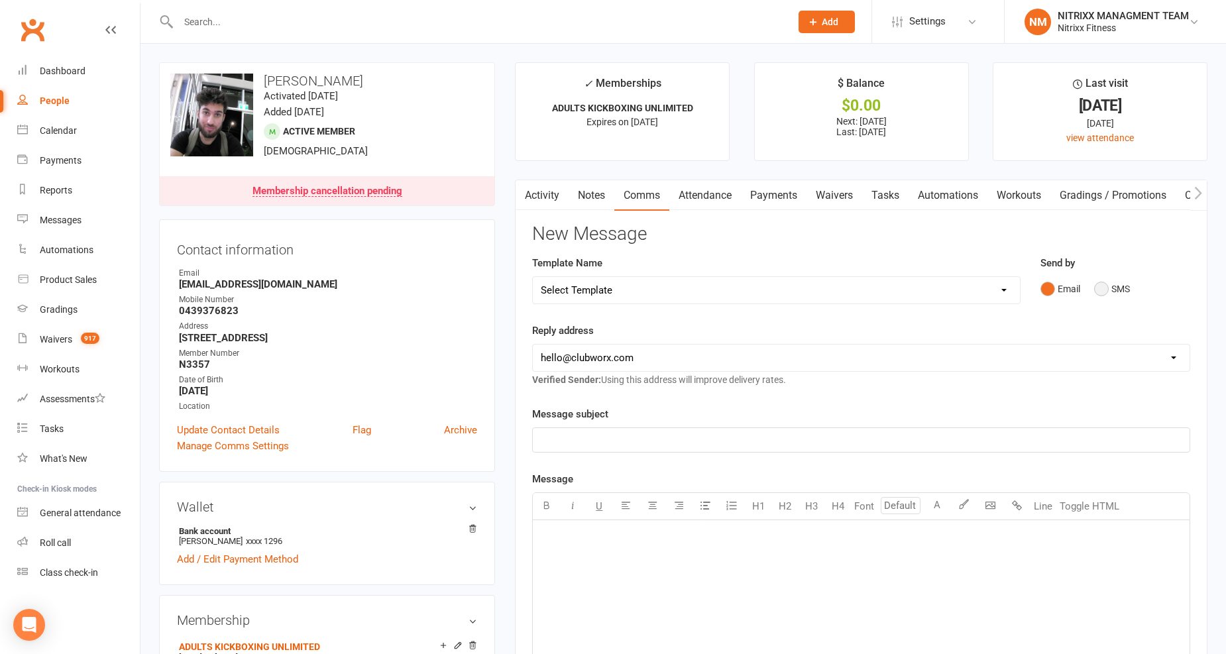
click at [1102, 284] on button "SMS" at bounding box center [1112, 288] width 36 height 25
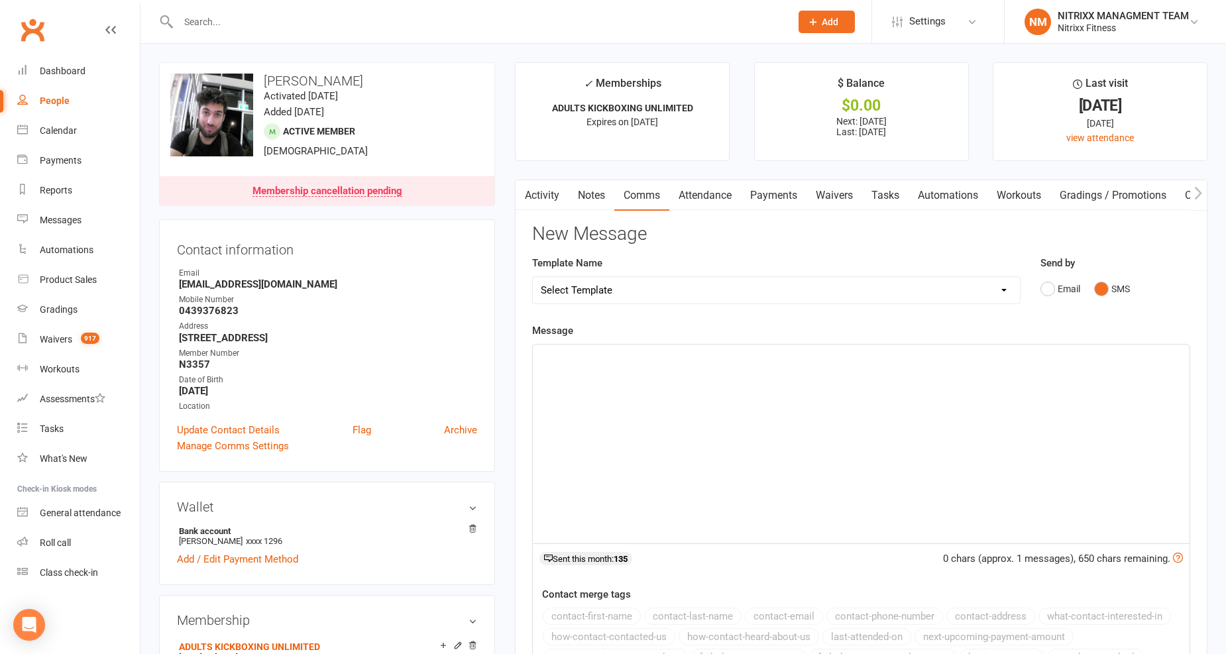
click at [631, 362] on p "﻿" at bounding box center [861, 357] width 641 height 16
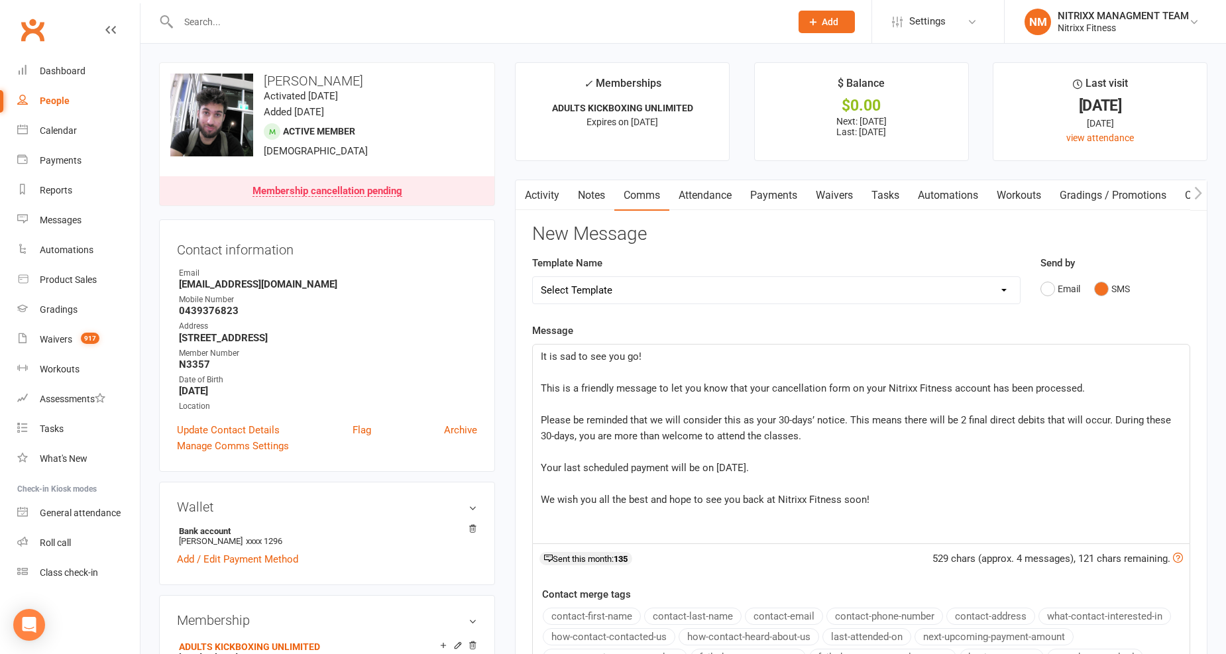
click at [538, 359] on div "It is sad to see you go! ﻿ This is a friendly message to let you know that your…" at bounding box center [861, 444] width 657 height 199
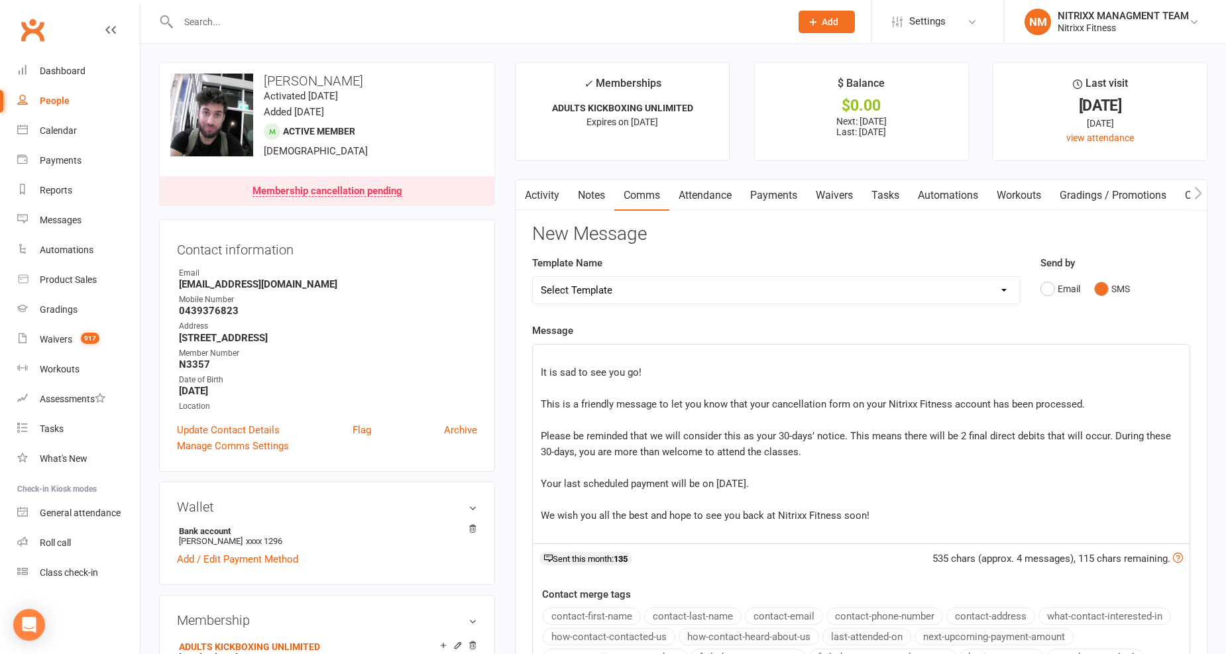
click at [526, 339] on div "Activity Notes Comms Attendance Payments Waivers Tasks Automations Workouts Gra…" at bounding box center [861, 501] width 693 height 643
click at [558, 357] on p "﻿" at bounding box center [861, 357] width 641 height 16
click at [538, 375] on div "Hi Abdullah It is sad to see you go! ﻿ This is a friendly message to let you kn…" at bounding box center [861, 444] width 657 height 199
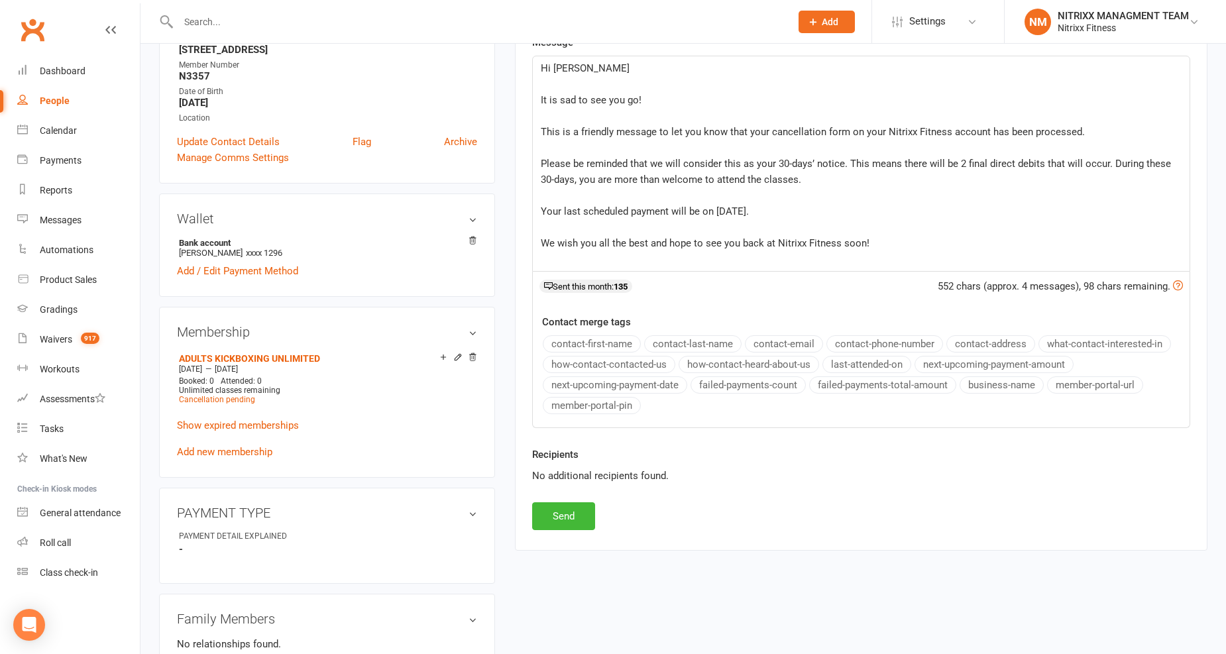
scroll to position [294, 0]
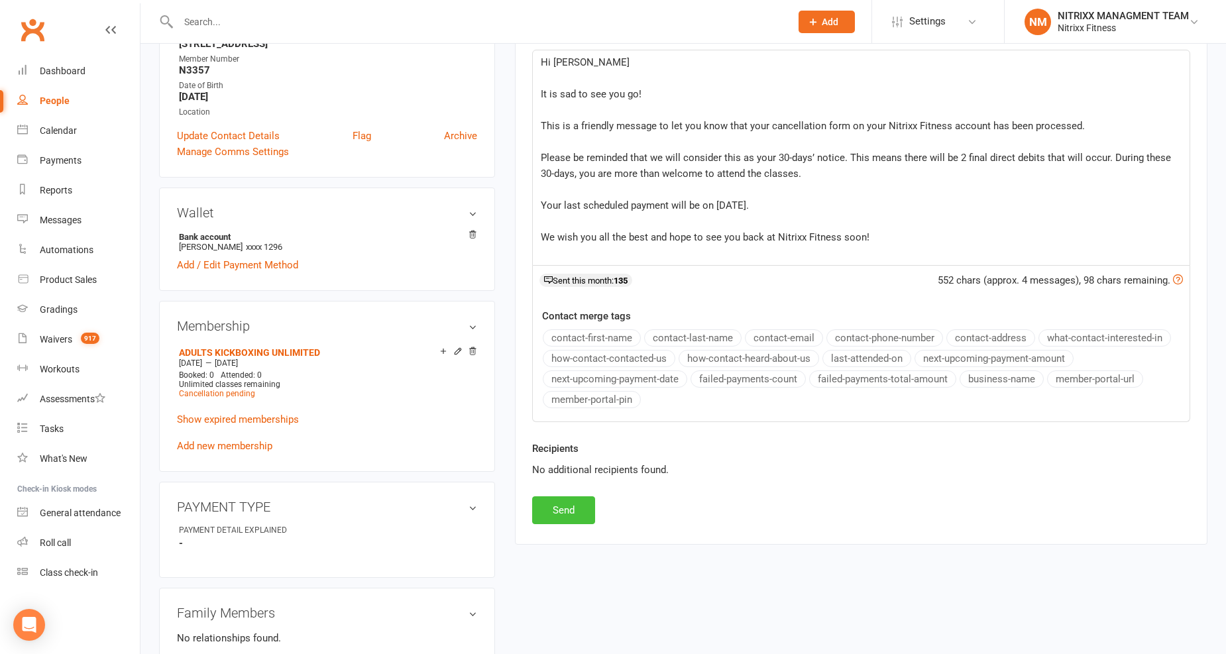
click at [584, 502] on button "Send" at bounding box center [563, 510] width 63 height 28
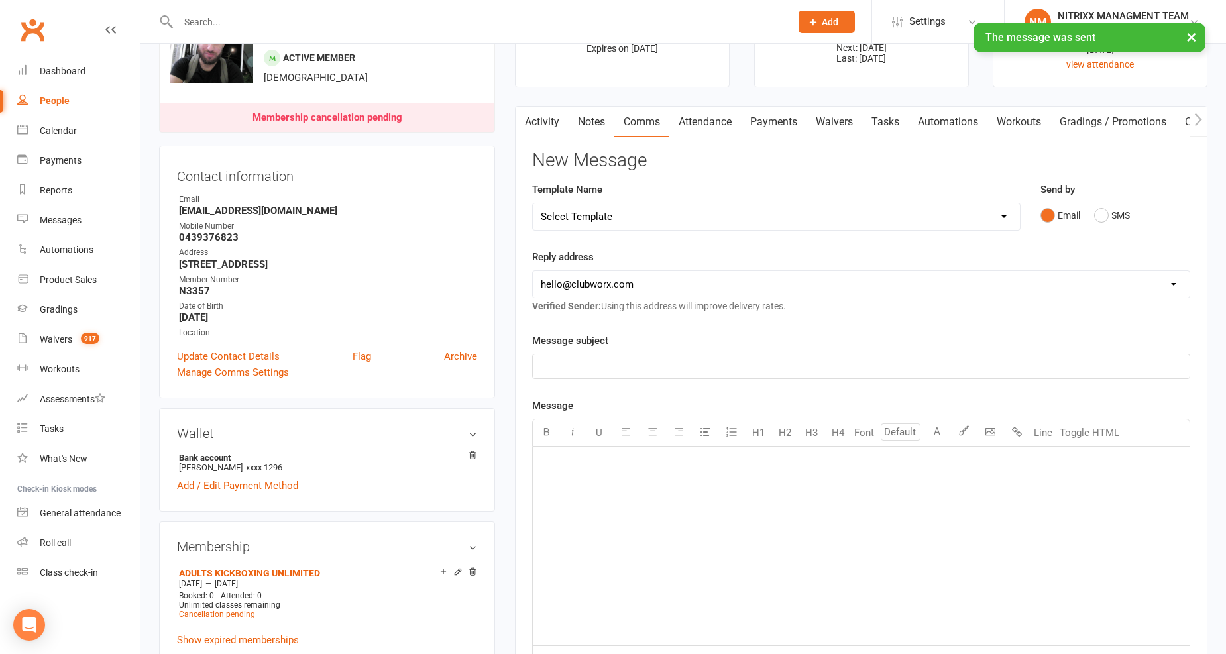
scroll to position [0, 0]
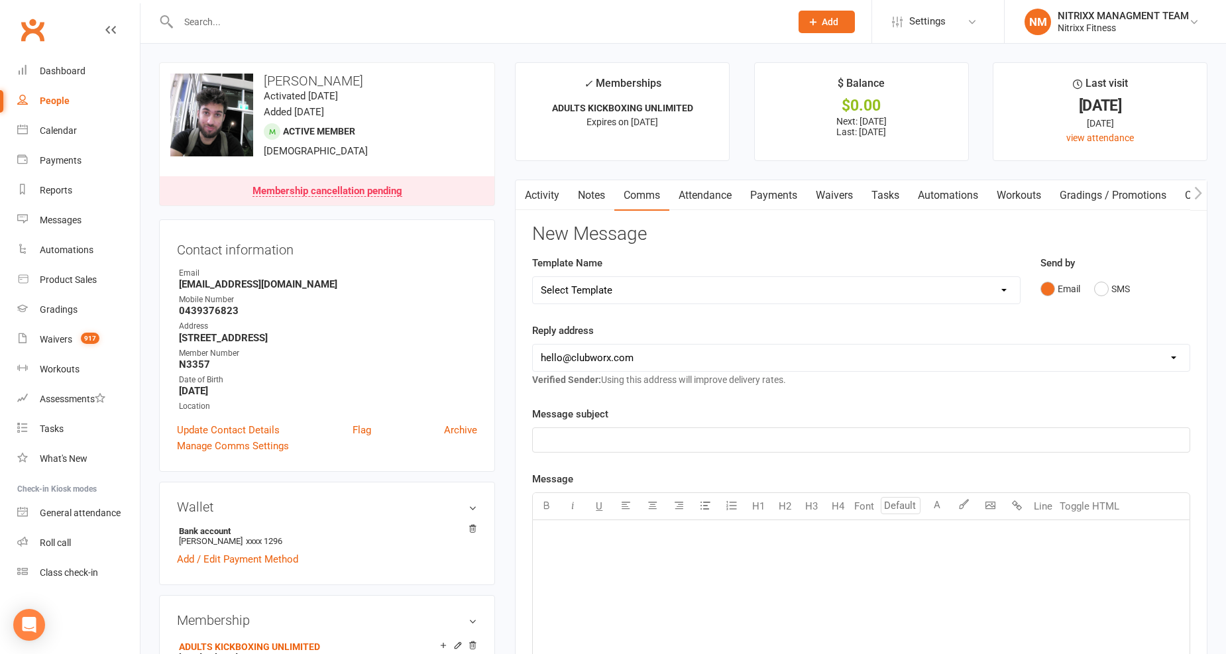
click at [285, 11] on div at bounding box center [470, 21] width 622 height 43
click at [281, 29] on input "text" at bounding box center [477, 22] width 607 height 19
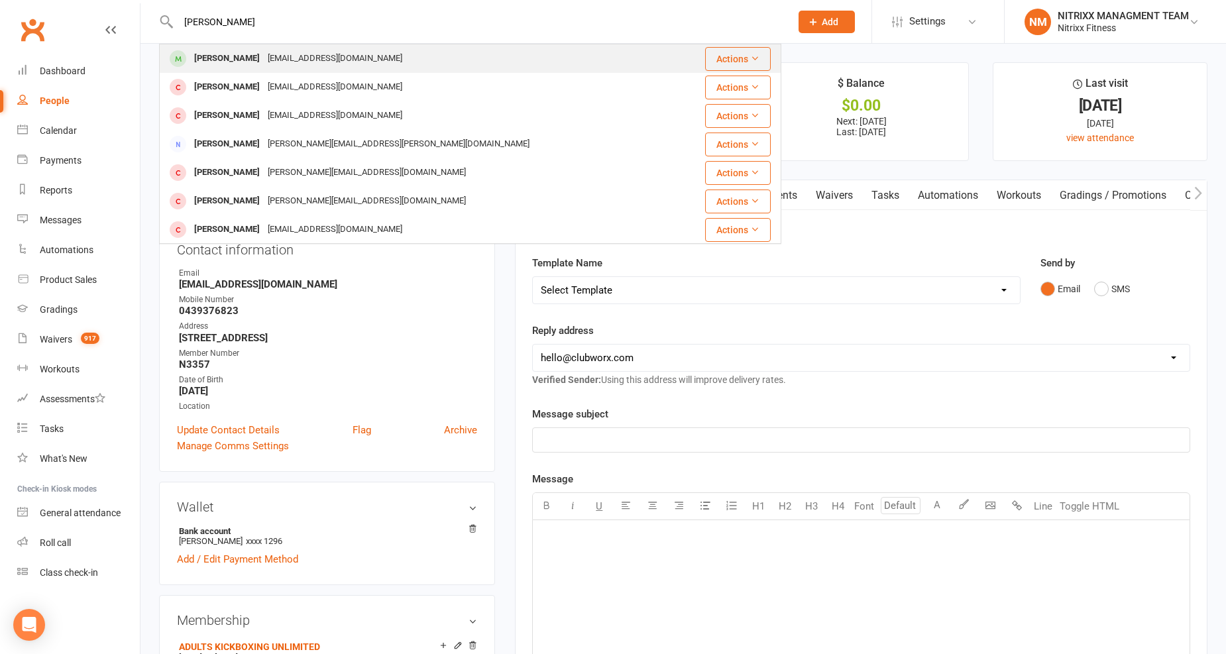
type input "ibrahim obeid"
click at [402, 56] on div "Ibrahimcharrouf060@gmail.com" at bounding box center [335, 58] width 142 height 19
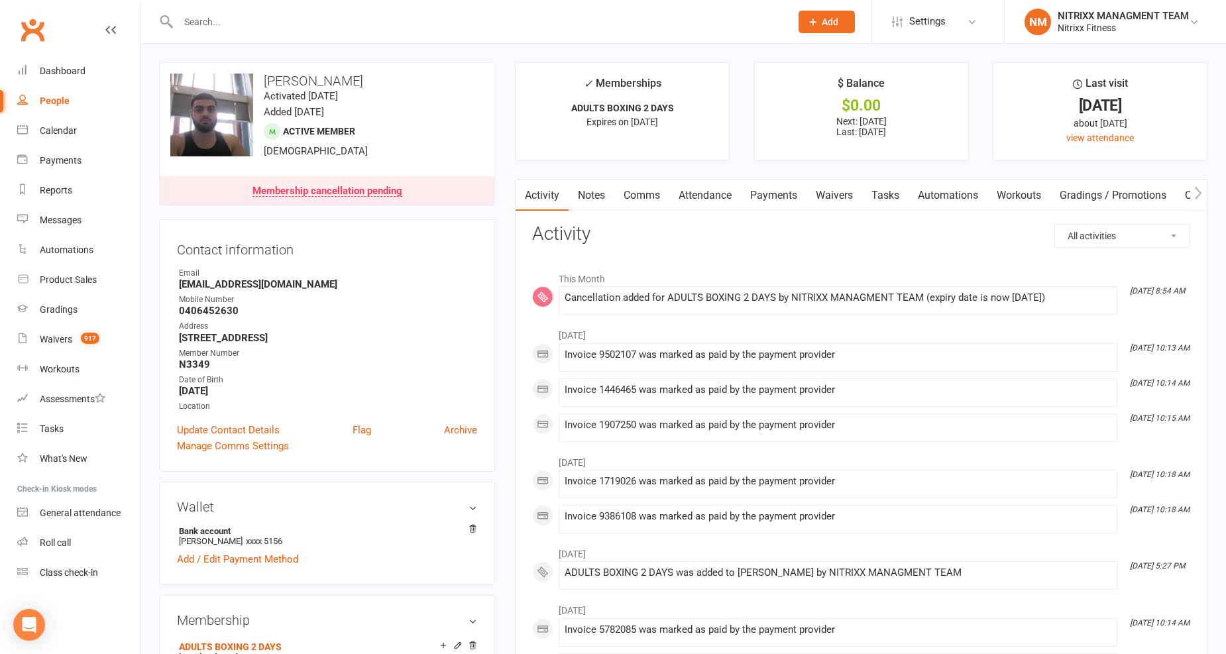
click at [716, 187] on link "Attendance" at bounding box center [705, 195] width 72 height 30
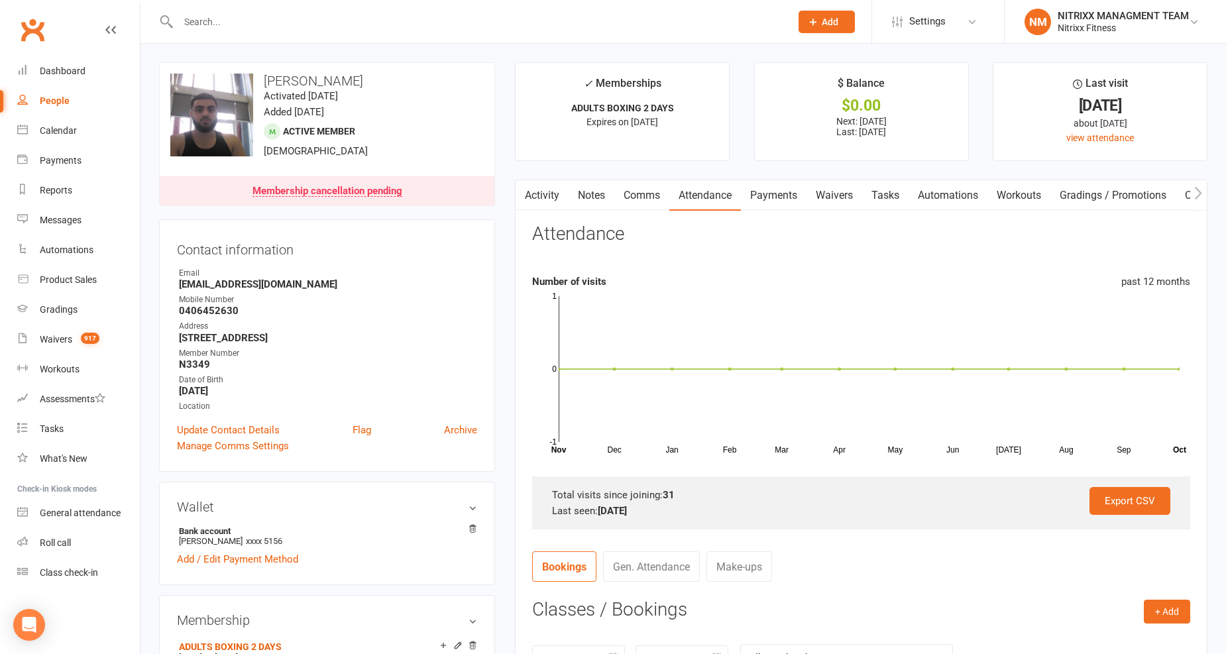
click at [756, 193] on link "Payments" at bounding box center [774, 195] width 66 height 30
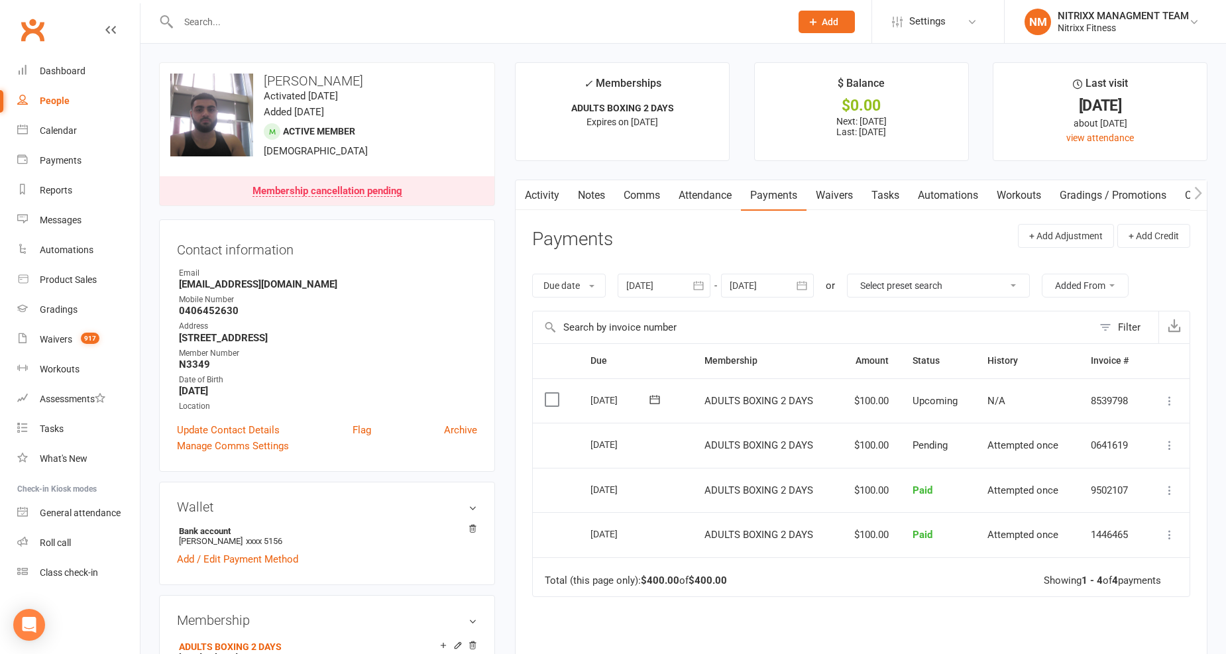
click at [595, 188] on link "Notes" at bounding box center [592, 195] width 46 height 30
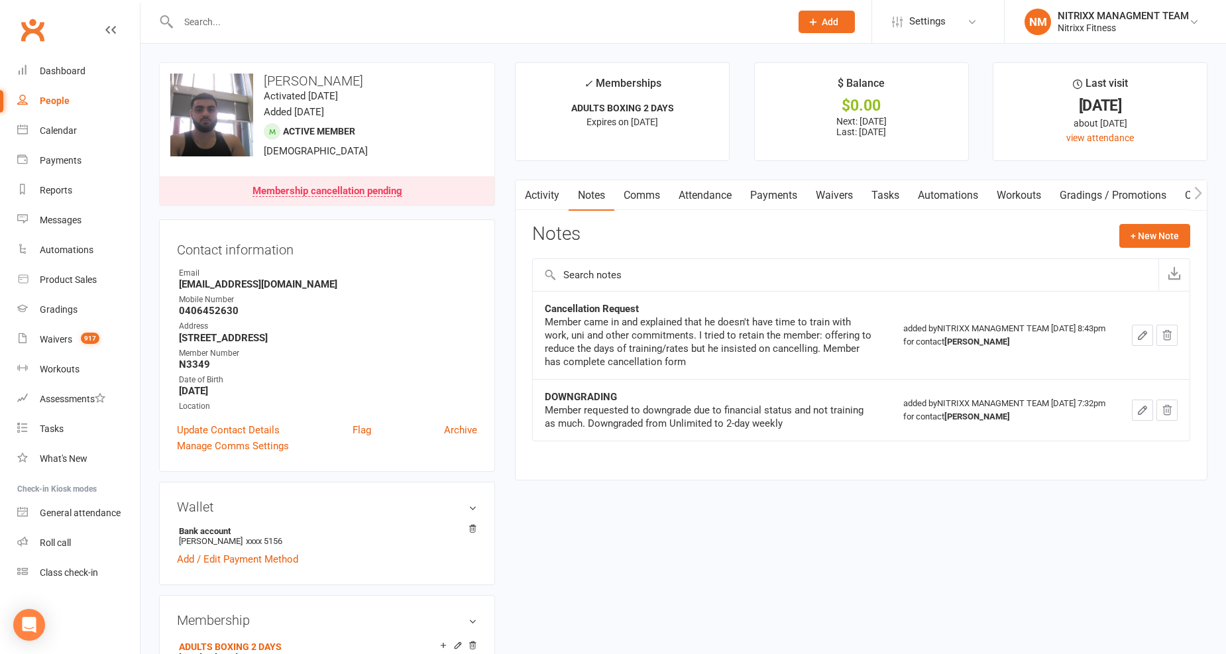
click at [658, 196] on link "Comms" at bounding box center [641, 195] width 55 height 30
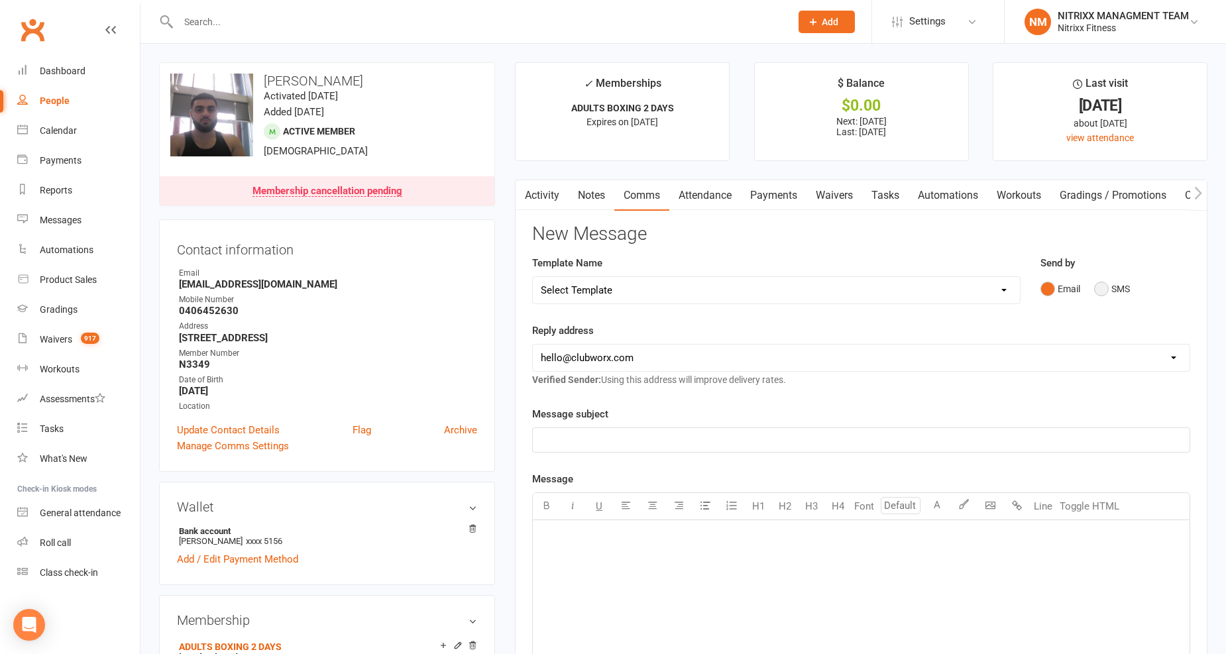
click at [1114, 288] on button "SMS" at bounding box center [1112, 288] width 36 height 25
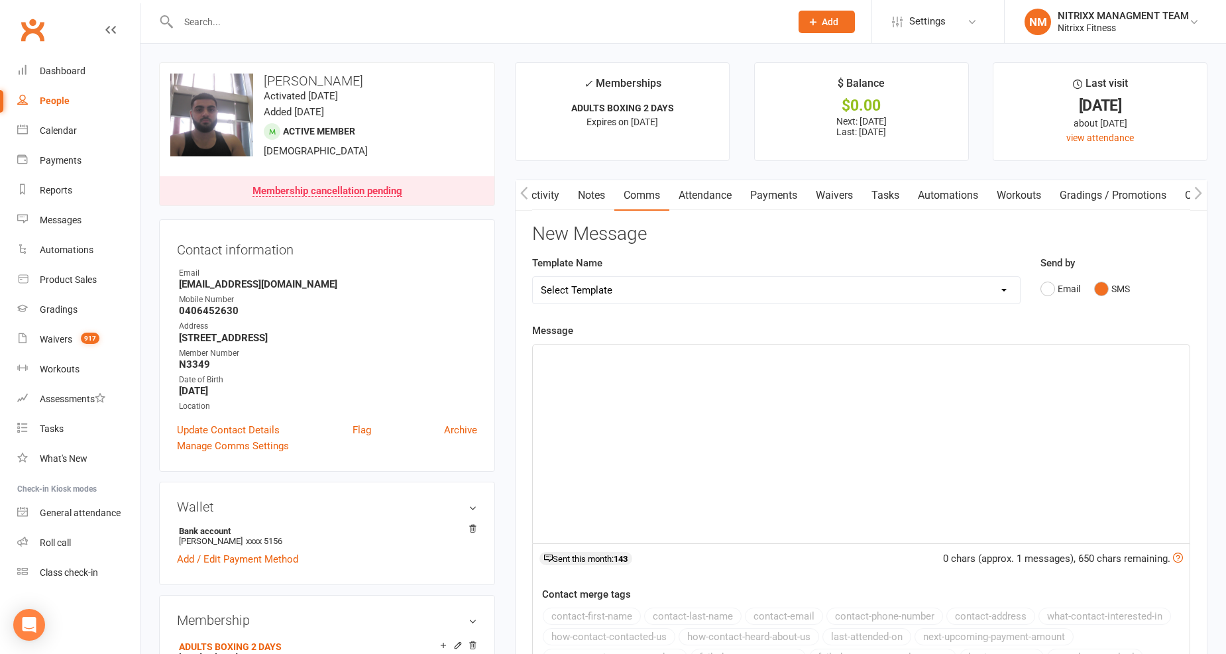
click at [592, 187] on link "Notes" at bounding box center [592, 195] width 46 height 30
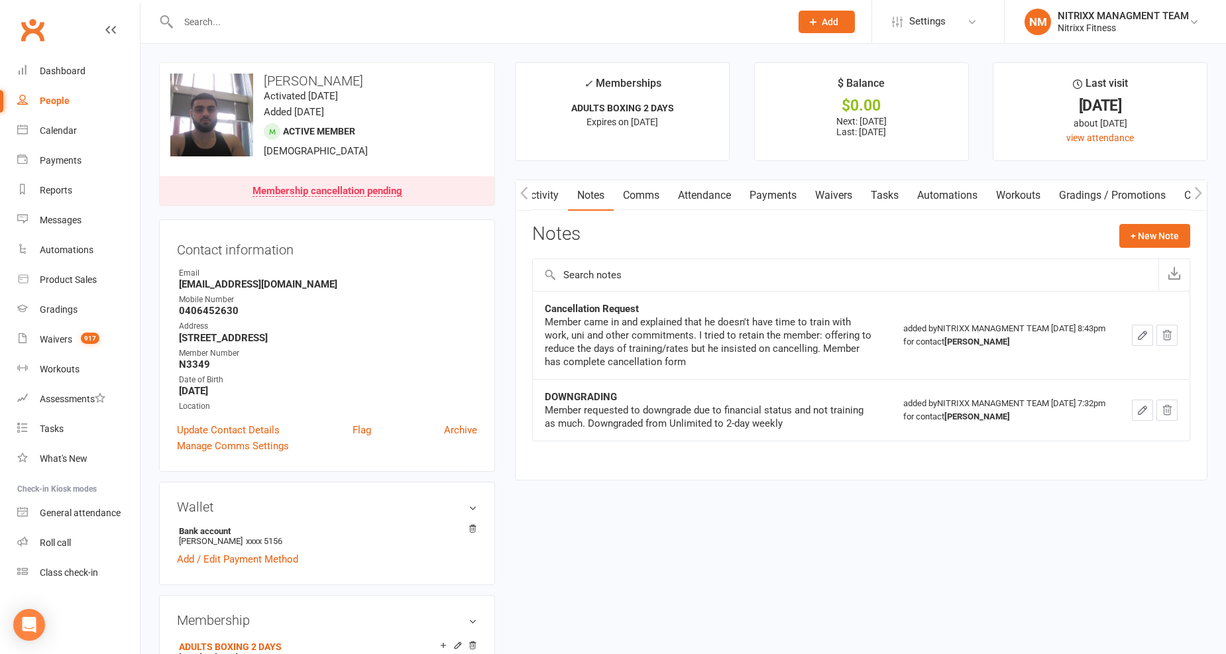
click at [635, 204] on link "Comms" at bounding box center [641, 195] width 55 height 30
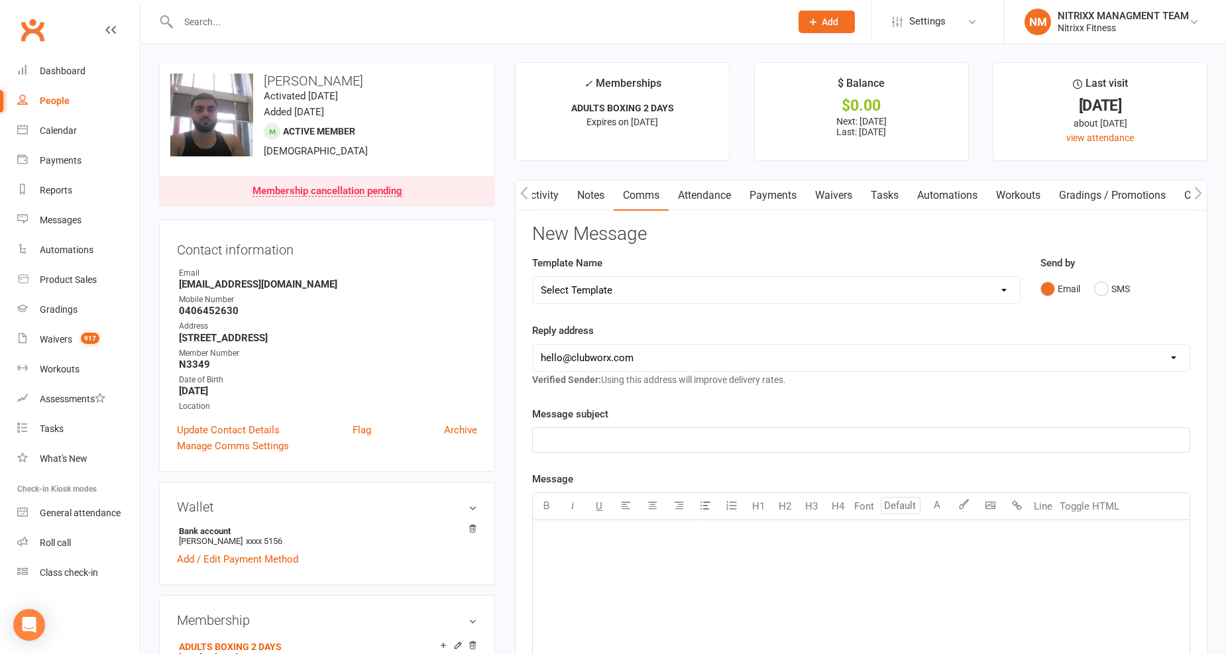
click at [679, 199] on link "Attendance" at bounding box center [705, 195] width 72 height 30
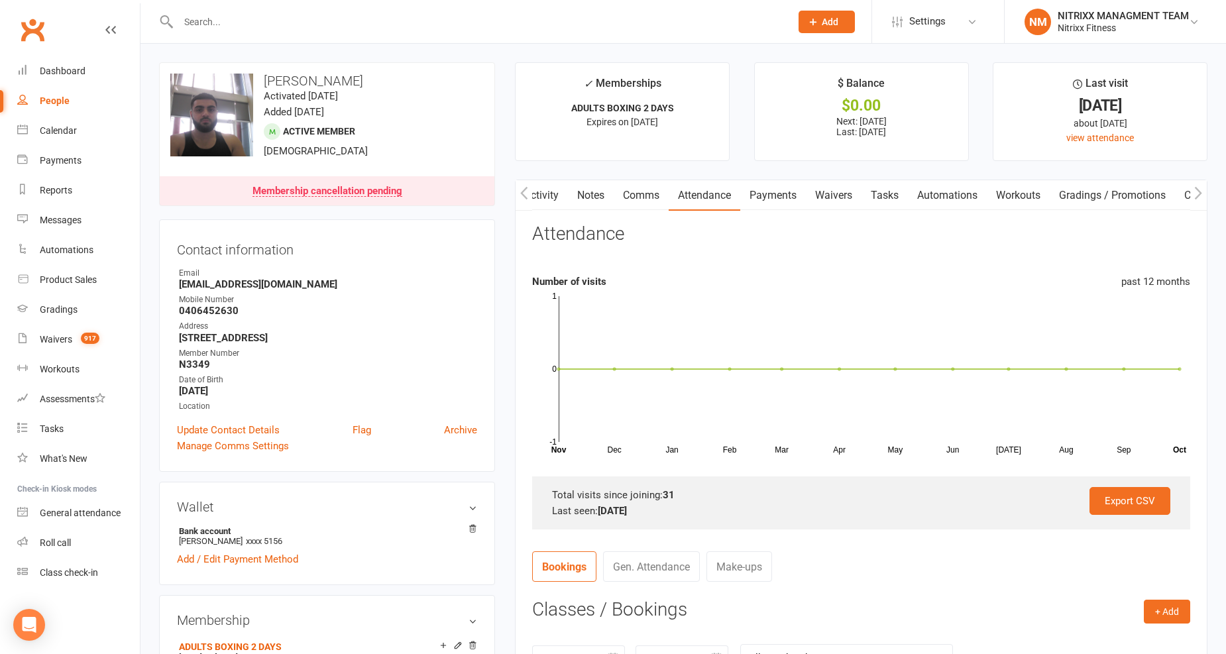
click at [769, 201] on link "Payments" at bounding box center [773, 195] width 66 height 30
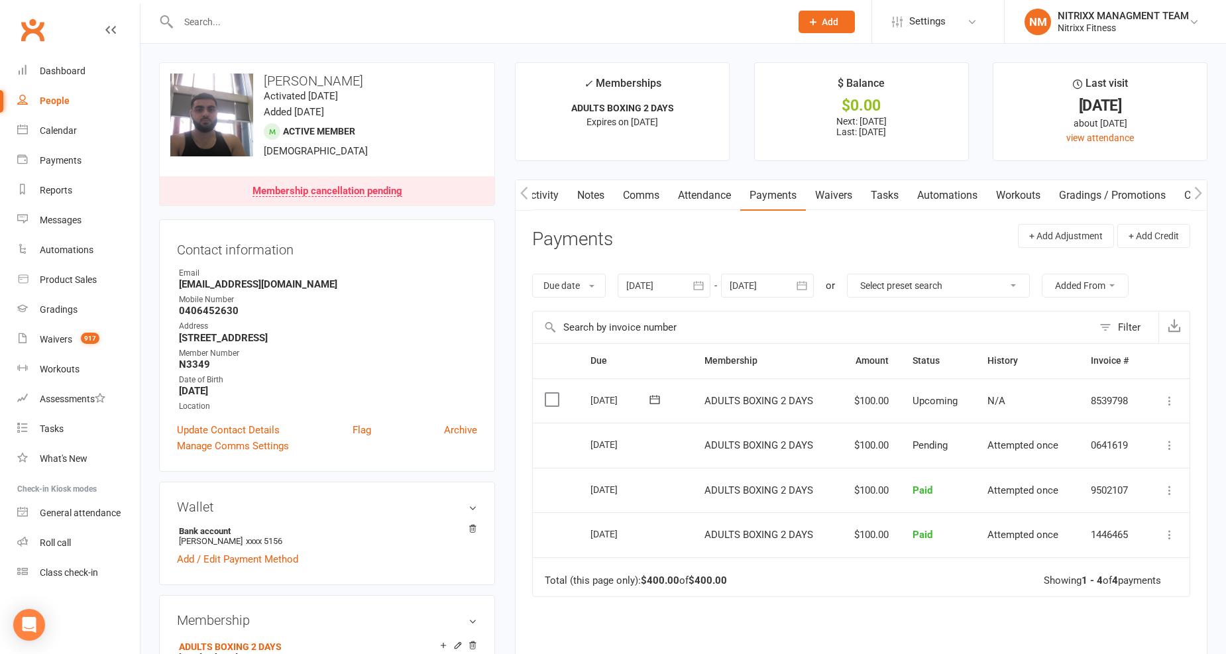
click at [630, 201] on link "Comms" at bounding box center [641, 195] width 55 height 30
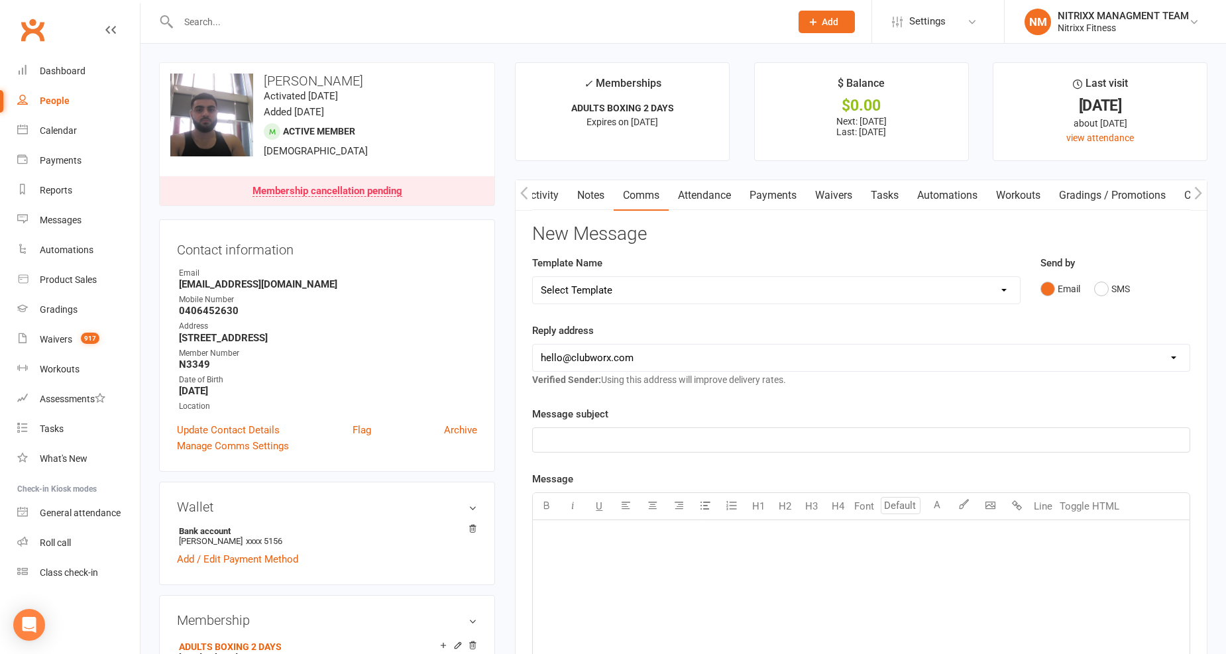
click at [582, 555] on div "﻿" at bounding box center [861, 619] width 657 height 199
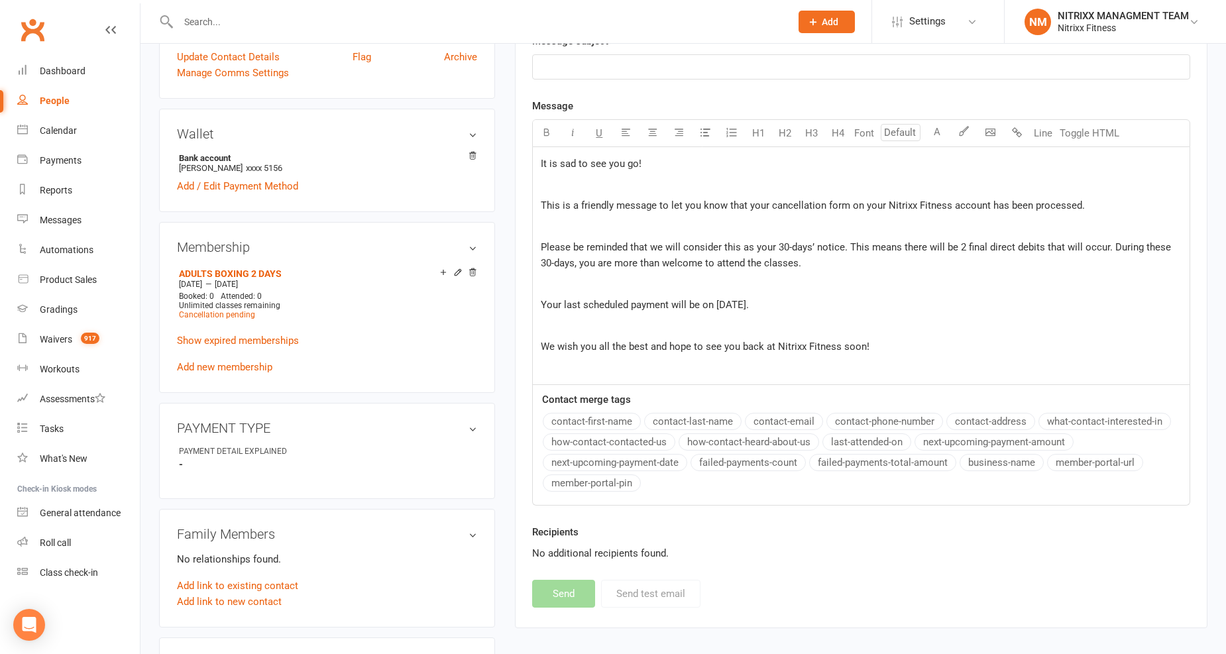
scroll to position [339, 0]
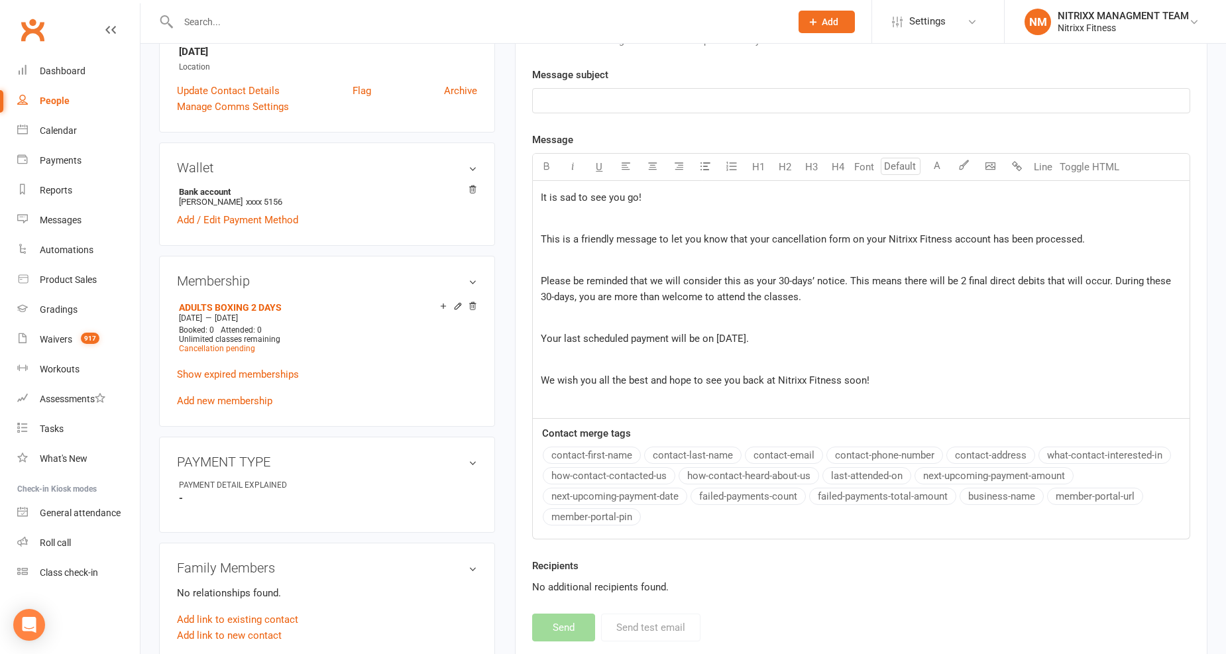
click at [537, 198] on div "It is sad to see you go! ﻿ This is a friendly message to let you know that your…" at bounding box center [861, 300] width 657 height 238
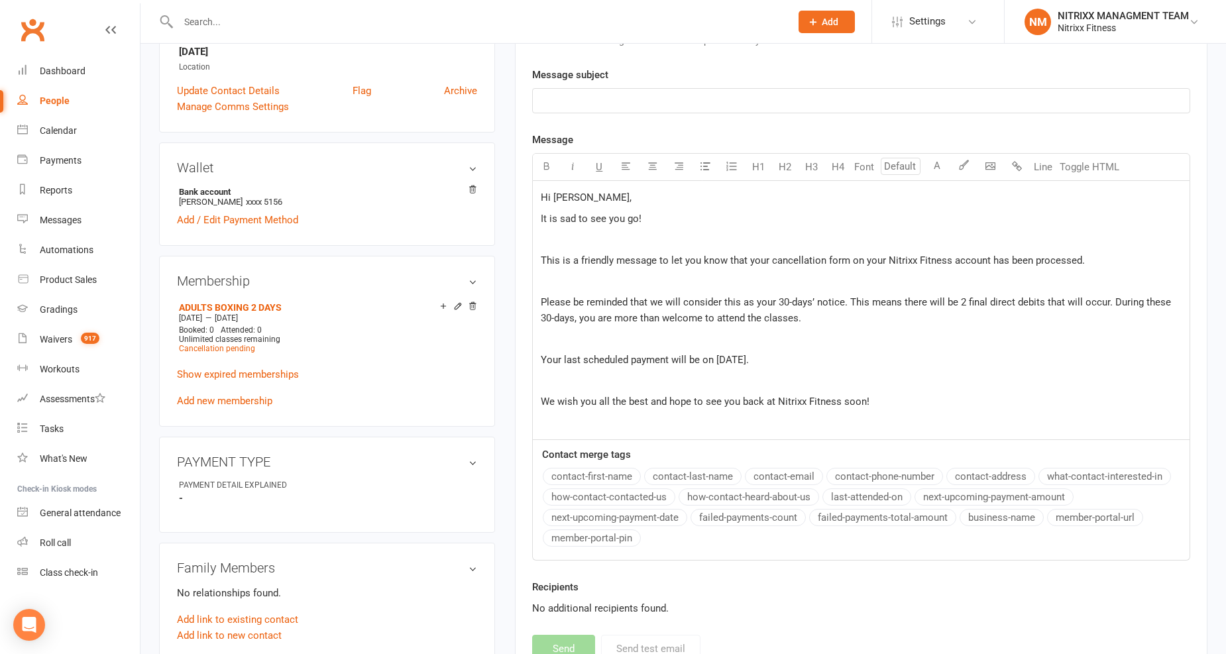
click at [533, 219] on div "Hi Ibrahim, It is sad to see you go! ﻿ This is a friendly message to let you kn…" at bounding box center [861, 310] width 657 height 258
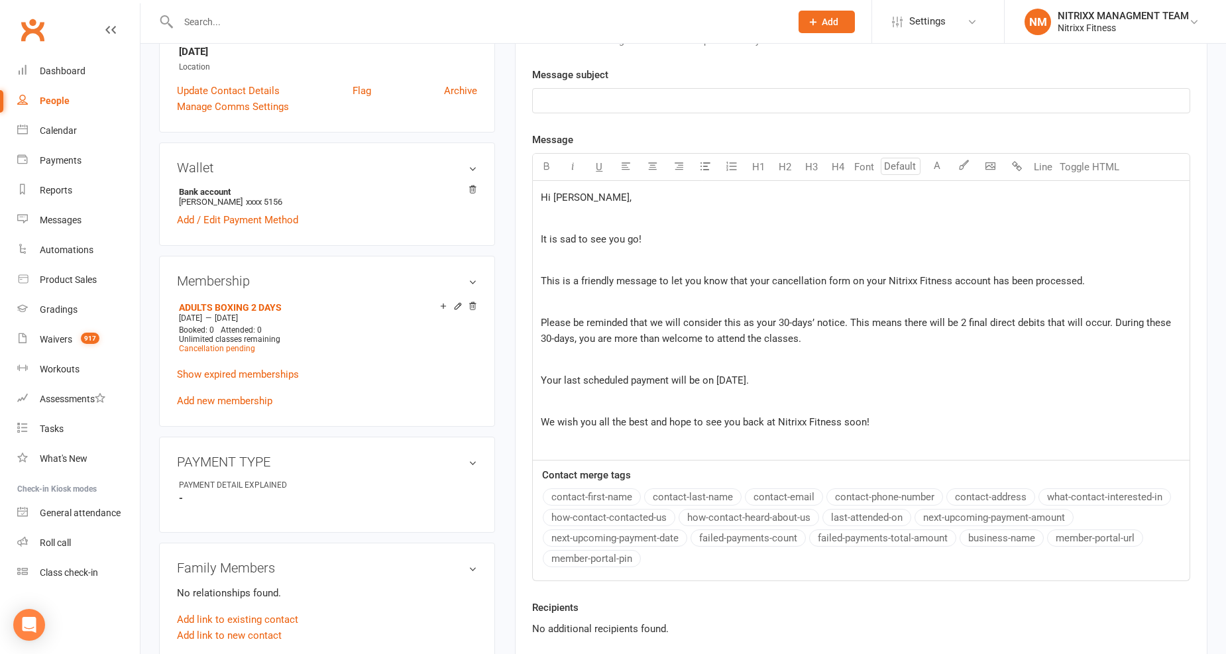
click at [726, 380] on span "Your last scheduled payment will be on [DATE]." at bounding box center [645, 380] width 208 height 12
click at [725, 380] on span "Your last scheduled payment will be on [DATE]." at bounding box center [645, 380] width 208 height 12
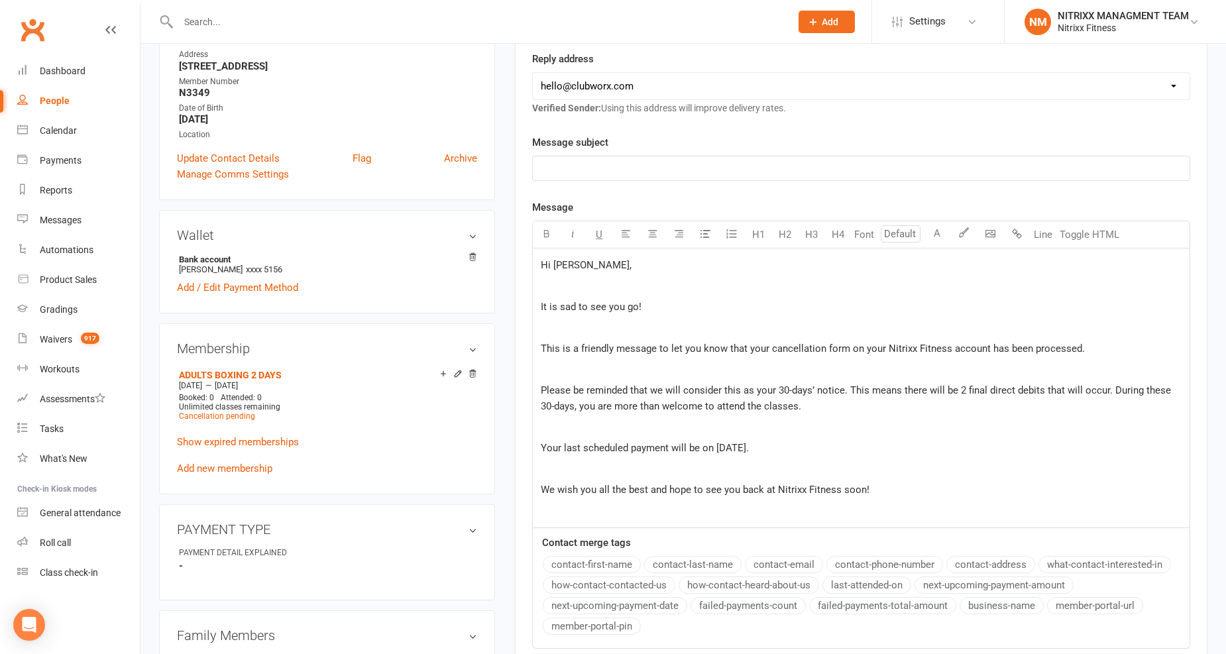
scroll to position [147, 0]
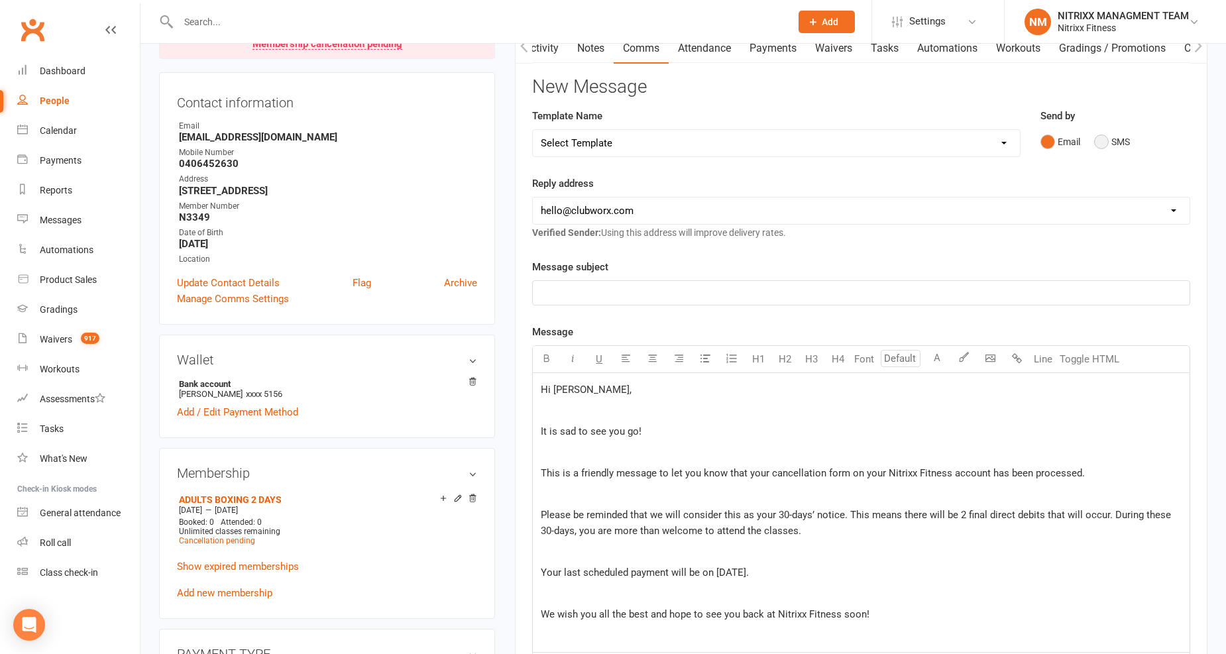
click at [1101, 135] on button "SMS" at bounding box center [1112, 141] width 36 height 25
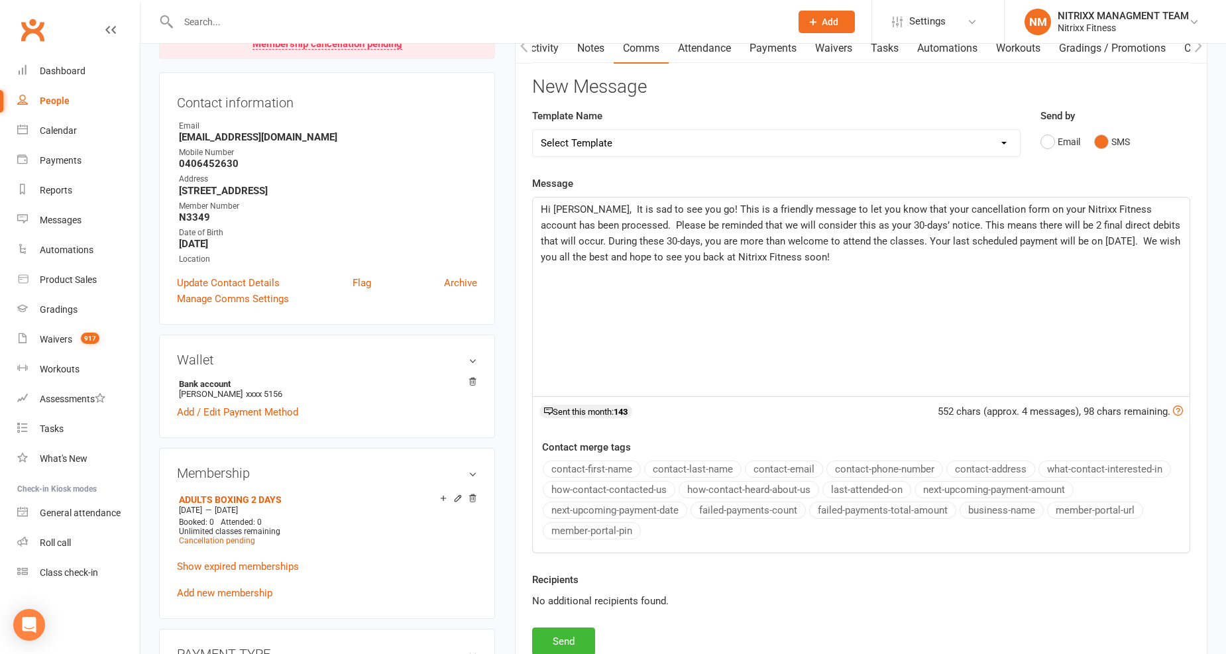
click at [764, 255] on span "Hi Ibrahim, It is sad to see you go! This is a friendly message to let you know…" at bounding box center [862, 233] width 642 height 60
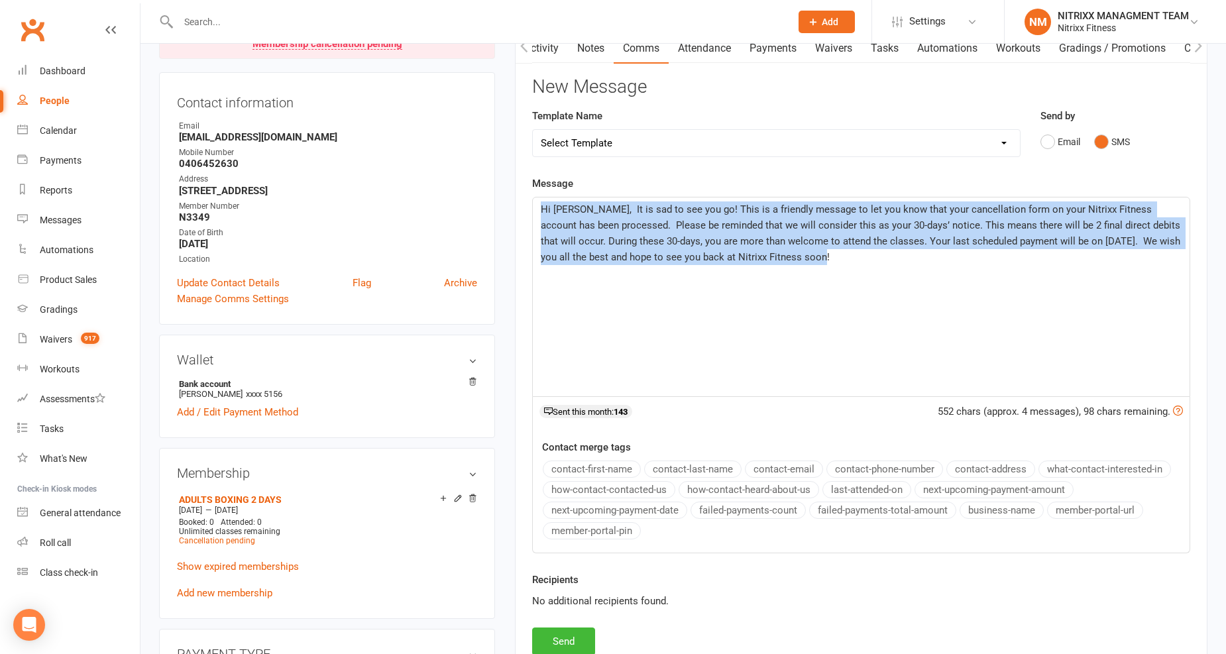
click at [765, 255] on span "Hi Ibrahim, It is sad to see you go! This is a friendly message to let you know…" at bounding box center [862, 233] width 642 height 60
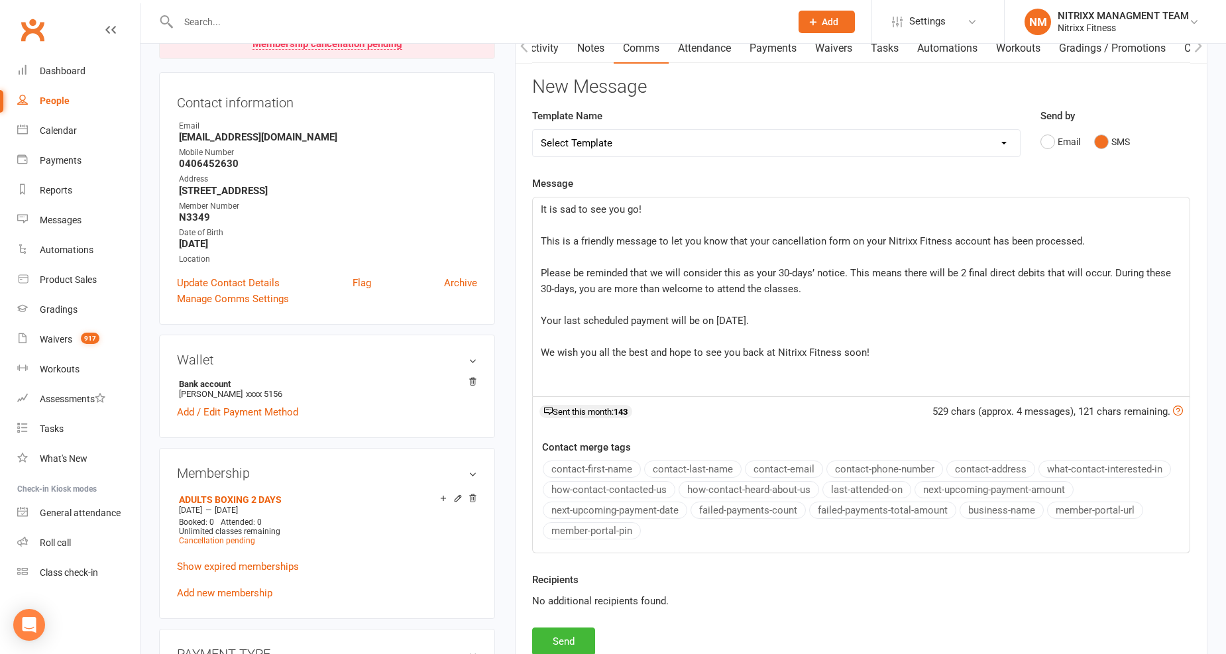
click at [728, 316] on span "Your last scheduled payment will be on [DATE]." at bounding box center [645, 321] width 208 height 12
click at [539, 210] on div "It is sad to see you go! ﻿ This is a friendly message to let you know that your…" at bounding box center [861, 297] width 657 height 199
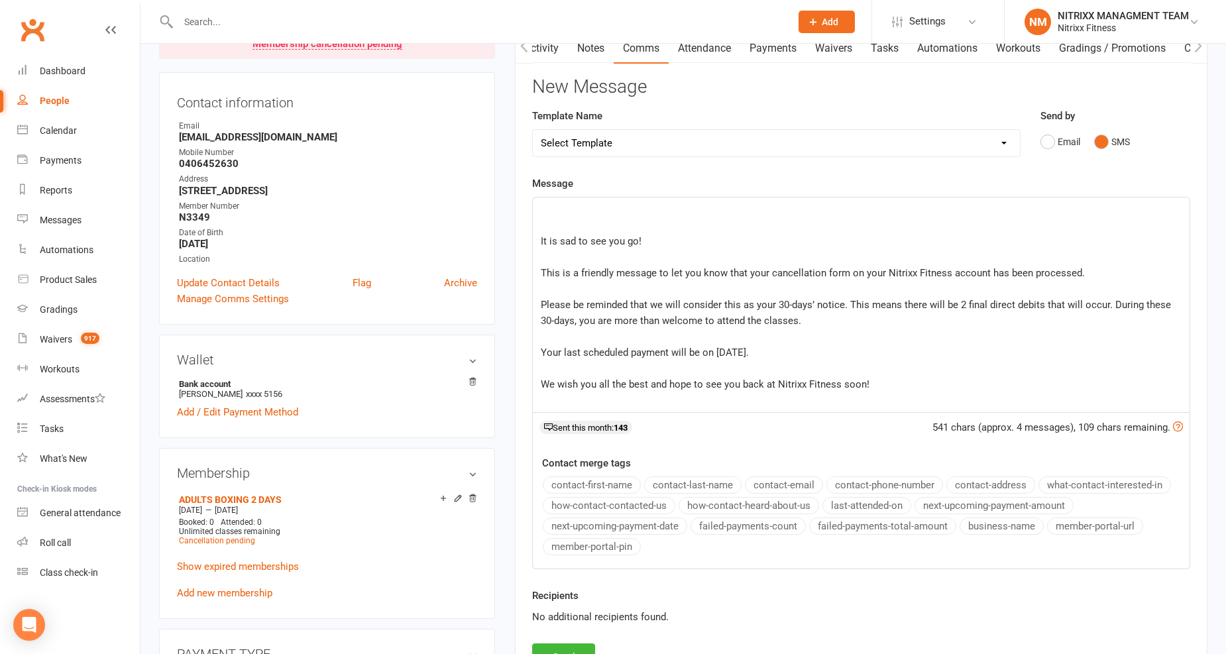
click at [545, 219] on p "﻿" at bounding box center [861, 225] width 641 height 16
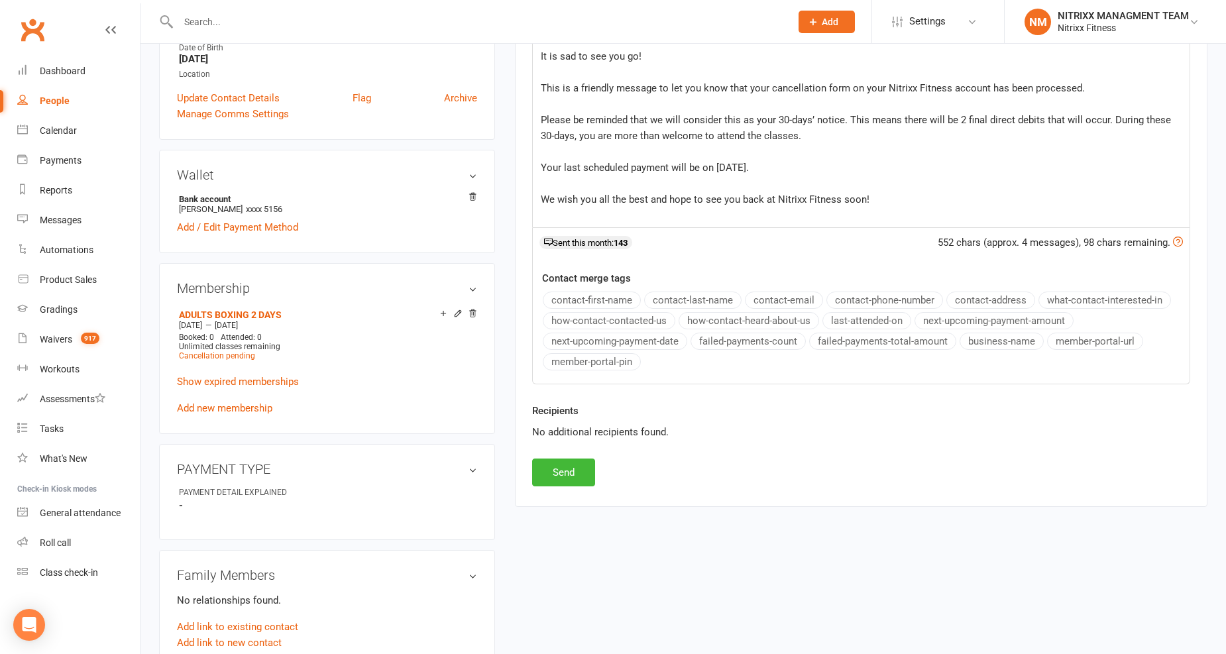
scroll to position [368, 0]
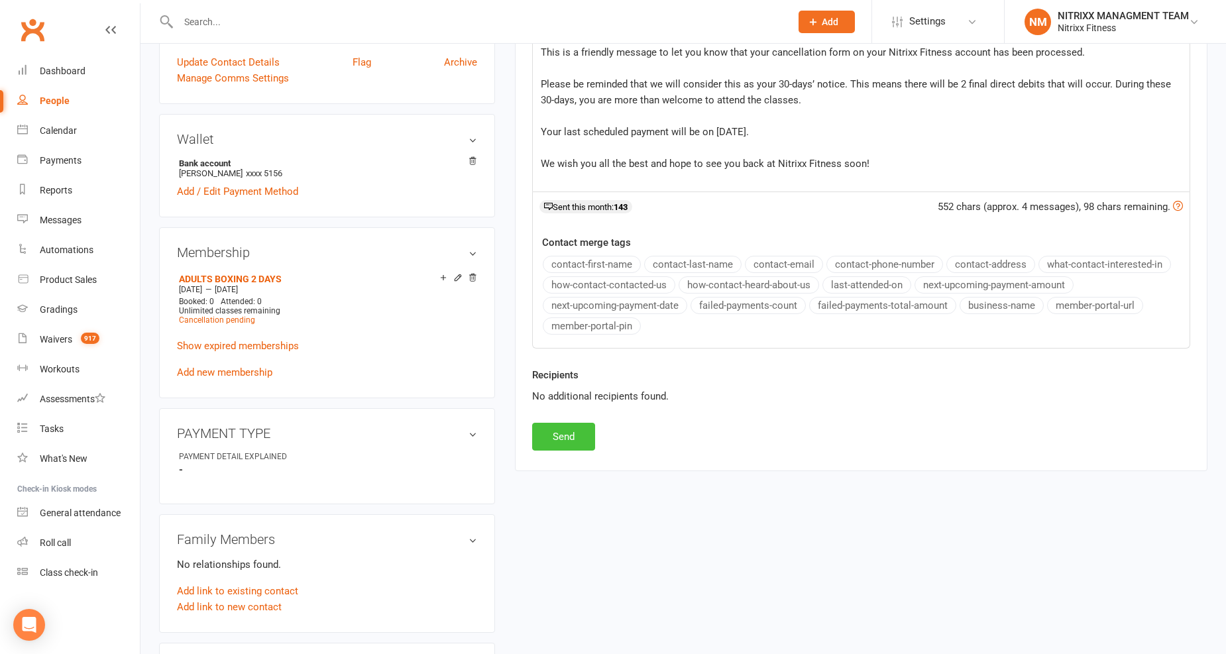
click at [569, 441] on button "Send" at bounding box center [563, 437] width 63 height 28
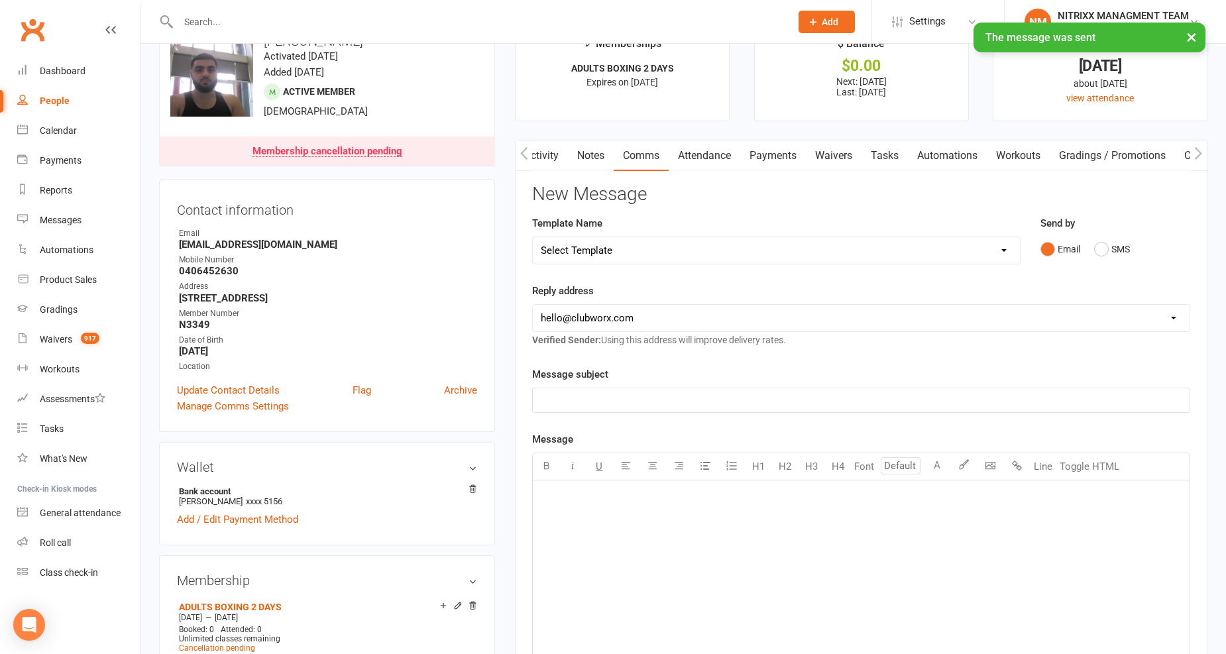
scroll to position [0, 0]
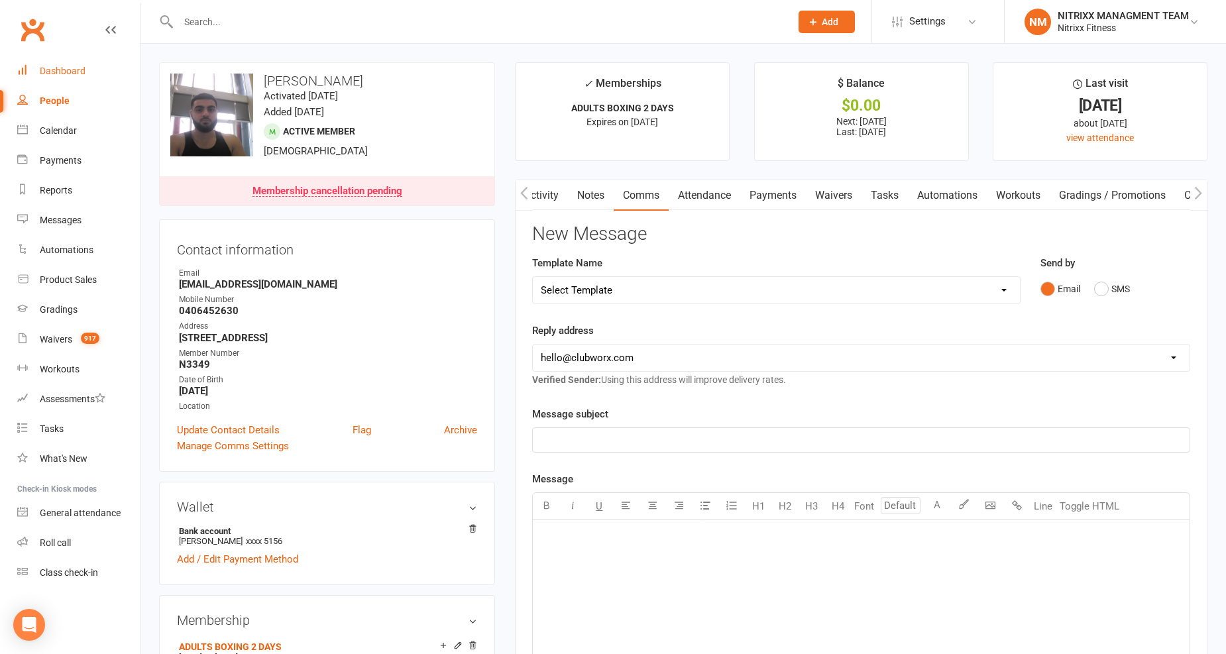
click at [71, 75] on div "Dashboard" at bounding box center [63, 71] width 46 height 11
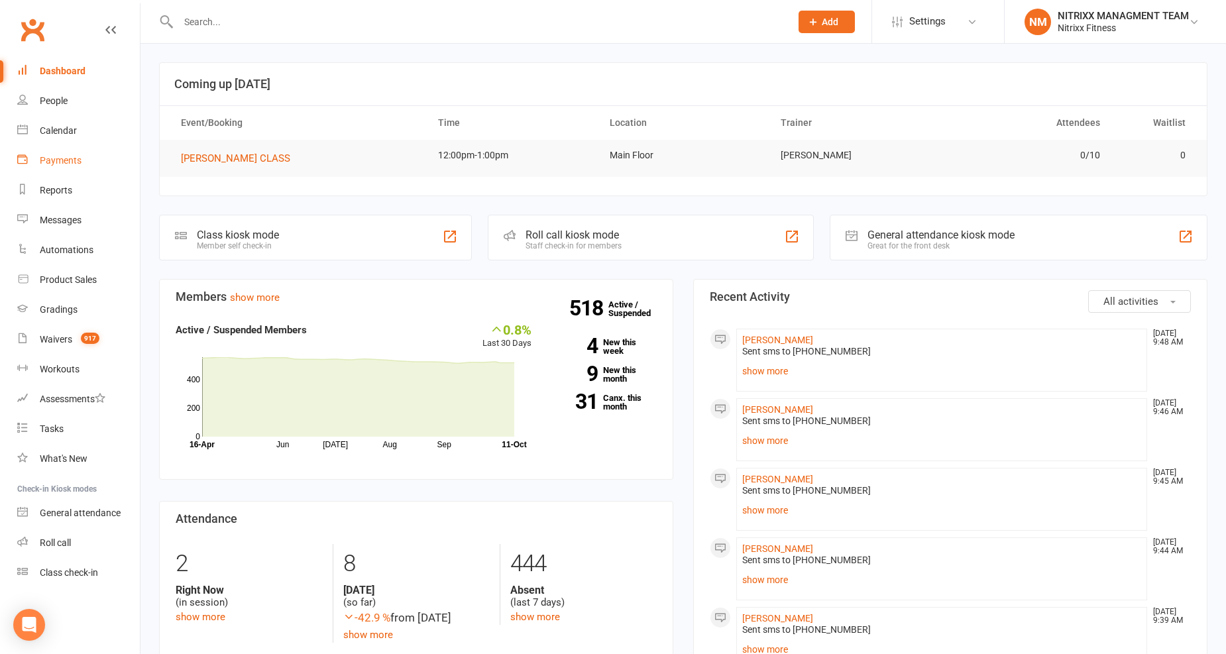
click at [68, 170] on link "Payments" at bounding box center [78, 161] width 123 height 30
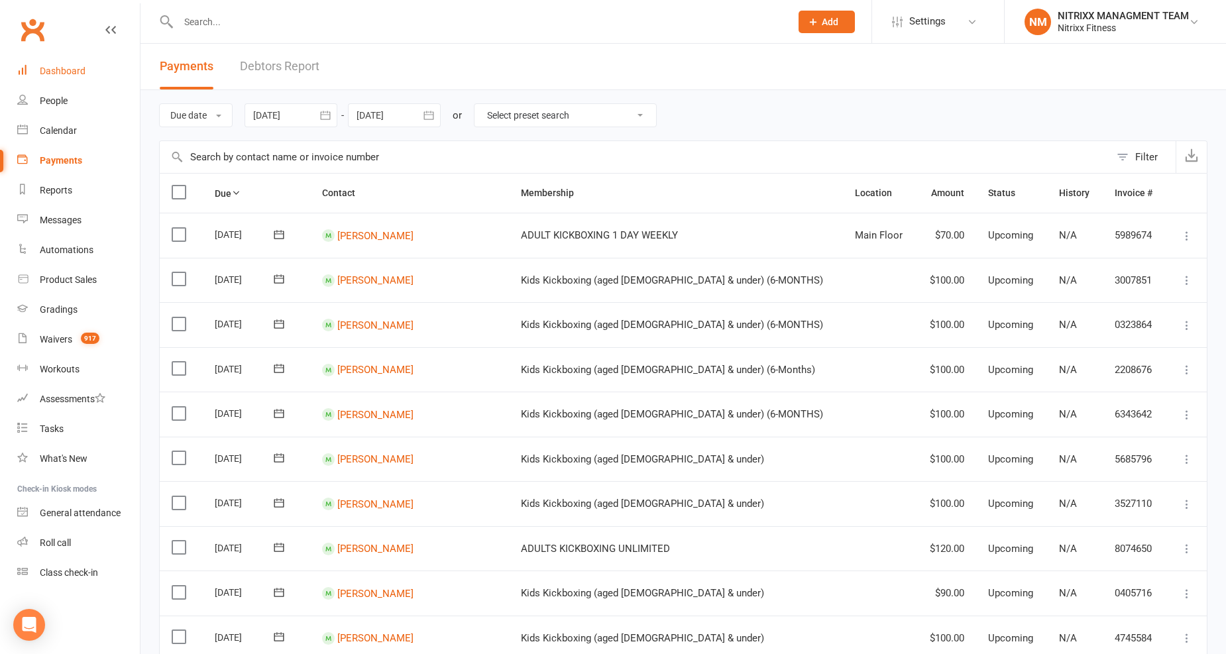
click at [60, 63] on link "Dashboard" at bounding box center [78, 71] width 123 height 30
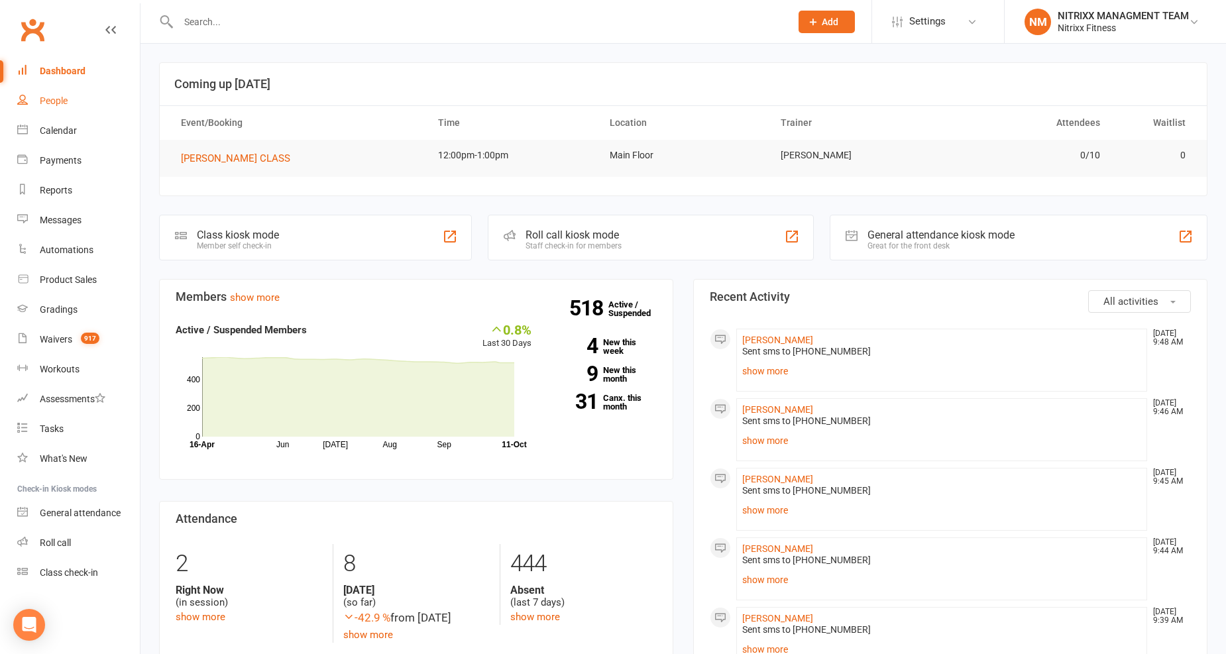
click at [61, 93] on link "People" at bounding box center [78, 101] width 123 height 30
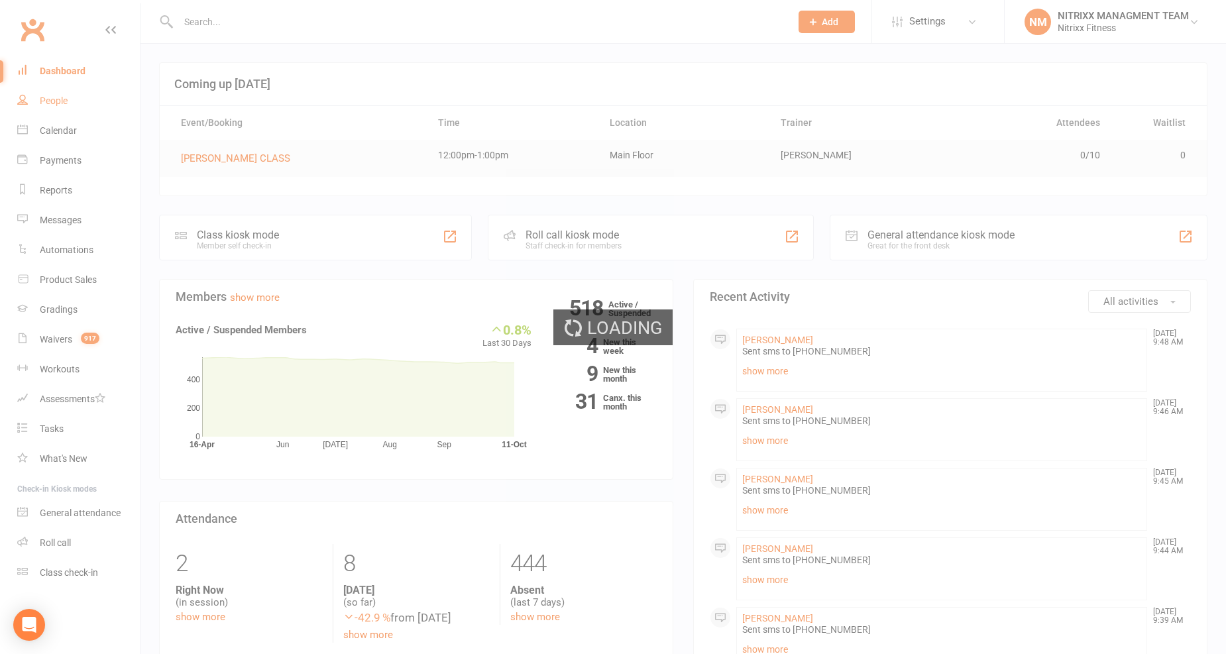
select select "100"
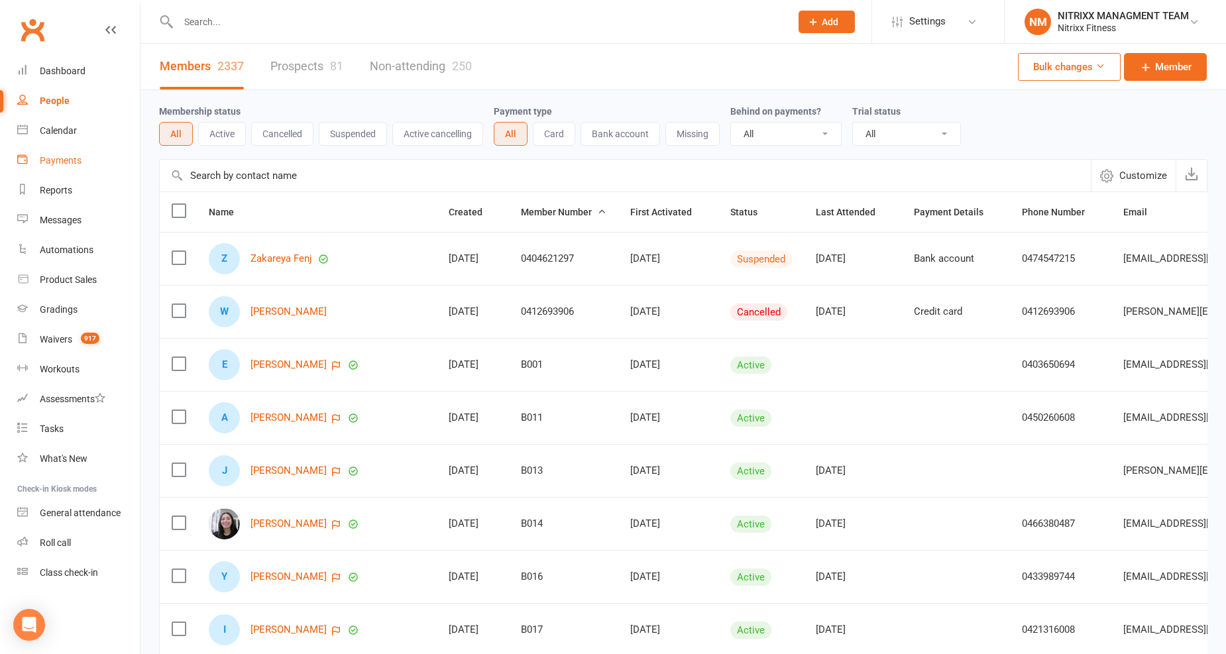
click at [54, 154] on link "Payments" at bounding box center [78, 161] width 123 height 30
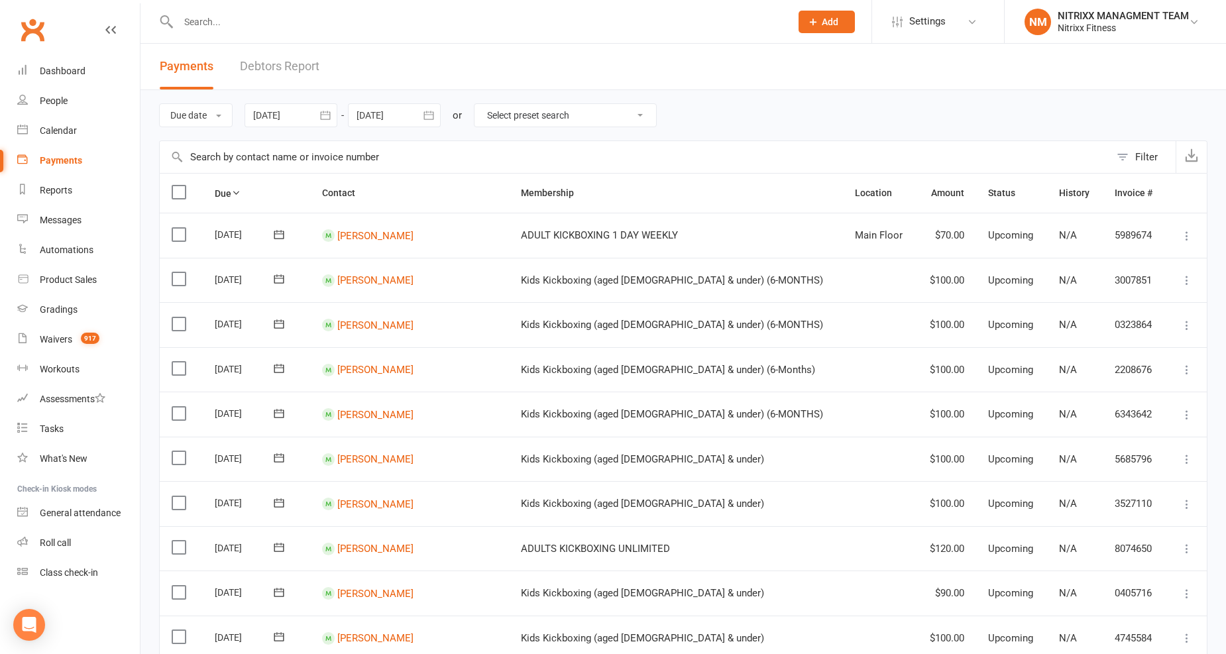
click at [328, 122] on button "button" at bounding box center [325, 115] width 24 height 24
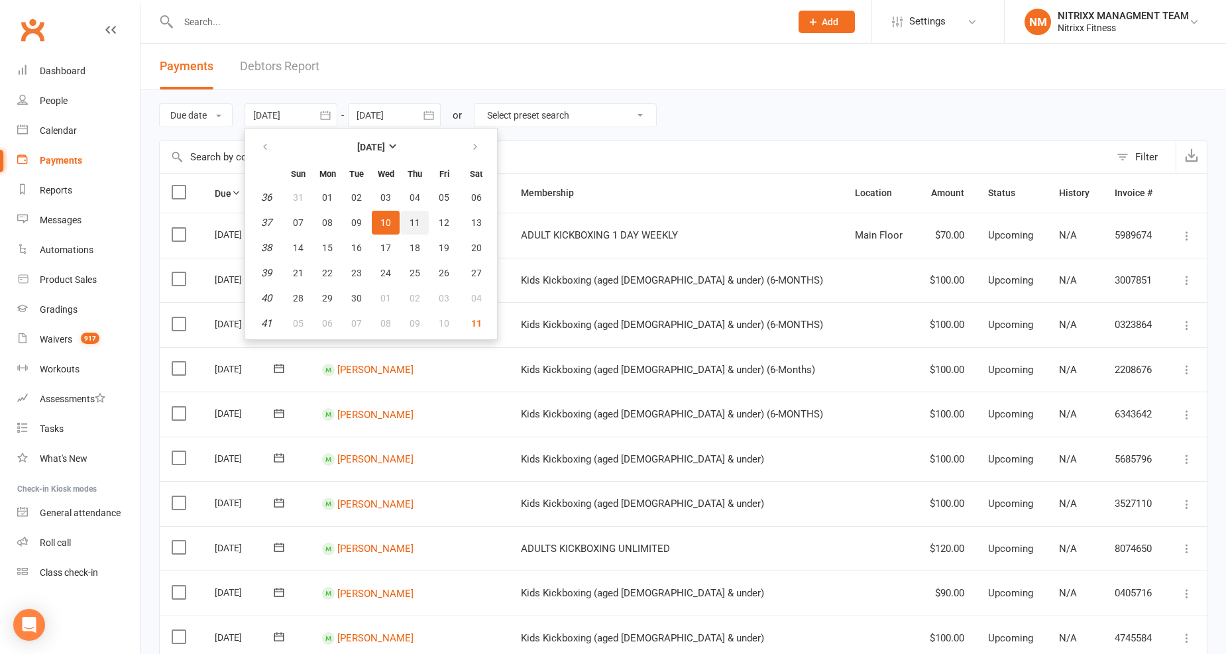
click at [412, 217] on span "11" at bounding box center [415, 222] width 11 height 11
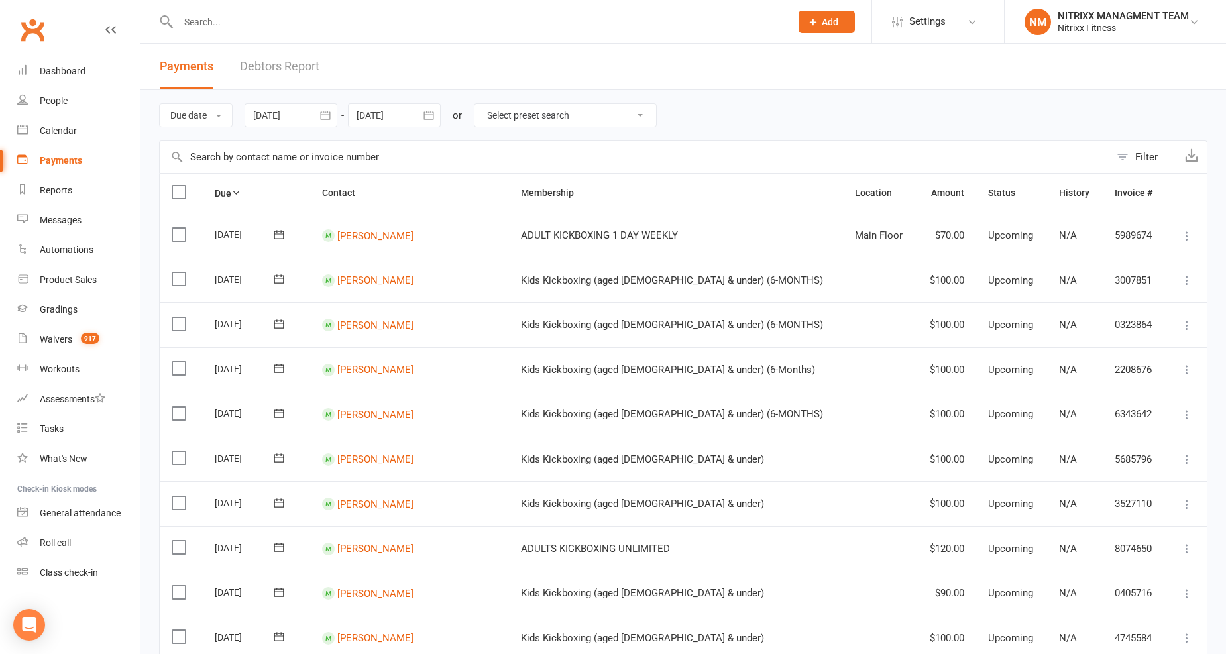
click at [375, 109] on div at bounding box center [394, 115] width 93 height 24
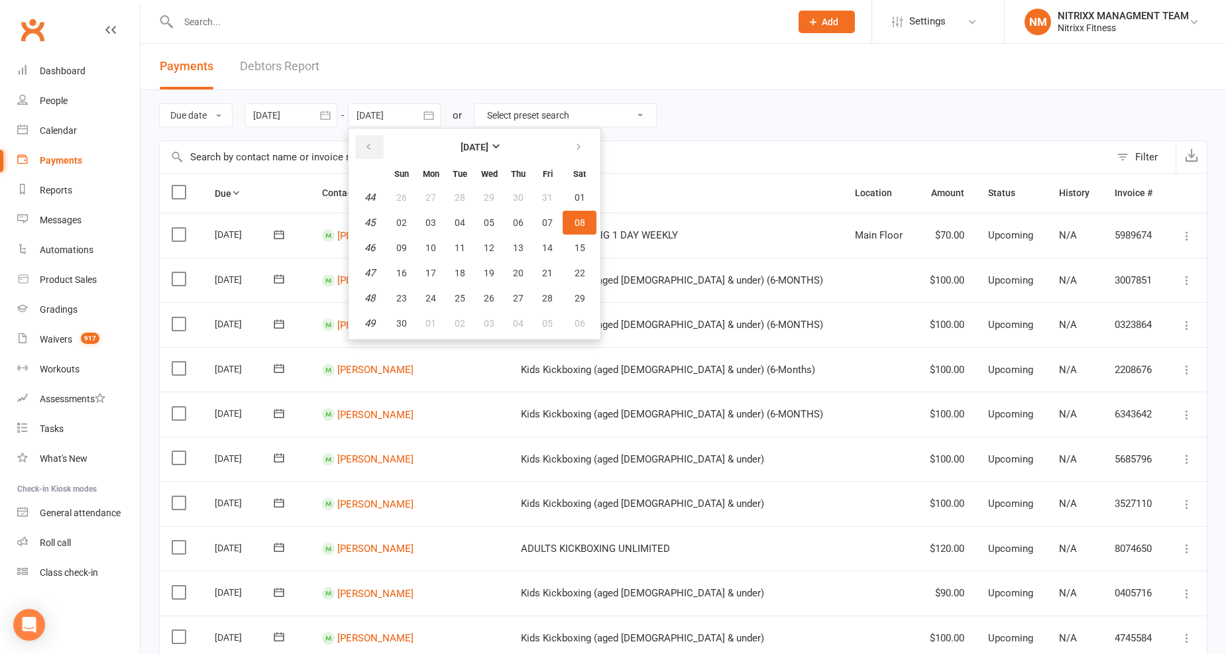
click at [365, 137] on button "button" at bounding box center [369, 147] width 28 height 24
click at [319, 127] on button "button" at bounding box center [325, 115] width 24 height 24
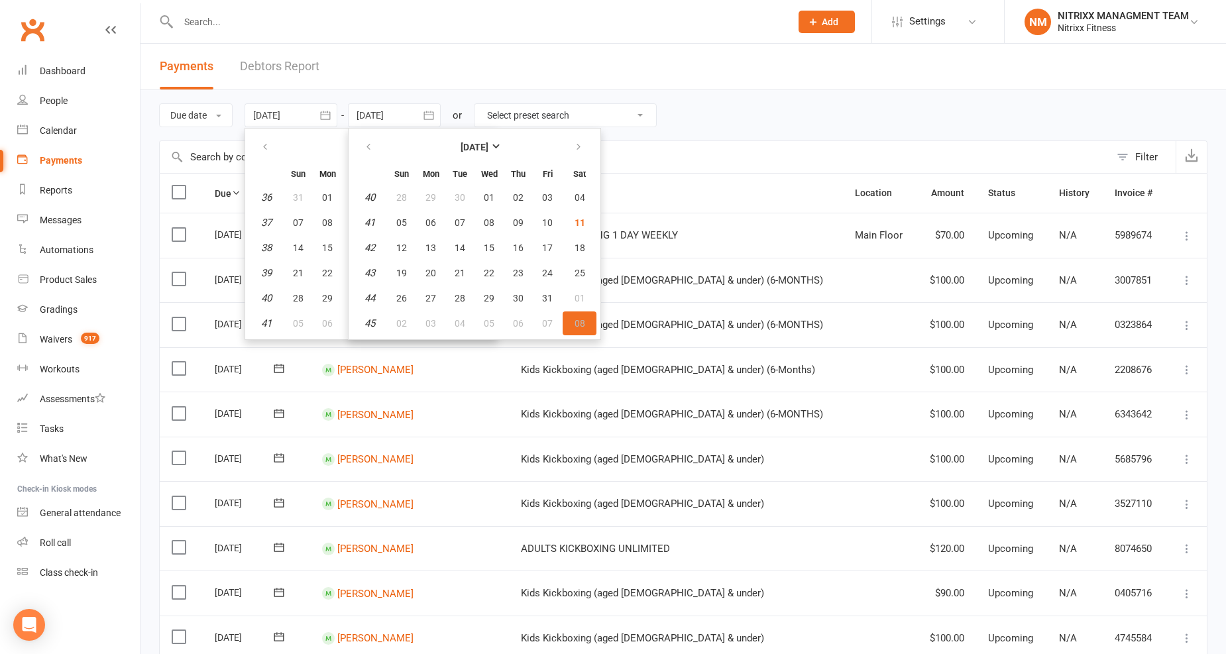
click at [415, 115] on div at bounding box center [394, 115] width 93 height 24
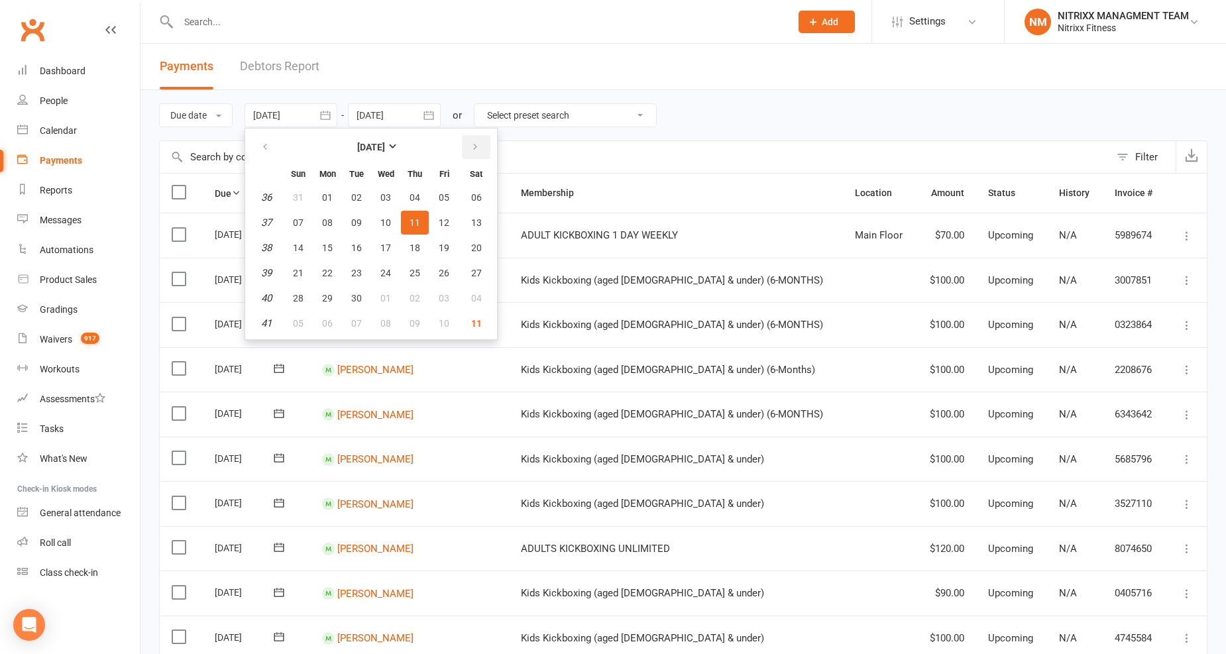
click at [464, 144] on button "button" at bounding box center [476, 147] width 28 height 24
click at [406, 243] on button "16" at bounding box center [415, 248] width 28 height 24
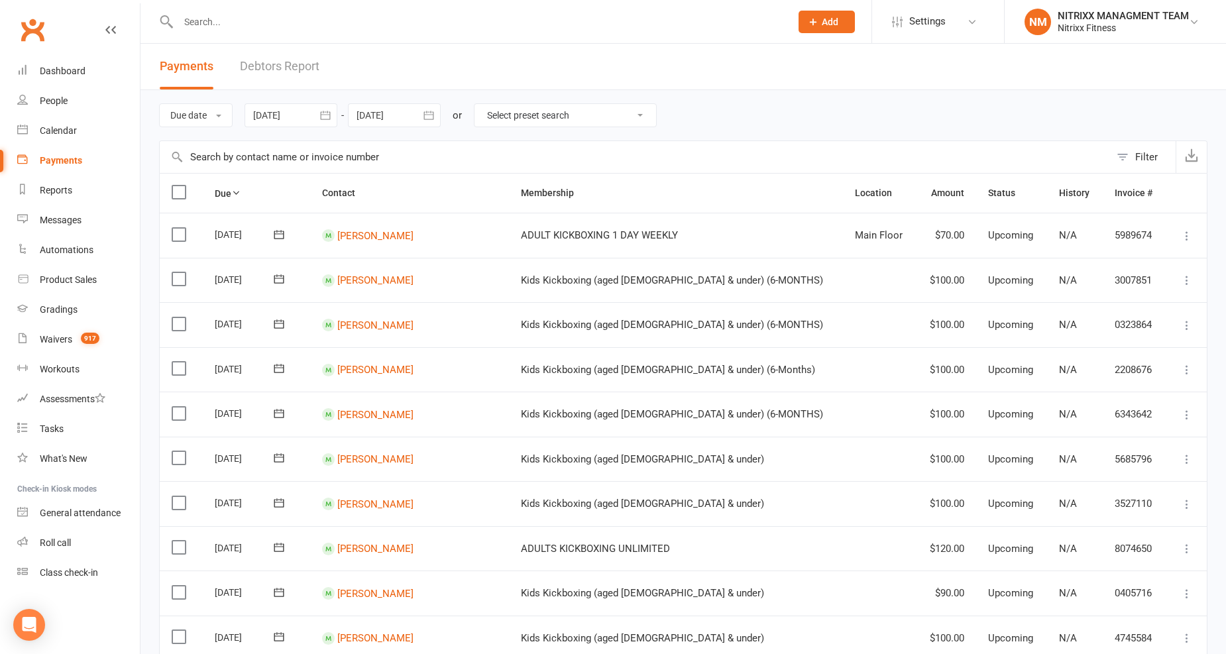
type input "16 Oct 2025"
click at [408, 124] on div at bounding box center [394, 115] width 93 height 24
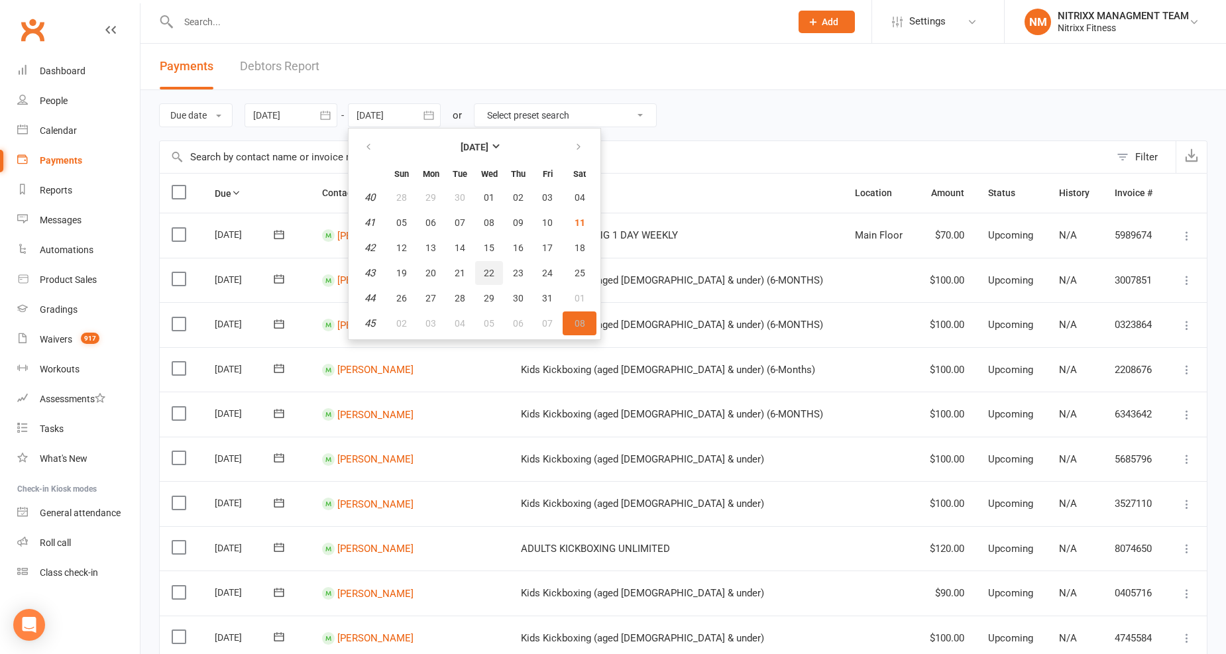
click at [487, 268] on span "22" at bounding box center [489, 273] width 11 height 11
type input "22 Oct 2025"
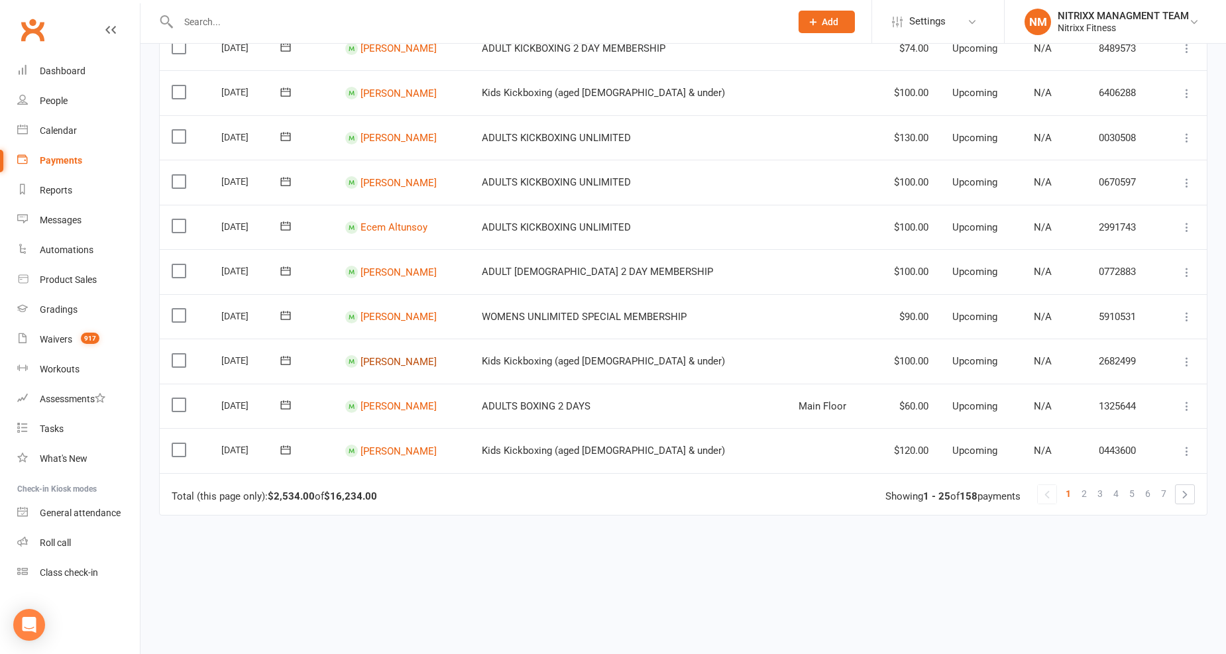
scroll to position [685, 0]
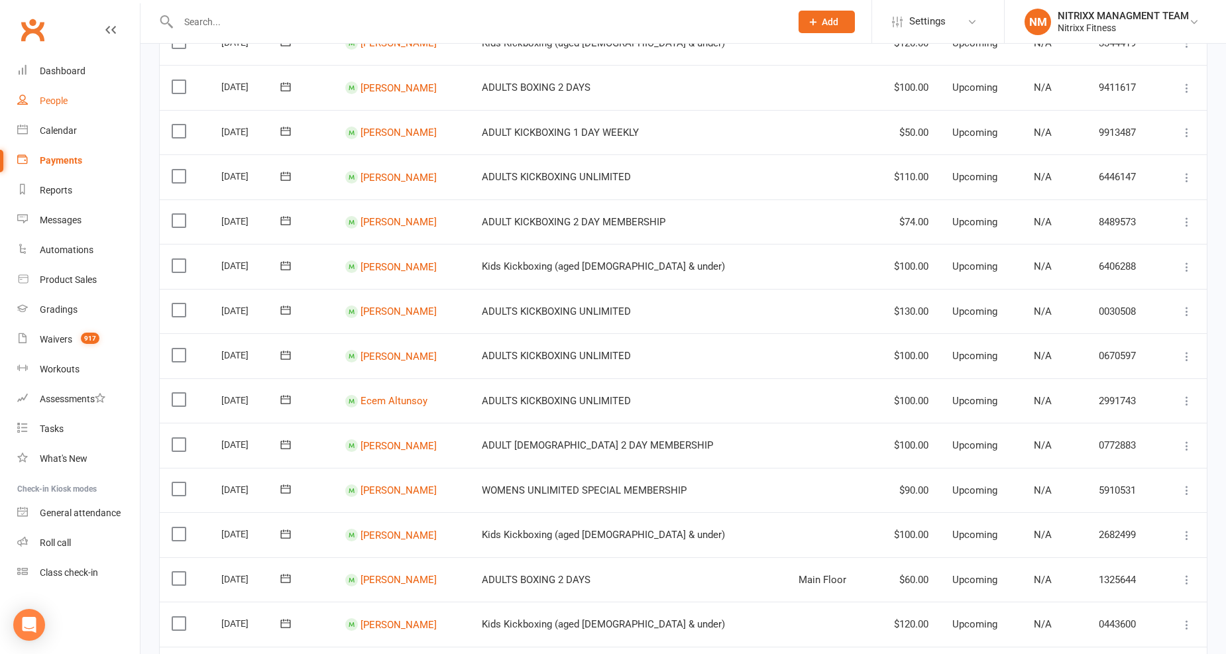
click at [67, 103] on div "People" at bounding box center [54, 100] width 28 height 11
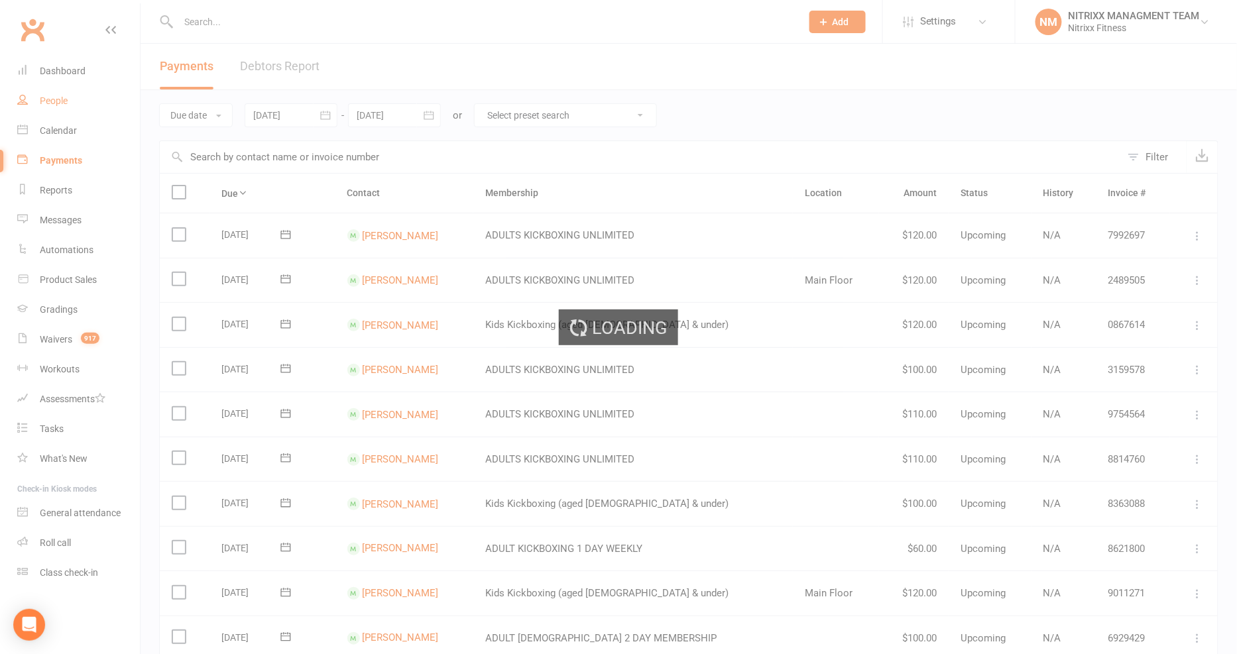
select select "100"
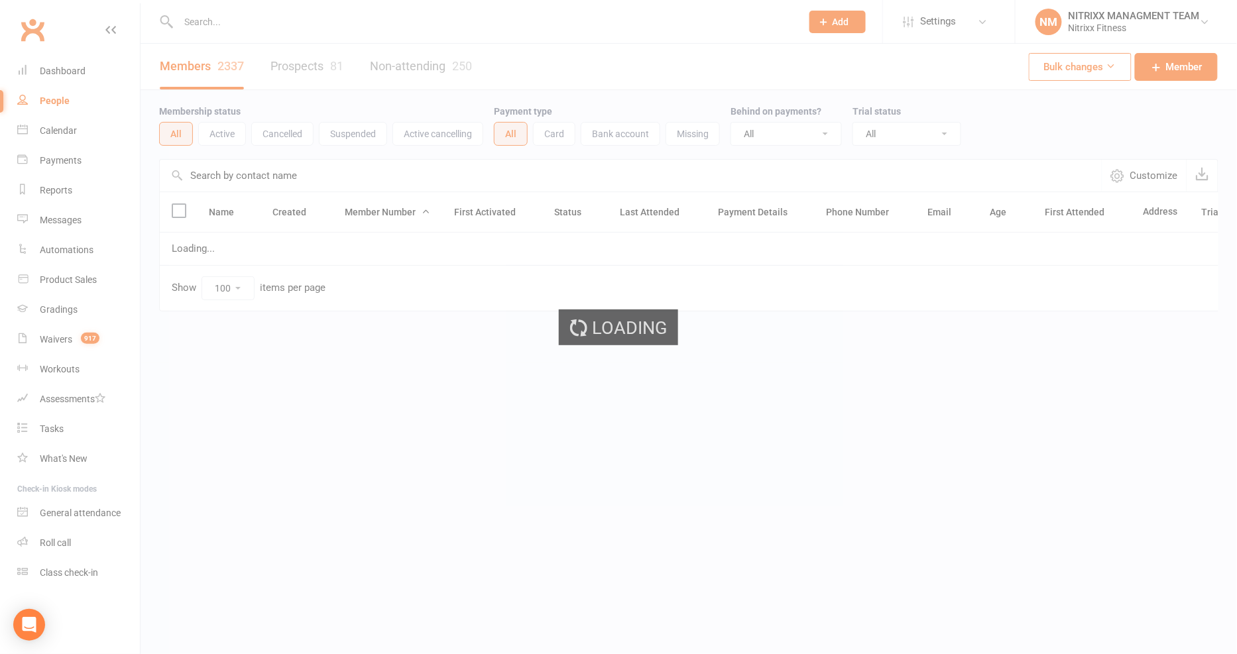
click at [254, 24] on input "text" at bounding box center [483, 22] width 618 height 19
click at [256, 22] on input "text" at bounding box center [483, 22] width 618 height 19
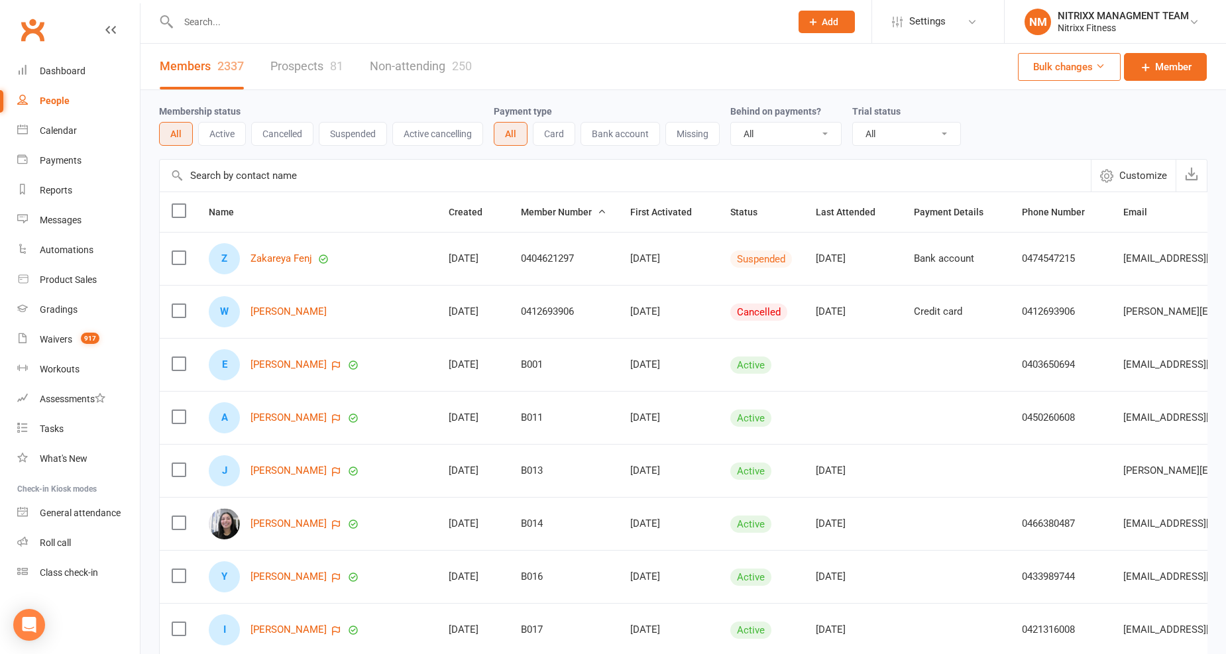
click at [276, 21] on input "text" at bounding box center [477, 22] width 607 height 19
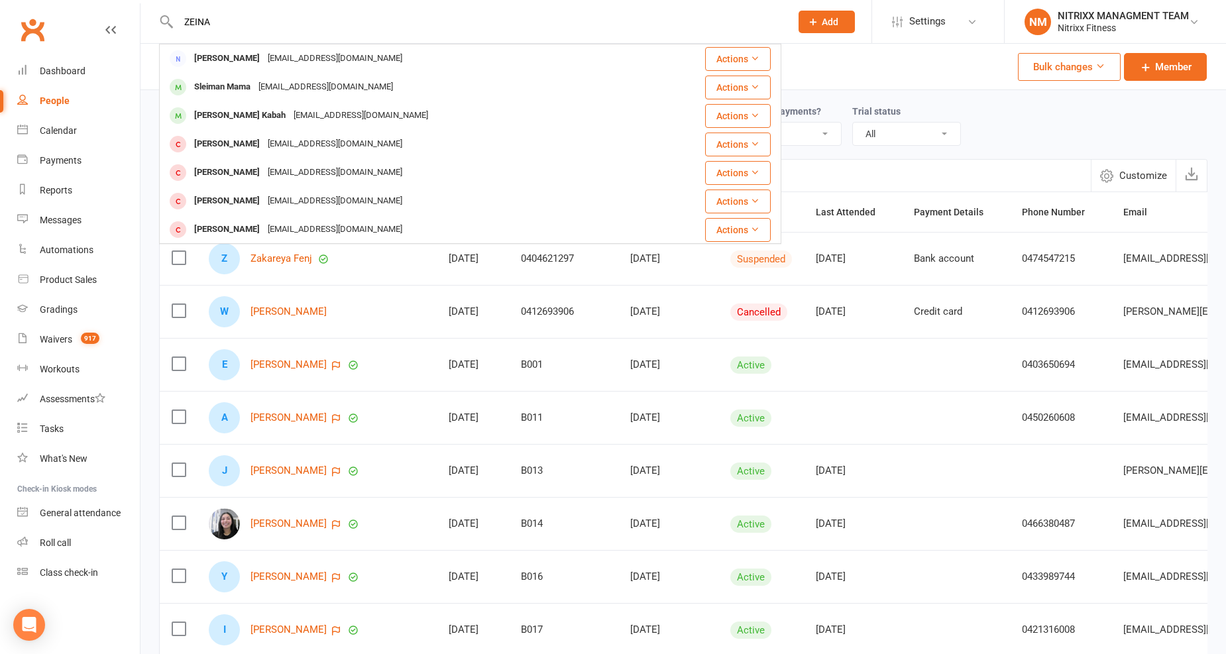
click at [361, 27] on input "ZEINA" at bounding box center [477, 22] width 607 height 19
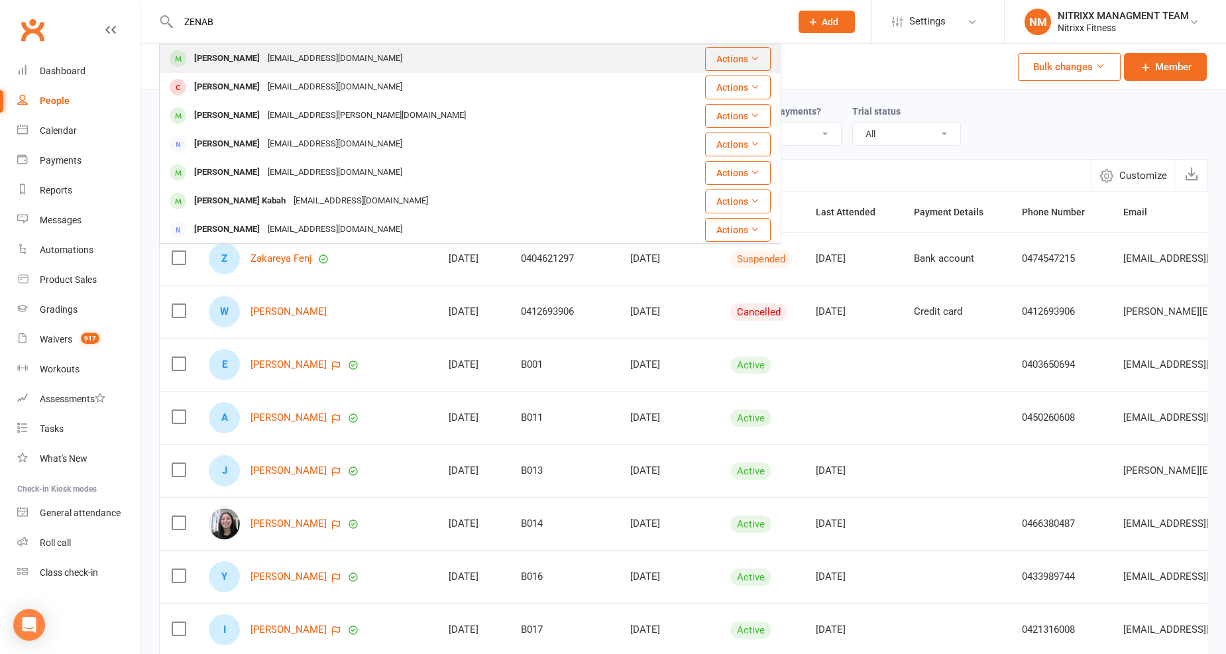
type input "ZENAB"
click at [479, 64] on div "Zenab Arabi zainabarabi@hotmail.com" at bounding box center [409, 58] width 499 height 27
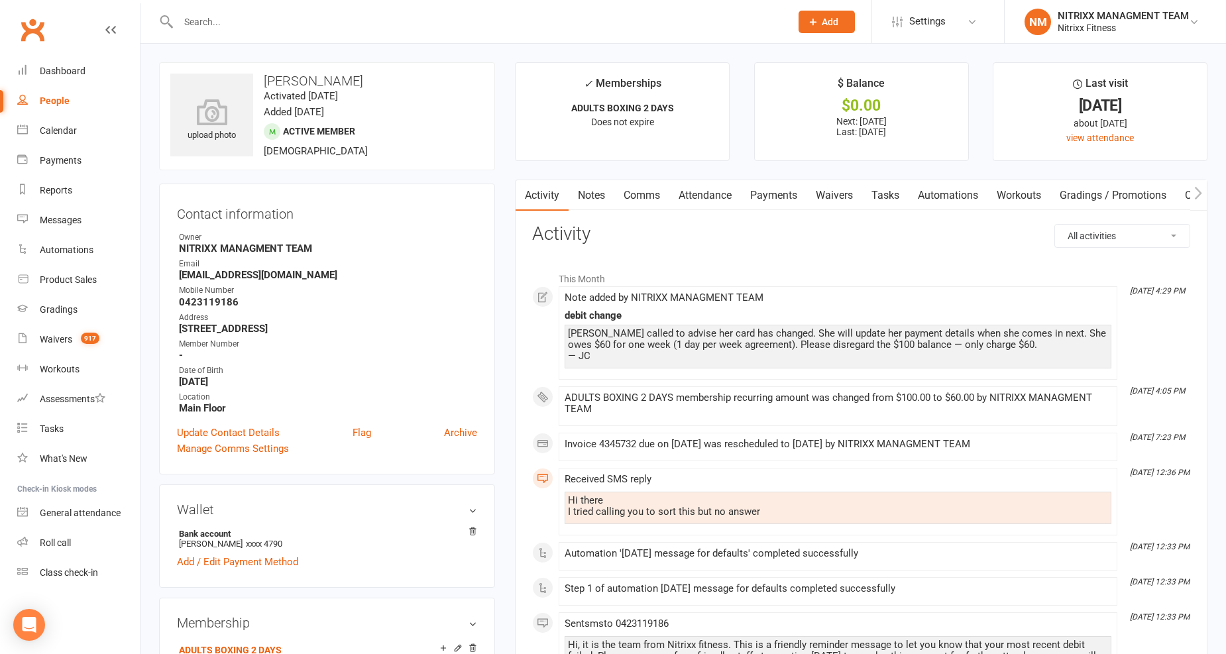
click at [766, 203] on link "Payments" at bounding box center [774, 195] width 66 height 30
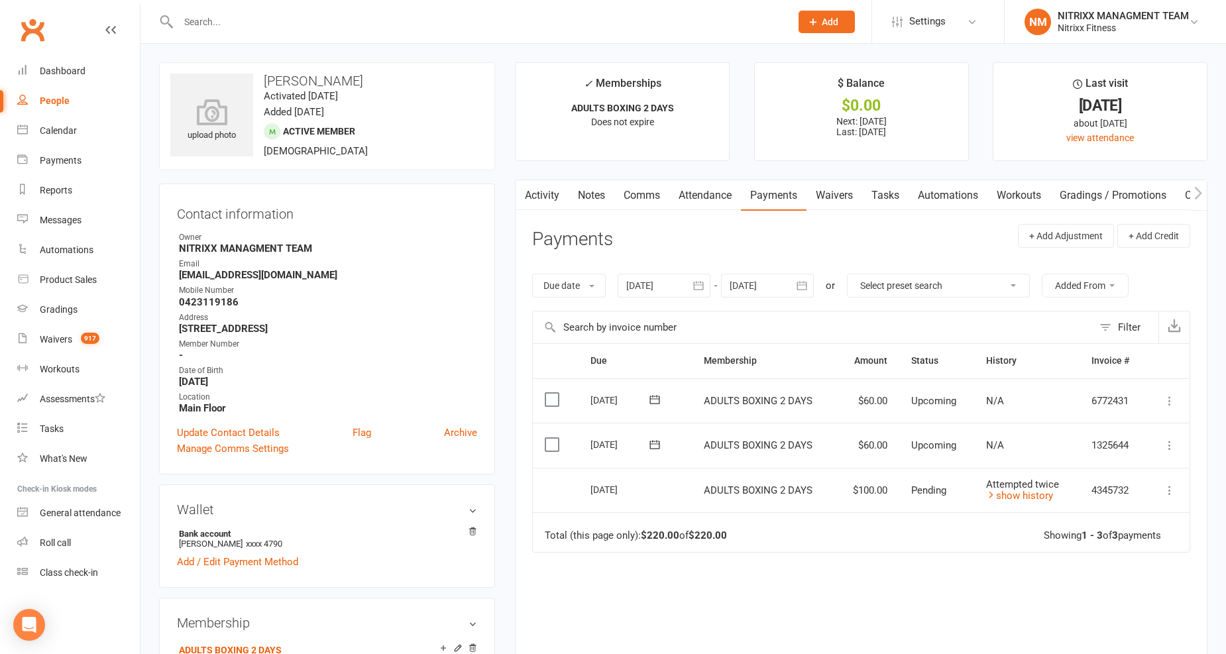
click at [1012, 501] on td "Attempted twice show history" at bounding box center [1026, 490] width 105 height 45
click at [1015, 496] on link "show history" at bounding box center [1019, 496] width 67 height 12
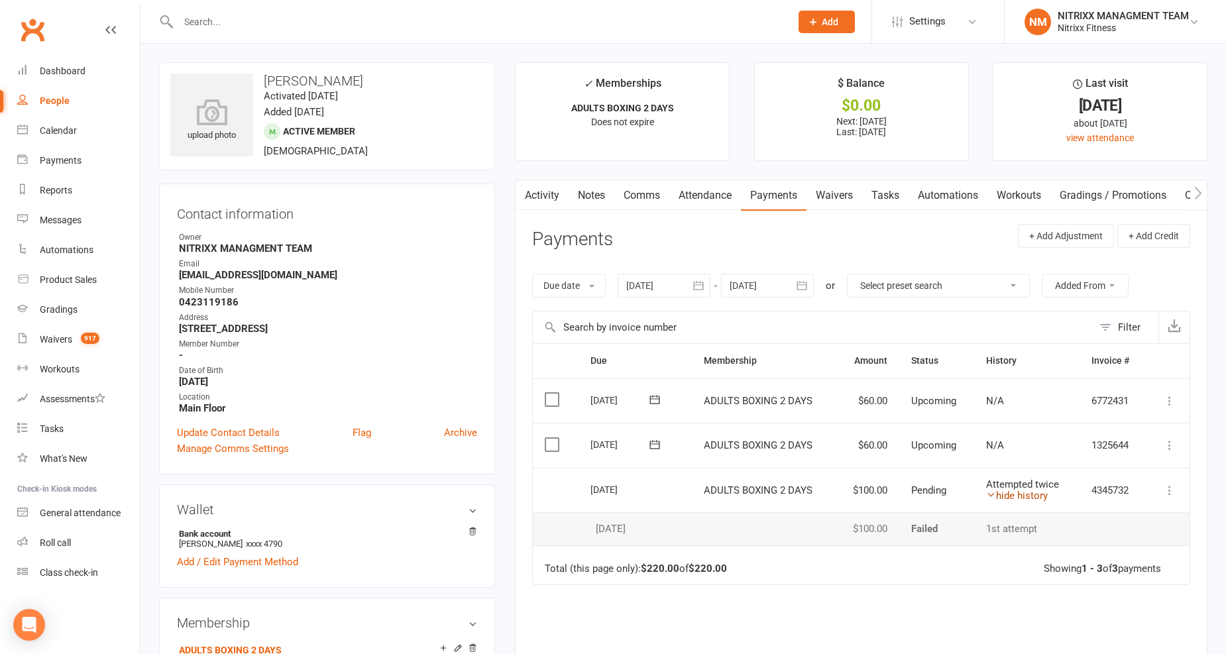
click at [1014, 497] on link "hide history" at bounding box center [1017, 496] width 62 height 12
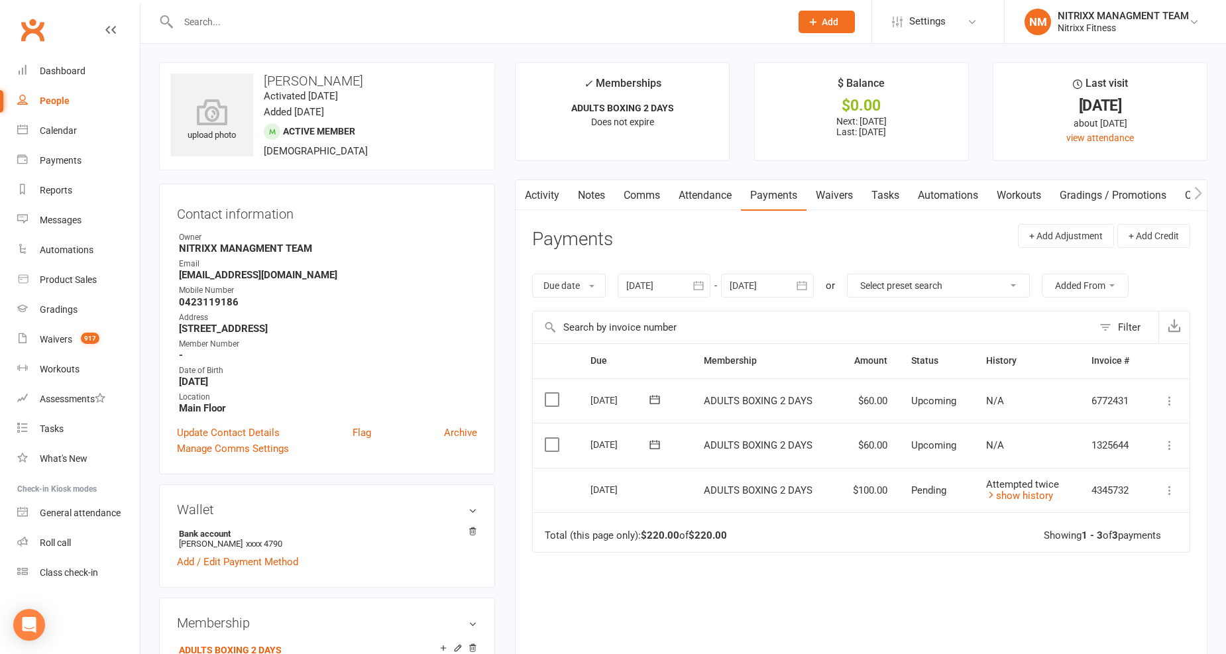
drag, startPoint x: 663, startPoint y: 290, endPoint x: 661, endPoint y: 323, distance: 32.6
click at [663, 290] on div at bounding box center [664, 286] width 93 height 24
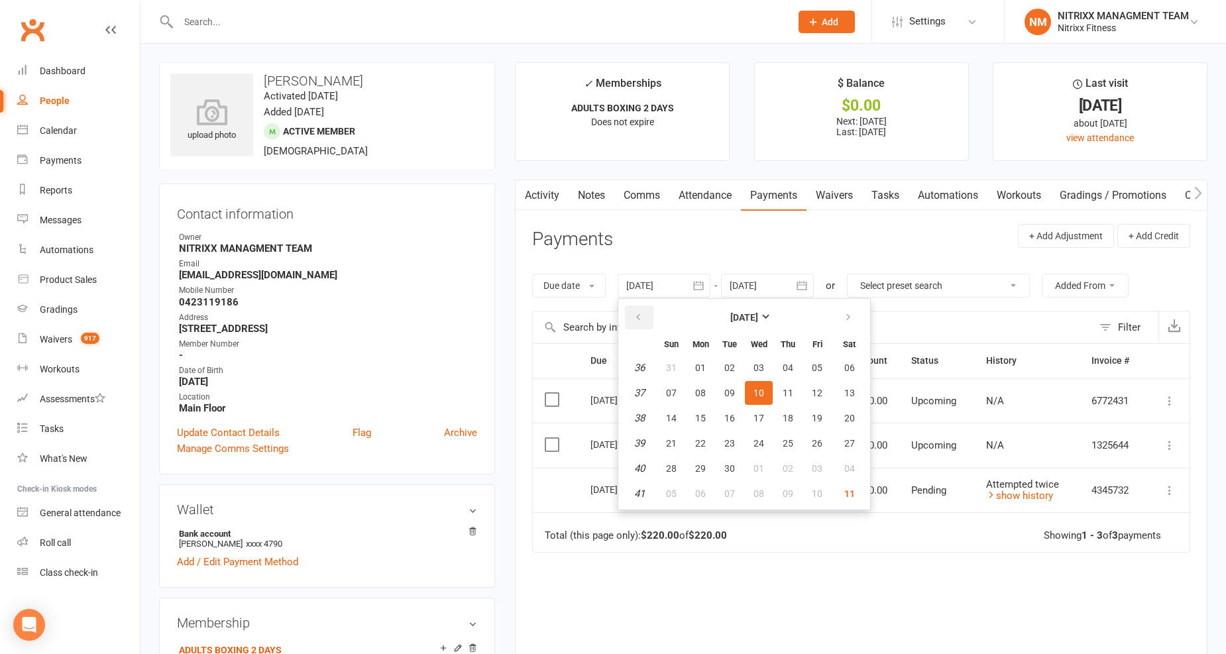
click at [652, 314] on button "button" at bounding box center [639, 318] width 28 height 24
click at [688, 425] on button "14" at bounding box center [701, 418] width 28 height 24
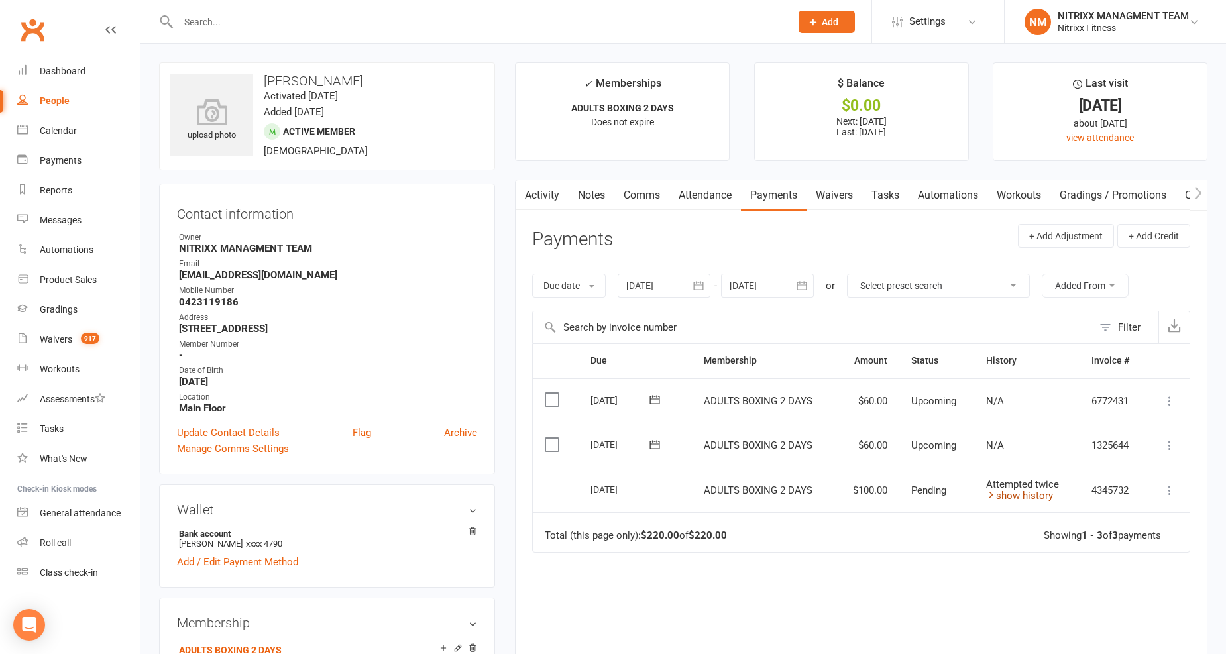
click at [991, 495] on icon at bounding box center [991, 495] width 10 height 10
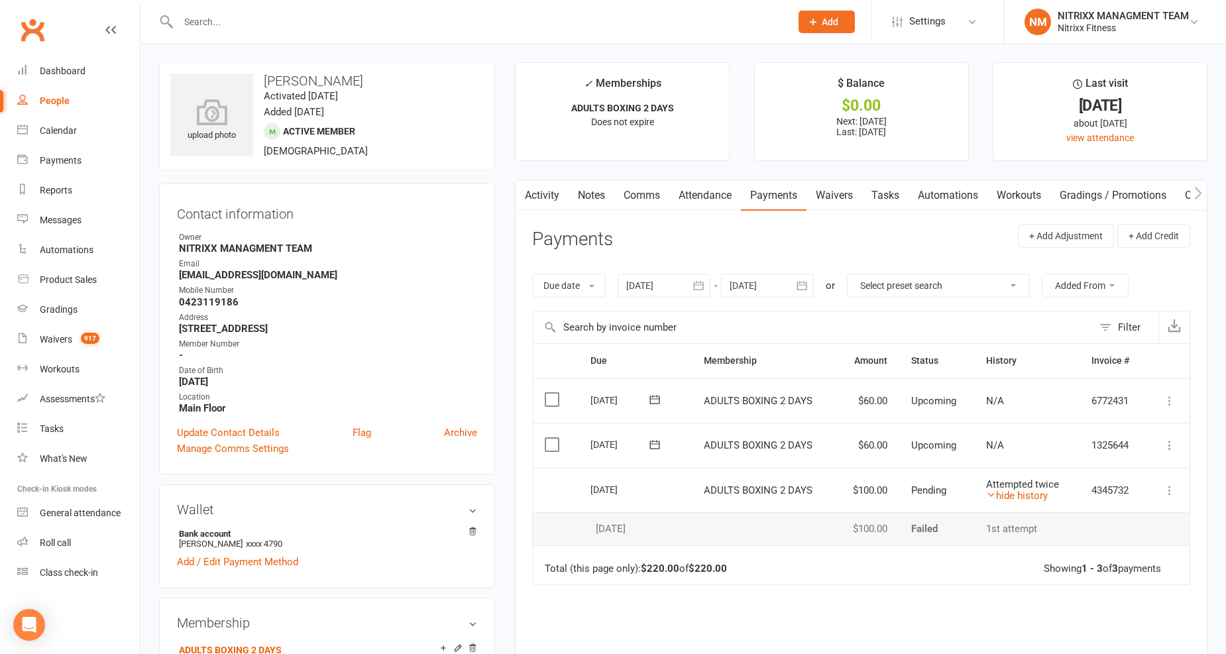
click at [598, 203] on link "Notes" at bounding box center [592, 195] width 46 height 30
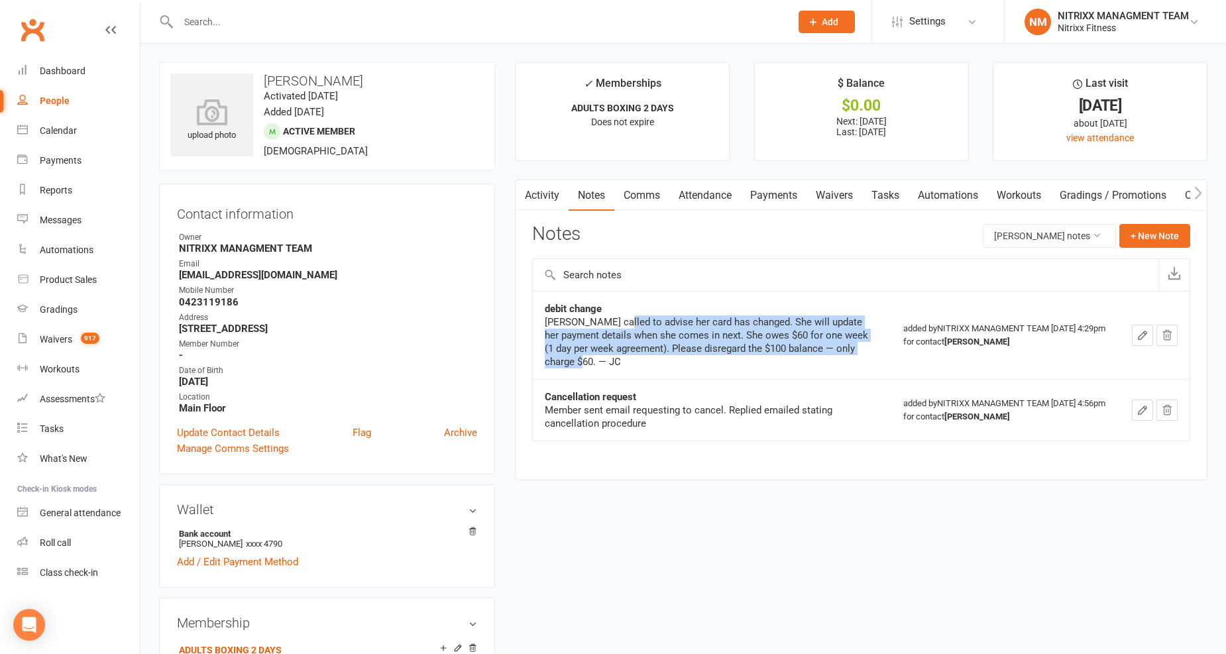
drag, startPoint x: 615, startPoint y: 321, endPoint x: 849, endPoint y: 363, distance: 237.6
click at [849, 361] on div "Zaneb called to advise her card has changed. She will update her payment detail…" at bounding box center [710, 341] width 331 height 53
click at [746, 202] on link "Payments" at bounding box center [774, 195] width 66 height 30
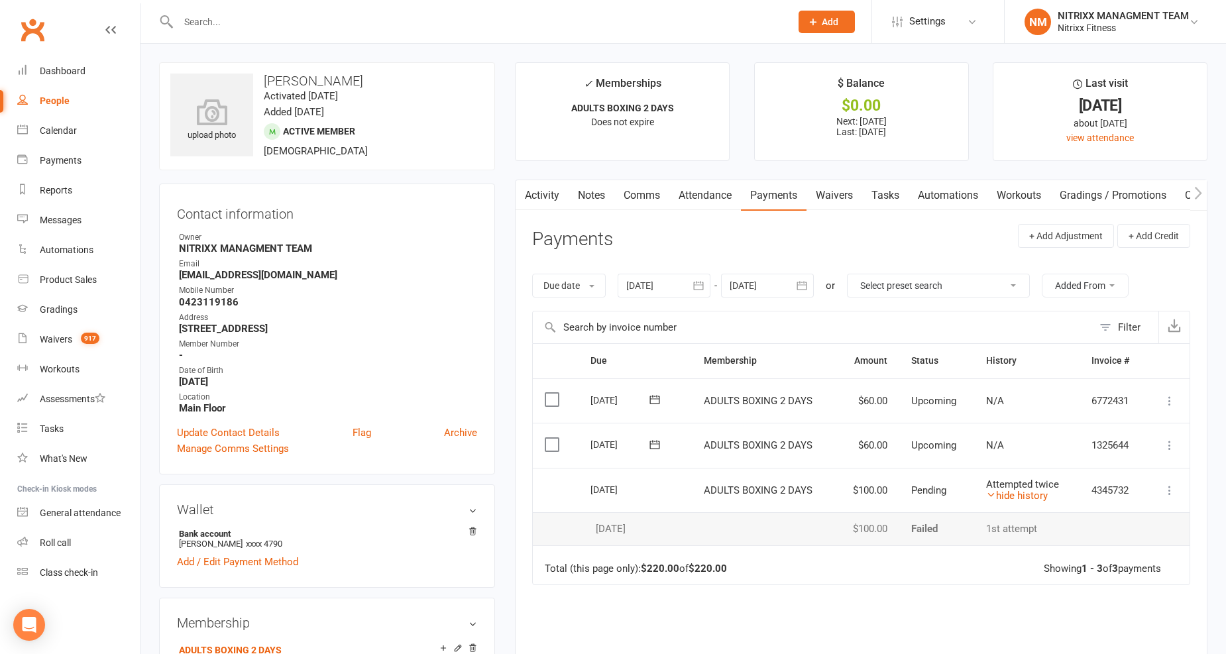
click at [1174, 482] on button at bounding box center [1170, 490] width 16 height 16
click at [1113, 508] on link "More Info" at bounding box center [1111, 516] width 131 height 27
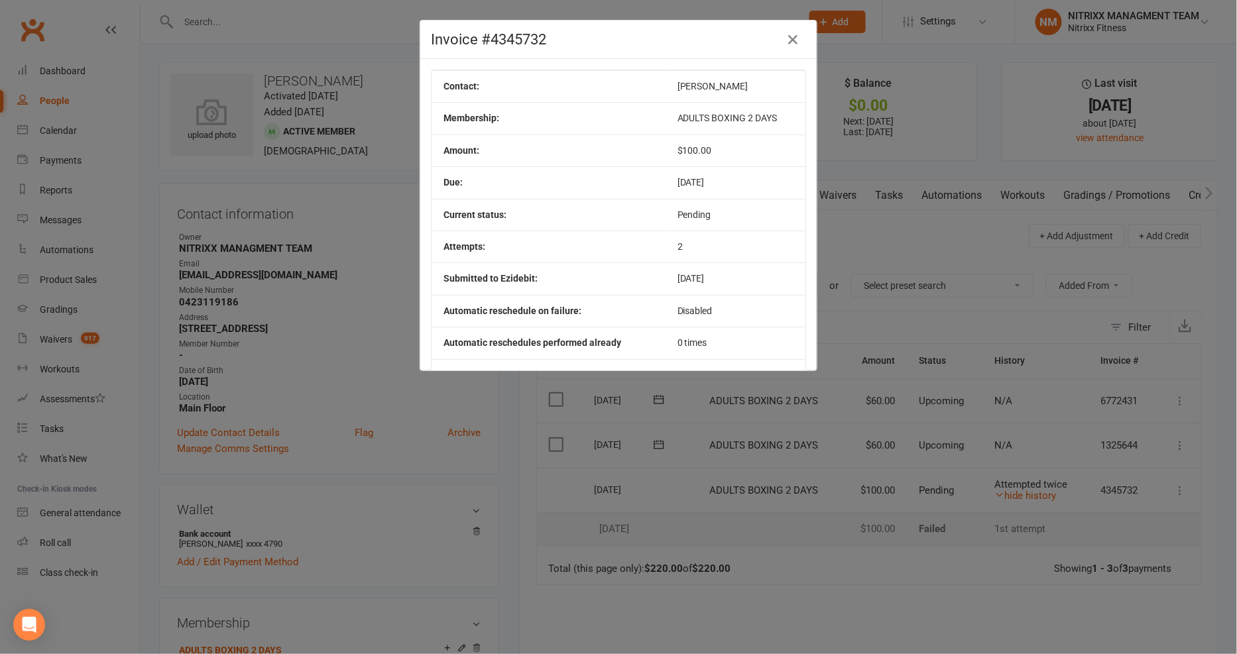
click at [677, 140] on td "$100.00" at bounding box center [735, 151] width 140 height 32
click at [675, 139] on td "$100.00" at bounding box center [735, 151] width 140 height 32
click at [679, 141] on td "$100.00" at bounding box center [735, 151] width 140 height 32
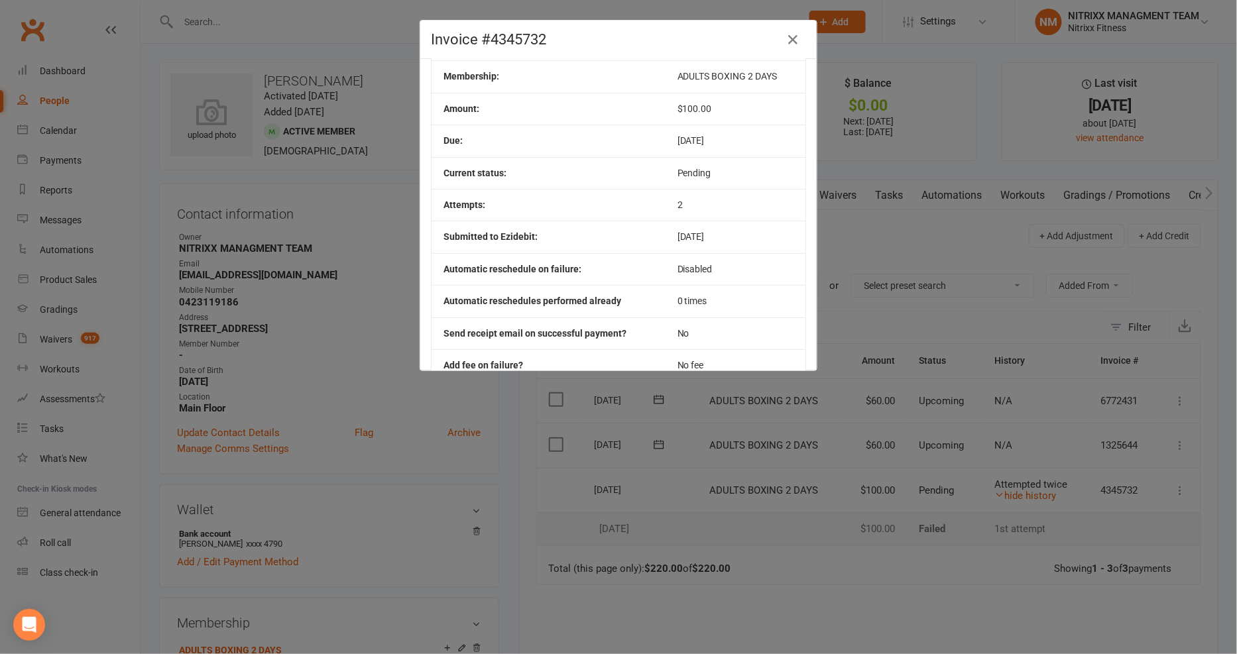
scroll to position [83, 0]
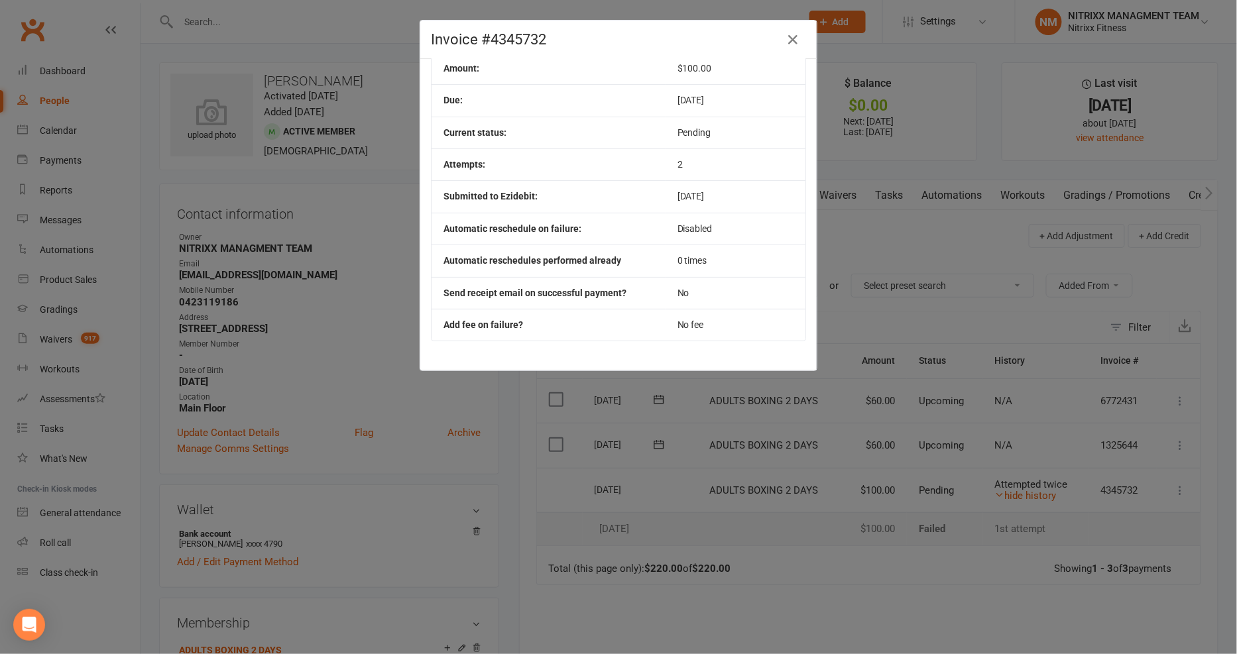
click at [706, 327] on td "No fee" at bounding box center [735, 325] width 140 height 32
click at [781, 52] on div "Invoice #4345732" at bounding box center [618, 40] width 396 height 38
click at [786, 42] on icon "button" at bounding box center [793, 40] width 16 height 16
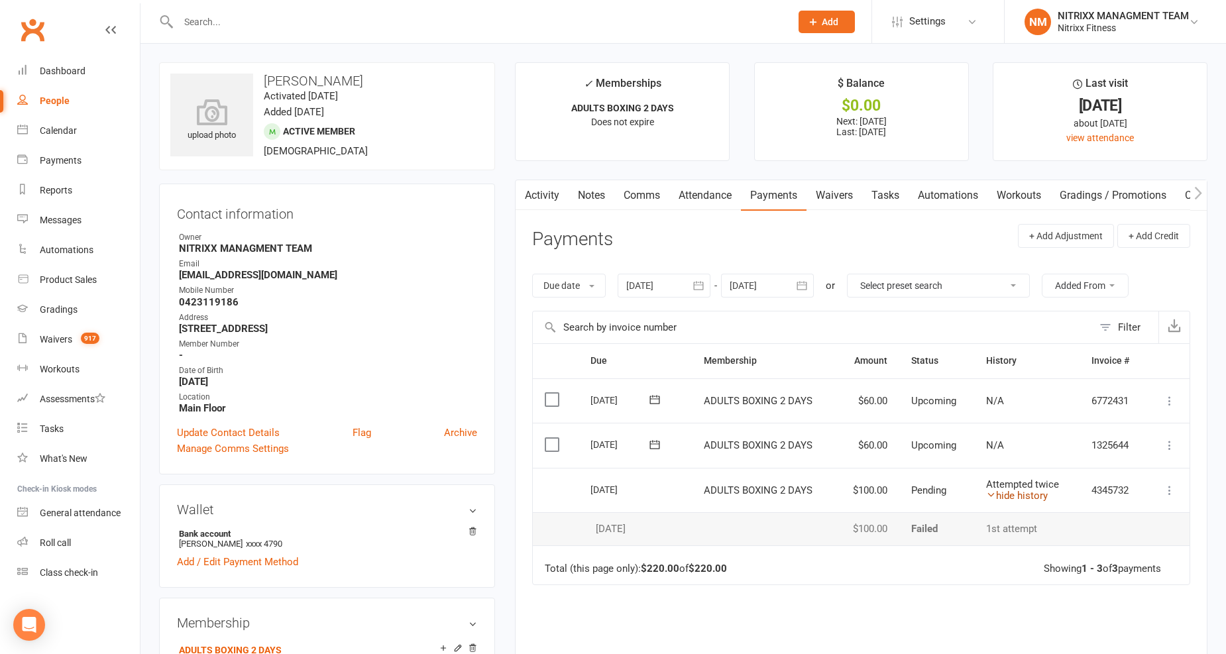
click at [1014, 498] on link "hide history" at bounding box center [1017, 496] width 62 height 12
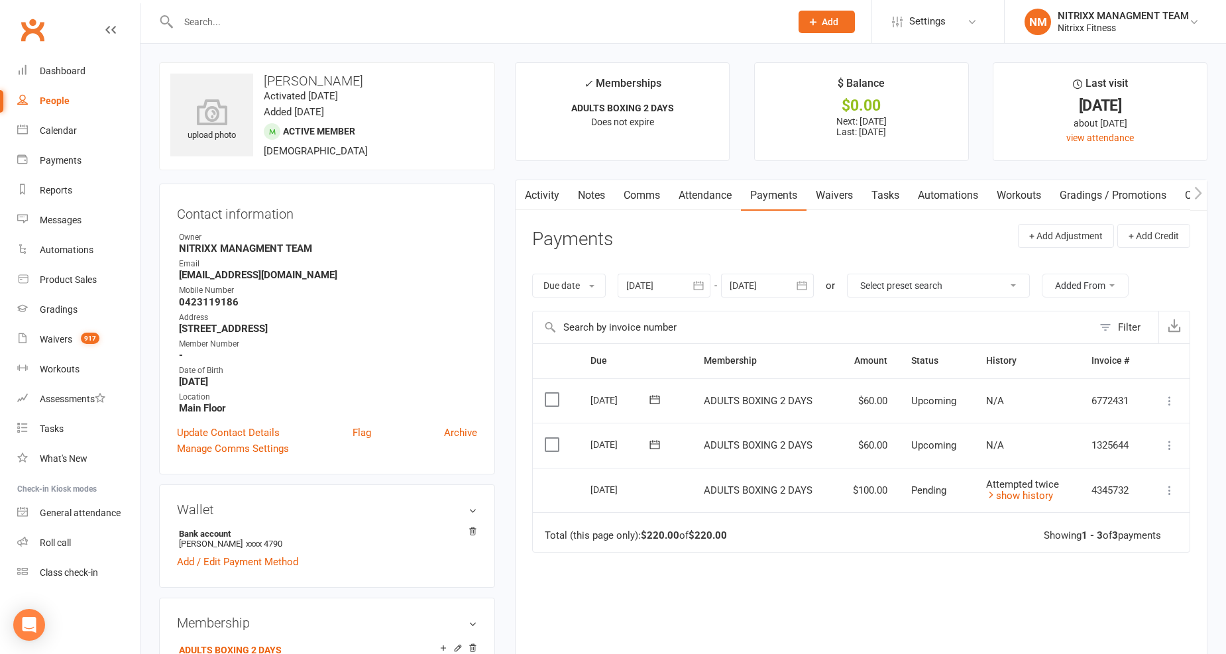
click at [638, 484] on div "09 Oct 2025" at bounding box center [621, 489] width 61 height 21
click at [604, 494] on div "09 Oct 2025" at bounding box center [621, 489] width 61 height 21
drag, startPoint x: 545, startPoint y: 502, endPoint x: 1164, endPoint y: 492, distance: 619.1
click at [1164, 492] on tr "Select this 09 Oct 2025 Zenab Arabi ADULTS BOXING 2 DAYS $100.00 Pending Attemp…" at bounding box center [861, 490] width 657 height 45
click at [1166, 492] on icon at bounding box center [1169, 490] width 13 height 13
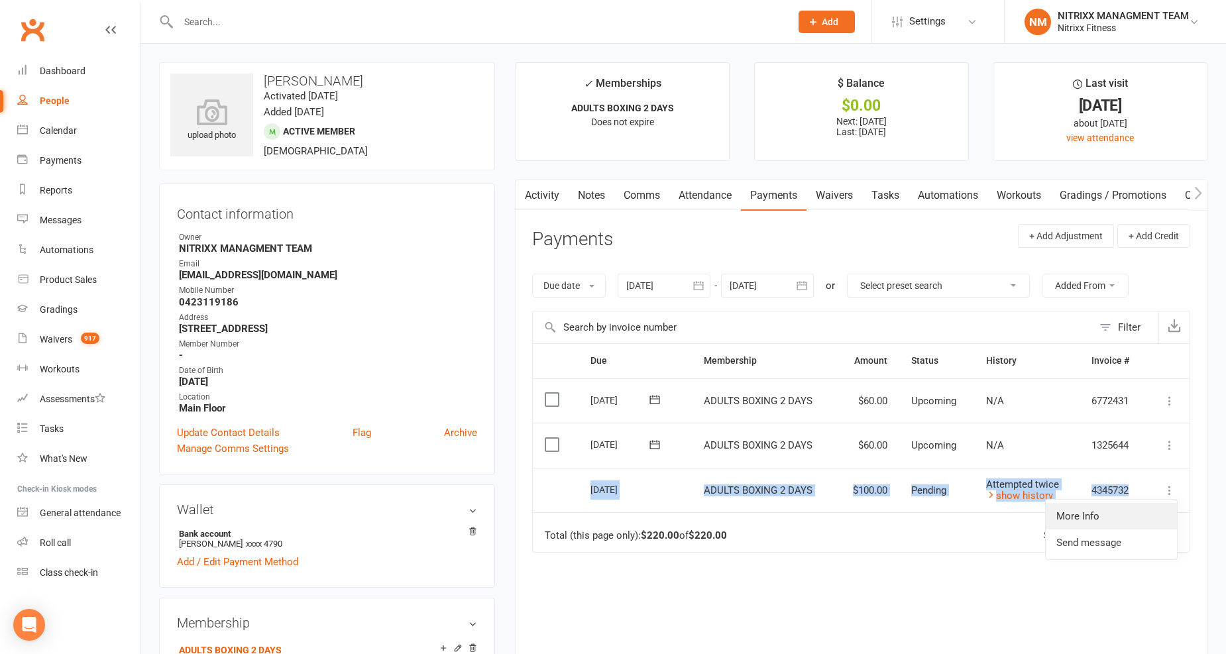
click at [1098, 510] on link "More Info" at bounding box center [1111, 516] width 131 height 27
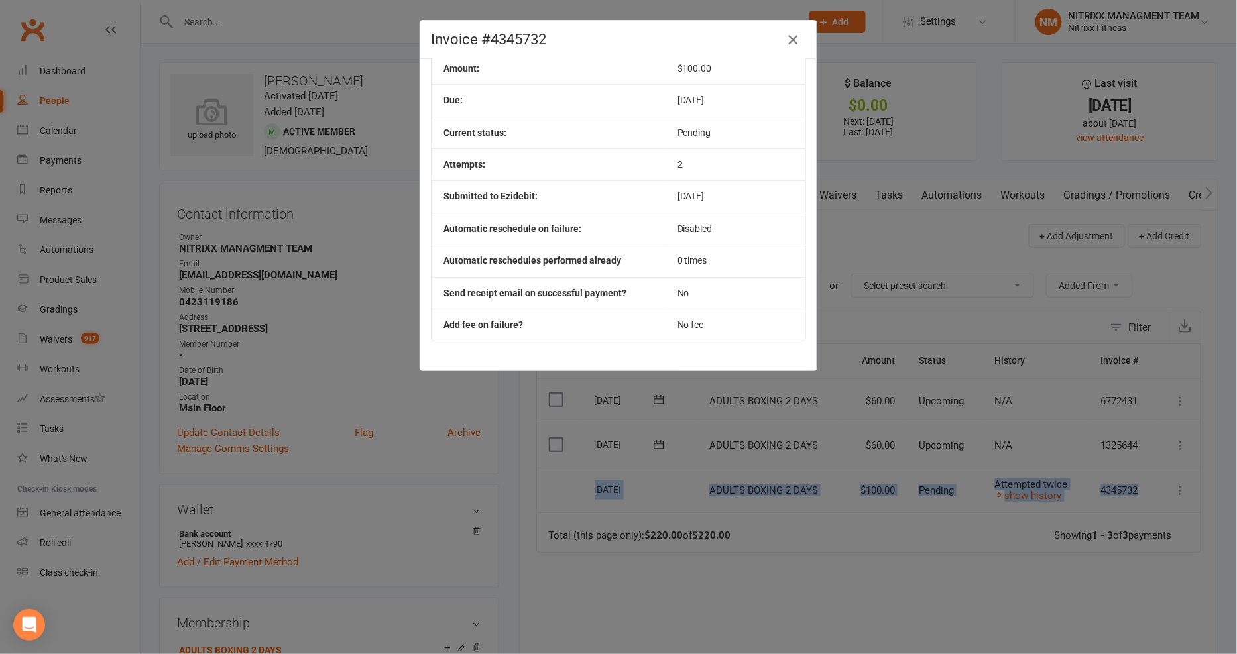
click at [789, 36] on icon "button" at bounding box center [793, 40] width 16 height 16
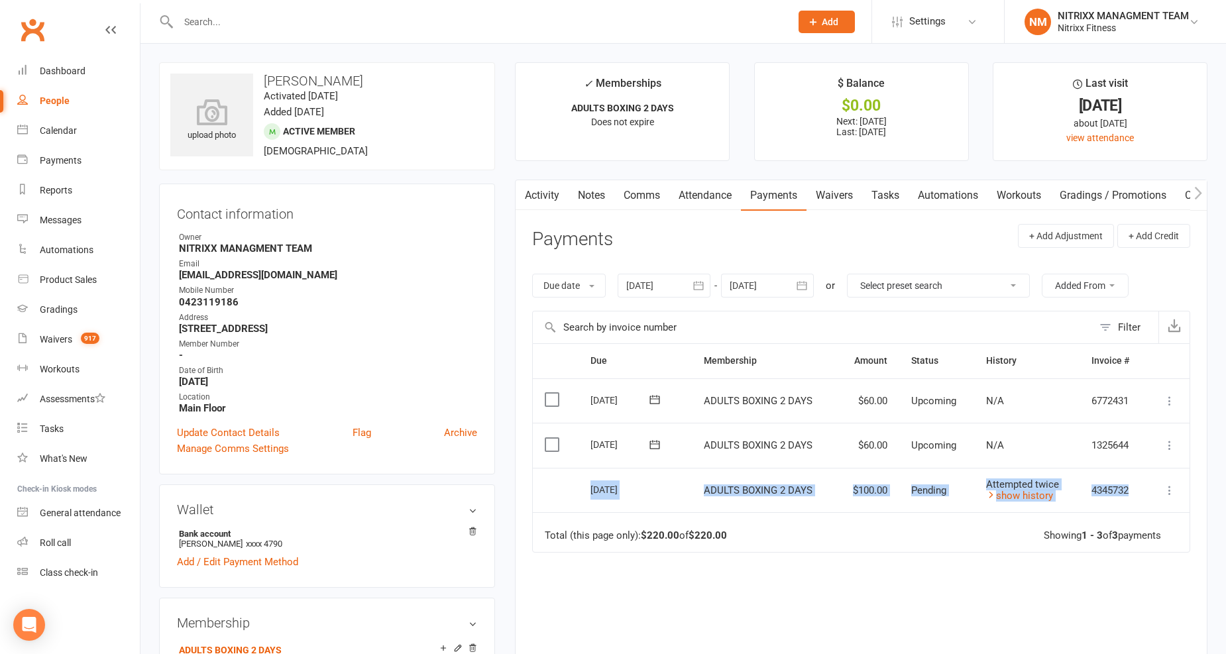
click at [610, 194] on link "Notes" at bounding box center [592, 195] width 46 height 30
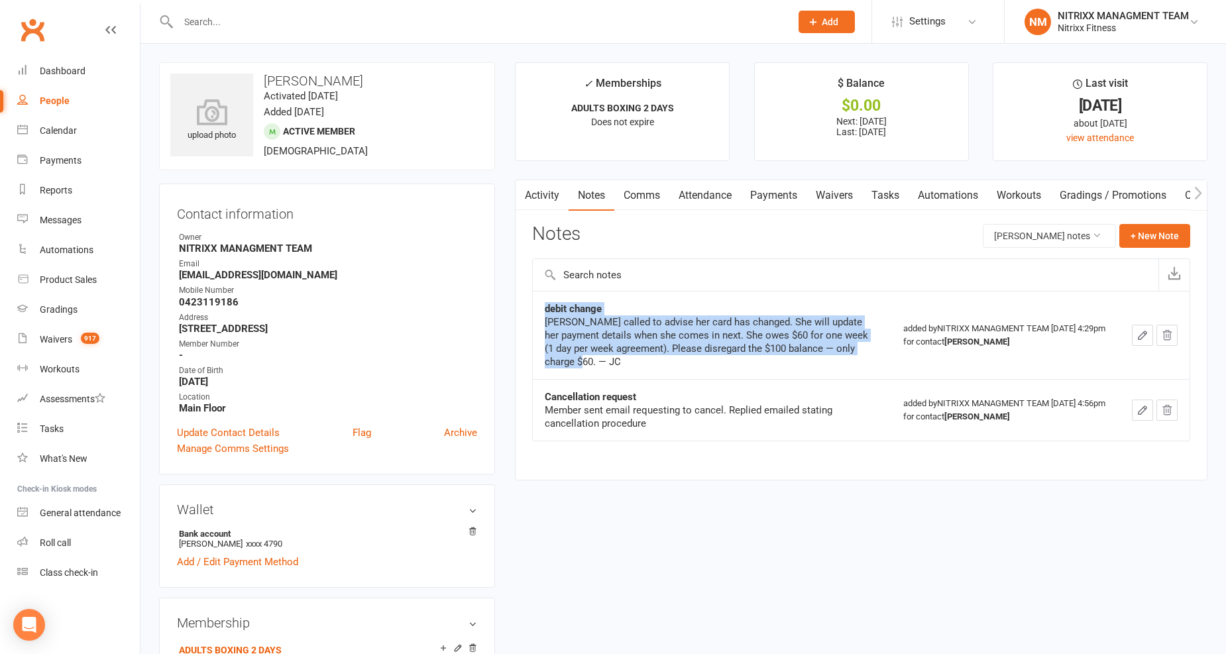
drag, startPoint x: 546, startPoint y: 309, endPoint x: 742, endPoint y: 376, distance: 207.3
click at [742, 376] on td "debit change Zaneb called to advise her card has changed. She will update her p…" at bounding box center [712, 335] width 359 height 88
click at [773, 192] on link "Payments" at bounding box center [774, 195] width 66 height 30
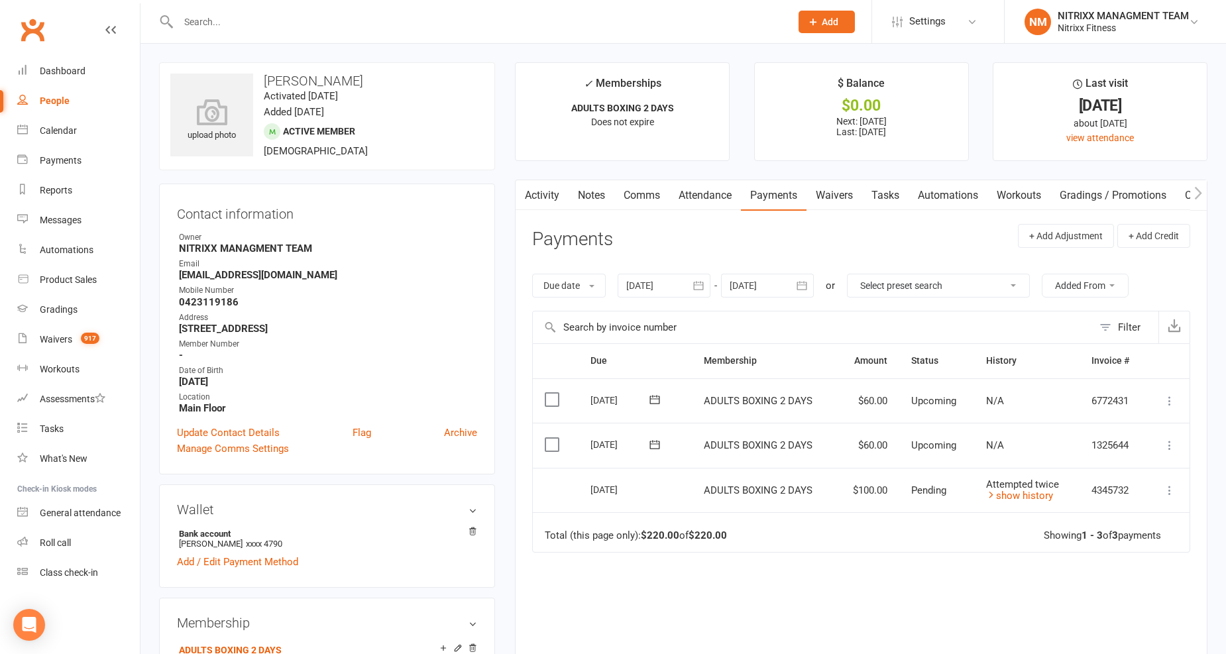
click at [677, 279] on div at bounding box center [664, 286] width 93 height 24
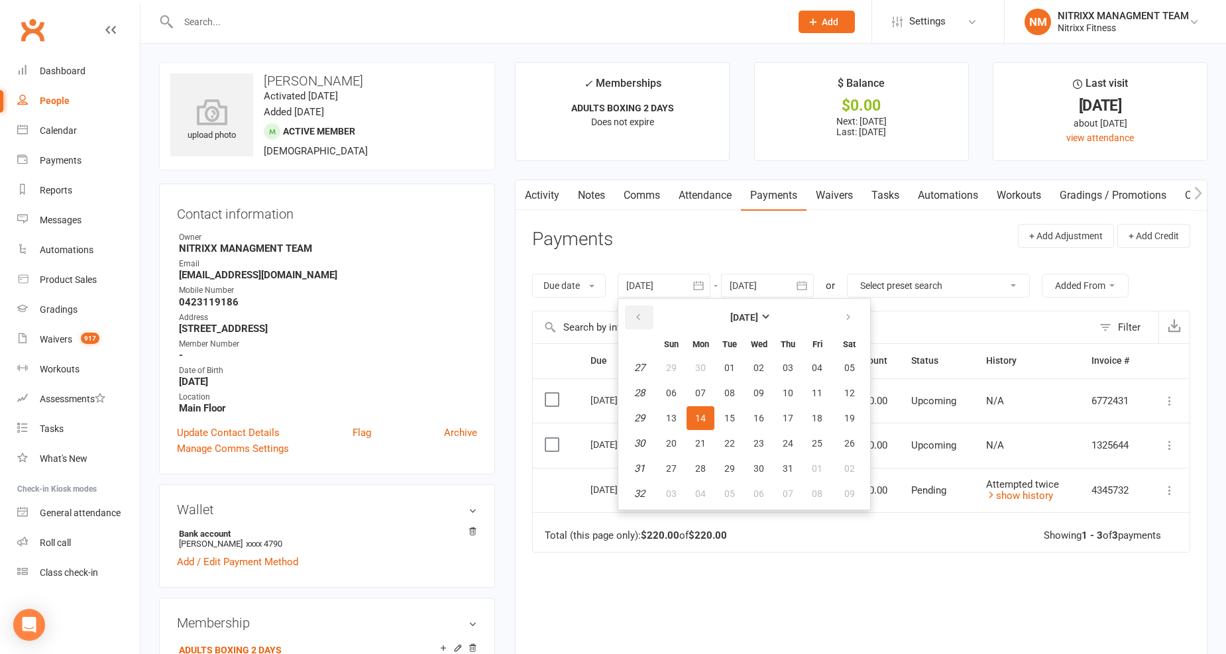
click at [639, 306] on button "button" at bounding box center [639, 318] width 28 height 24
click at [639, 307] on button "button" at bounding box center [639, 318] width 28 height 24
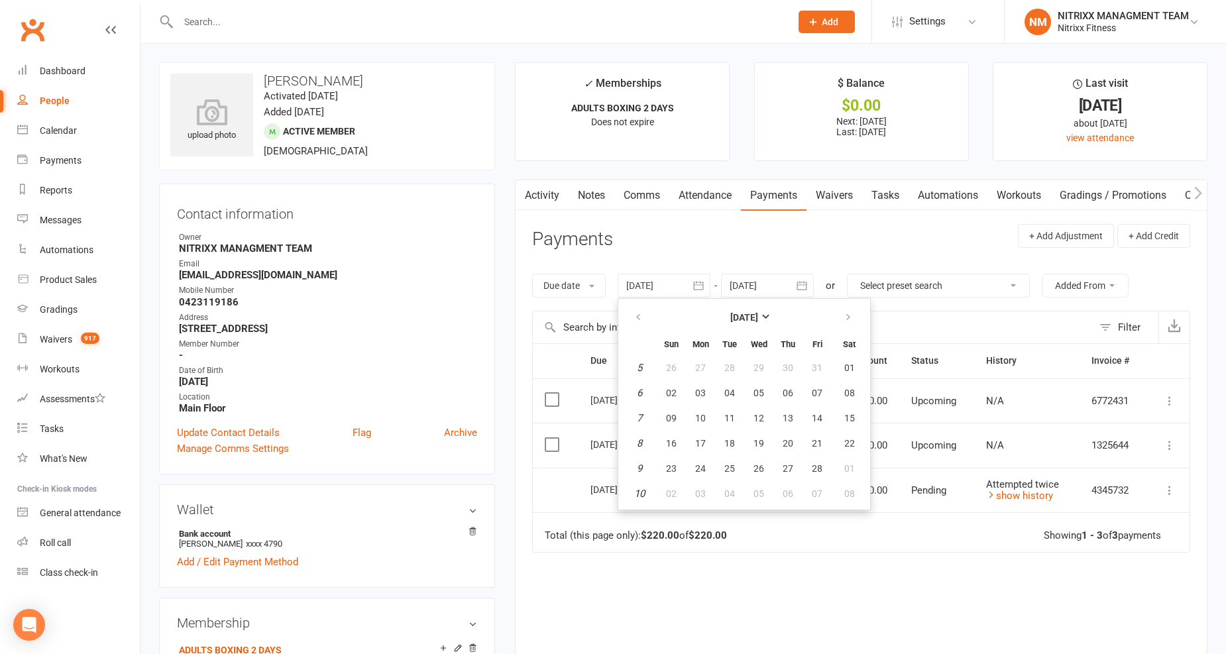
click at [752, 406] on button "12" at bounding box center [759, 418] width 28 height 24
type input "12 Feb 2025"
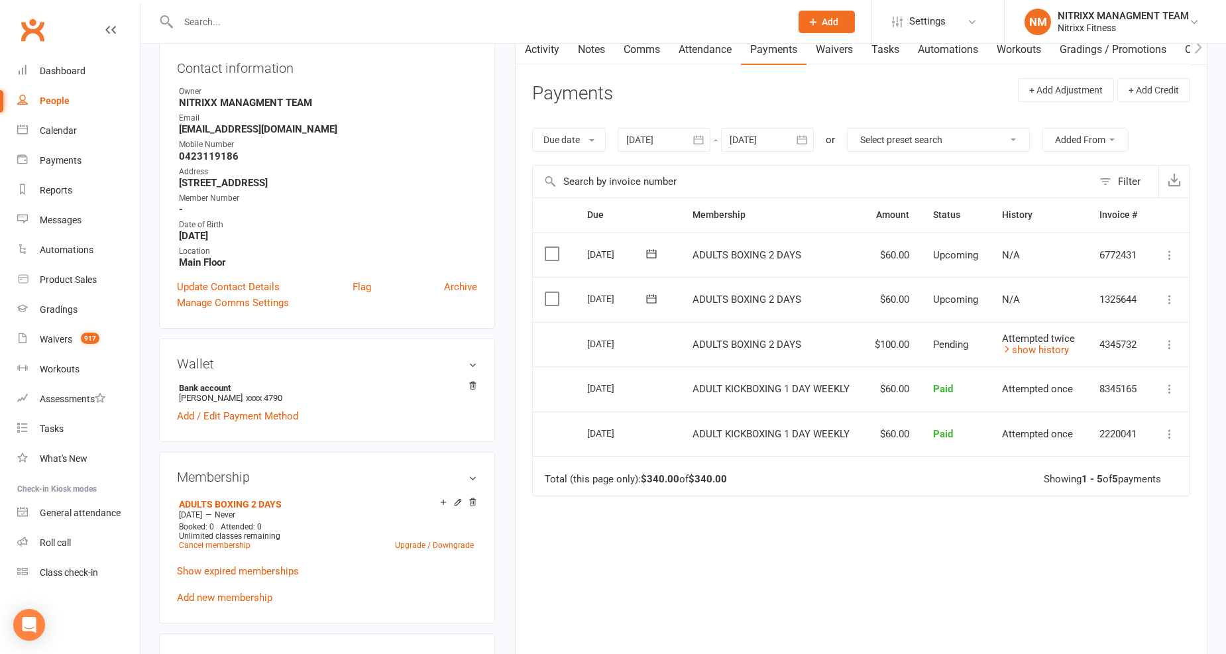
scroll to position [147, 0]
click at [1158, 349] on td "More Info Send message" at bounding box center [1170, 343] width 40 height 45
click at [1163, 348] on icon at bounding box center [1169, 343] width 13 height 13
paste input "Kanj"
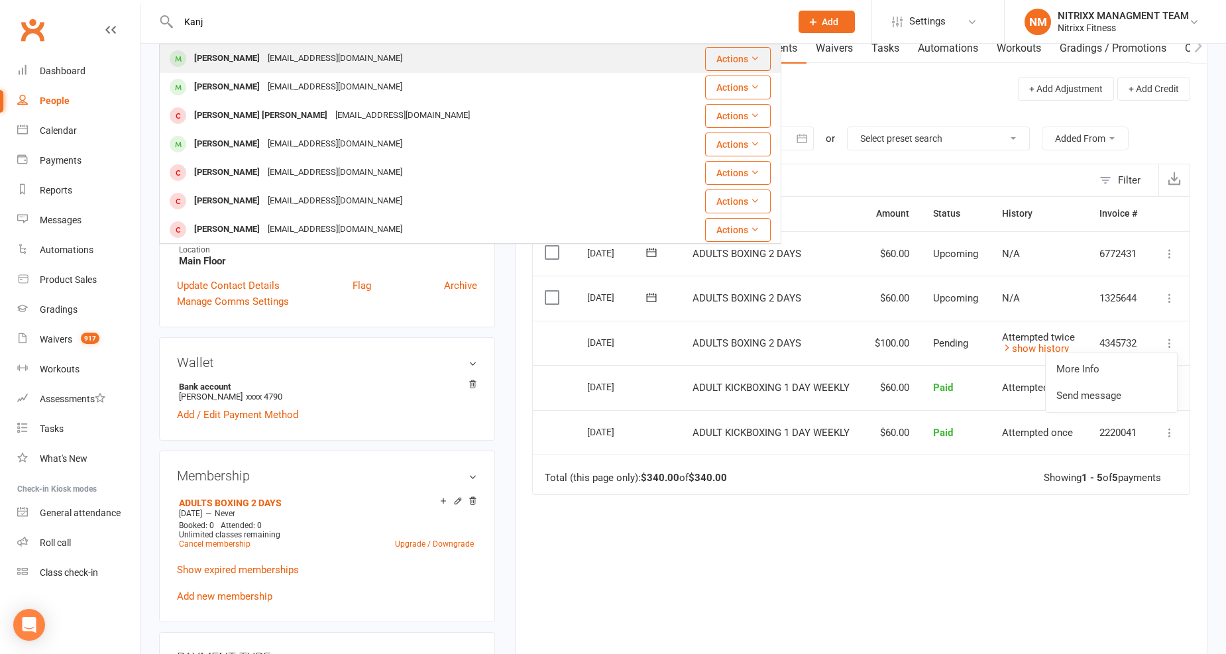
type input "Kanj"
click at [345, 56] on div "Admin@kanjbrothers.com.au" at bounding box center [335, 58] width 142 height 19
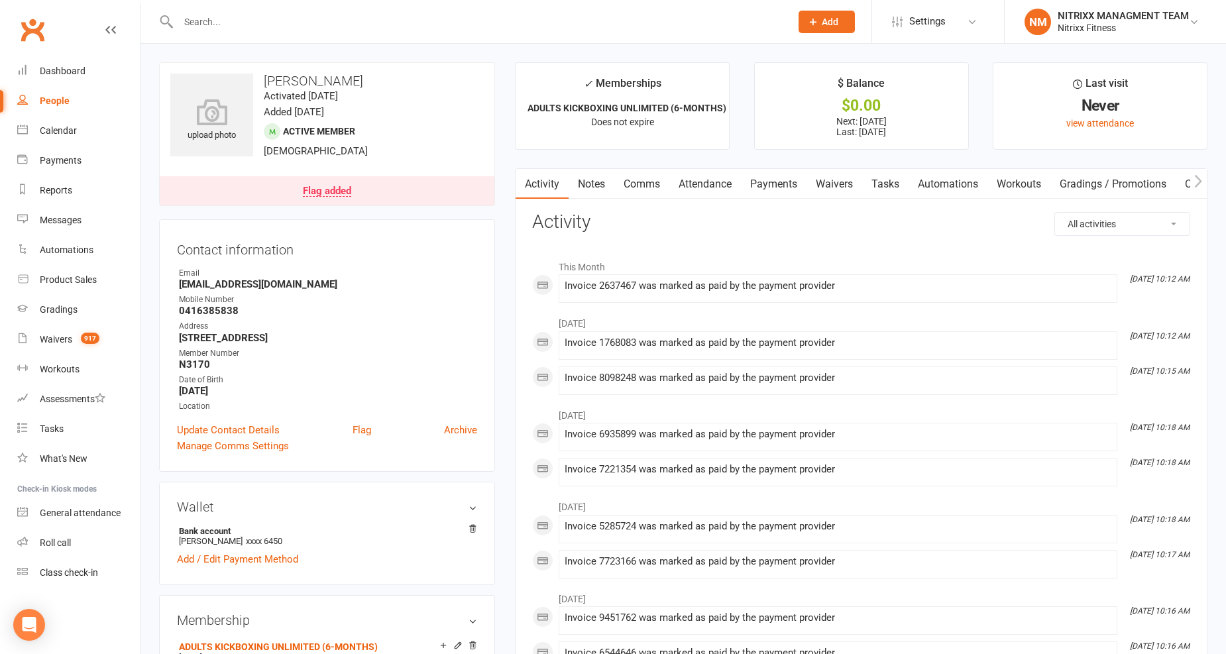
click at [754, 192] on link "Payments" at bounding box center [774, 184] width 66 height 30
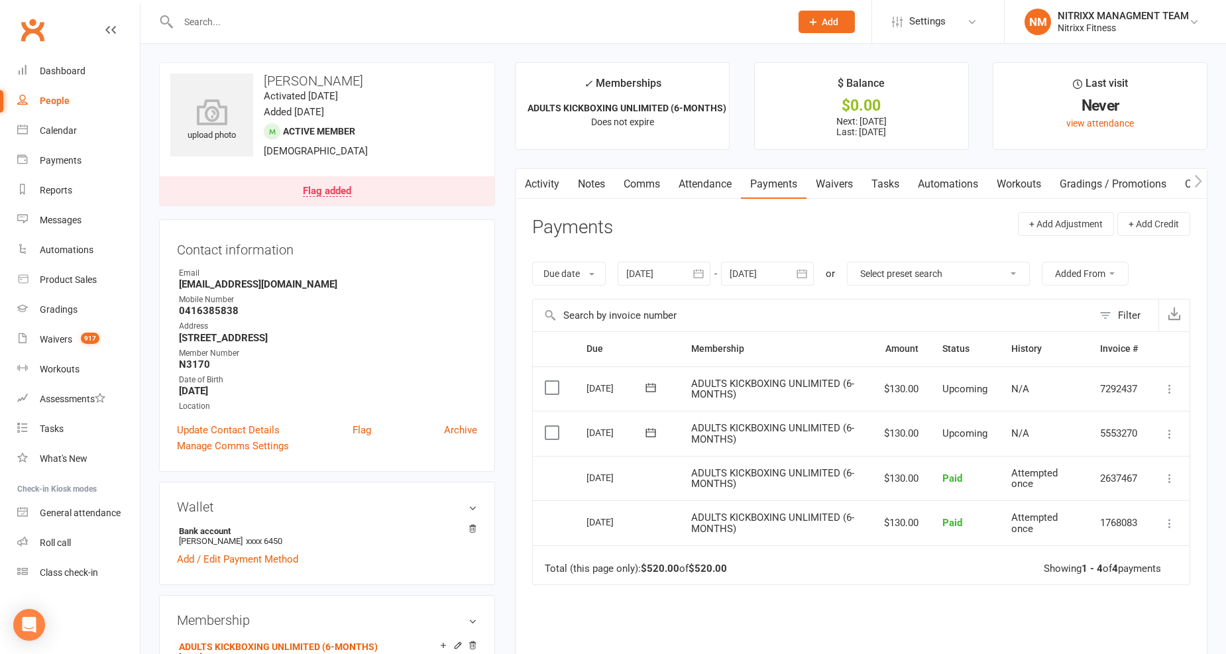
click at [675, 190] on link "Attendance" at bounding box center [705, 184] width 72 height 30
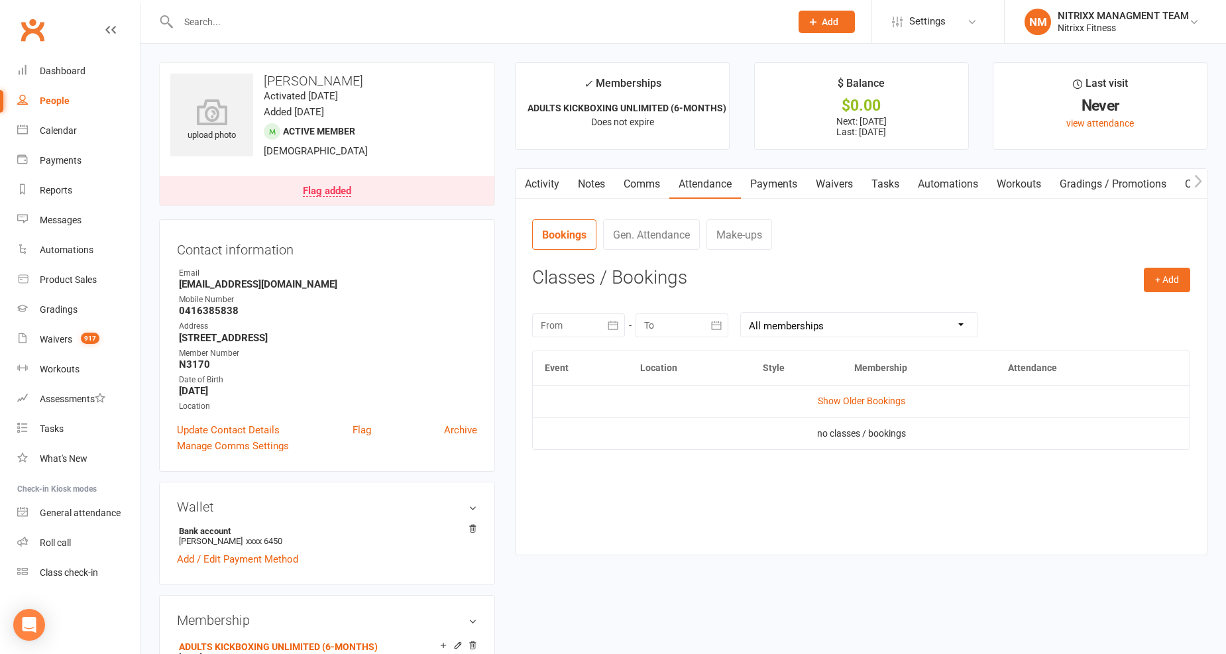
click at [648, 183] on link "Comms" at bounding box center [641, 184] width 55 height 30
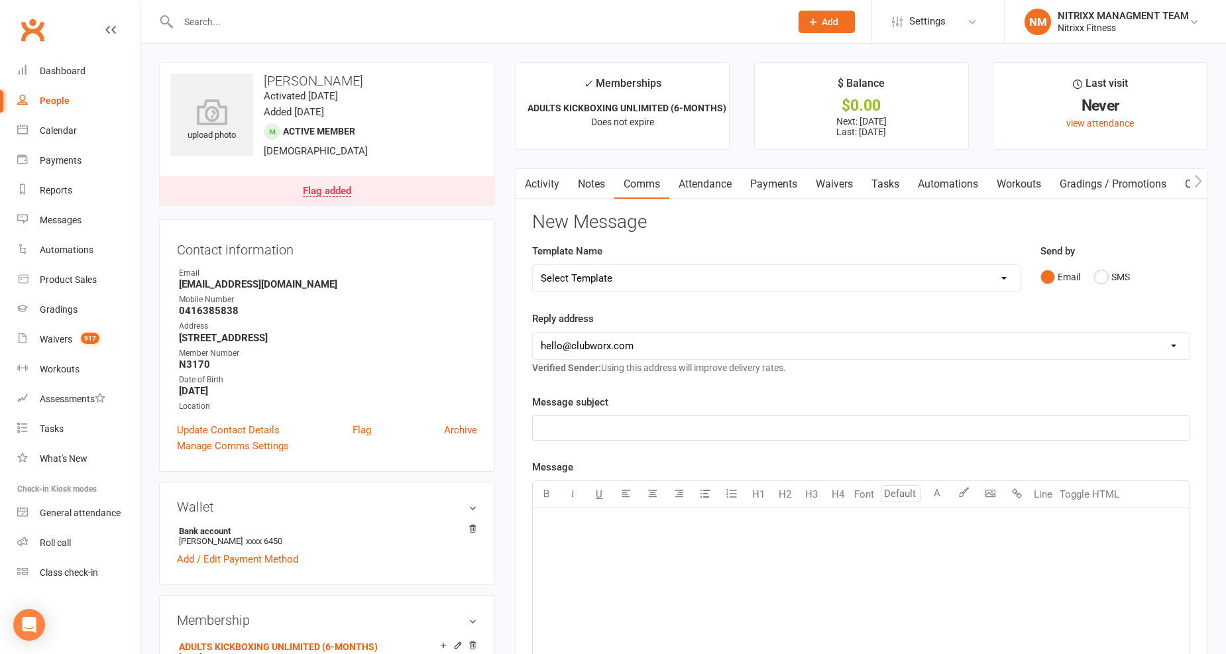
click at [608, 186] on link "Notes" at bounding box center [592, 184] width 46 height 30
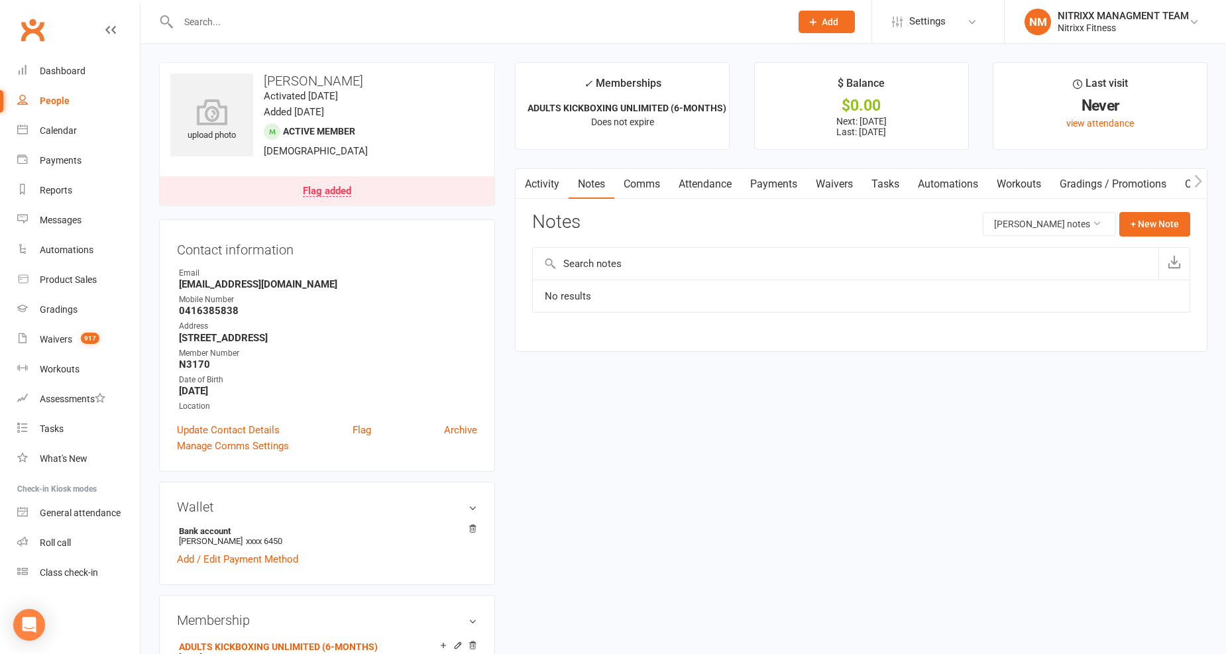
click at [776, 184] on link "Payments" at bounding box center [774, 184] width 66 height 30
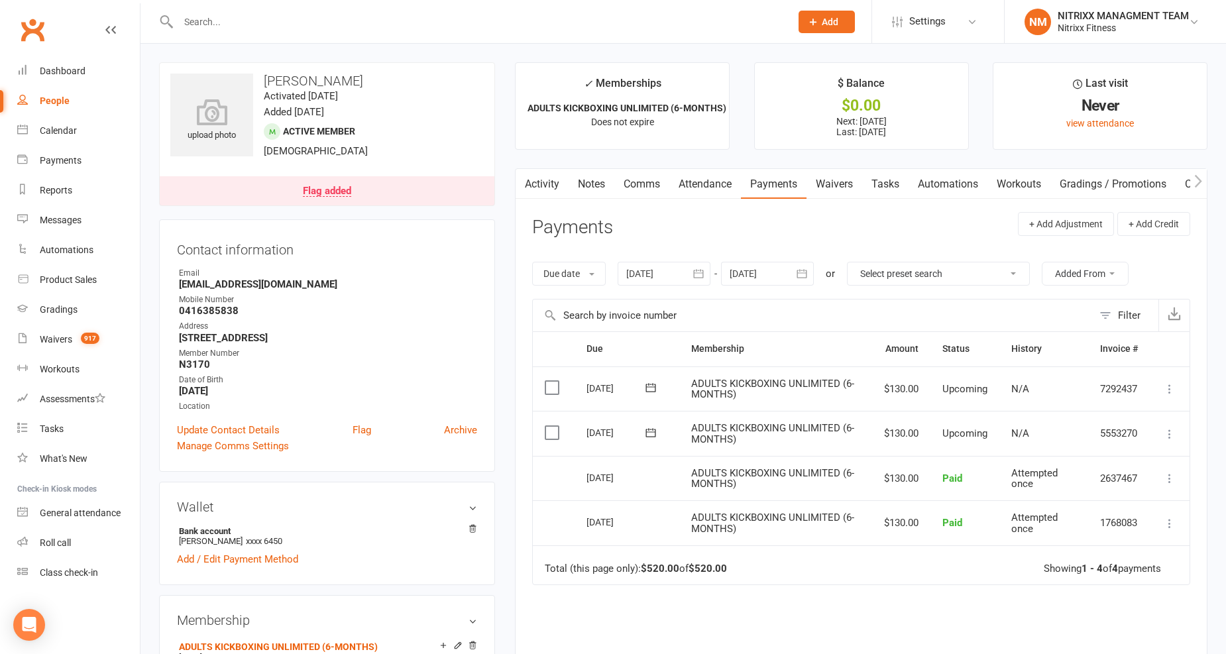
click at [787, 266] on div at bounding box center [767, 274] width 93 height 24
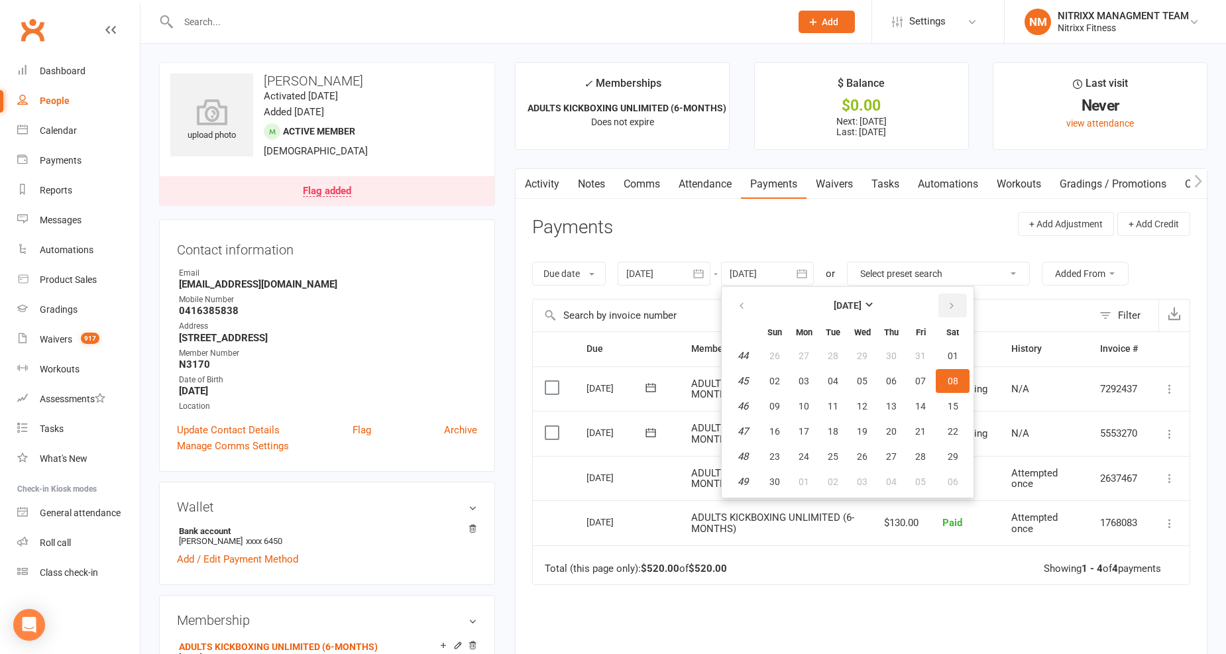
click at [947, 302] on icon "button" at bounding box center [951, 306] width 9 height 11
click at [947, 301] on icon "button" at bounding box center [951, 306] width 9 height 11
click at [943, 299] on button "button" at bounding box center [952, 306] width 28 height 24
click at [822, 403] on button "17" at bounding box center [833, 406] width 28 height 24
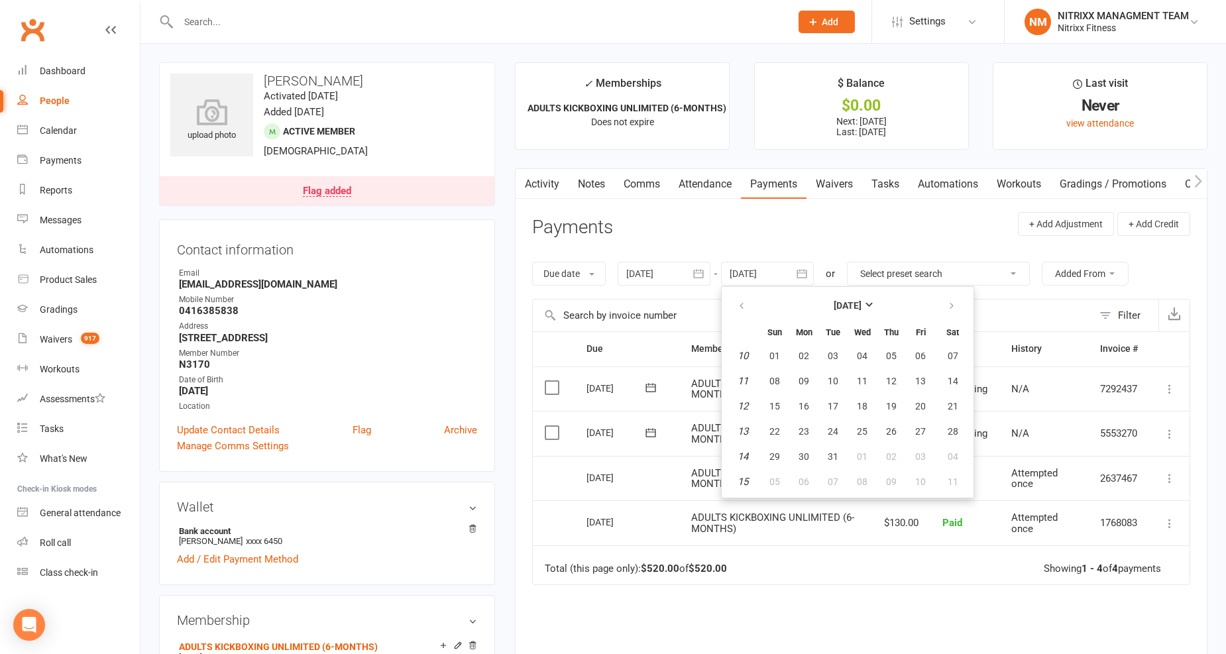
type input "17 Mar 2026"
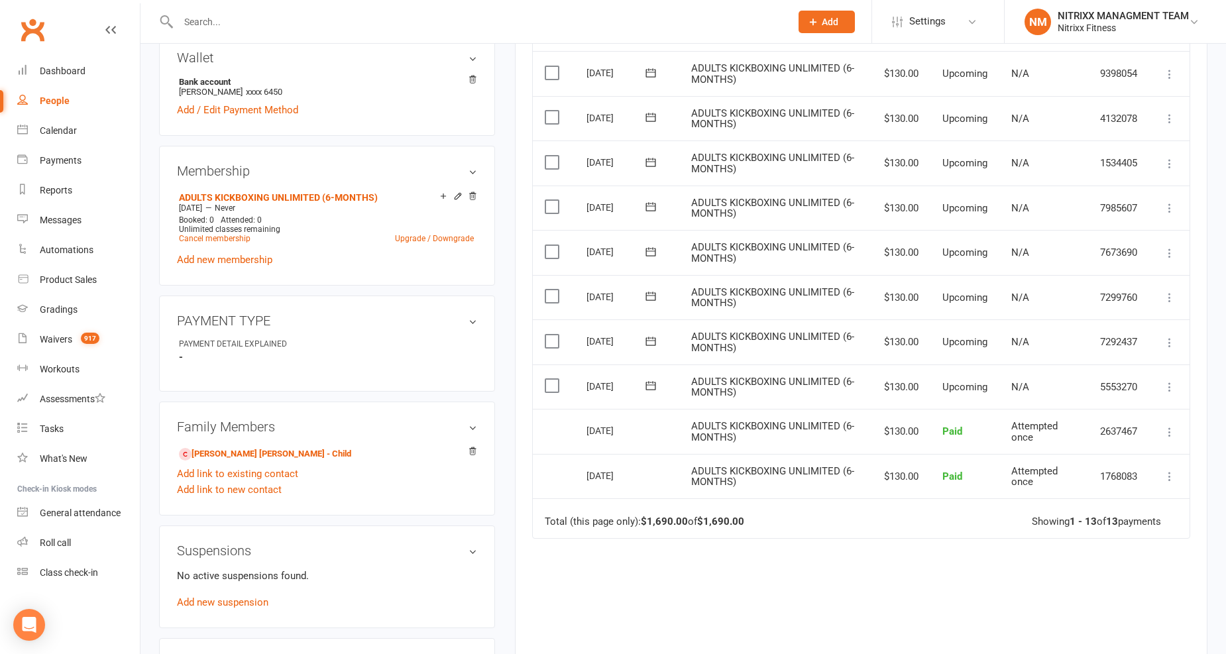
scroll to position [441, 0]
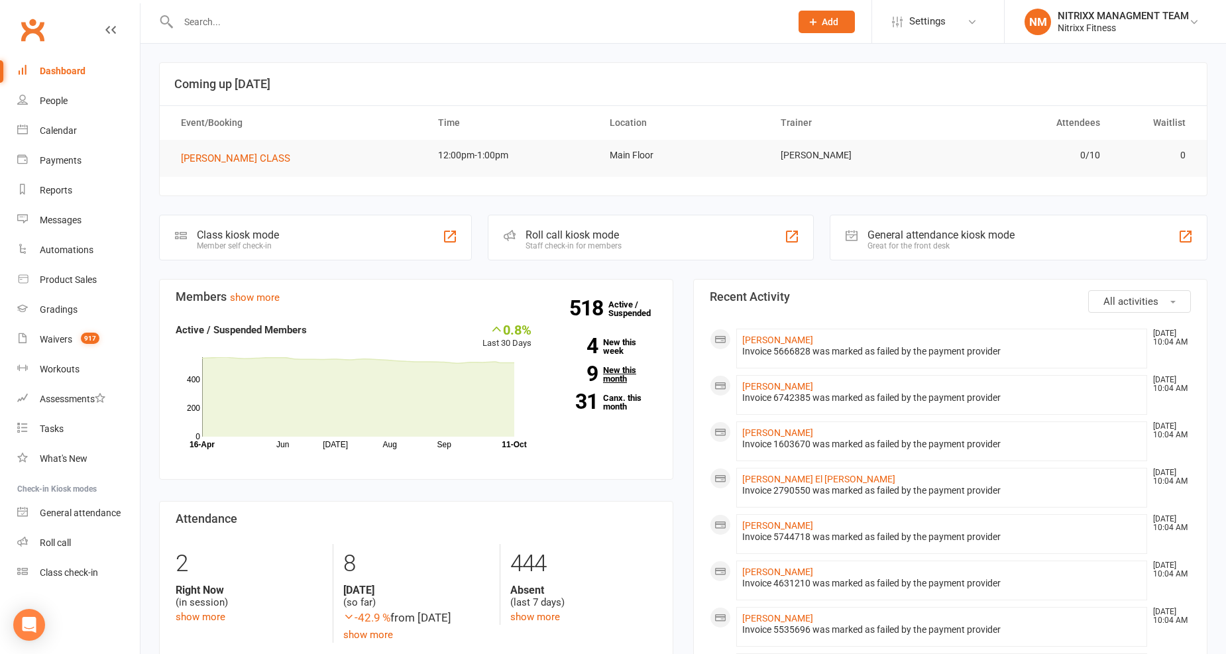
click at [623, 378] on link "9 New this month" at bounding box center [603, 374] width 105 height 17
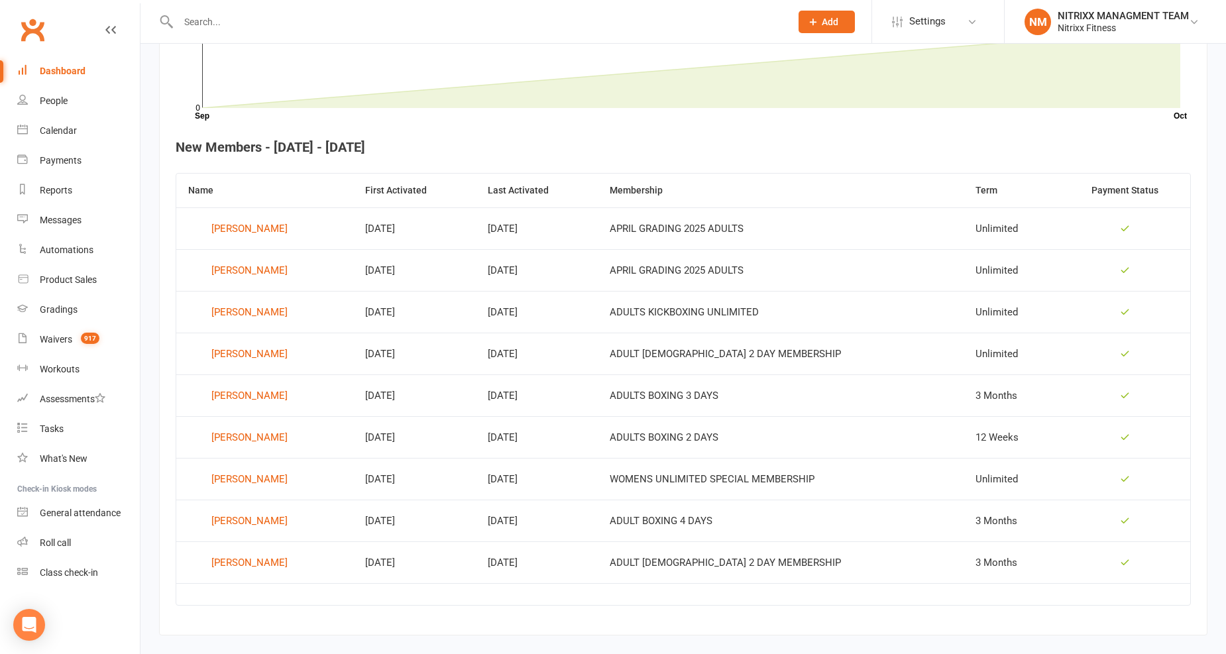
scroll to position [458, 0]
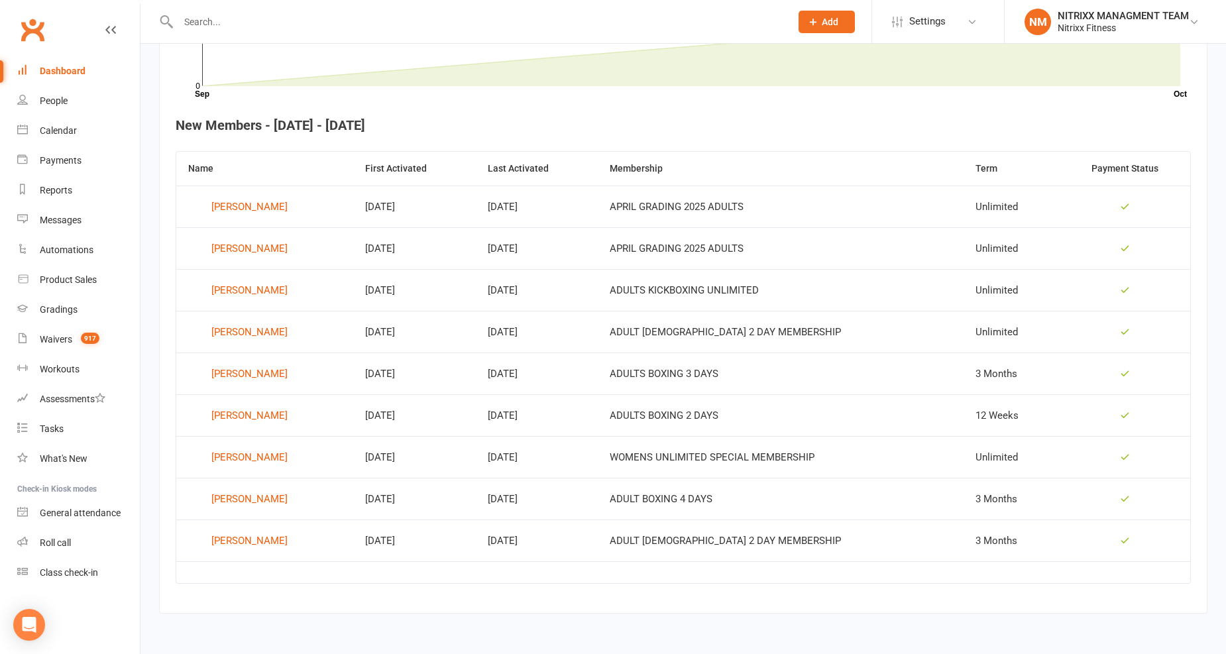
click at [486, 459] on td "[DATE]" at bounding box center [537, 457] width 122 height 42
click at [257, 552] on td "[PERSON_NAME]" at bounding box center [264, 541] width 177 height 42
click at [259, 542] on div "[PERSON_NAME]" at bounding box center [249, 541] width 76 height 20
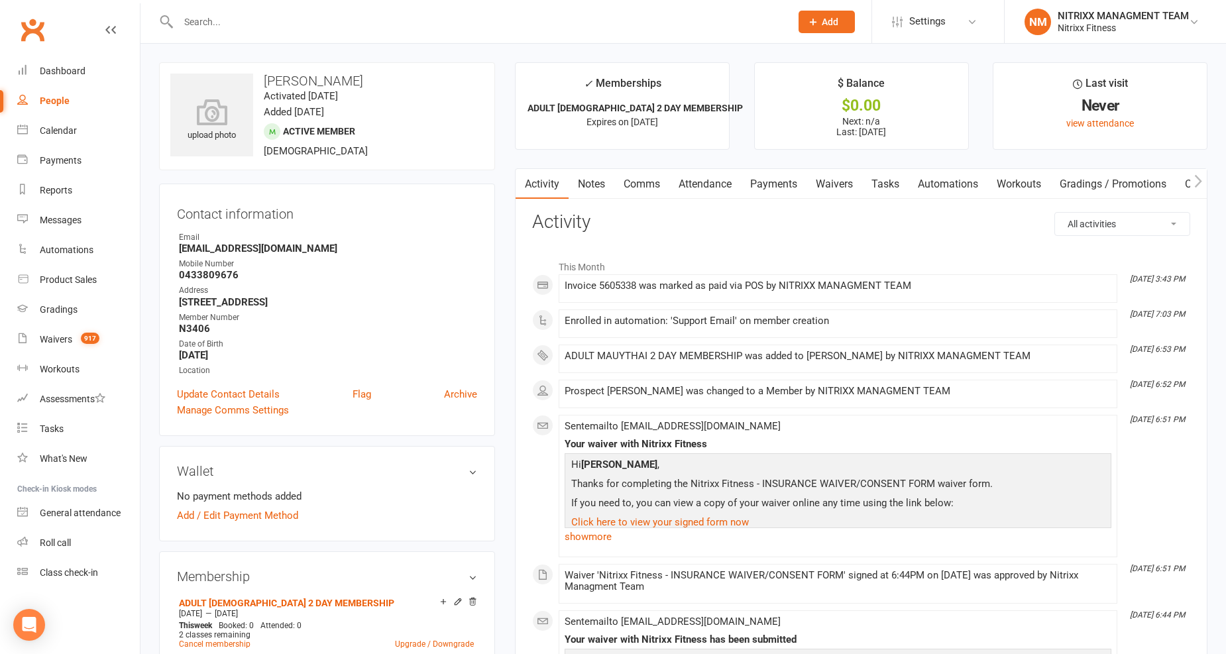
click at [612, 180] on link "Notes" at bounding box center [592, 184] width 46 height 30
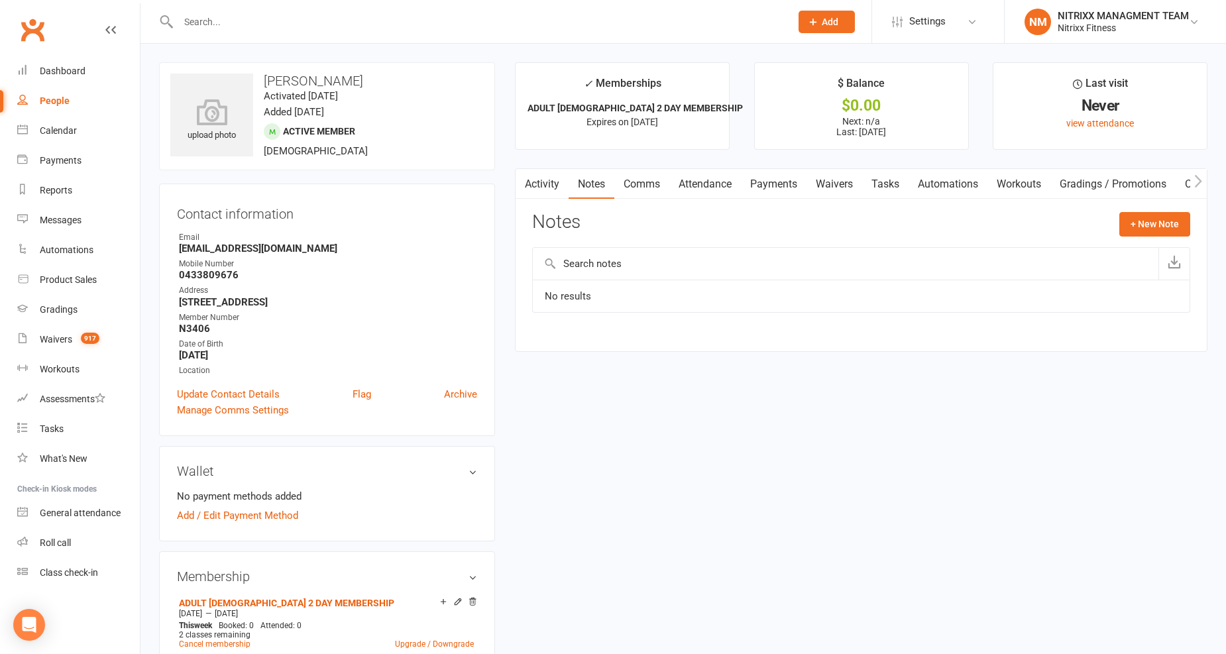
click at [769, 175] on link "Payments" at bounding box center [774, 184] width 66 height 30
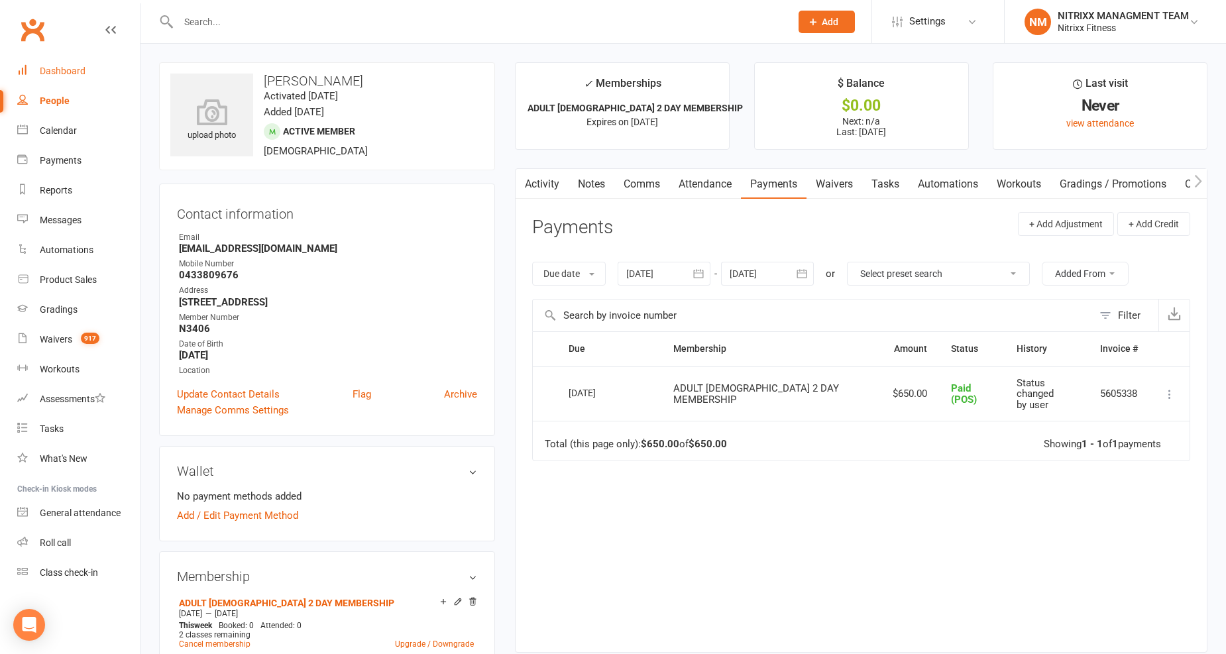
click at [58, 66] on div "Dashboard" at bounding box center [63, 71] width 46 height 11
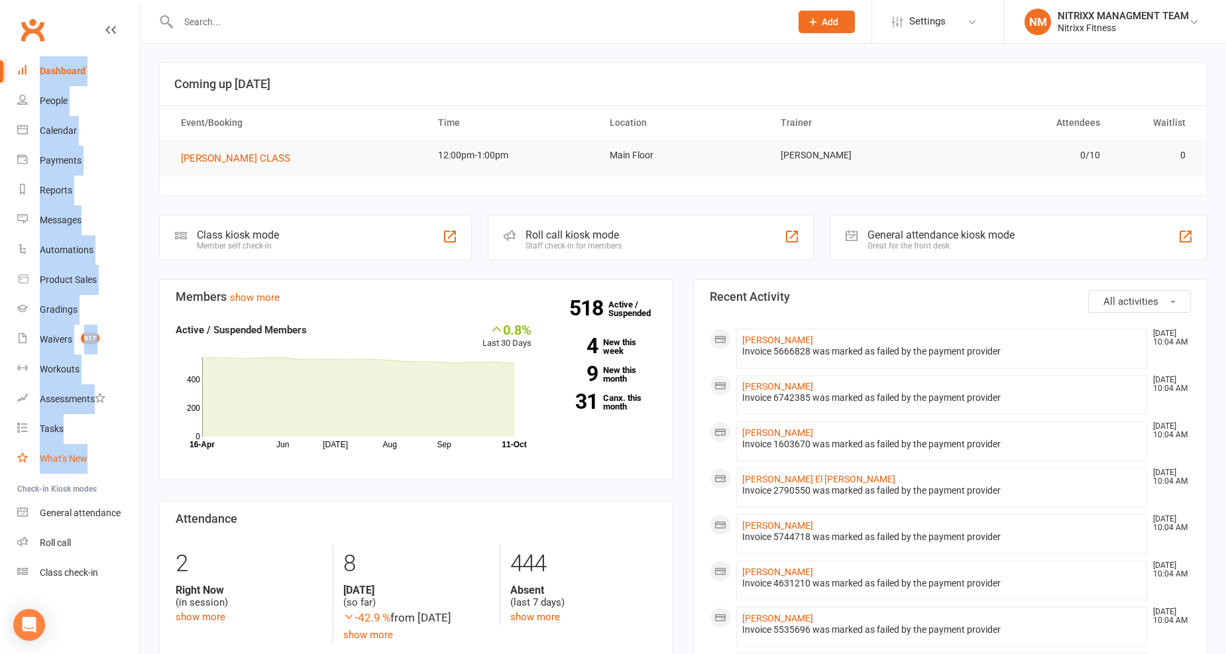
drag, startPoint x: 14, startPoint y: 68, endPoint x: 101, endPoint y: 455, distance: 396.2
click at [101, 455] on ul "Dashboard People Calendar Payments Reports Messages Automations Product Sales G…" at bounding box center [70, 322] width 140 height 532
copy ul "Dashboard People Calendar Payments Reports Messages Automations Product Sales G…"
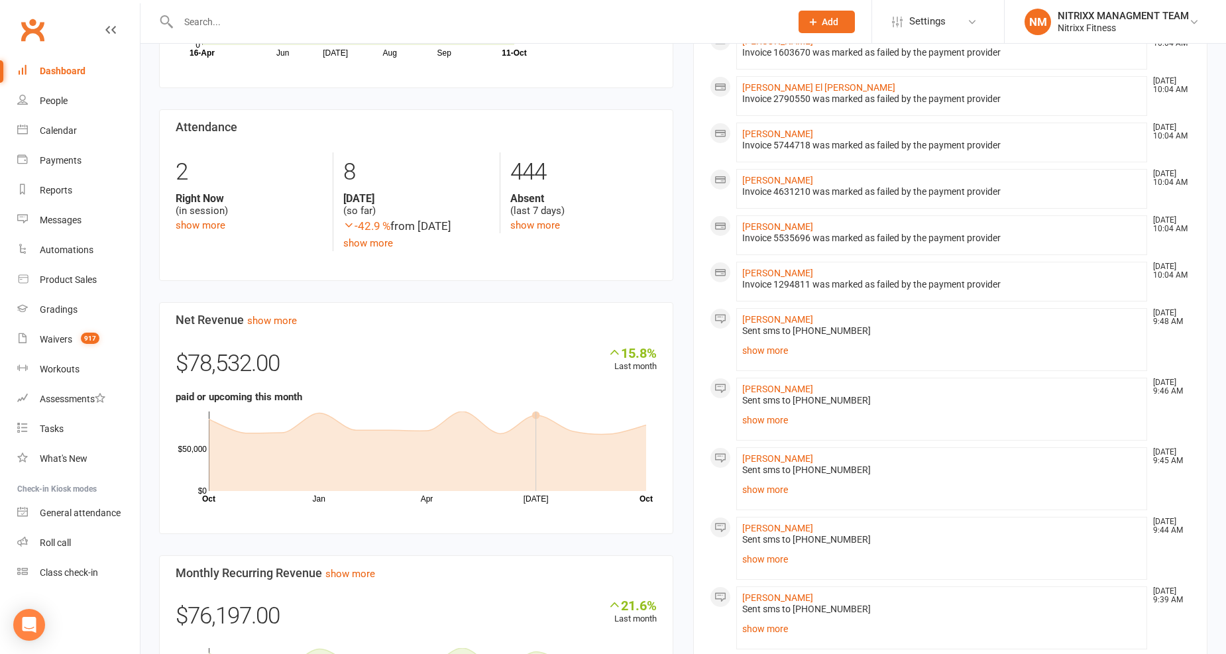
scroll to position [515, 0]
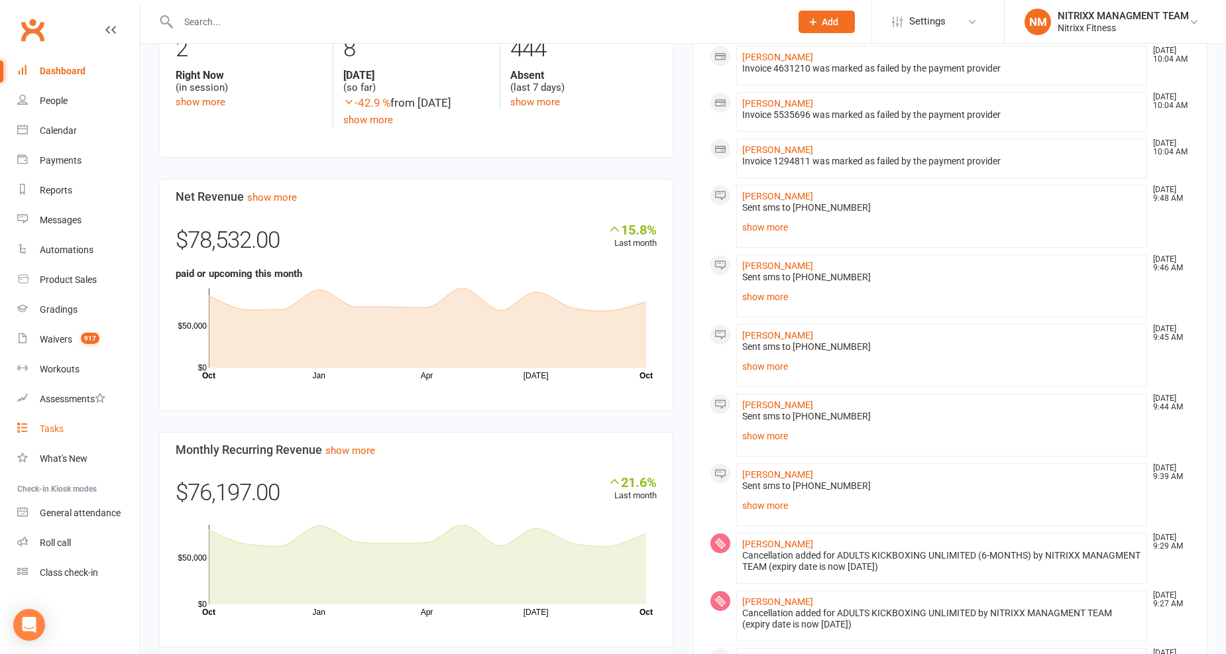
click at [64, 425] on link "Tasks" at bounding box center [78, 429] width 123 height 30
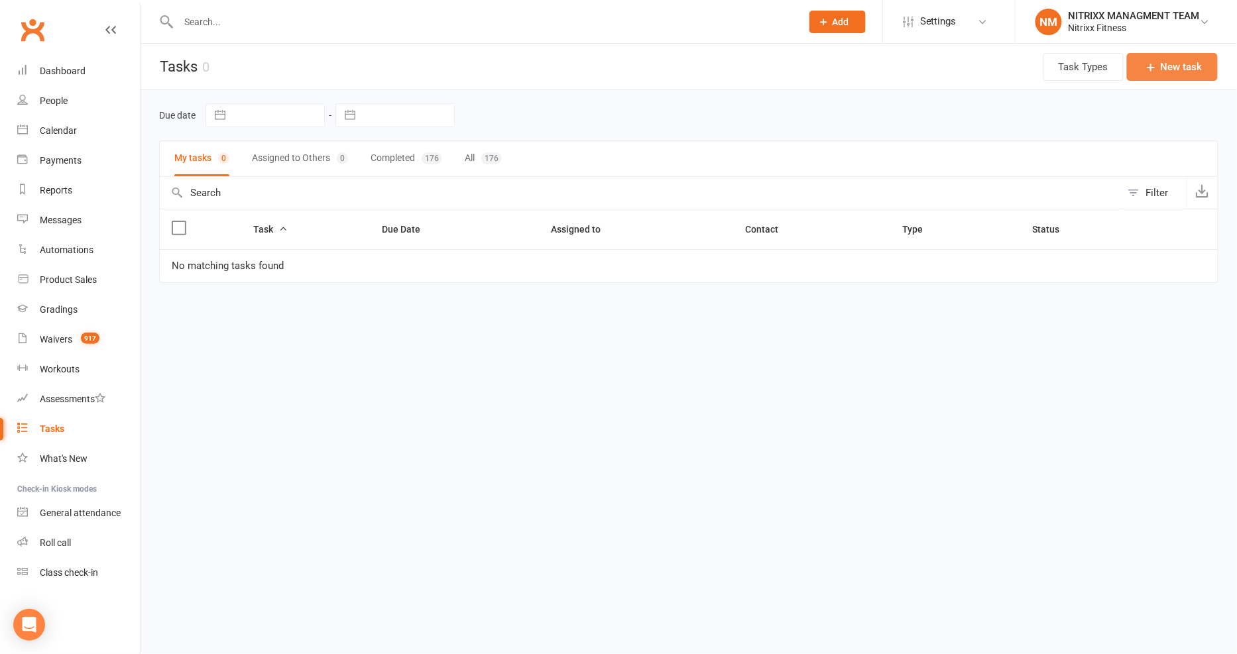
click at [1174, 65] on button "New task" at bounding box center [1172, 67] width 91 height 28
select select "33255"
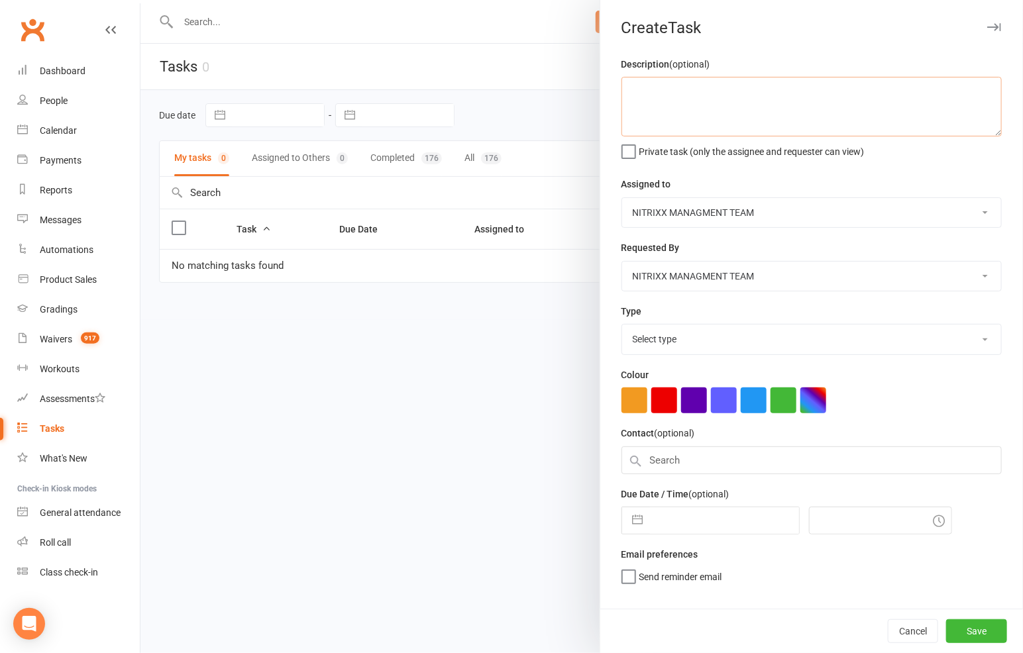
click at [667, 105] on textarea at bounding box center [812, 107] width 380 height 60
type textarea "Balqis Haila - waiver form needed to process membership"
drag, startPoint x: 767, startPoint y: 69, endPoint x: 761, endPoint y: 77, distance: 9.9
click at [765, 72] on div "Description (optional) Balqis Haila - waiver form needed to process membership …" at bounding box center [812, 106] width 380 height 101
click at [693, 398] on button "button" at bounding box center [694, 401] width 26 height 26
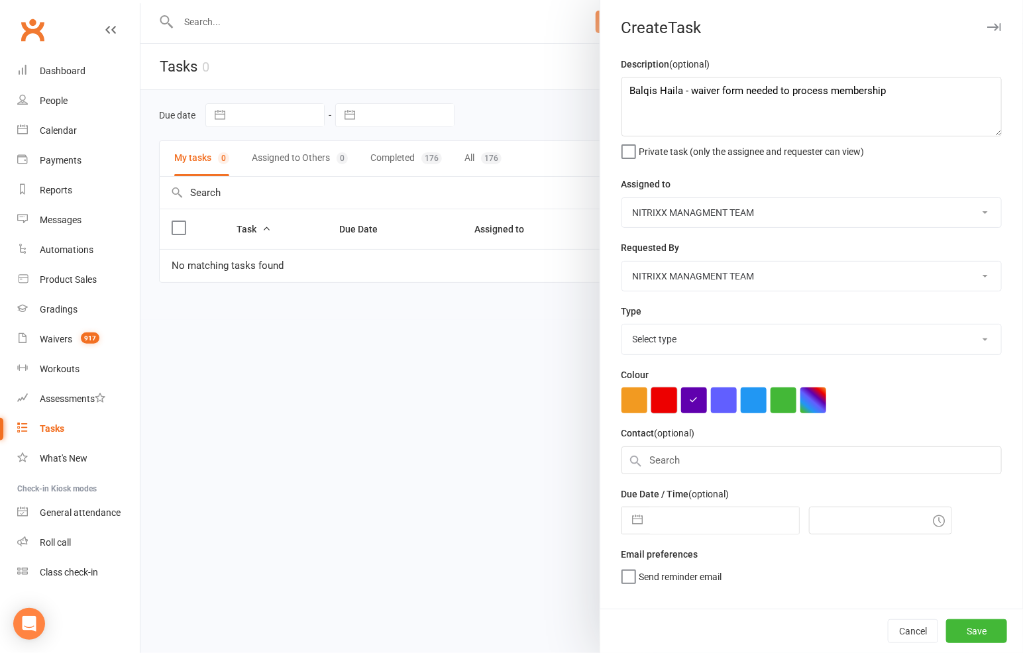
click at [671, 399] on button "button" at bounding box center [664, 401] width 26 height 26
click at [636, 396] on button "button" at bounding box center [635, 401] width 26 height 26
click at [756, 396] on button "button" at bounding box center [754, 401] width 26 height 26
click at [665, 400] on button "button" at bounding box center [664, 401] width 26 height 26
click at [858, 408] on div at bounding box center [812, 401] width 380 height 26
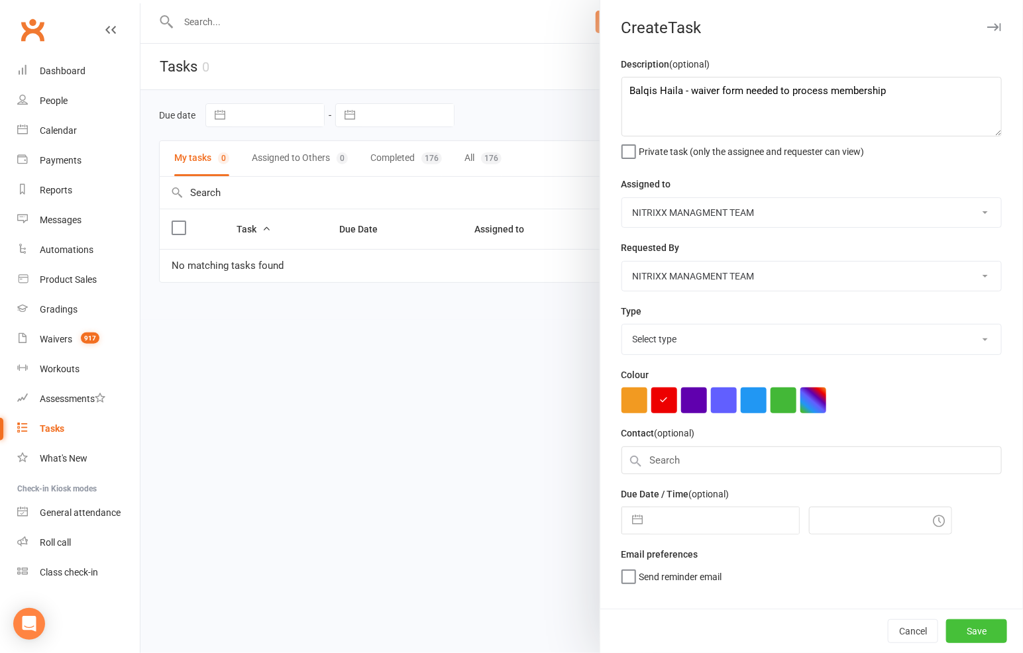
click at [956, 633] on button "Save" at bounding box center [976, 632] width 61 height 24
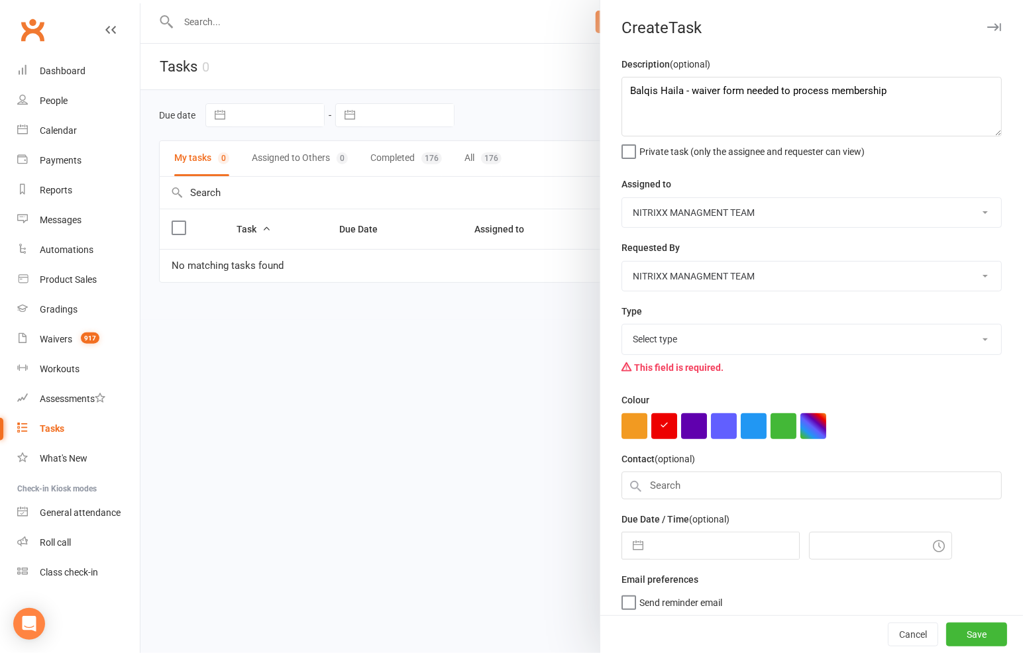
click at [701, 346] on select "Select type Cancellation request E-mail Follow up Meeting Membership inquiry Ph…" at bounding box center [811, 339] width 379 height 29
select select "30780"
click at [622, 325] on select "Select type Cancellation request E-mail Follow up Meeting Membership inquiry Ph…" at bounding box center [811, 339] width 379 height 29
click at [960, 632] on button "Save" at bounding box center [976, 635] width 61 height 24
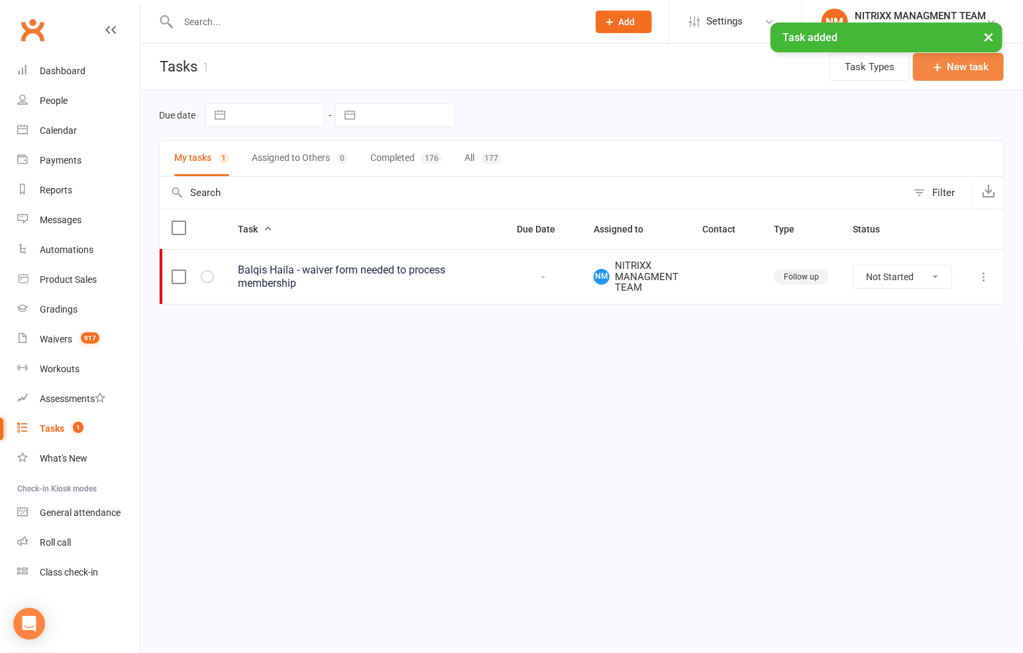
click at [975, 65] on button "New task" at bounding box center [958, 67] width 91 height 28
select select "33255"
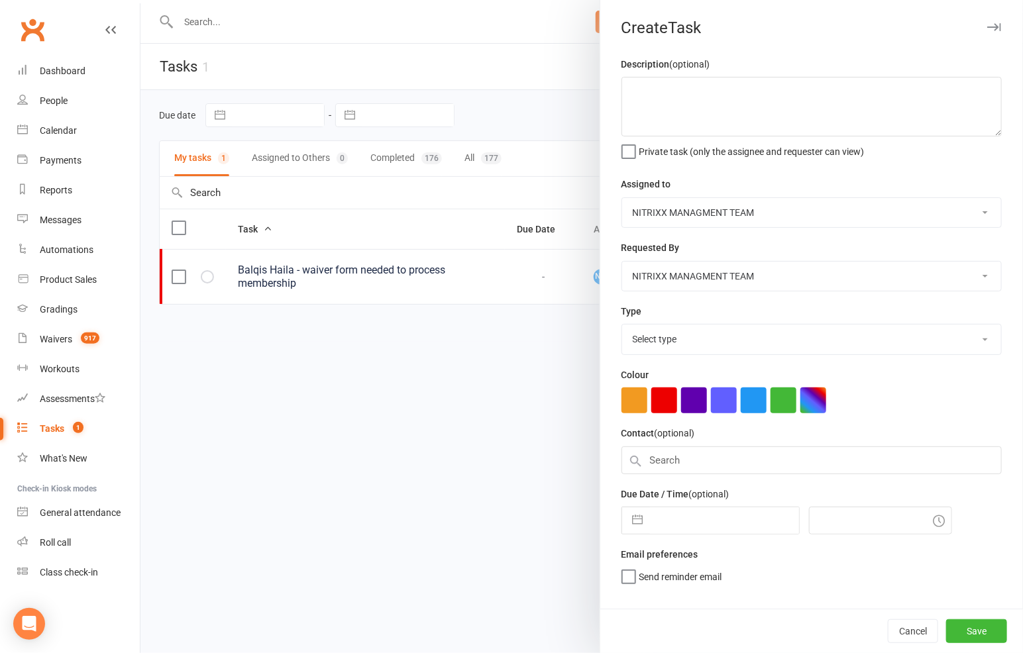
click at [718, 36] on div "Create Task" at bounding box center [811, 28] width 423 height 19
click at [685, 122] on textarea at bounding box center [812, 107] width 380 height 60
type textarea "e"
type textarea "E"
type textarea "[PERSON_NAME] - no payment info. find our prcing and what membership option"
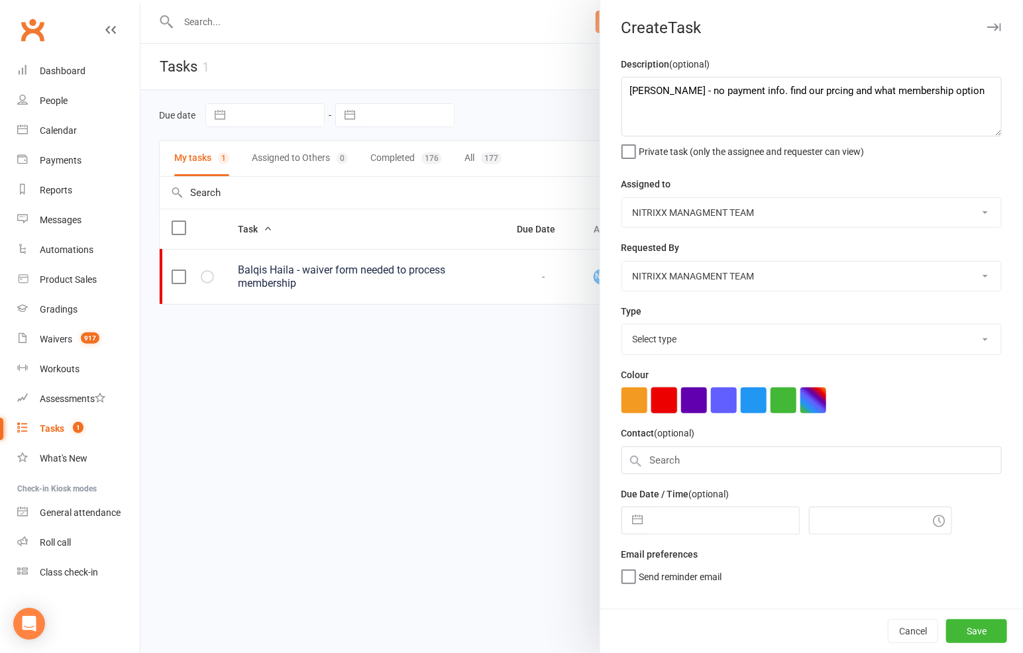
click at [657, 388] on button "button" at bounding box center [664, 401] width 26 height 26
click at [955, 342] on select "Select type Cancellation request E-mail Follow up Meeting Membership inquiry Ph…" at bounding box center [811, 339] width 379 height 29
select select "30780"
click at [622, 325] on select "Select type Cancellation request E-mail Follow up Meeting Membership inquiry Ph…" at bounding box center [811, 339] width 379 height 29
click at [960, 622] on button "Save" at bounding box center [976, 632] width 61 height 24
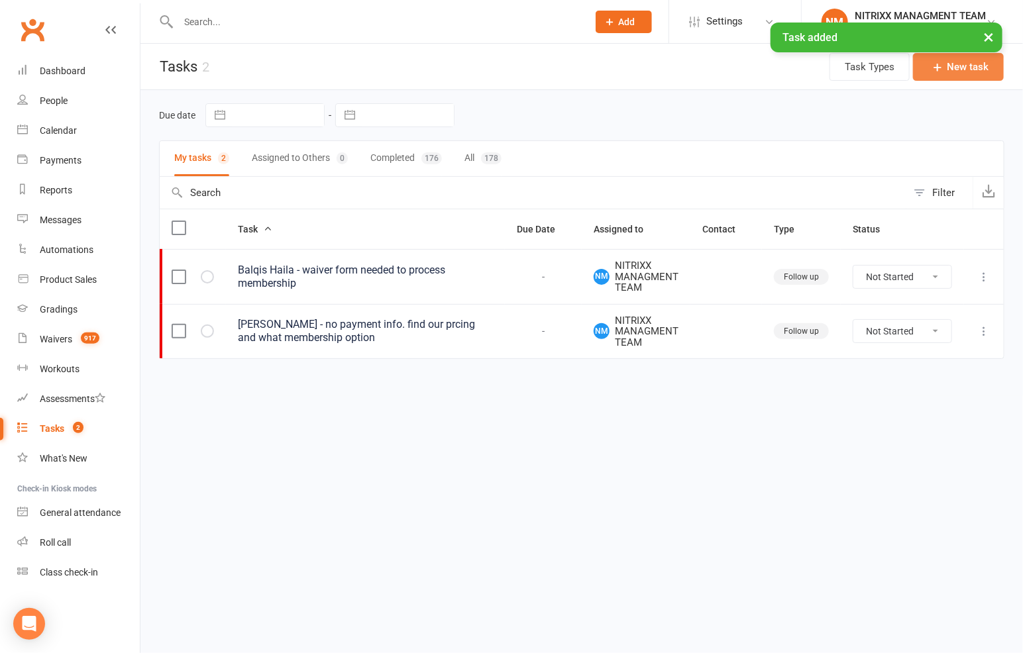
click at [974, 72] on button "New task" at bounding box center [958, 67] width 91 height 28
select select "33255"
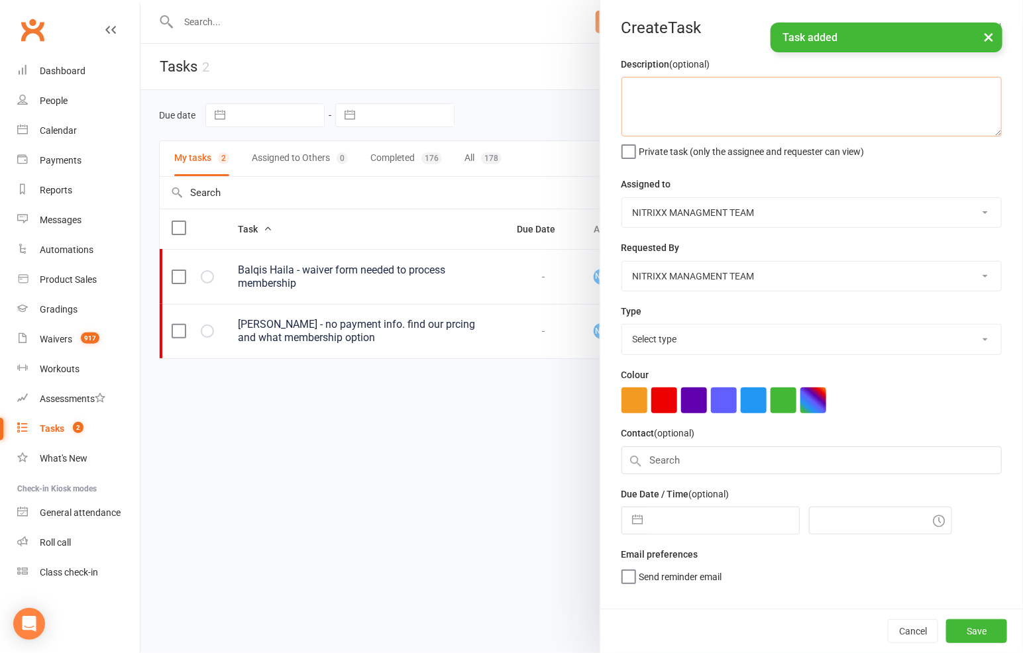
click at [673, 88] on textarea at bounding box center [812, 107] width 380 height 60
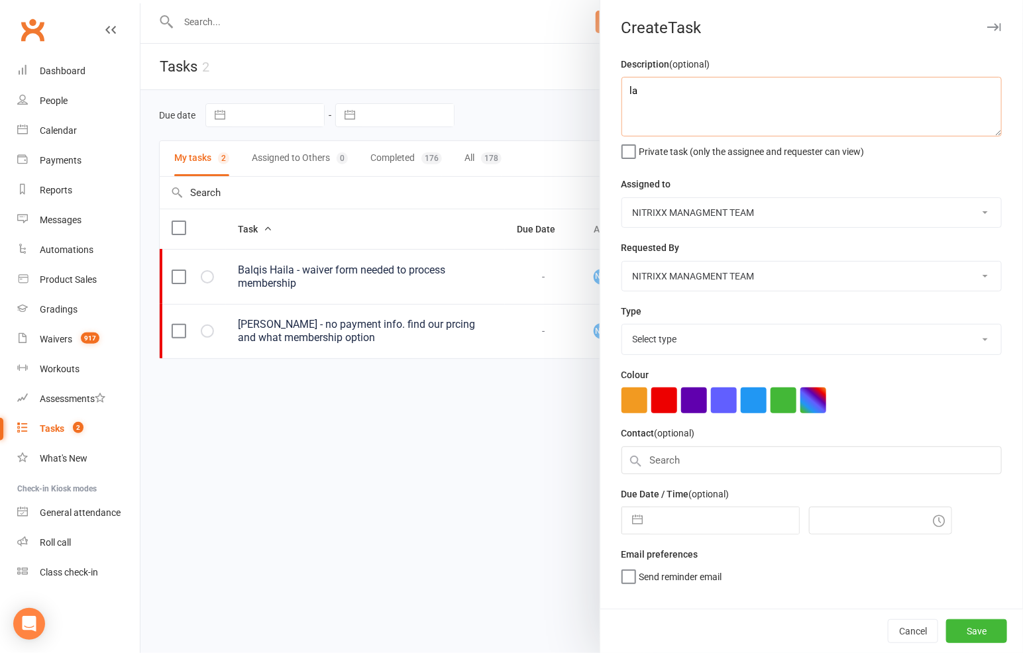
type textarea "l"
type textarea "[PERSON_NAME] - medical certificate needed"
click at [692, 395] on button "button" at bounding box center [694, 401] width 26 height 26
drag, startPoint x: 718, startPoint y: 392, endPoint x: 734, endPoint y: 375, distance: 23.0
click at [718, 390] on button "button" at bounding box center [724, 401] width 26 height 26
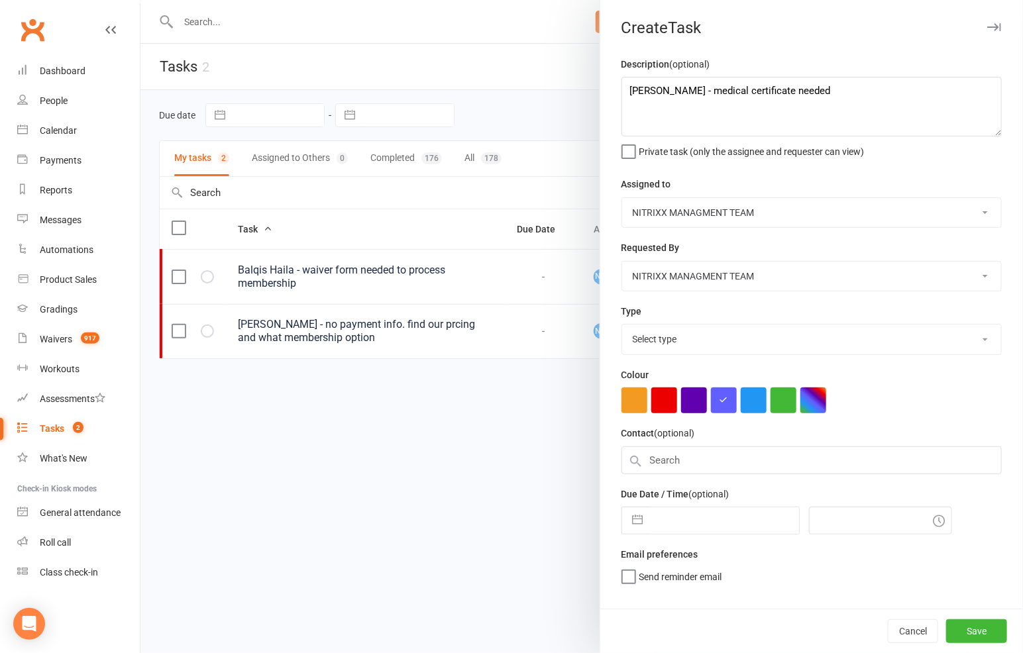
click at [929, 390] on div at bounding box center [812, 401] width 380 height 26
click at [885, 467] on input "text" at bounding box center [812, 461] width 380 height 28
click at [872, 351] on select "Select type Cancellation request E-mail Follow up Meeting Membership inquiry Ph…" at bounding box center [811, 339] width 379 height 29
select select "29831"
click at [622, 325] on select "Select type Cancellation request E-mail Follow up Meeting Membership inquiry Ph…" at bounding box center [811, 339] width 379 height 29
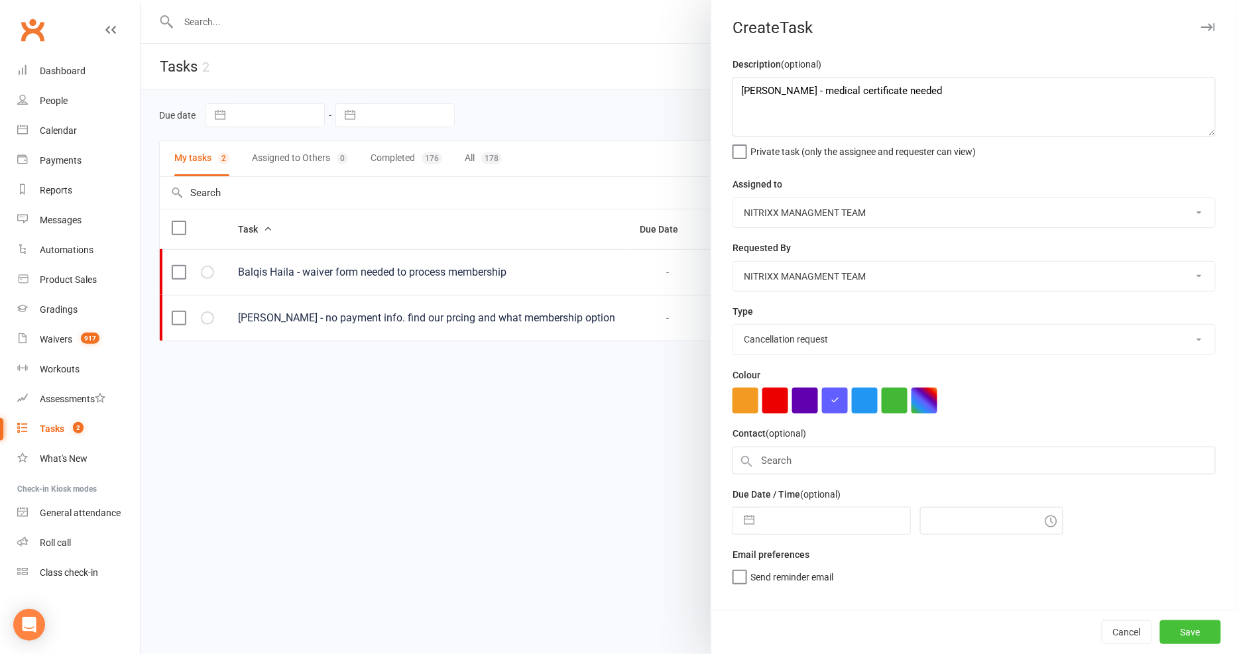
click at [1194, 624] on button "Save" at bounding box center [1190, 632] width 61 height 24
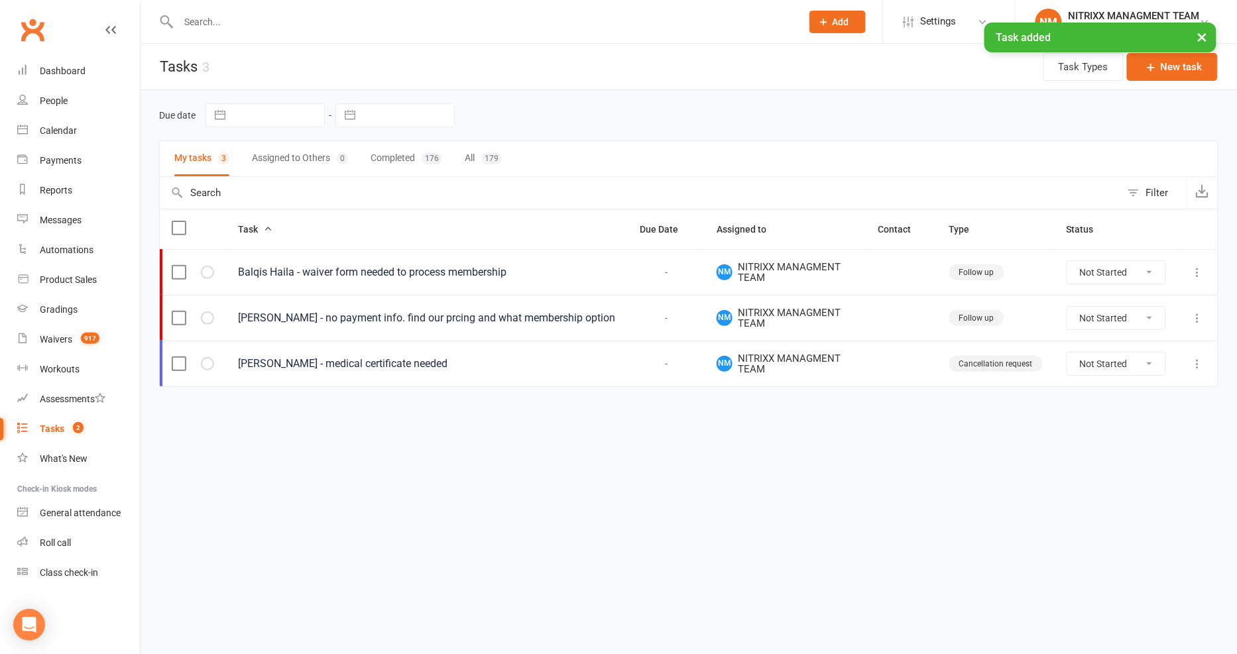
click at [438, 443] on html "Prospect Member Non-attending contact Class / event Appointment Grading event T…" at bounding box center [618, 221] width 1237 height 443
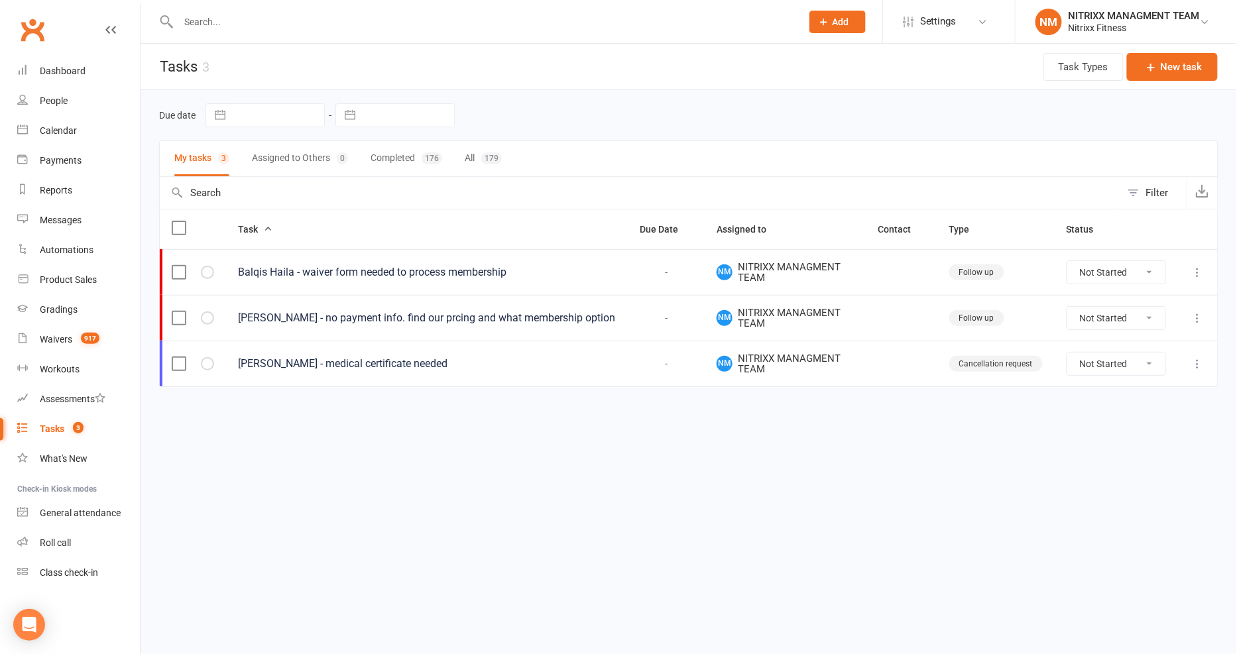
click at [272, 443] on html "Prospect Member Non-attending contact Class / event Appointment Grading event T…" at bounding box center [618, 221] width 1237 height 443
click at [77, 100] on link "People" at bounding box center [78, 101] width 123 height 30
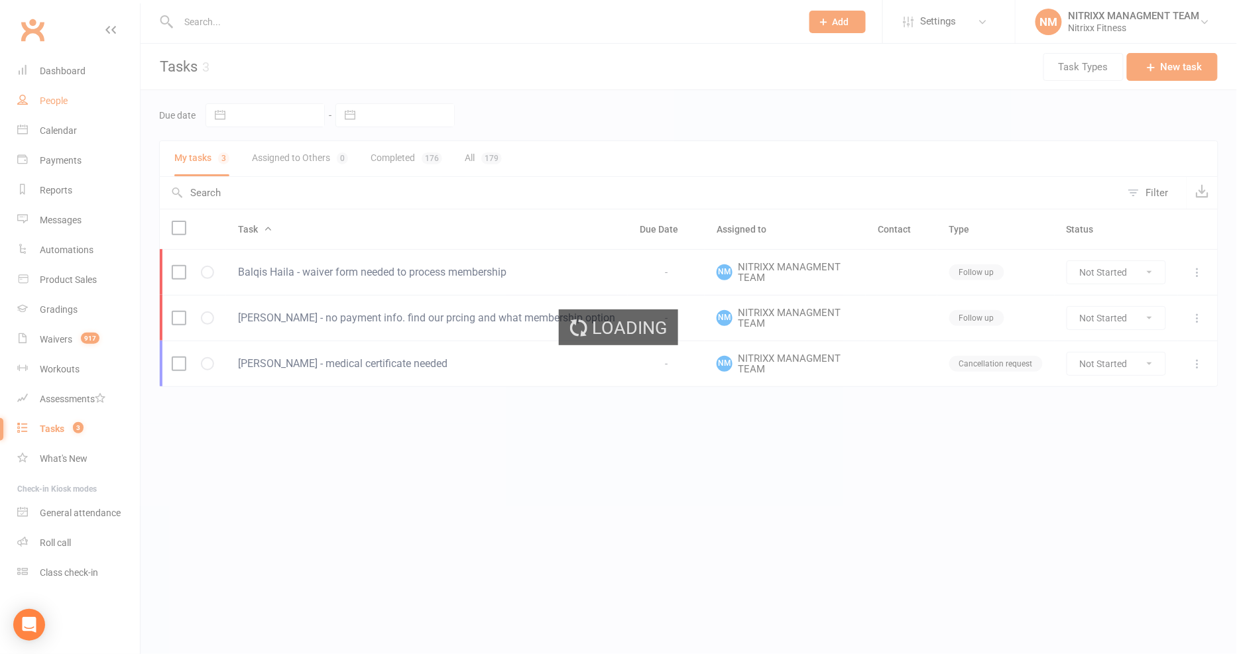
select select "100"
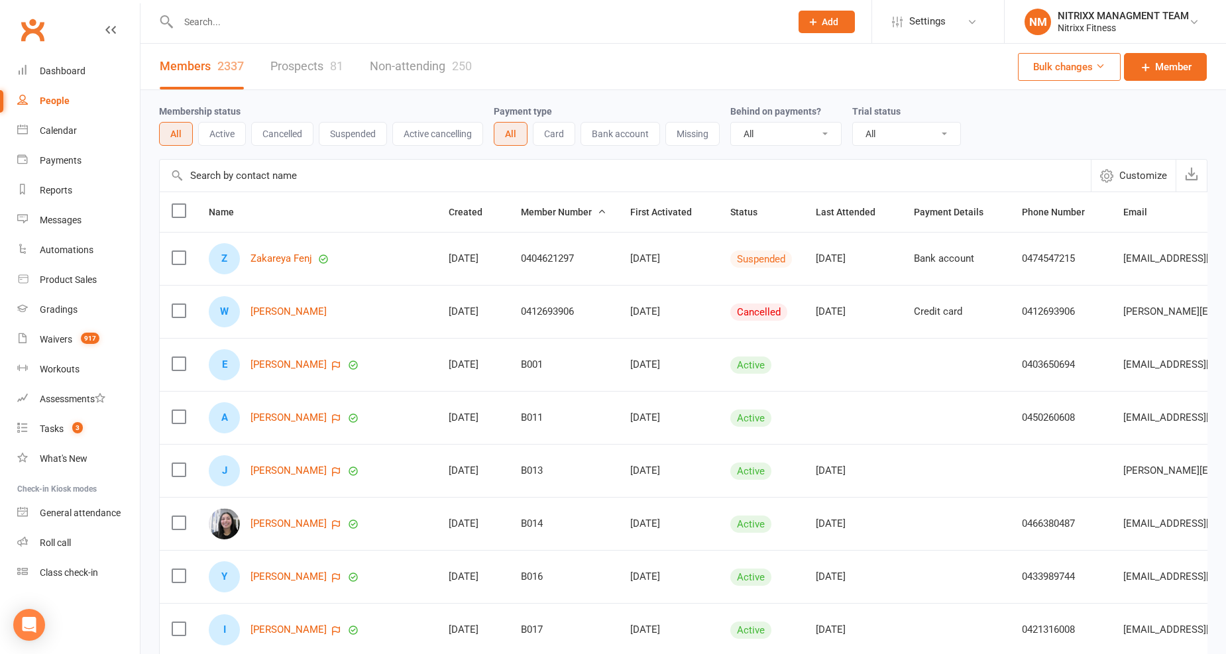
click at [216, 127] on button "Active" at bounding box center [222, 134] width 48 height 24
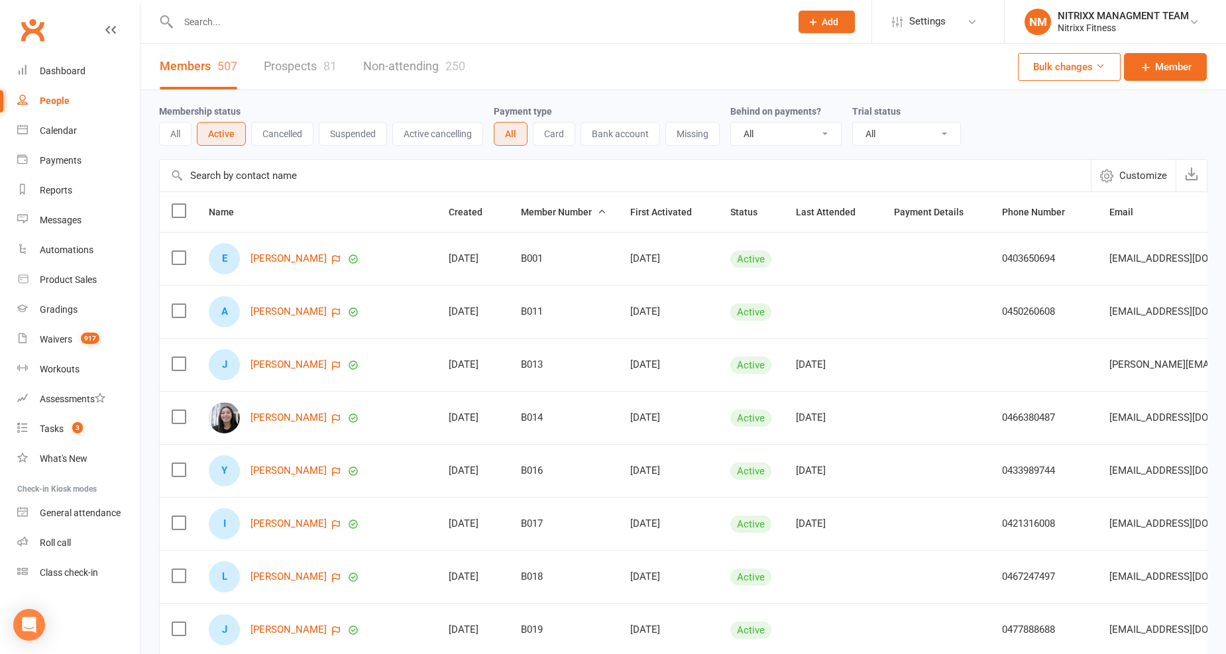
click at [306, 135] on button "Cancelled" at bounding box center [282, 134] width 62 height 24
